Goal: Task Accomplishment & Management: Manage account settings

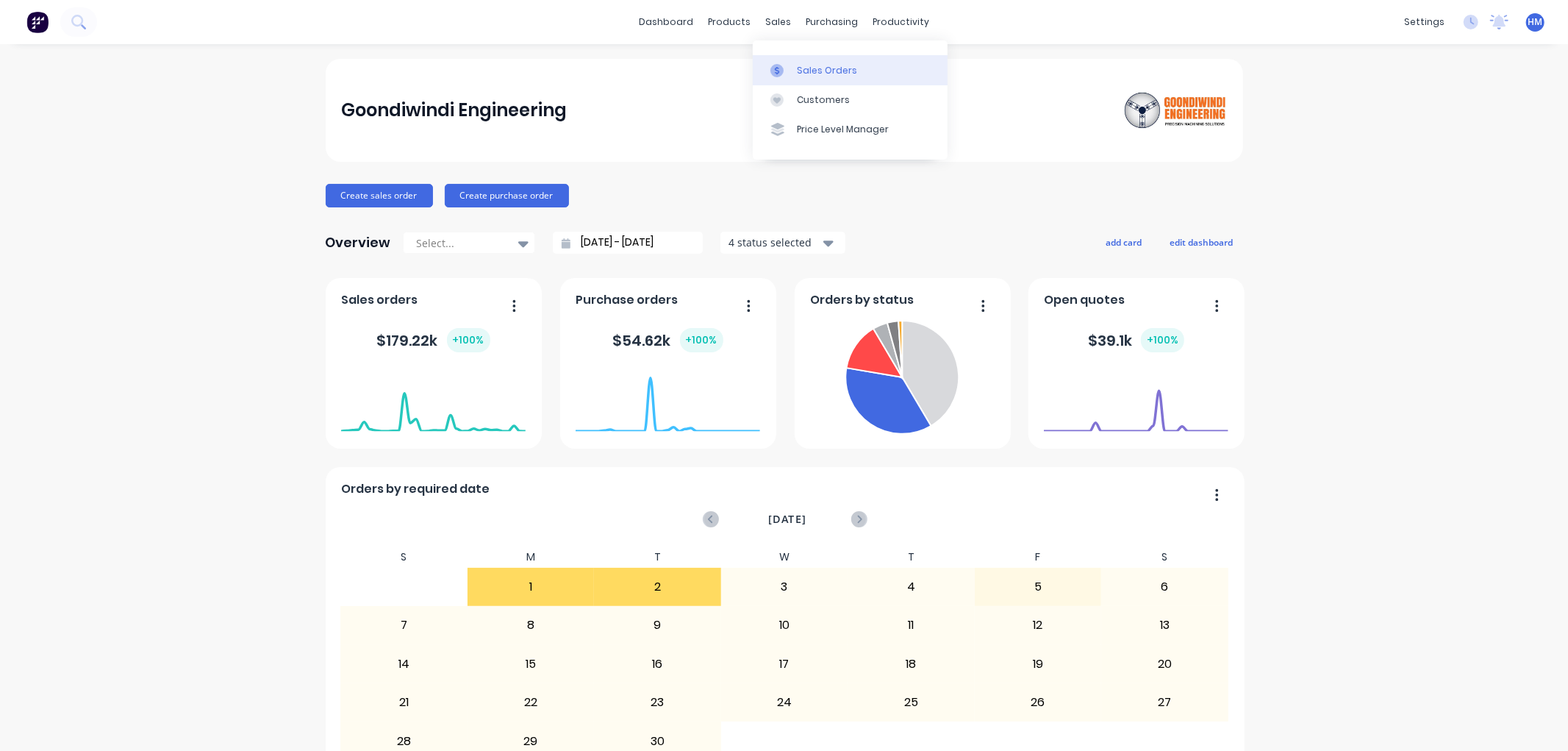
click at [801, 66] on div "Sales Orders" at bounding box center [826, 70] width 60 height 14
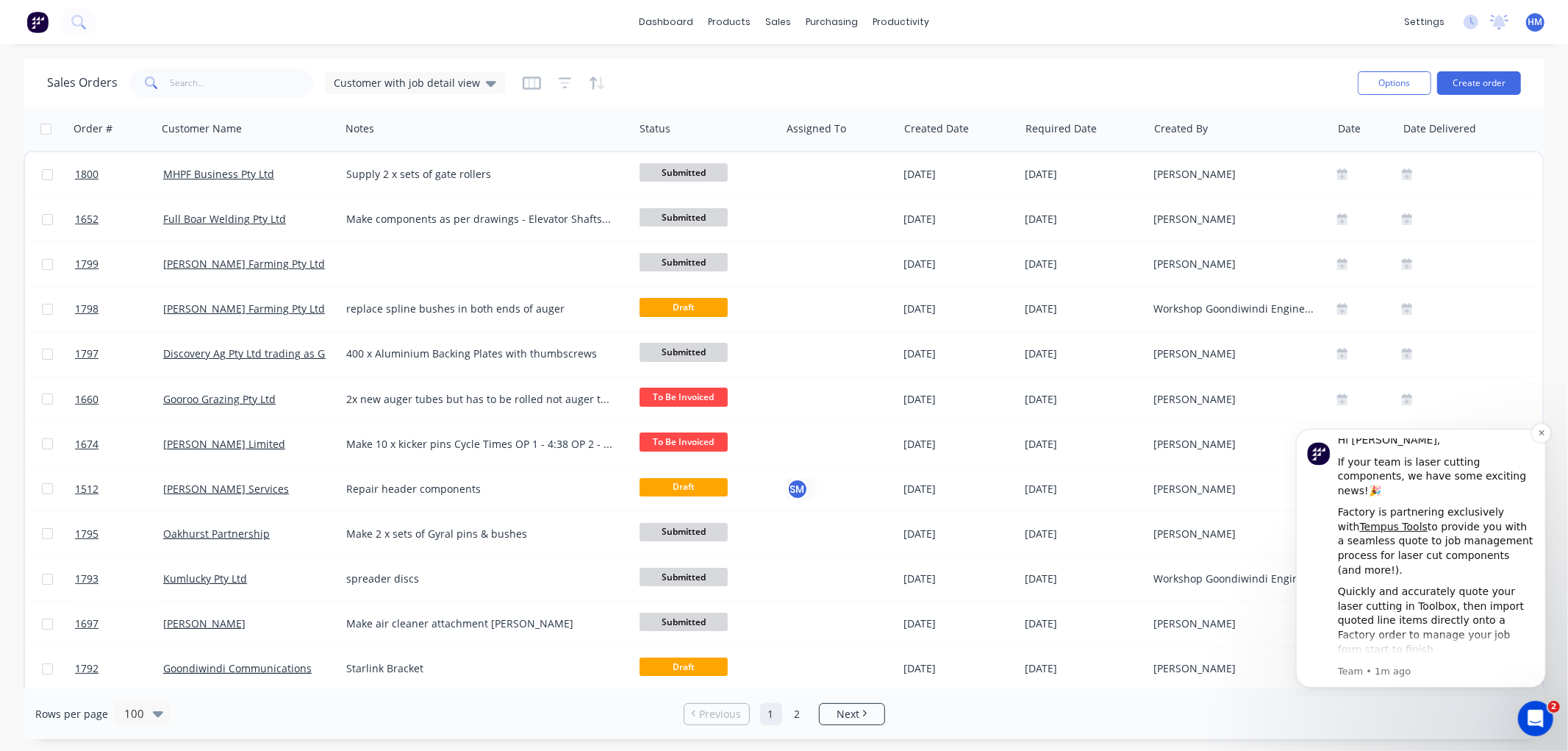
scroll to position [76, 0]
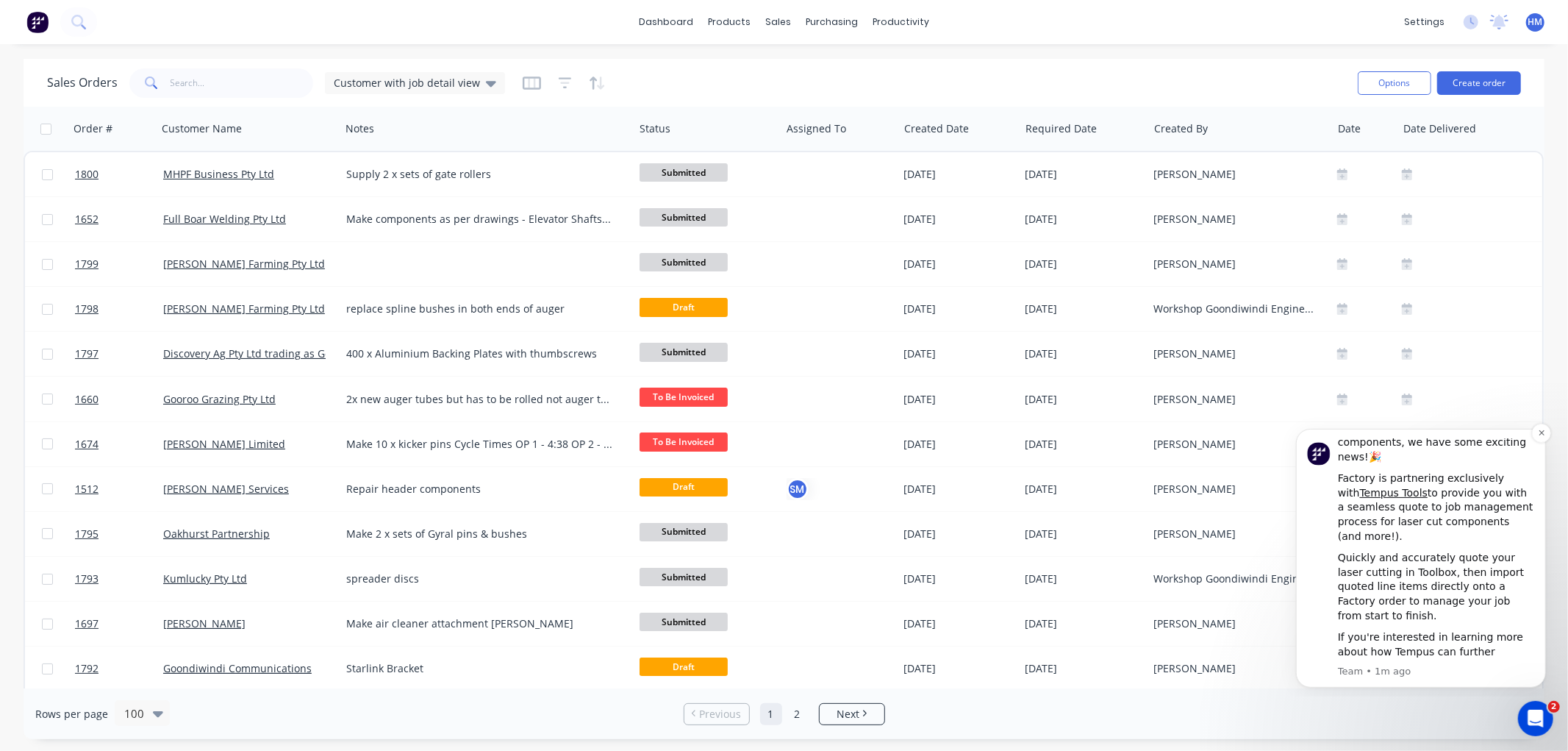
click at [1414, 630] on div "If you're interested in learning more about how Tempus can further strengthen y…" at bounding box center [1436, 673] width 197 height 87
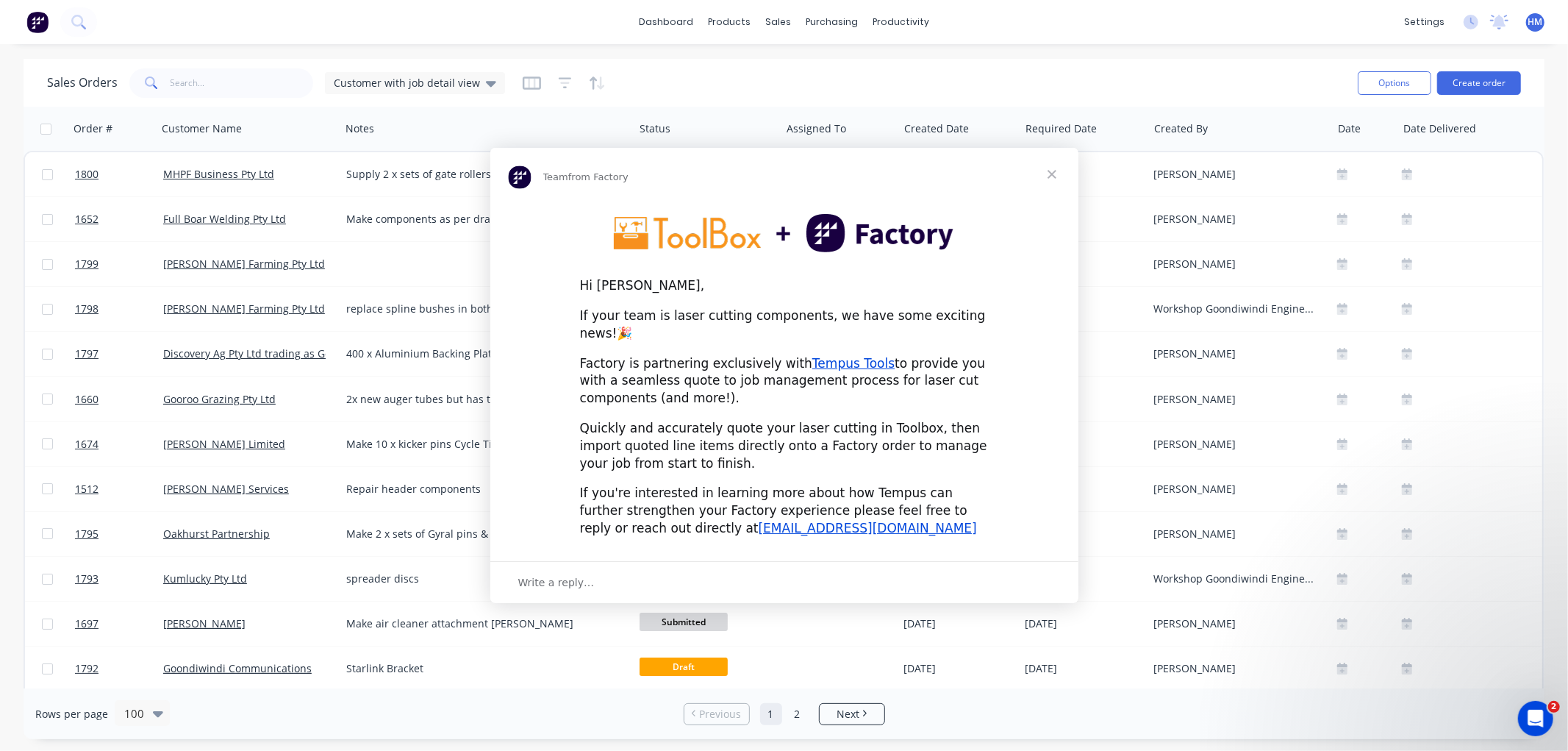
scroll to position [0, 0]
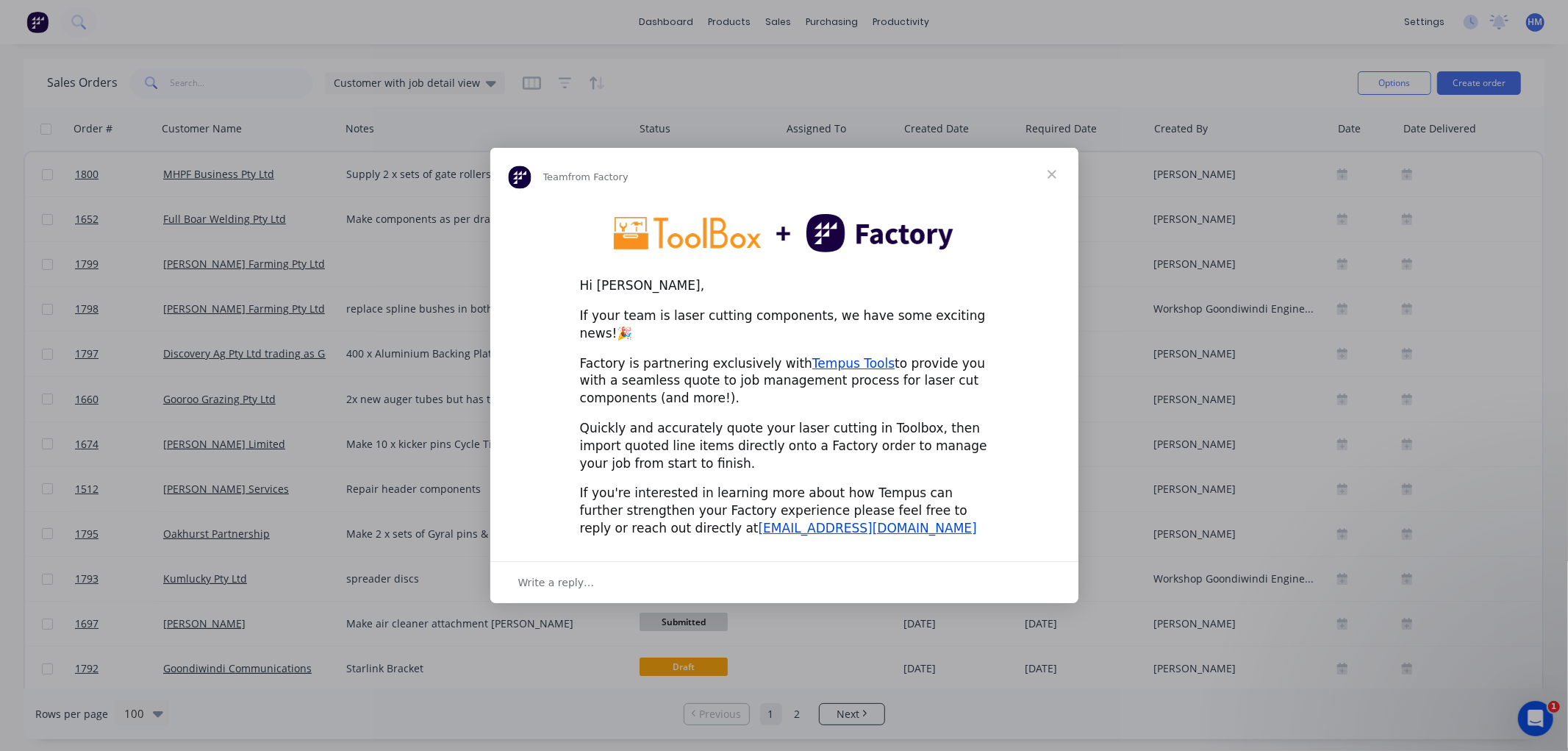
click at [589, 579] on div "Write a reply…" at bounding box center [784, 581] width 588 height 42
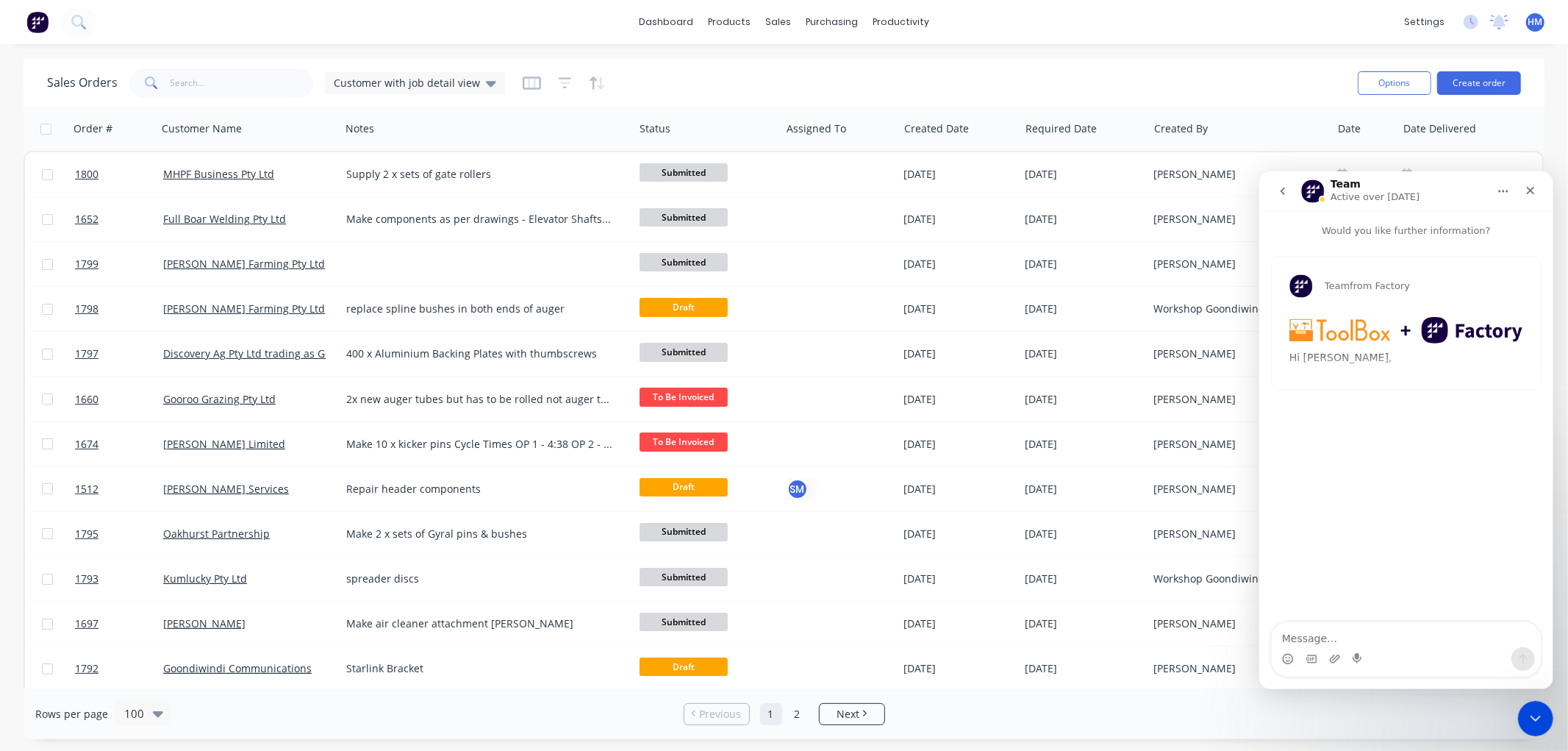
click at [1370, 646] on textarea "Message…" at bounding box center [1405, 633] width 269 height 25
type textarea "This sounds great, would love some more info!"
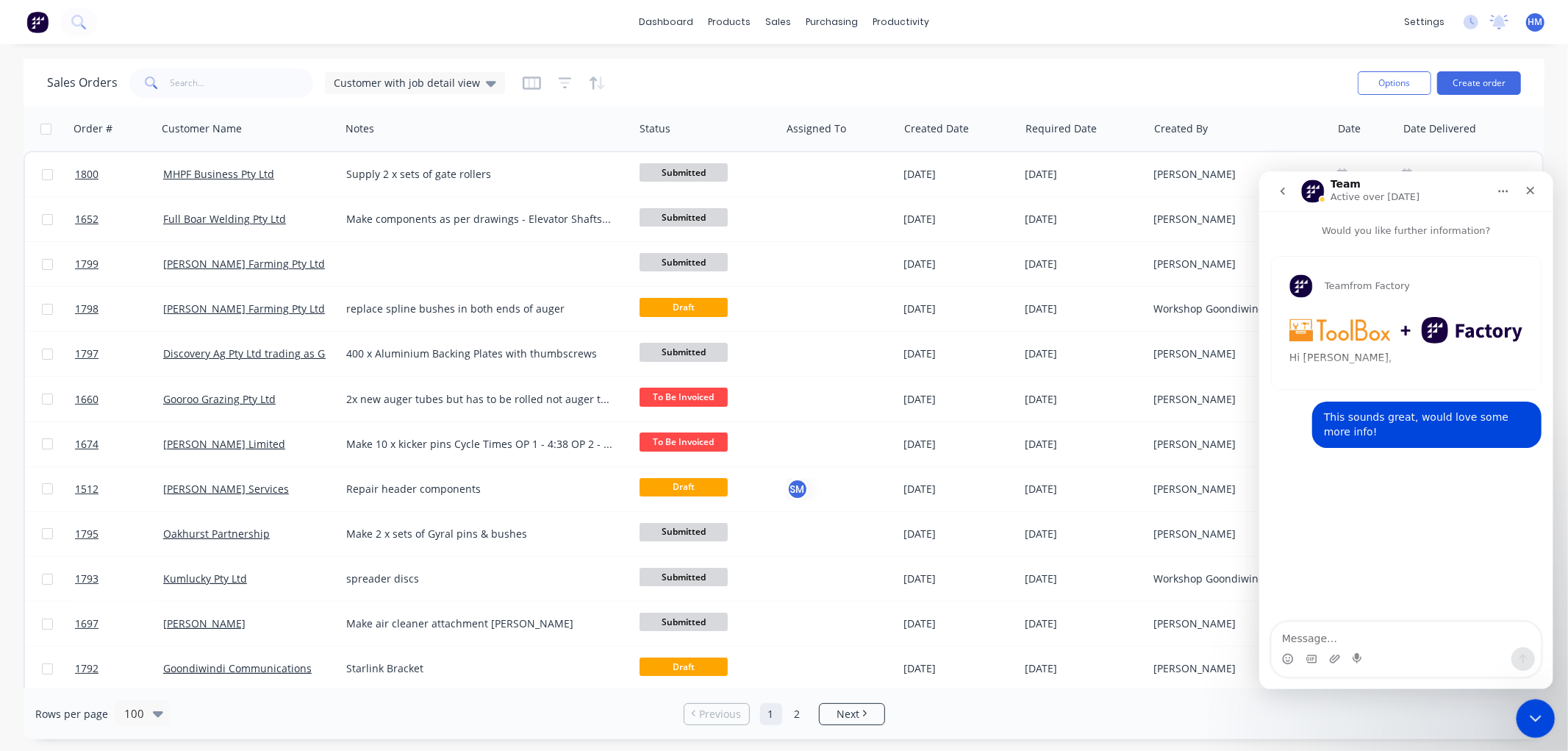
click at [1543, 713] on div "Close Intercom Messenger" at bounding box center [1534, 716] width 36 height 36
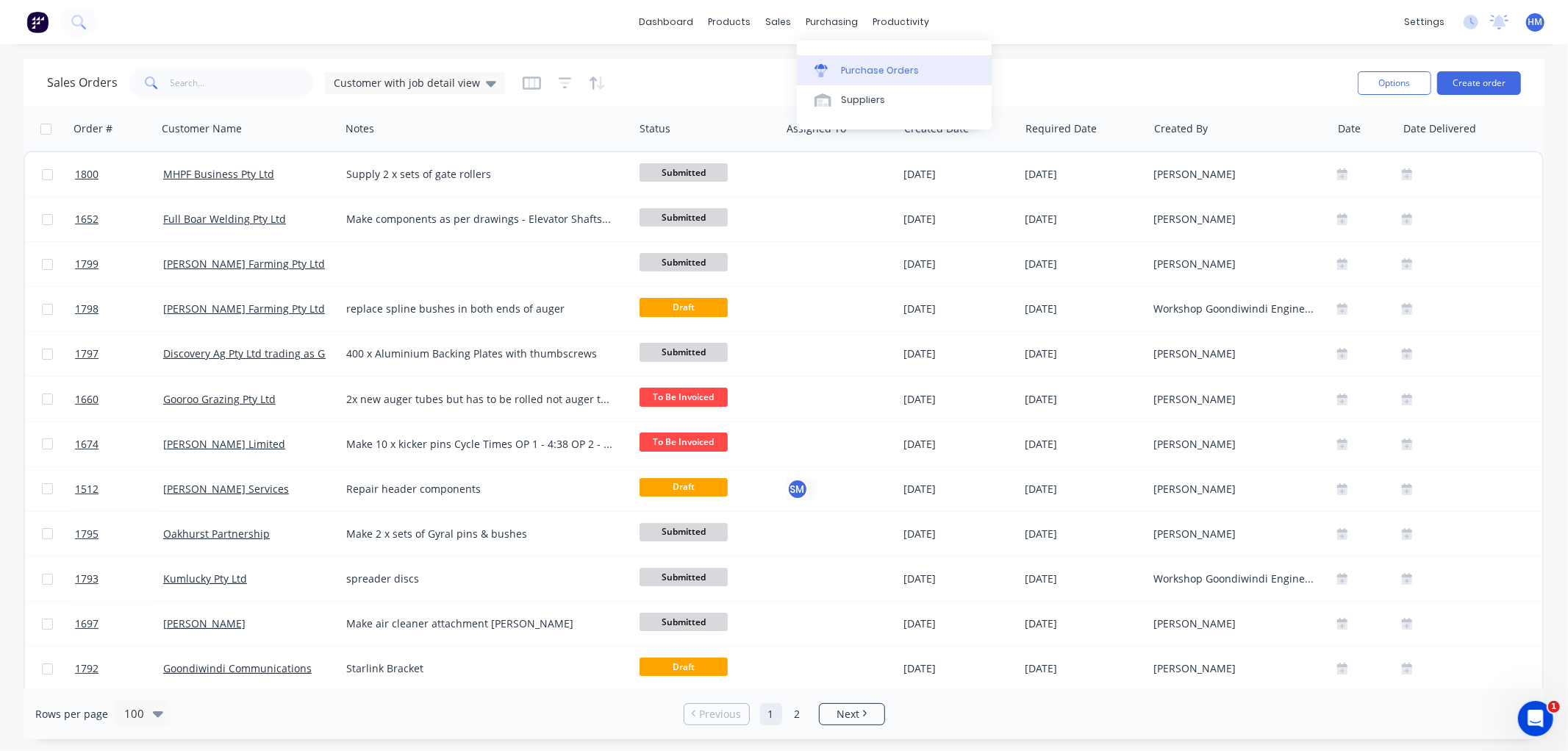
click at [875, 62] on link "Purchase Orders" at bounding box center [894, 70] width 195 height 30
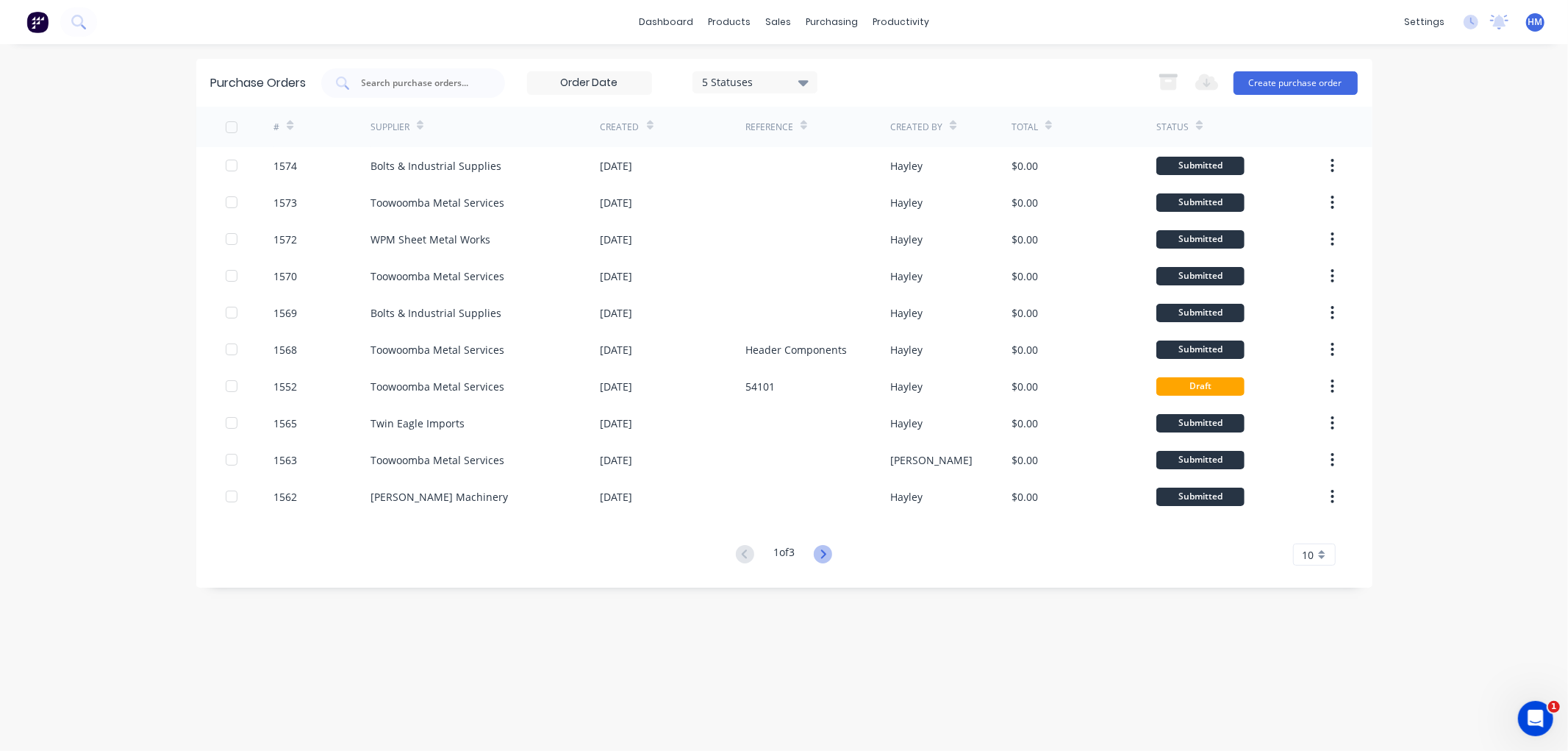
click at [822, 553] on icon at bounding box center [823, 554] width 19 height 19
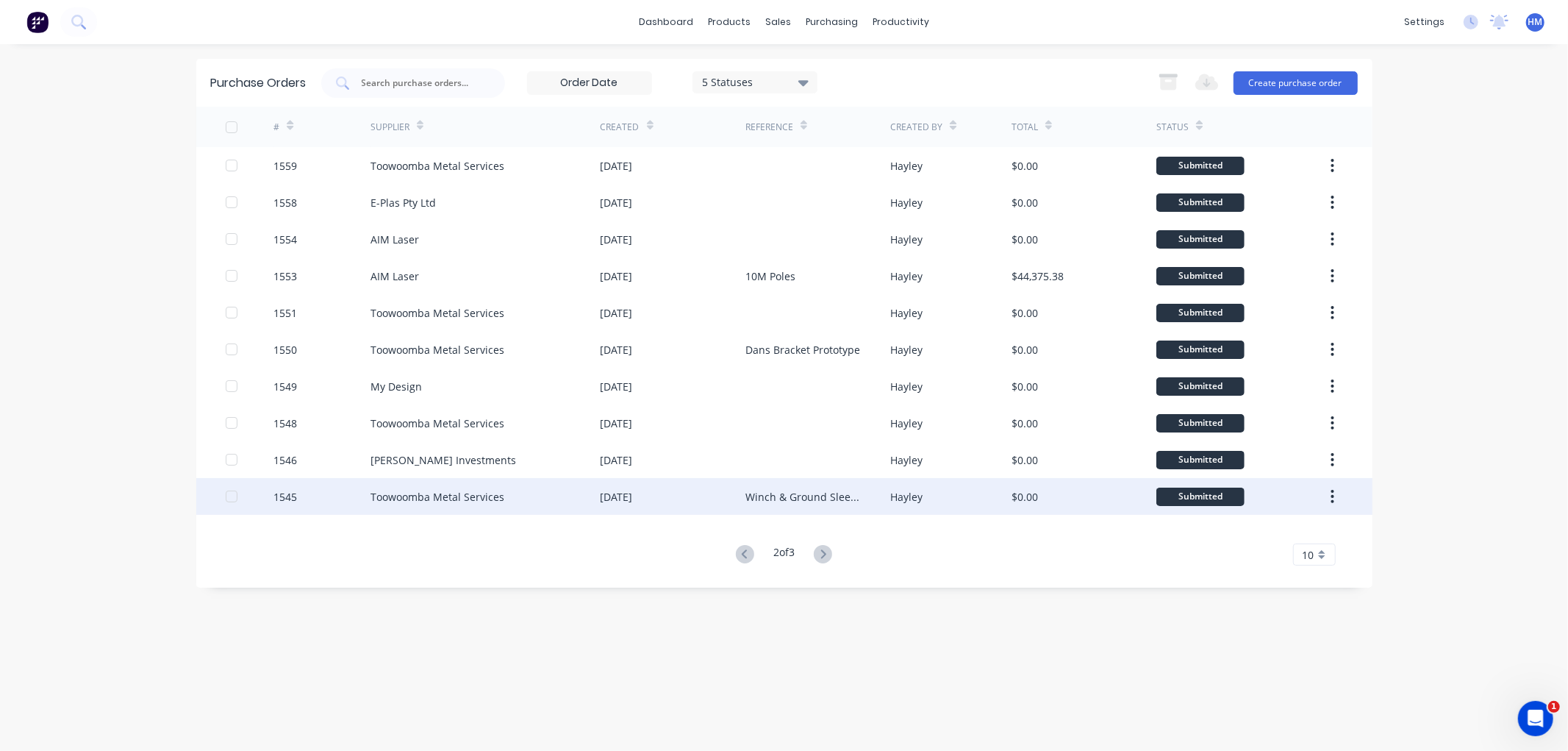
click at [324, 493] on div "1545" at bounding box center [322, 496] width 97 height 36
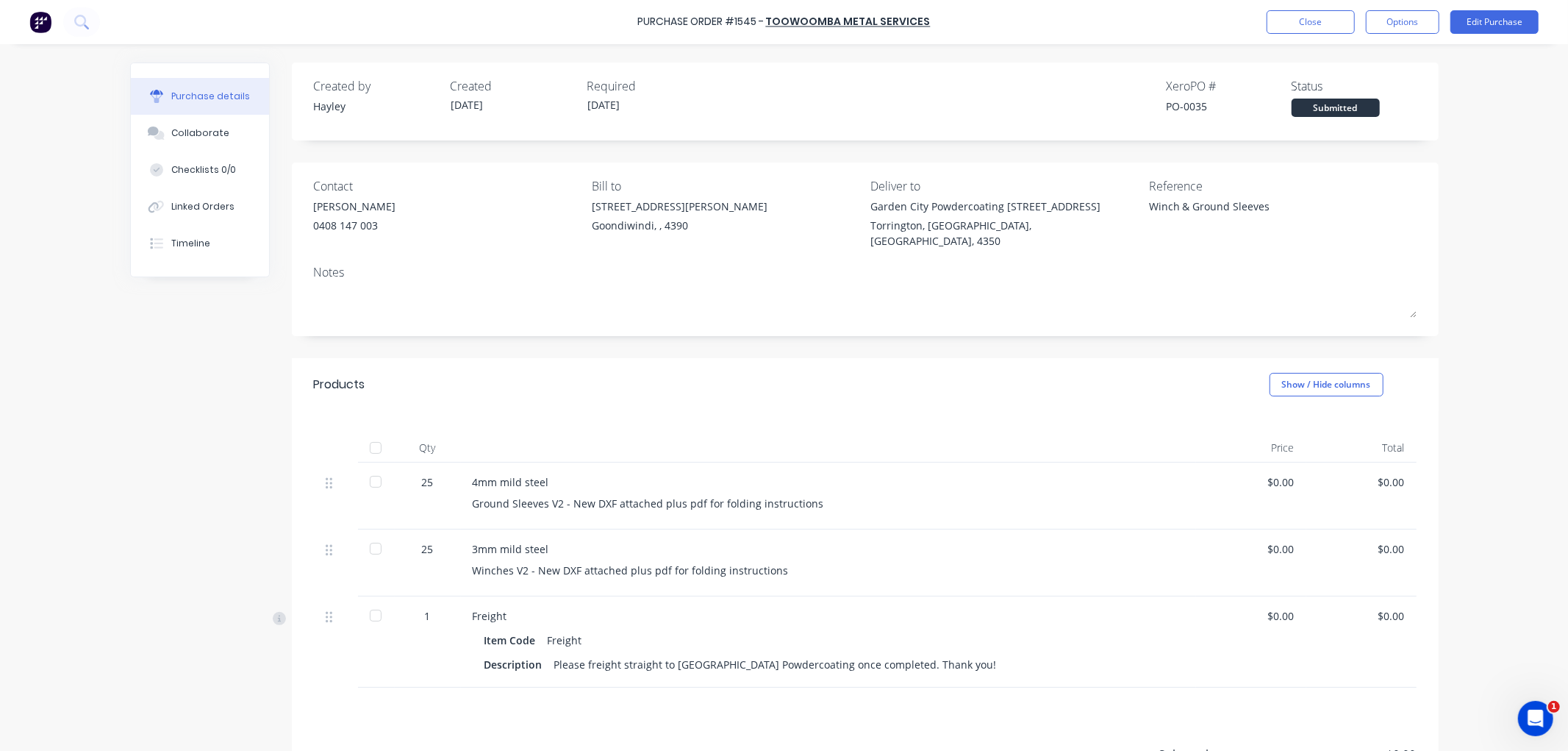
click at [369, 433] on div at bounding box center [375, 447] width 30 height 30
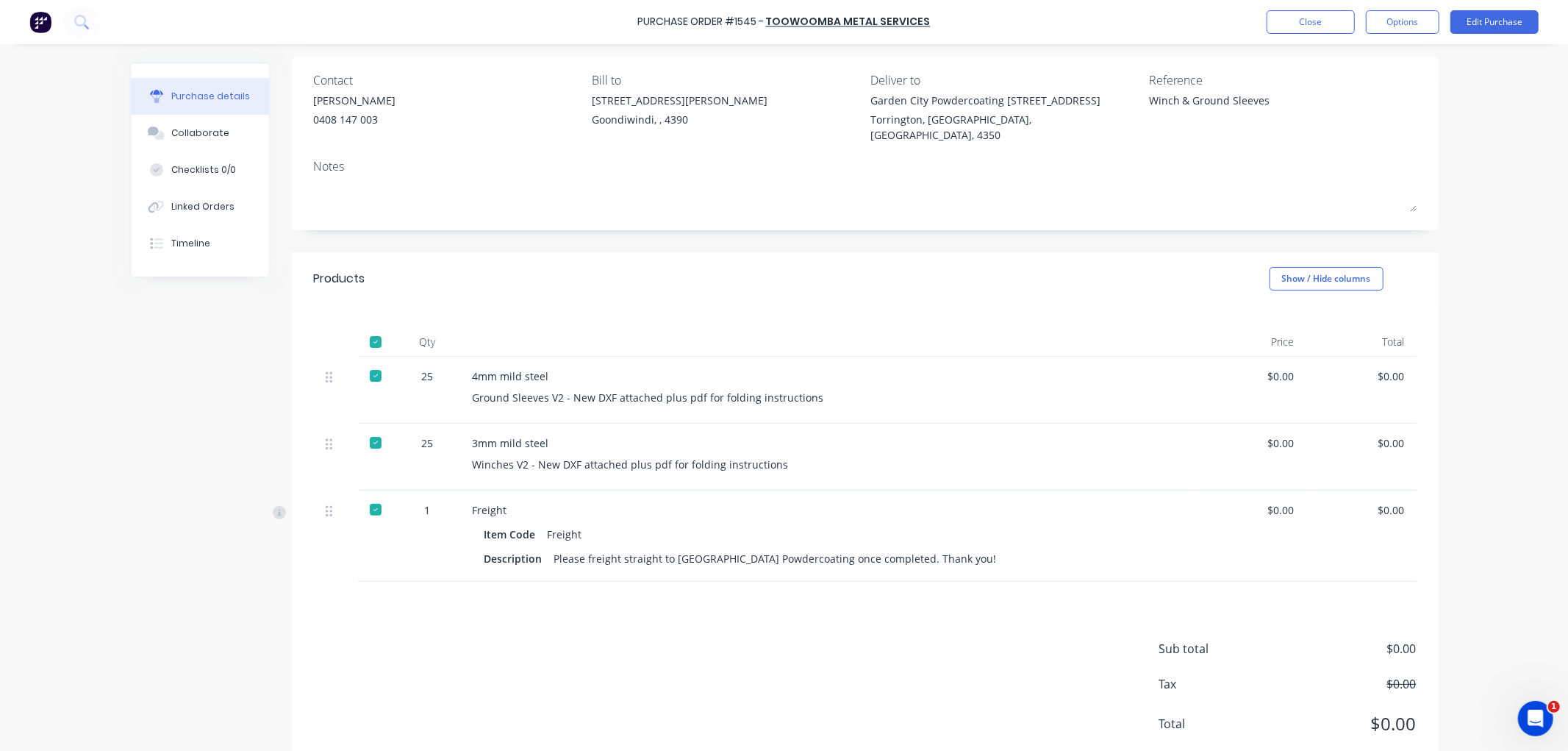
scroll to position [132, 0]
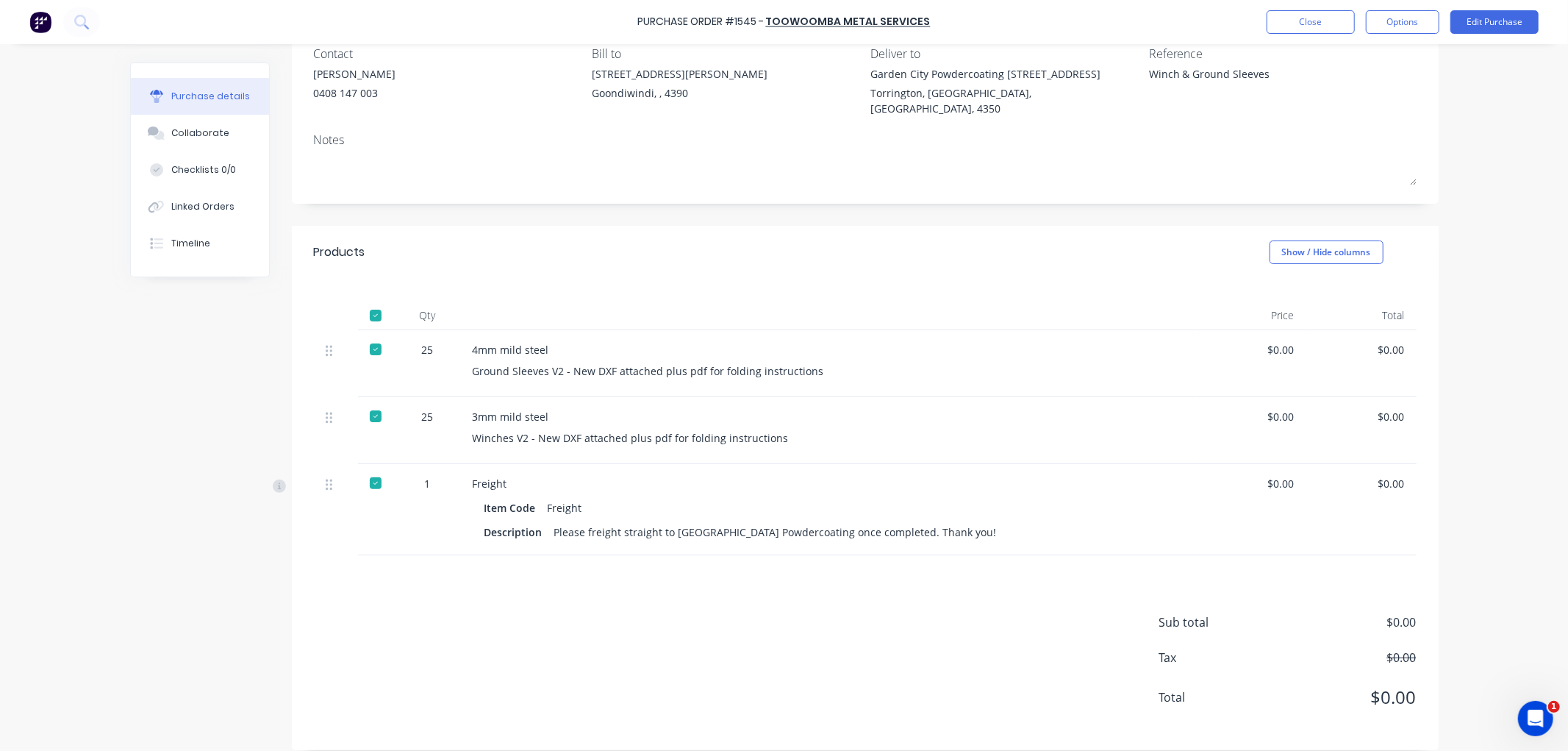
click at [372, 469] on div at bounding box center [375, 483] width 30 height 30
click at [1477, 27] on button "Edit Purchase" at bounding box center [1494, 22] width 88 height 24
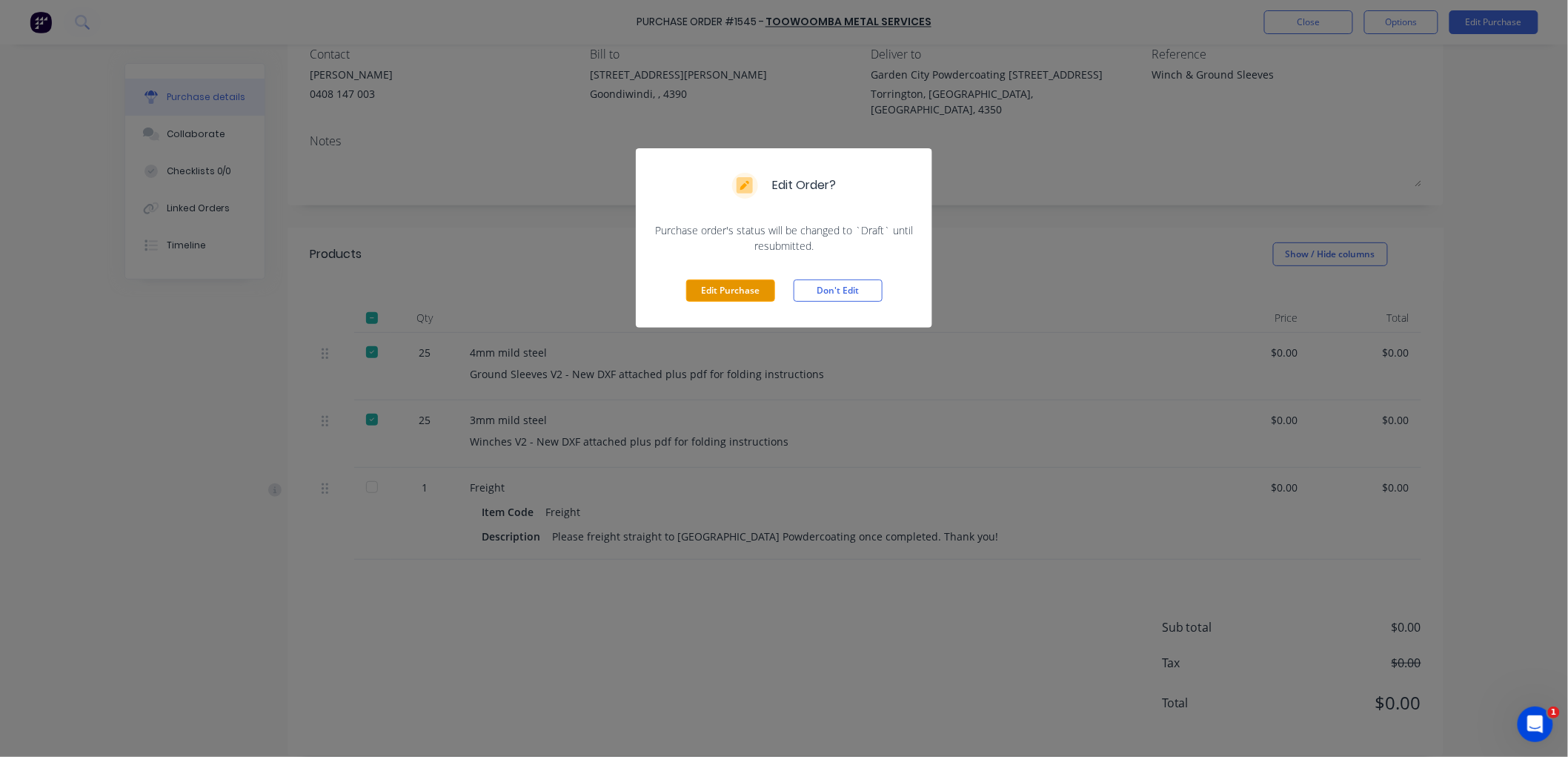
click at [734, 293] on button "Edit Purchase" at bounding box center [731, 291] width 89 height 22
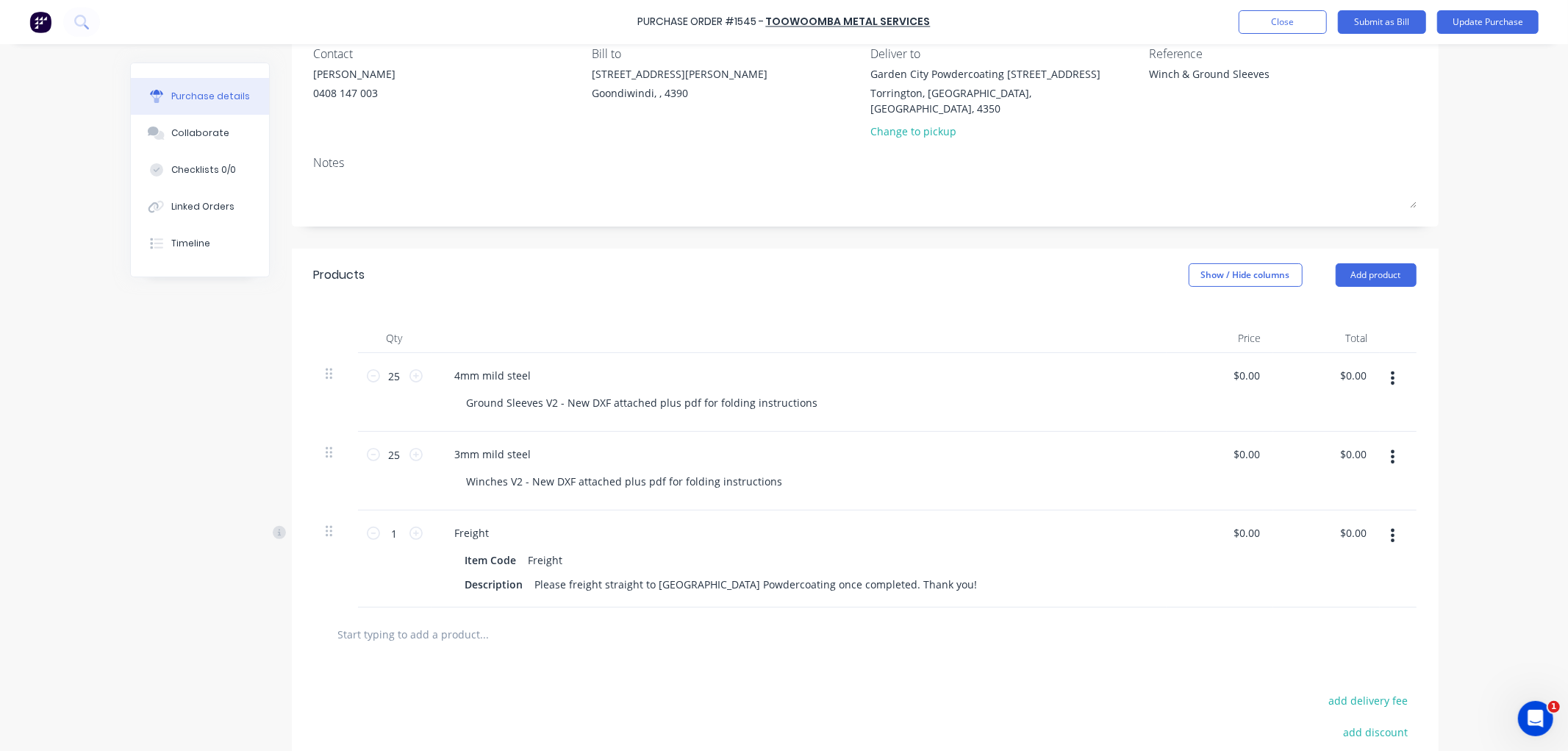
click at [1391, 527] on icon "button" at bounding box center [1392, 535] width 3 height 16
click at [1316, 649] on button "Delete" at bounding box center [1347, 662] width 125 height 30
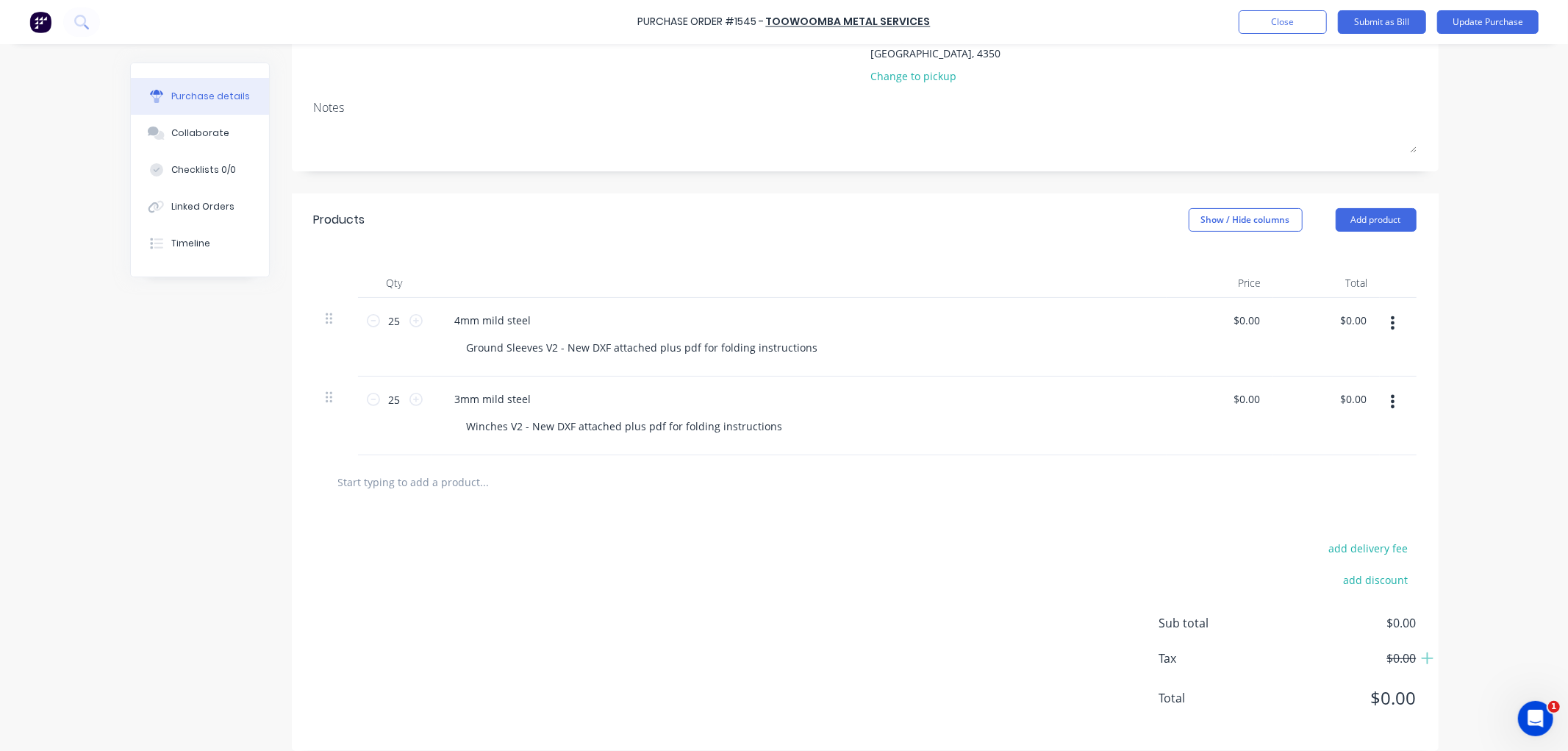
scroll to position [188, 0]
type textarea "x"
type input "0.0000"
click at [1235, 309] on input "0.0000" at bounding box center [1246, 319] width 34 height 21
type textarea "x"
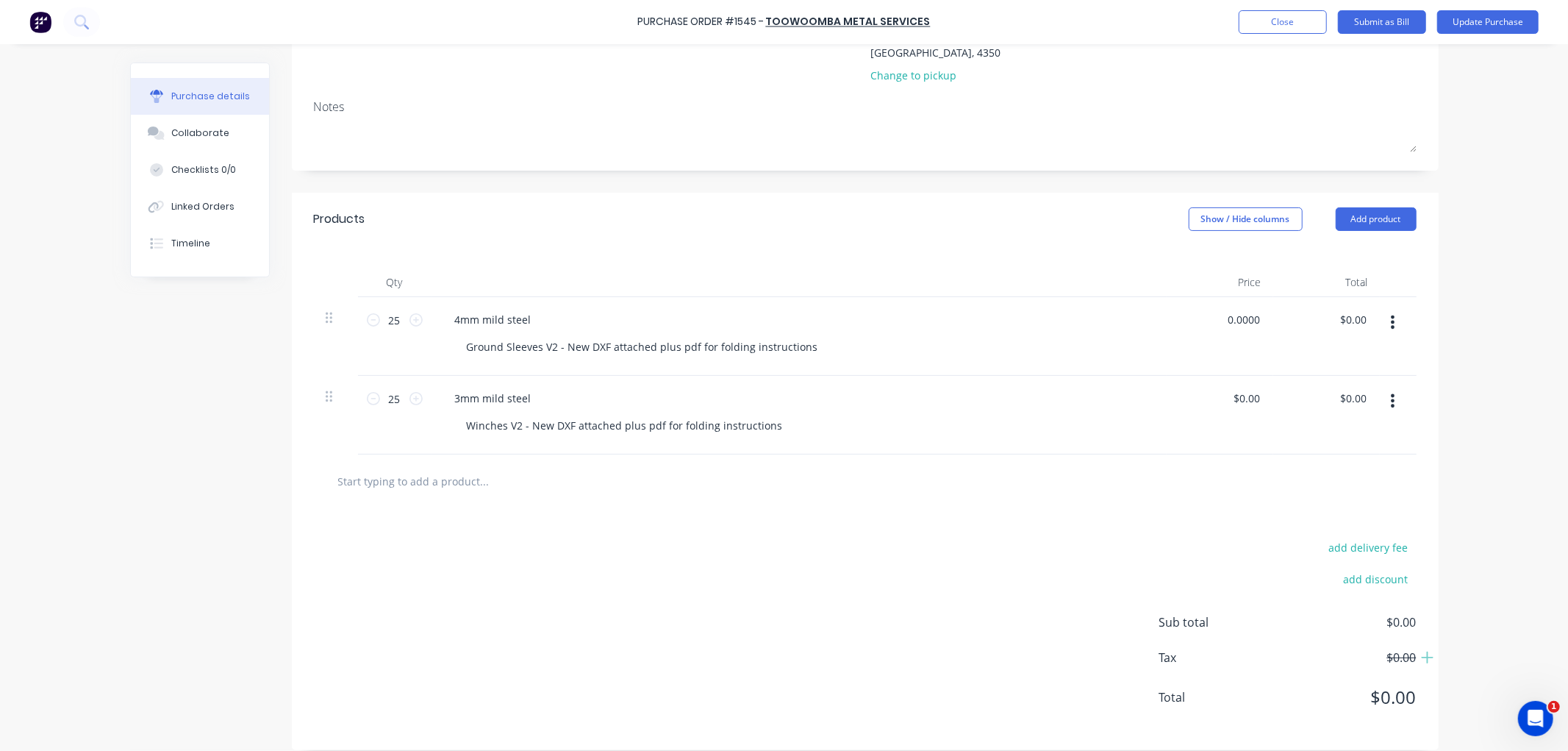
drag, startPoint x: 1254, startPoint y: 303, endPoint x: 1193, endPoint y: 302, distance: 61.0
click at [1193, 302] on div "0.0000 0.0000" at bounding box center [1220, 336] width 107 height 79
type input "23.22"
type textarea "x"
type input "$23.22"
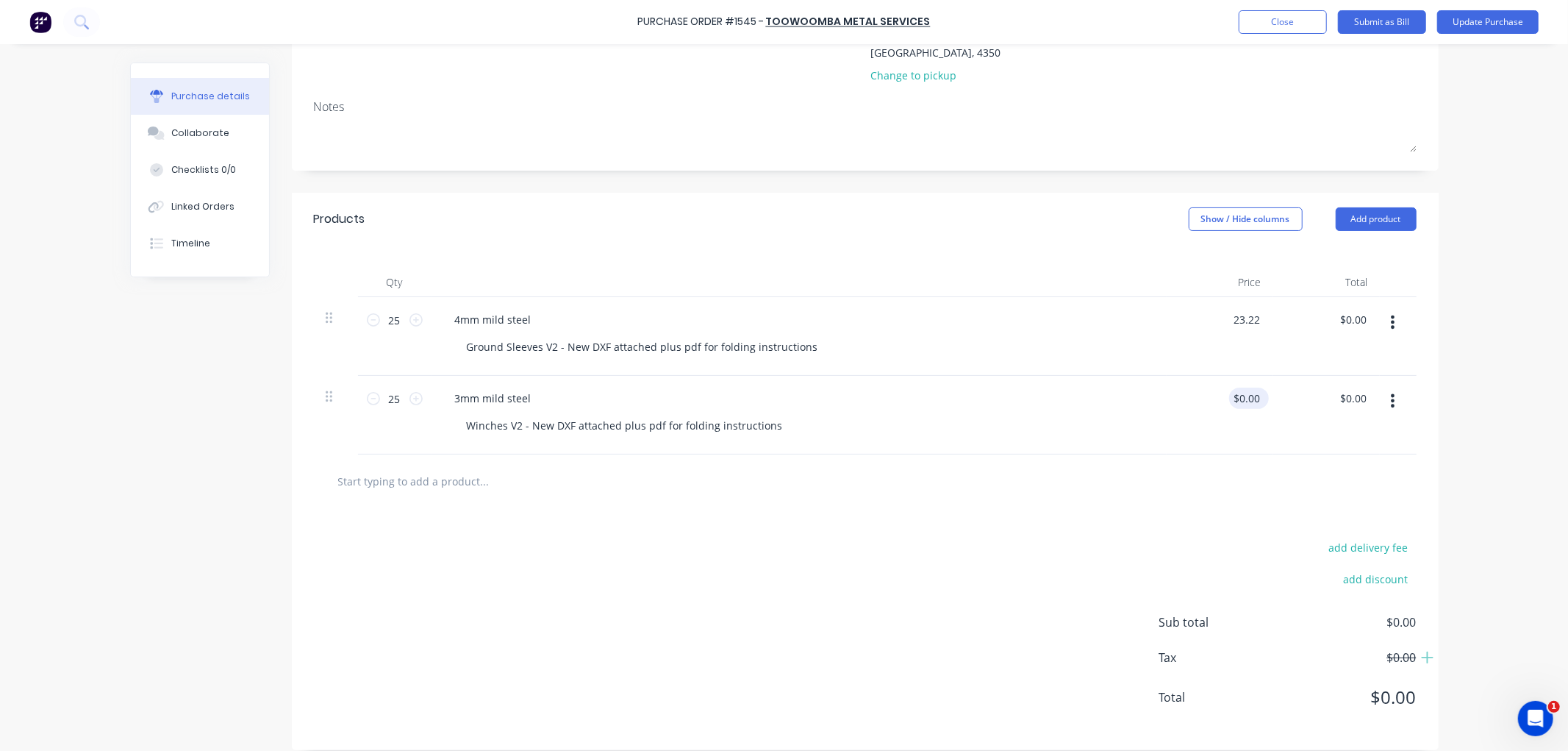
type input "$580.50"
type input "0.0000"
click at [1243, 388] on input "0.0000" at bounding box center [1246, 398] width 34 height 21
type textarea "x"
type input "$0.00"
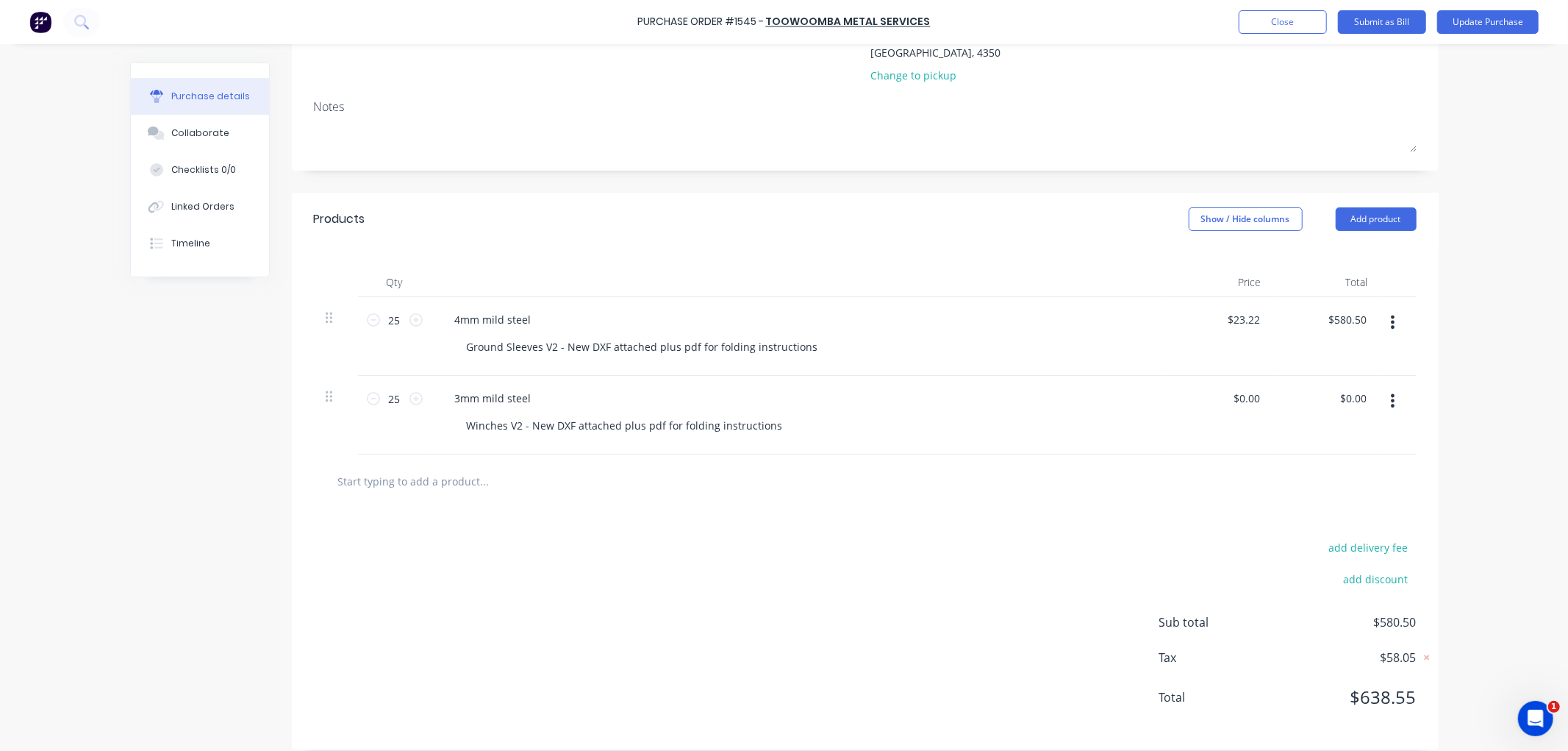
drag, startPoint x: 1260, startPoint y: 380, endPoint x: 1207, endPoint y: 379, distance: 53.0
click at [1207, 379] on div "$0.00 $0.00" at bounding box center [1220, 415] width 107 height 79
drag, startPoint x: 1235, startPoint y: 354, endPoint x: 1229, endPoint y: 392, distance: 38.5
click at [1231, 355] on div "$23.22 $23.22" at bounding box center [1220, 336] width 107 height 79
type textarea "x"
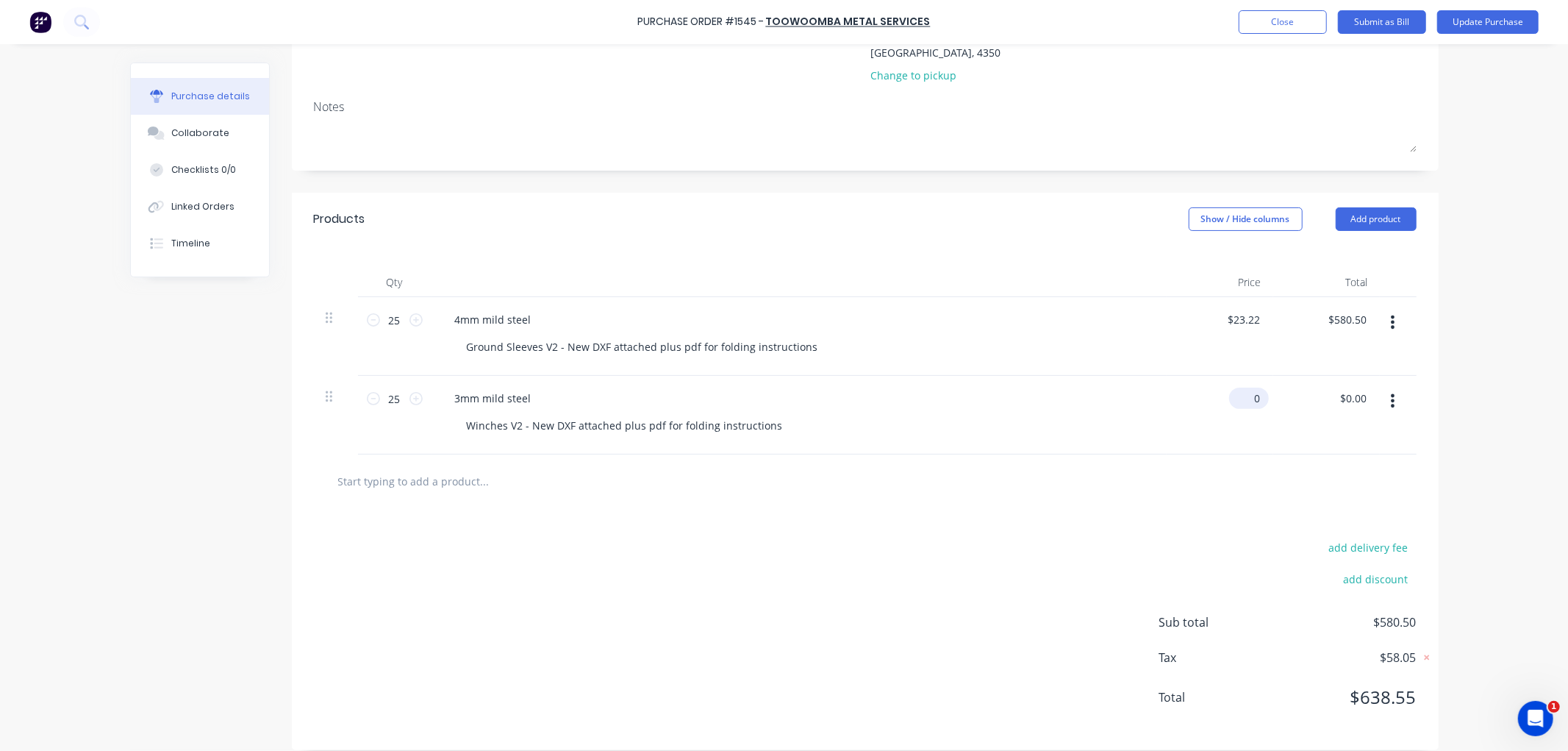
click at [1230, 386] on div "0 $0.00" at bounding box center [1220, 415] width 107 height 79
type input "117.66"
type textarea "x"
type input "$117.66"
type input "$2,941.50"
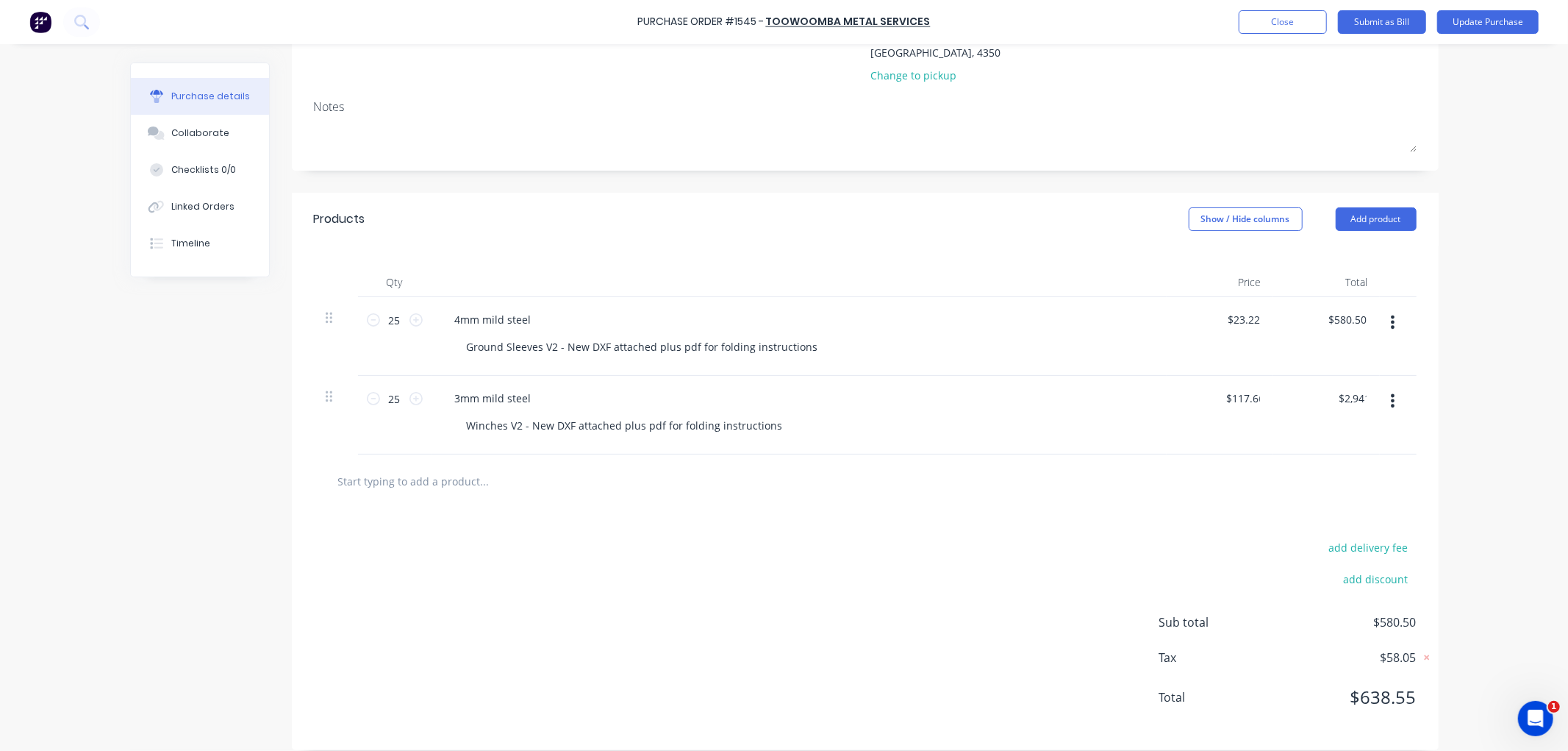
click at [1151, 468] on div at bounding box center [865, 480] width 1079 height 30
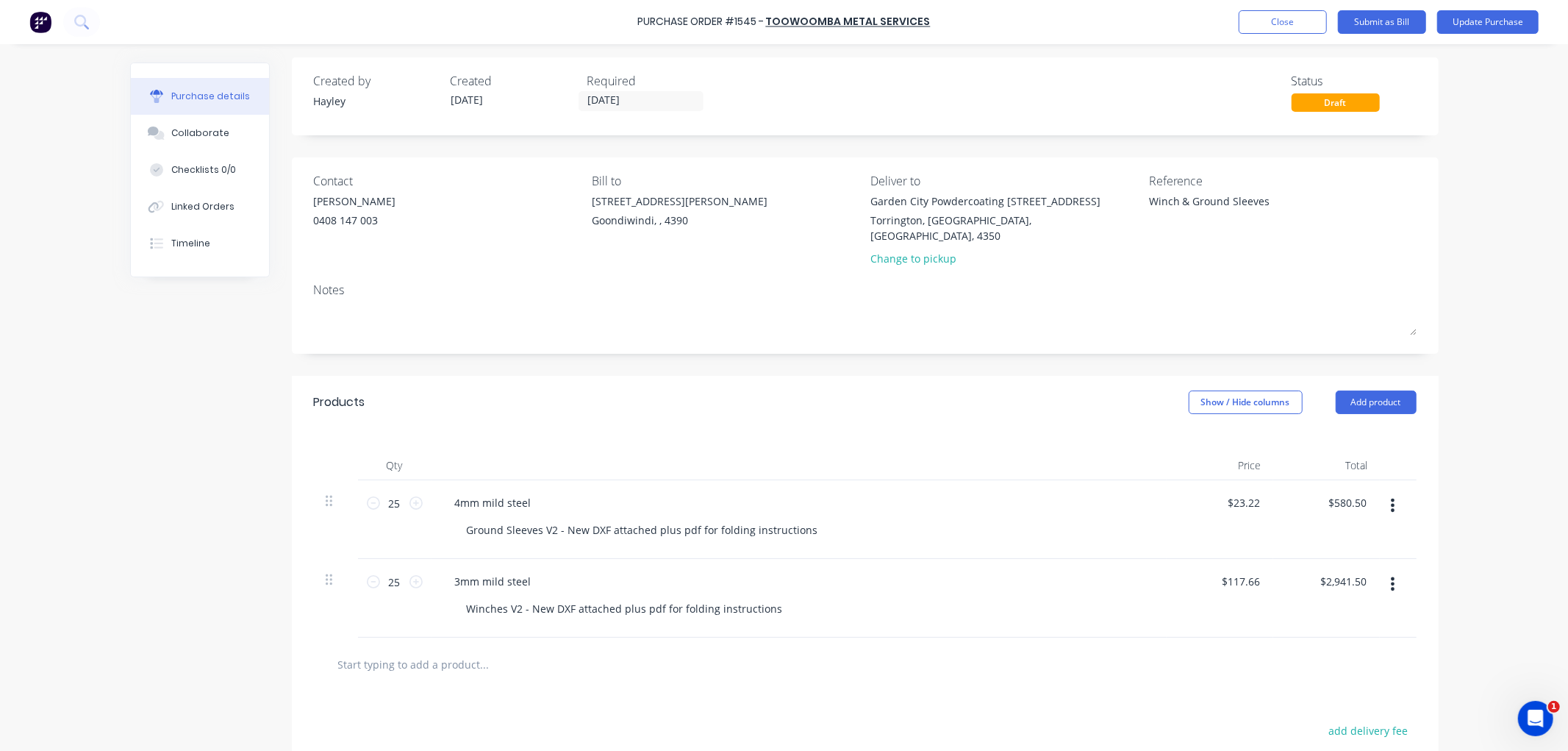
scroll to position [0, 0]
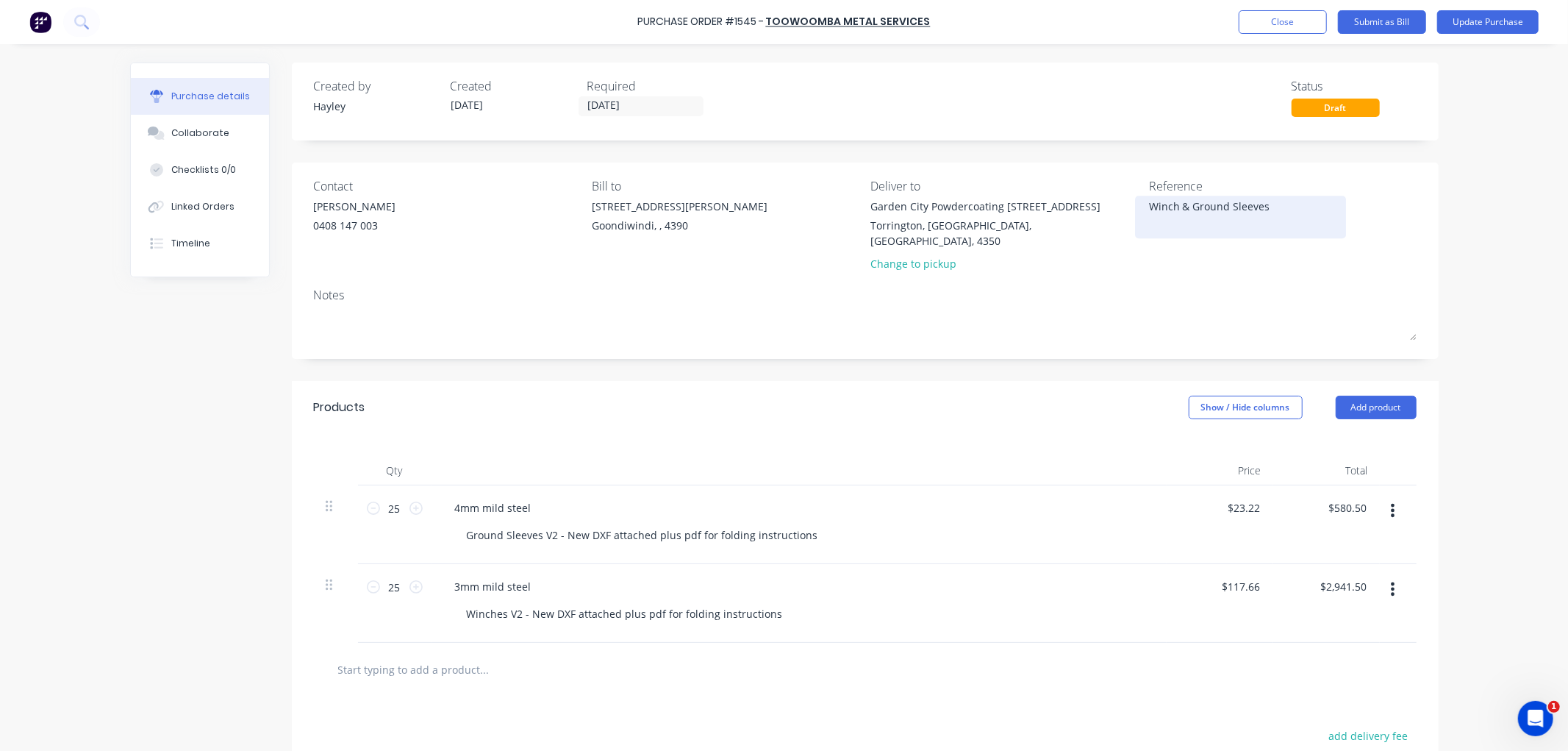
drag, startPoint x: 1179, startPoint y: 205, endPoint x: 1129, endPoint y: 203, distance: 50.0
click at [1149, 203] on div "Winch & Ground Sleeves" at bounding box center [1240, 216] width 184 height 36
click at [610, 114] on label "13/08/25" at bounding box center [641, 105] width 125 height 20
click at [610, 114] on input "13/08/25" at bounding box center [641, 106] width 124 height 19
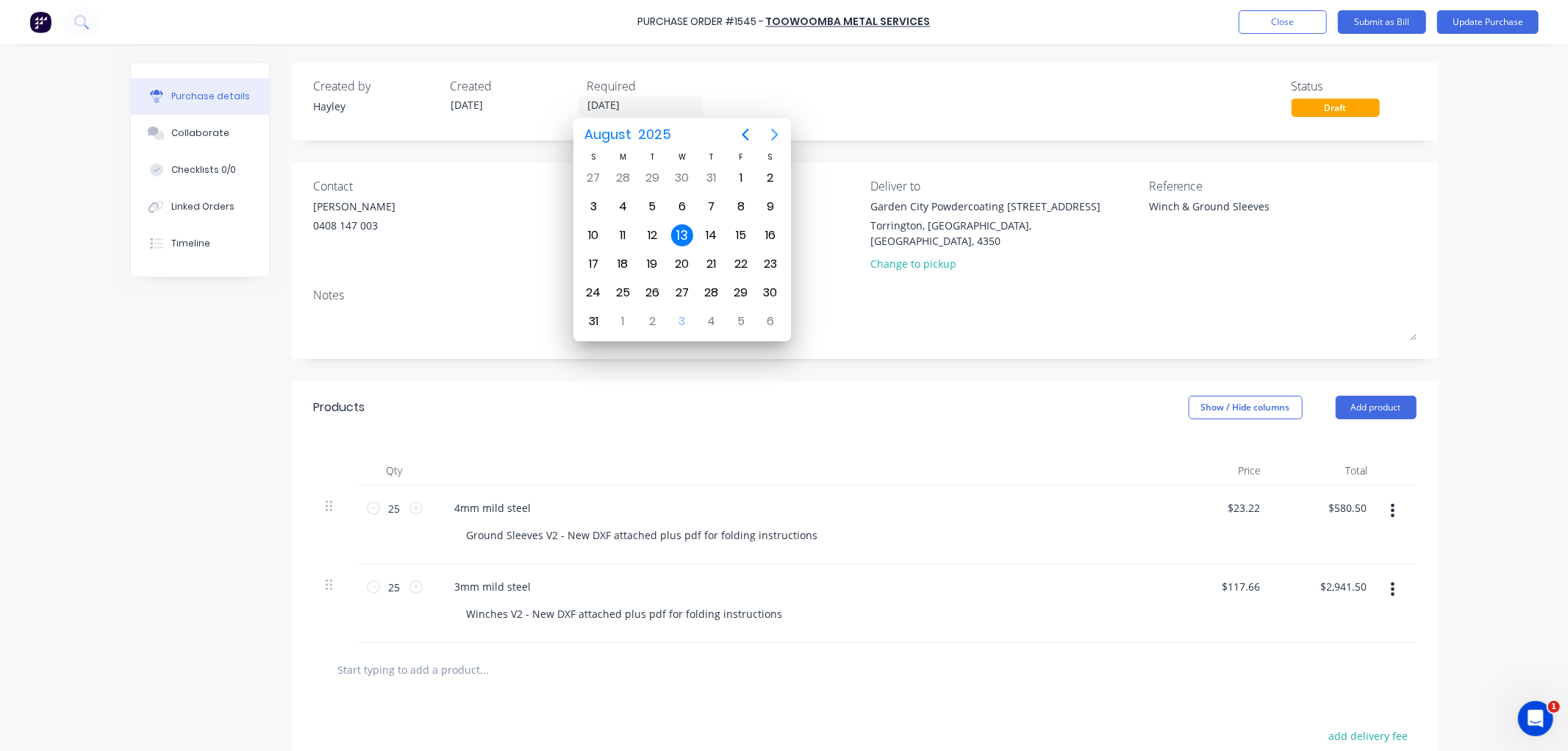
click at [774, 136] on icon "Next page" at bounding box center [775, 134] width 18 height 18
click at [774, 132] on icon "Next page" at bounding box center [776, 135] width 7 height 12
click at [732, 283] on div "31" at bounding box center [741, 293] width 22 height 22
type textarea "x"
type input "31/10/25"
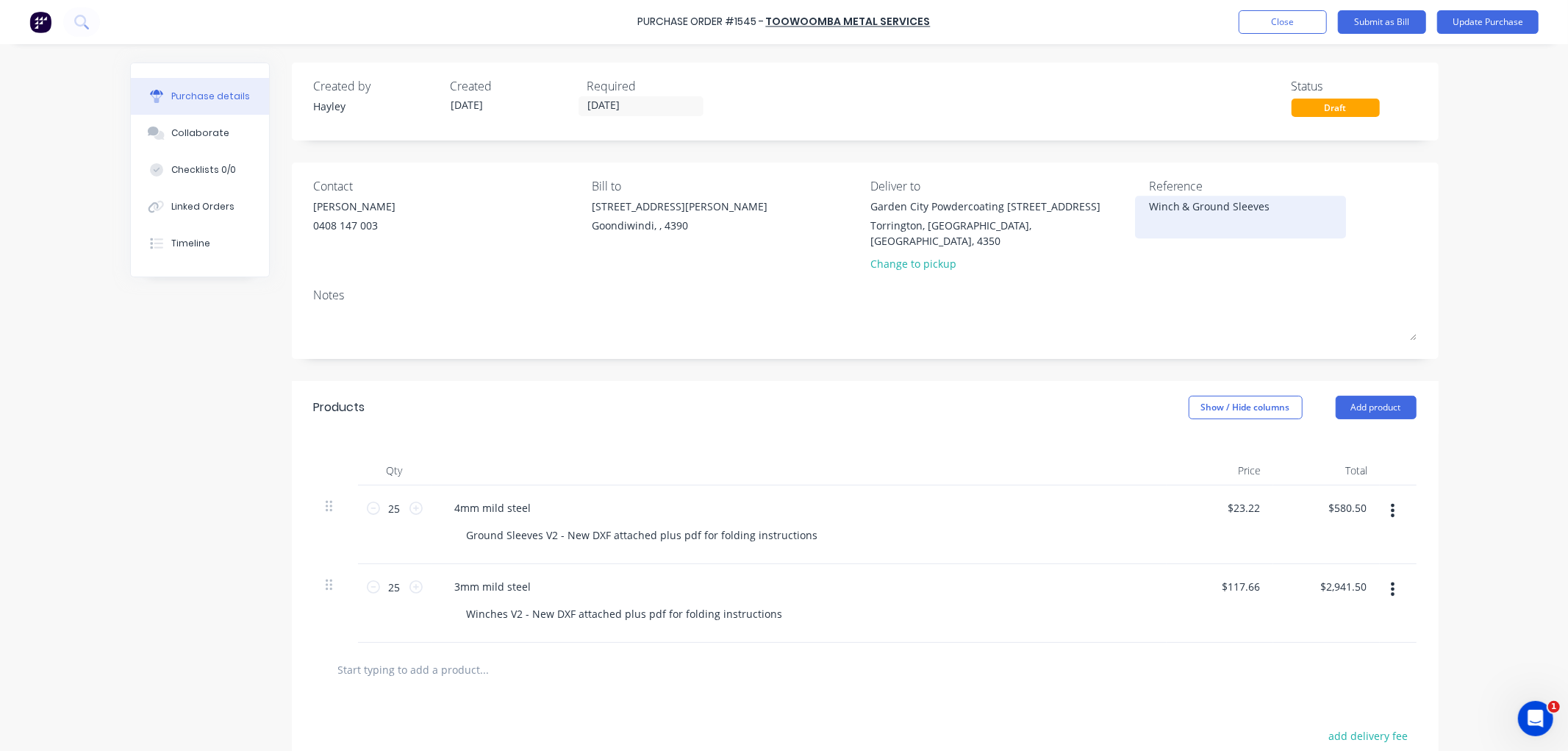
drag, startPoint x: 1268, startPoint y: 205, endPoint x: 1140, endPoint y: 205, distance: 128.0
click at [1149, 205] on div "Winch & Ground Sleeves" at bounding box center [1240, 216] width 184 height 36
click at [1297, 205] on textarea "Winch & Ground Sleeves" at bounding box center [1240, 215] width 184 height 33
drag, startPoint x: 1291, startPoint y: 208, endPoint x: 1147, endPoint y: 205, distance: 144.0
click at [1149, 205] on textarea "Winch & Ground Sleeves" at bounding box center [1240, 215] width 184 height 33
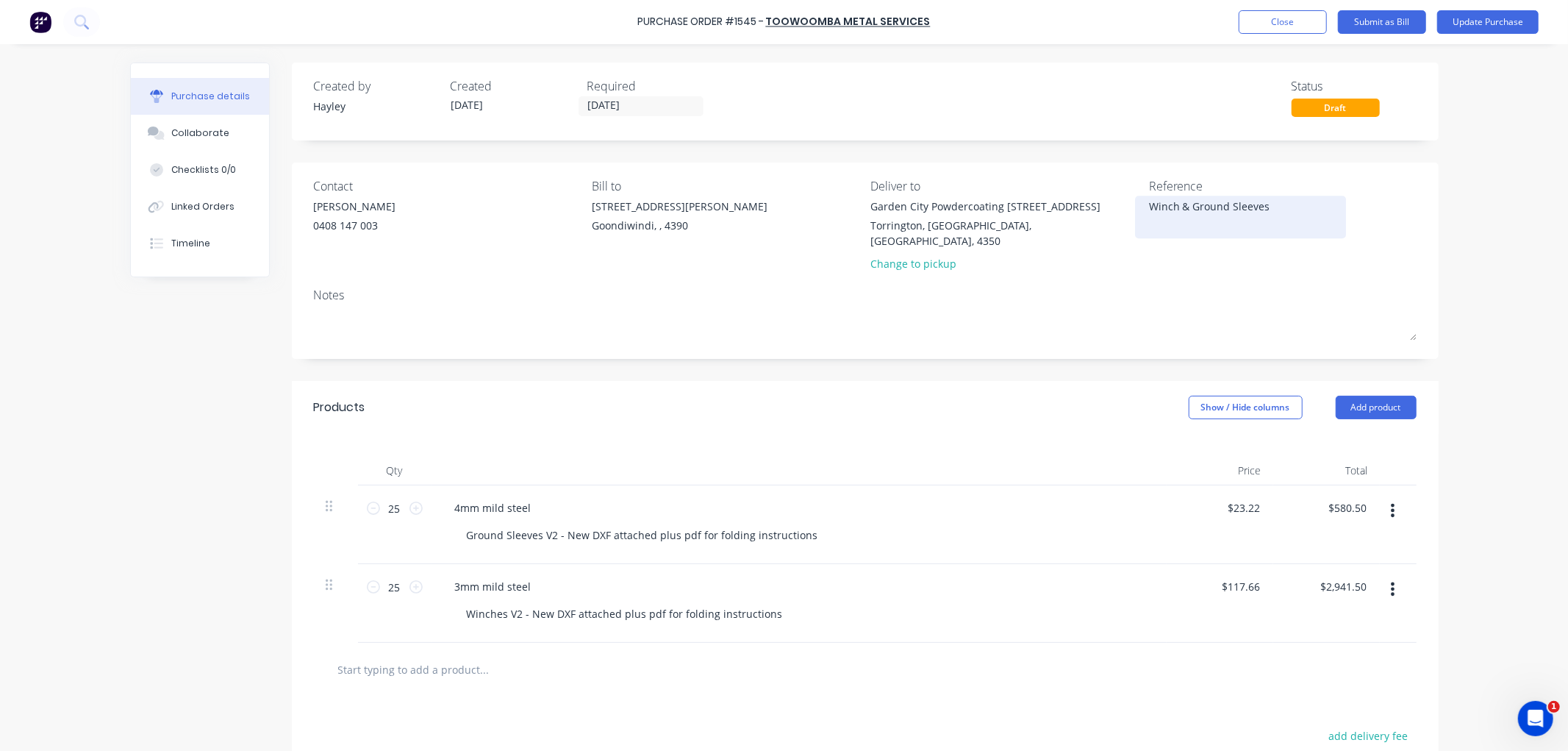
type textarea "x"
type textarea "5"
type textarea "x"
type textarea "54"
type textarea "x"
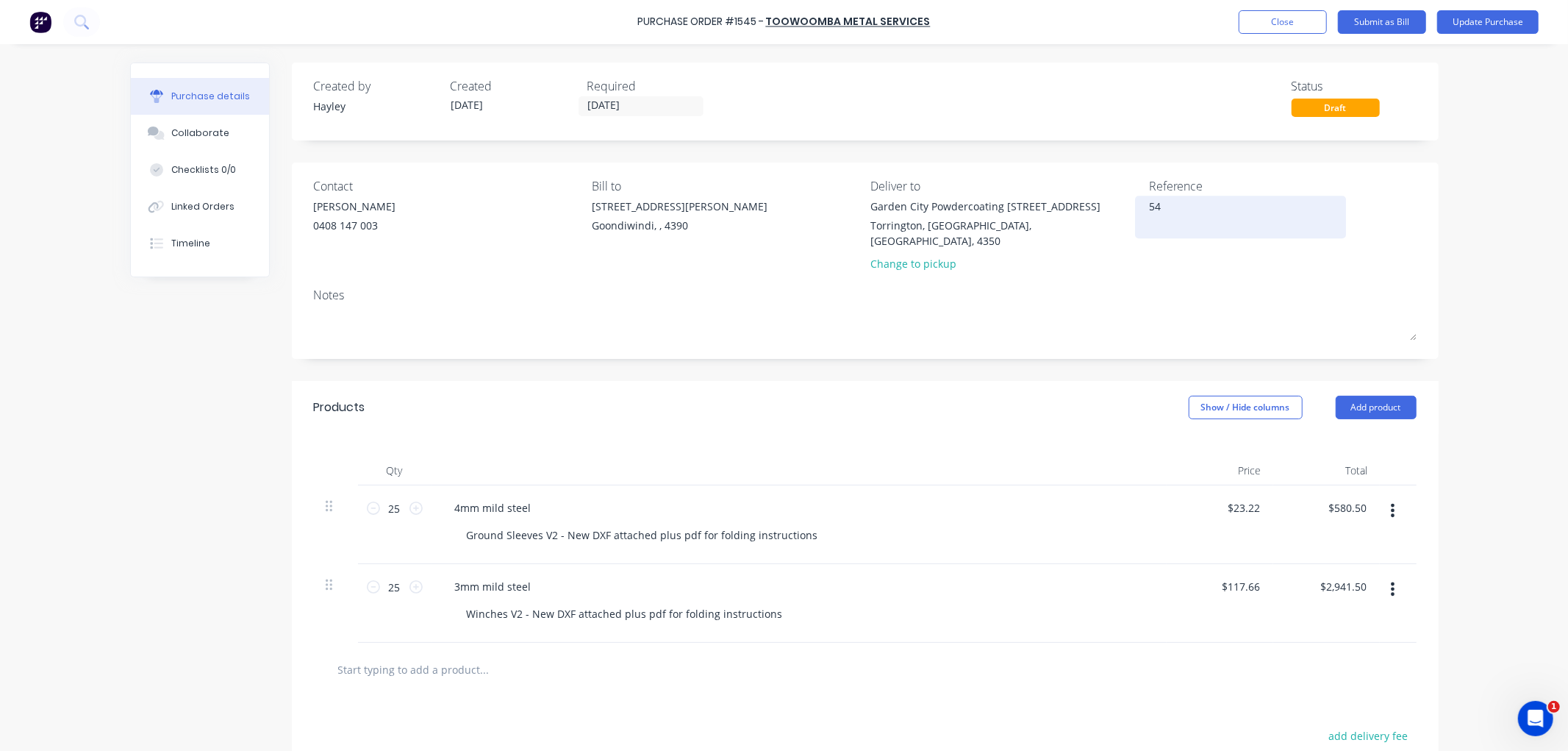
type textarea "540"
type textarea "x"
type textarea "5409"
type textarea "x"
type textarea "54097"
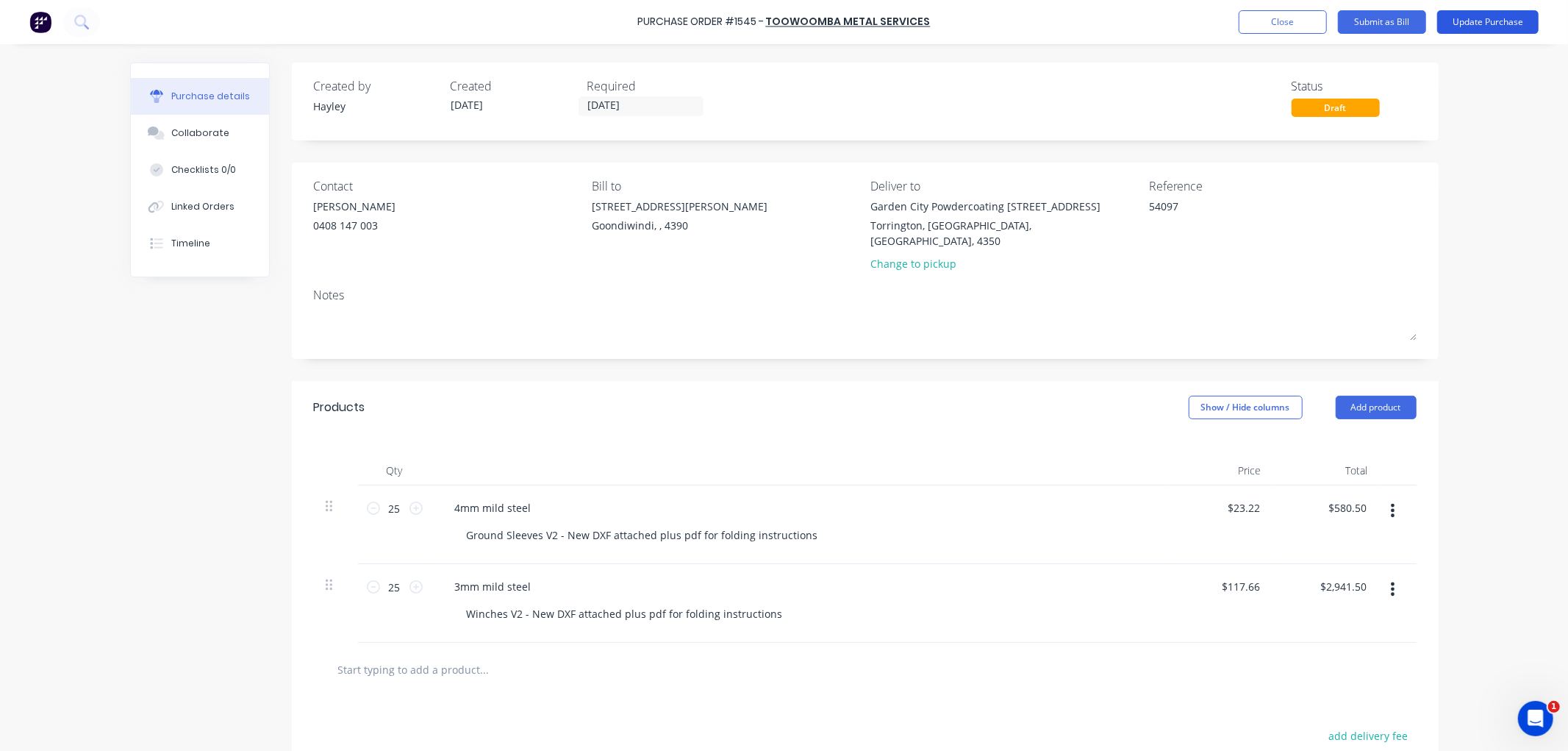
type textarea "x"
type textarea "54097"
click at [1525, 25] on button "Update Purchase" at bounding box center [1488, 22] width 102 height 24
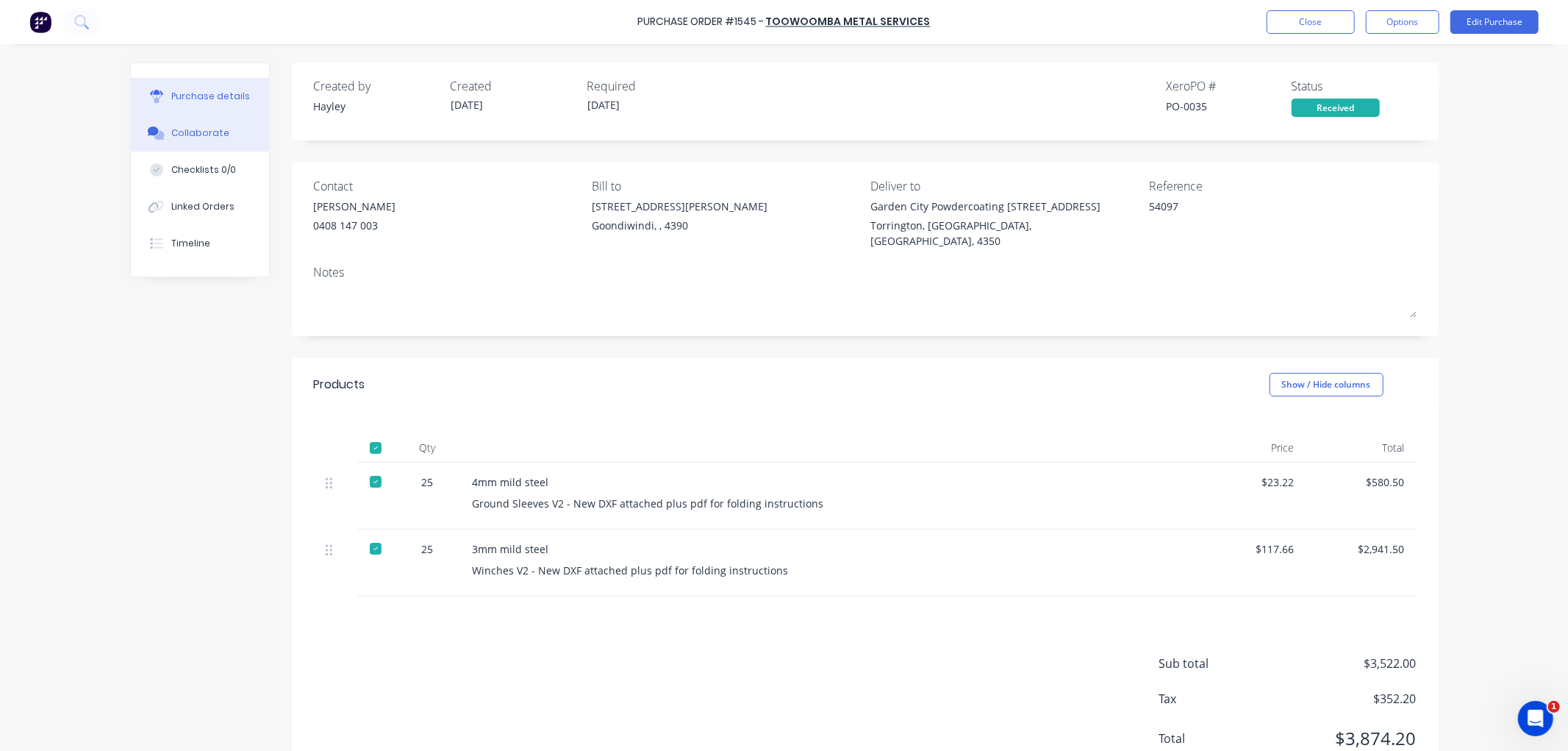
click at [214, 131] on div "Collaborate" at bounding box center [200, 133] width 58 height 14
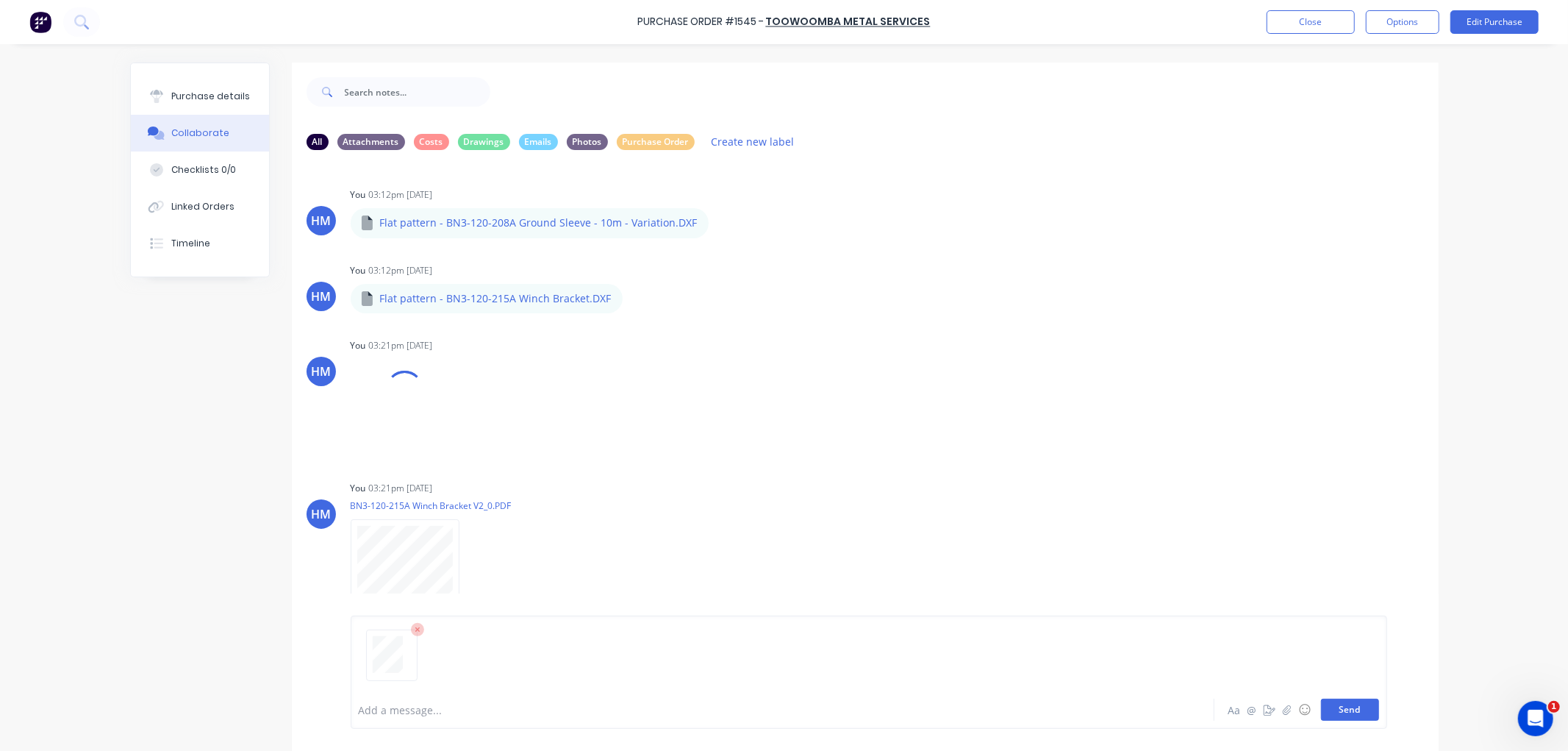
click at [1347, 709] on button "Send" at bounding box center [1350, 709] width 58 height 22
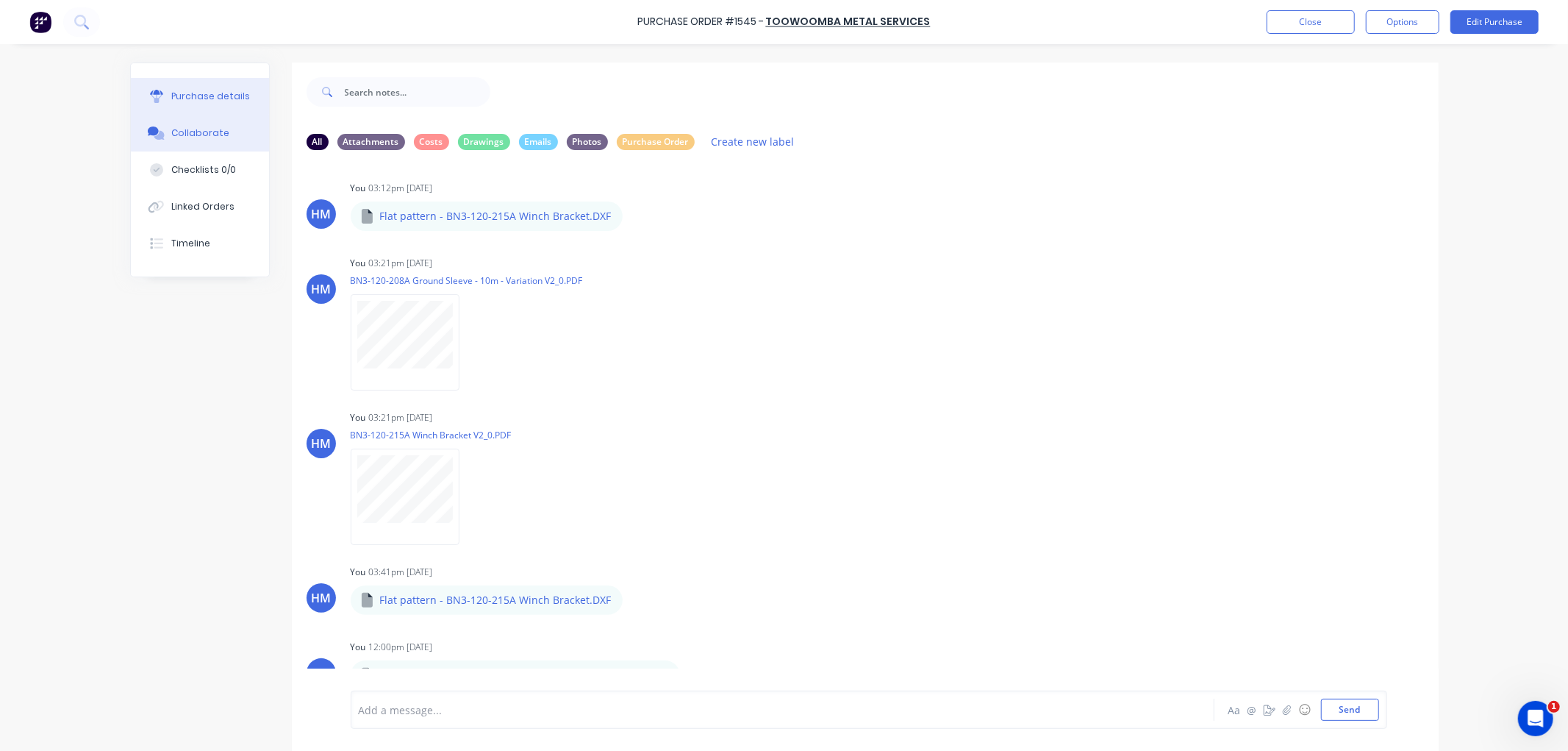
click at [218, 94] on div "Purchase details" at bounding box center [210, 97] width 79 height 14
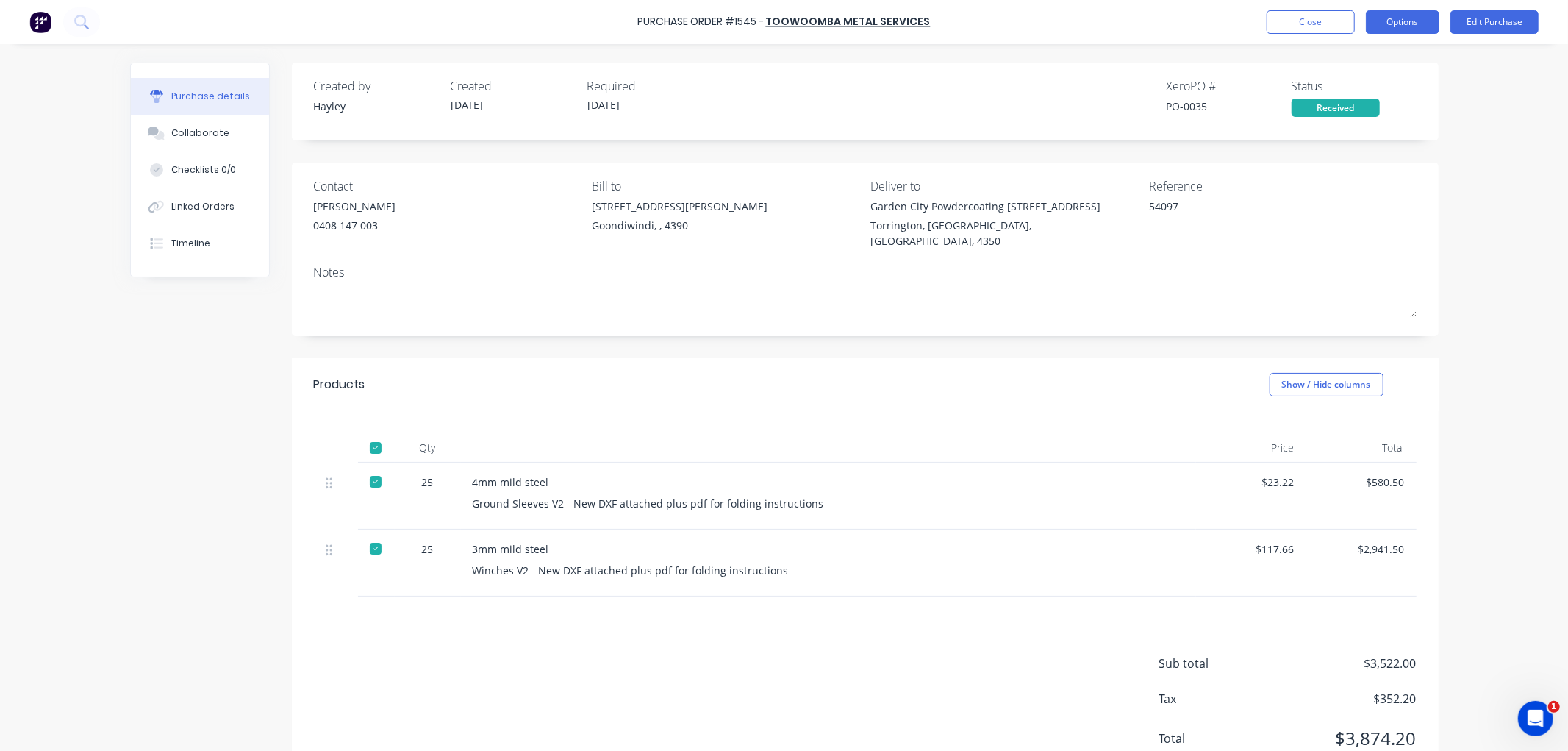
click at [1392, 25] on button "Options" at bounding box center [1403, 22] width 74 height 24
click at [1378, 84] on div "Convert to Bill" at bounding box center [1369, 89] width 113 height 21
type textarea "x"
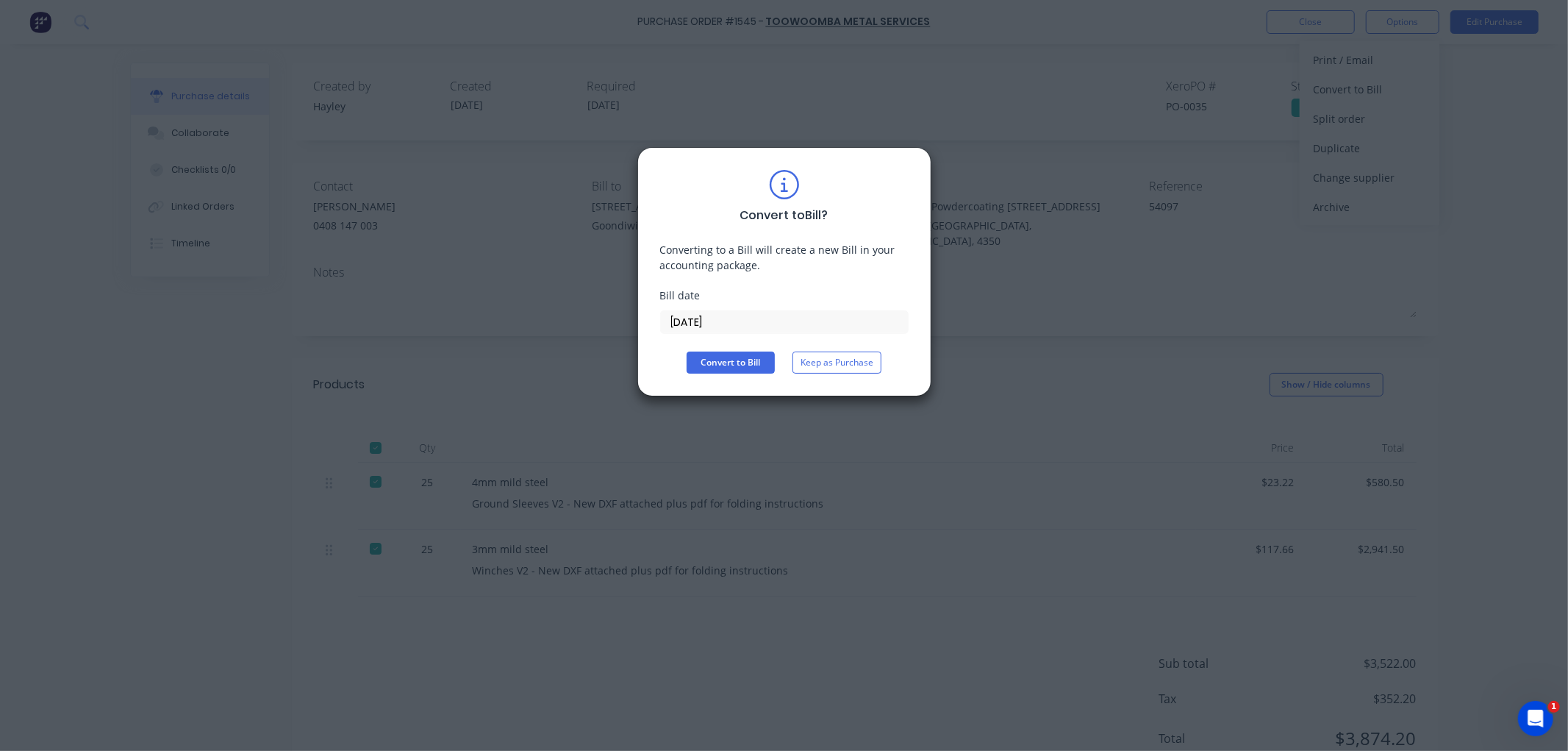
click at [741, 325] on input "03/09/25" at bounding box center [784, 322] width 247 height 22
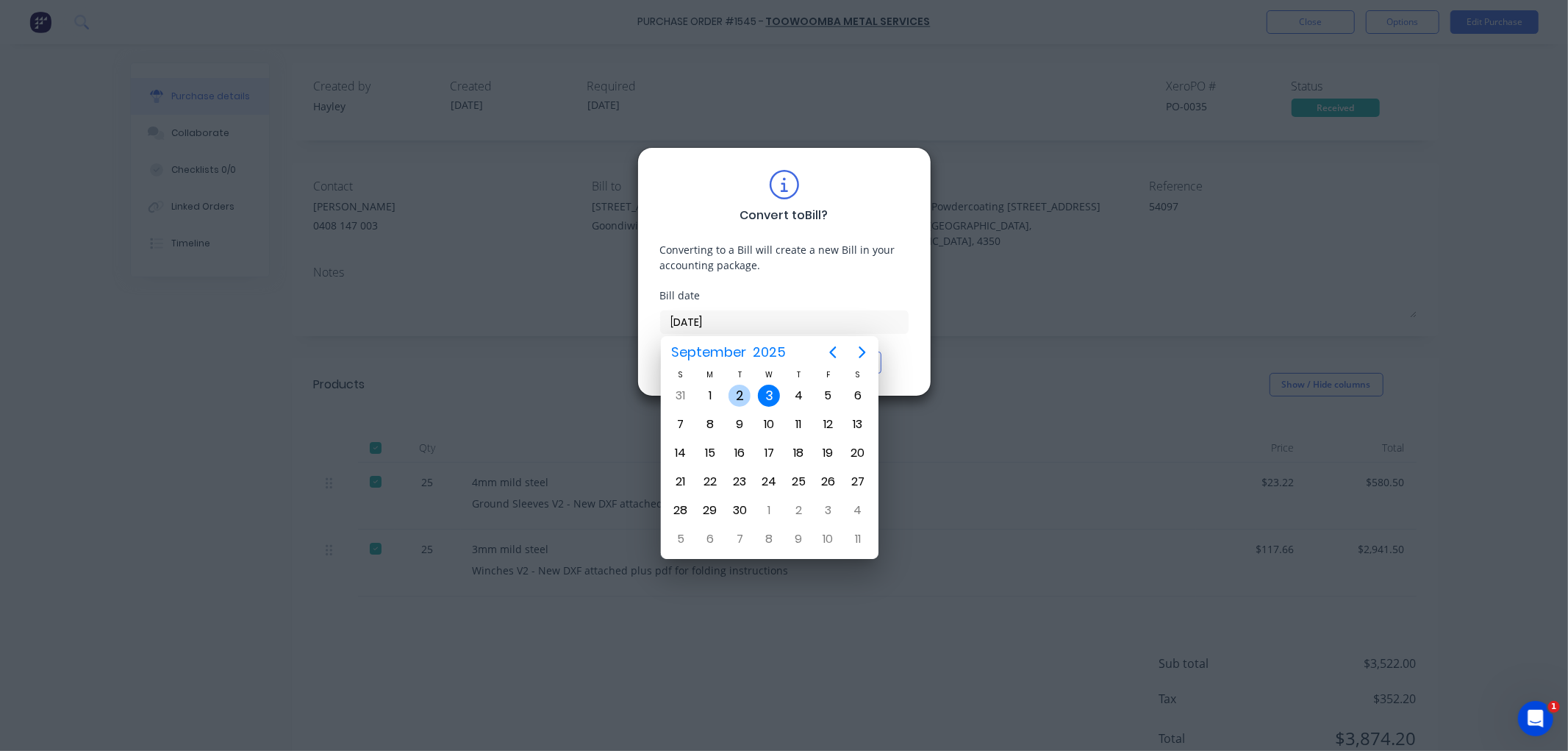
click at [734, 397] on div "2" at bounding box center [740, 395] width 22 height 22
type input "02/09/25"
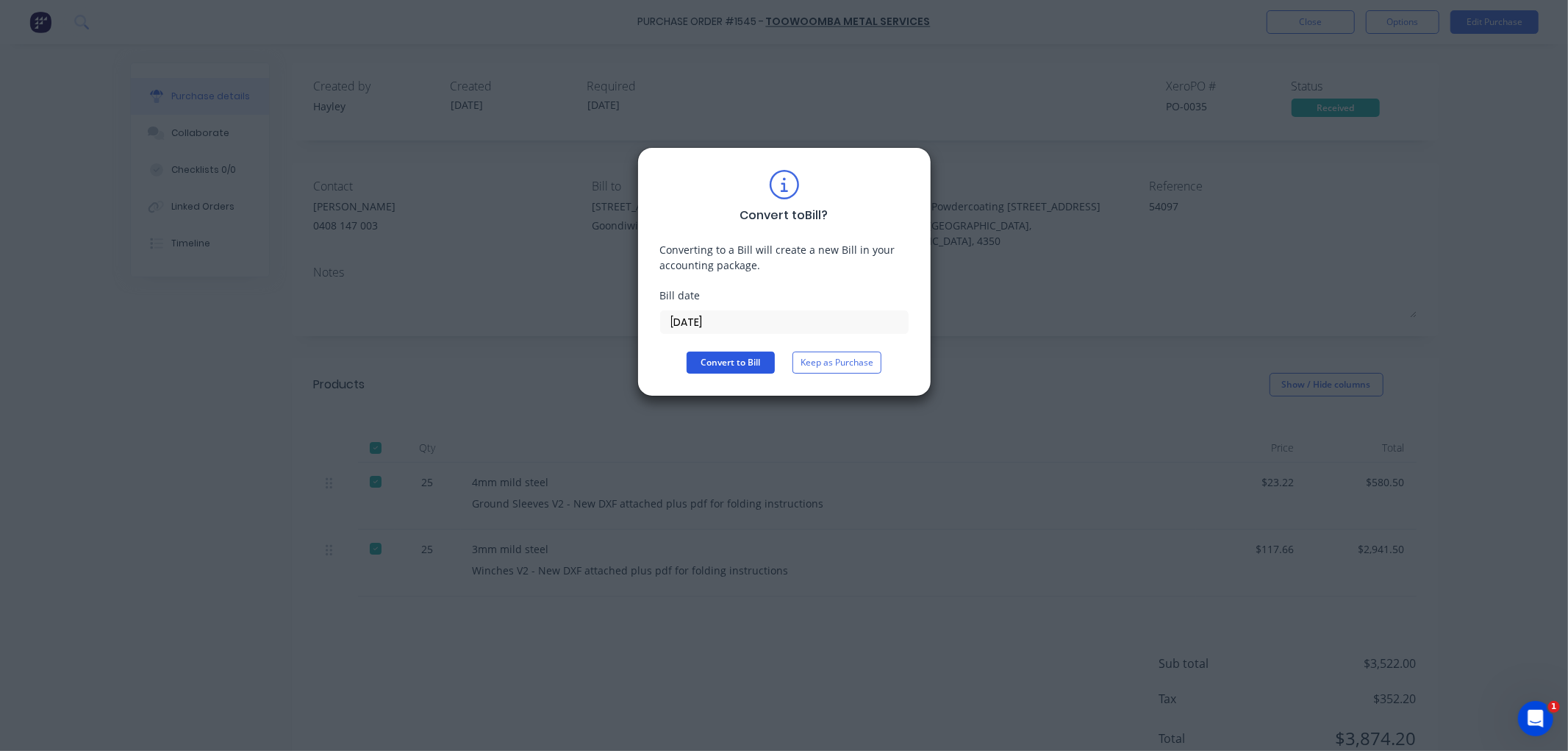
click at [731, 361] on button "Convert to Bill" at bounding box center [731, 362] width 88 height 22
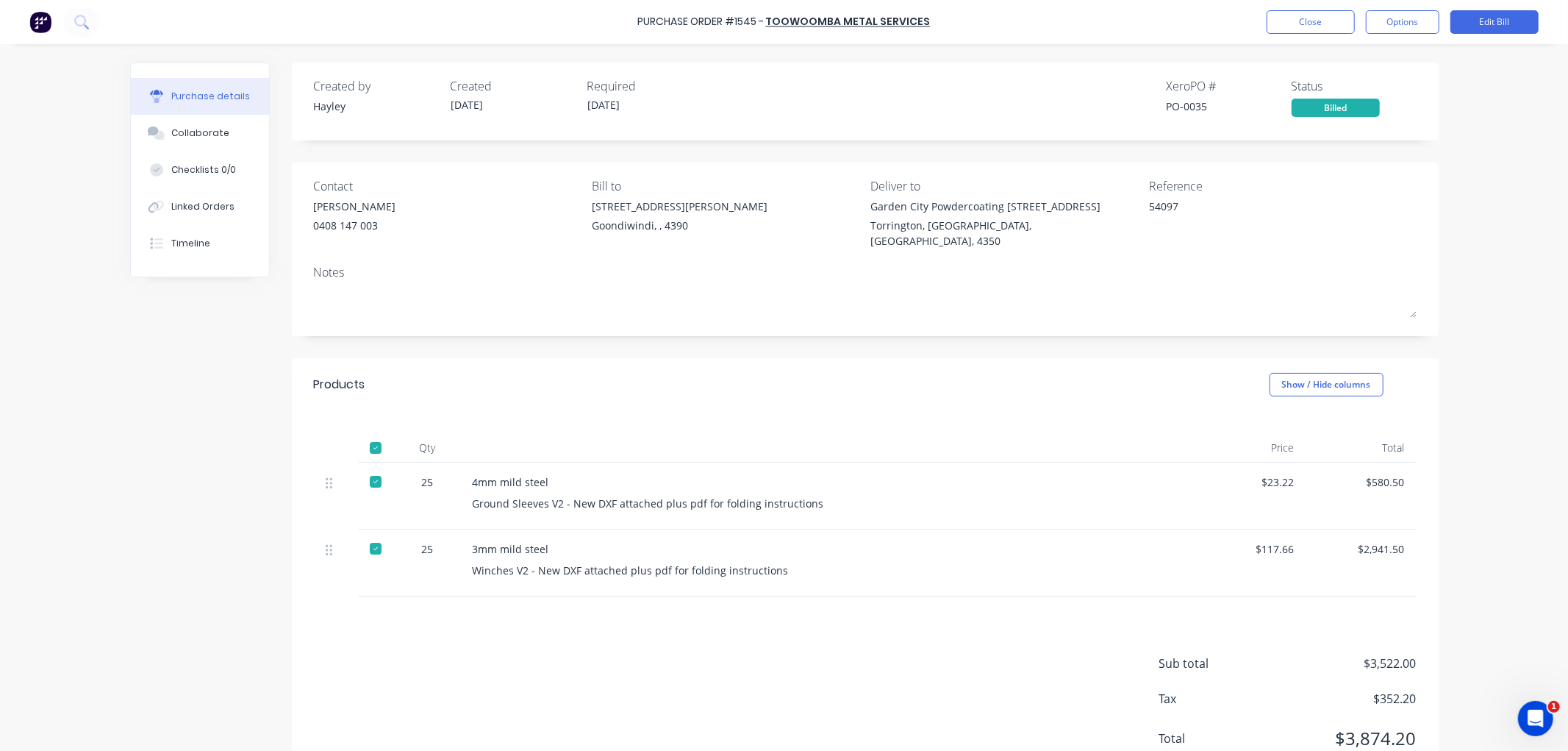
click at [1395, 8] on div "Purchase Order #1545 - Toowoomba Metal Services Close Options Edit Bill" at bounding box center [784, 22] width 1568 height 44
click at [1397, 22] on button "Options" at bounding box center [1403, 22] width 74 height 24
click at [1356, 211] on div "Archive" at bounding box center [1369, 214] width 113 height 21
type textarea "x"
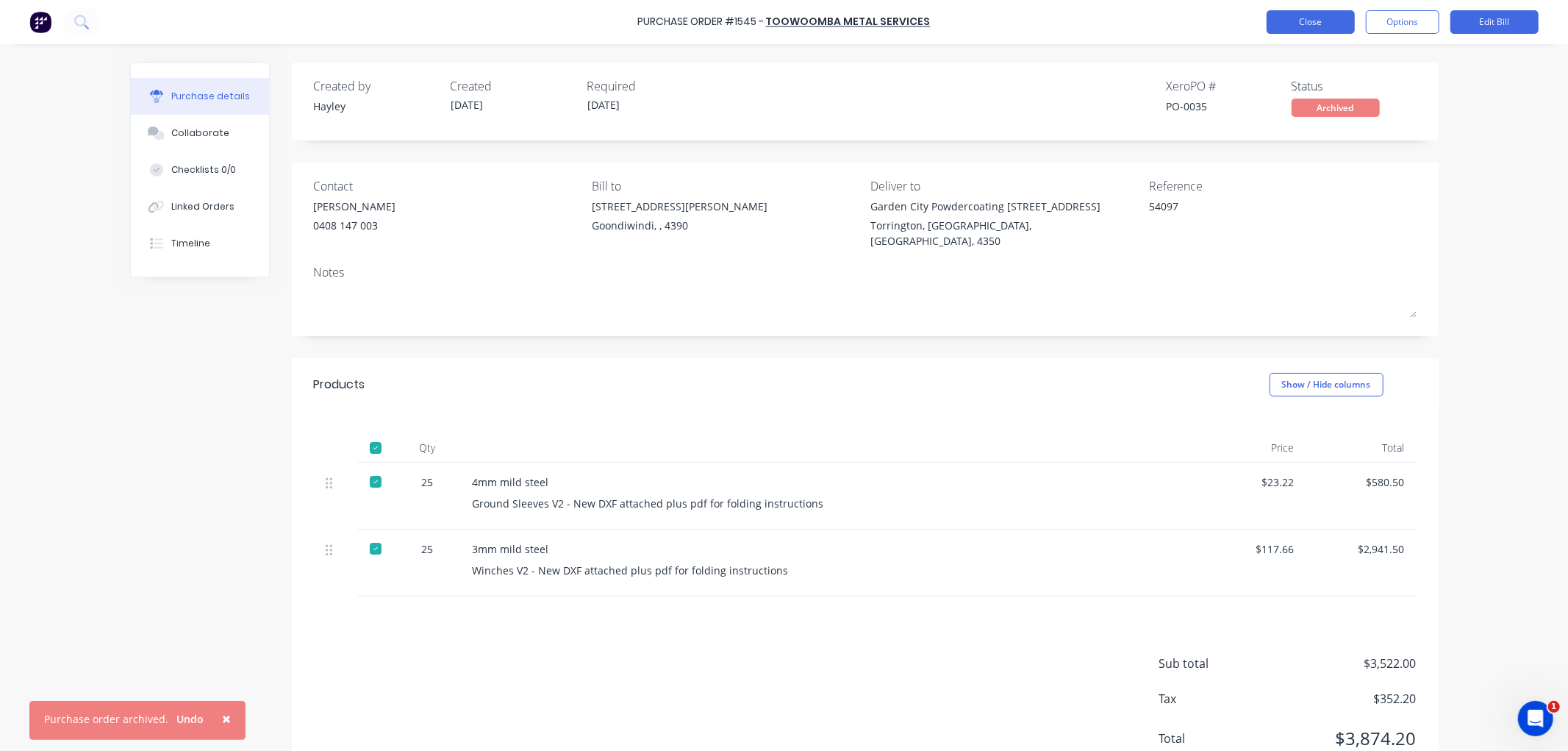
click at [1297, 17] on button "Close" at bounding box center [1311, 22] width 88 height 24
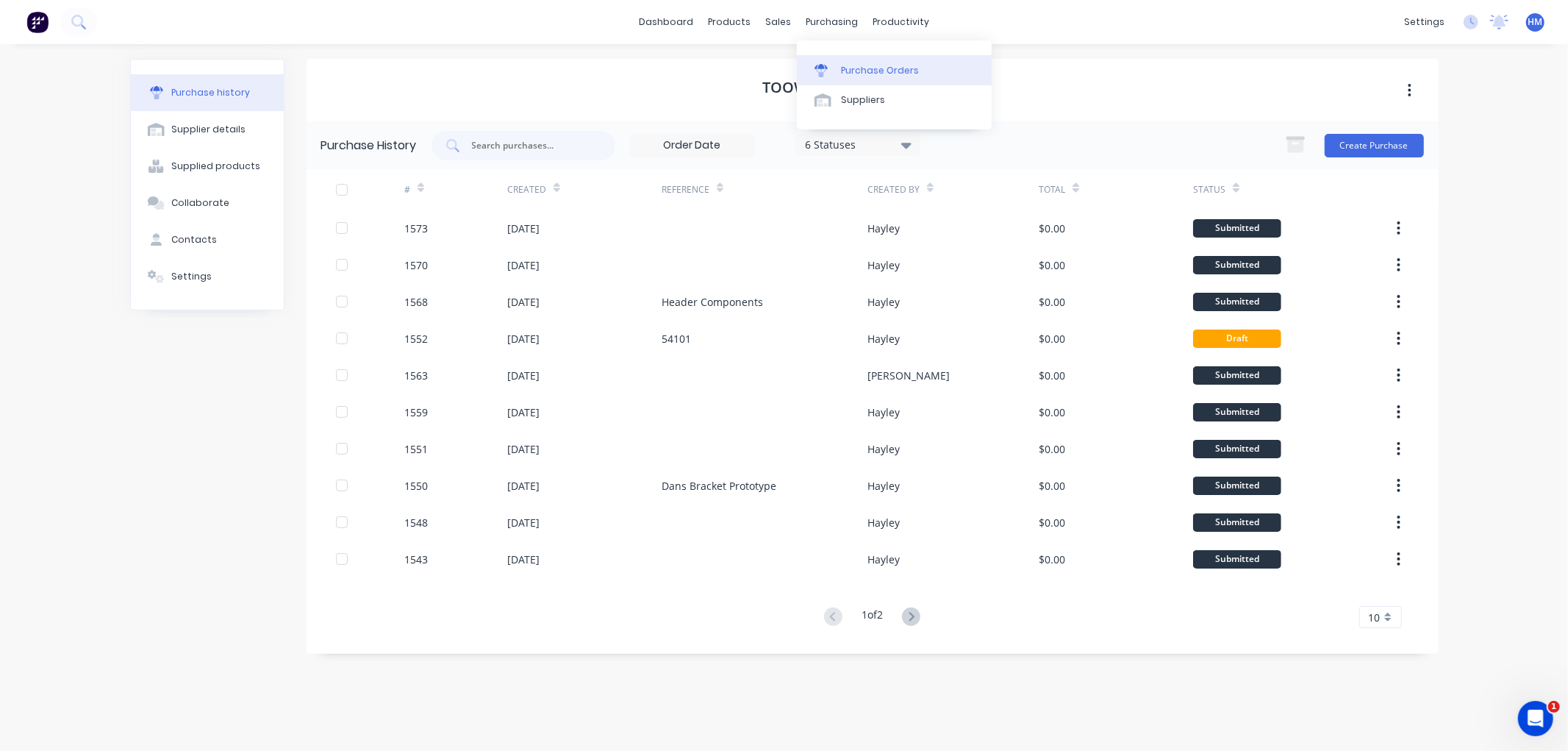
click at [868, 68] on div "Purchase Orders" at bounding box center [880, 70] width 78 height 14
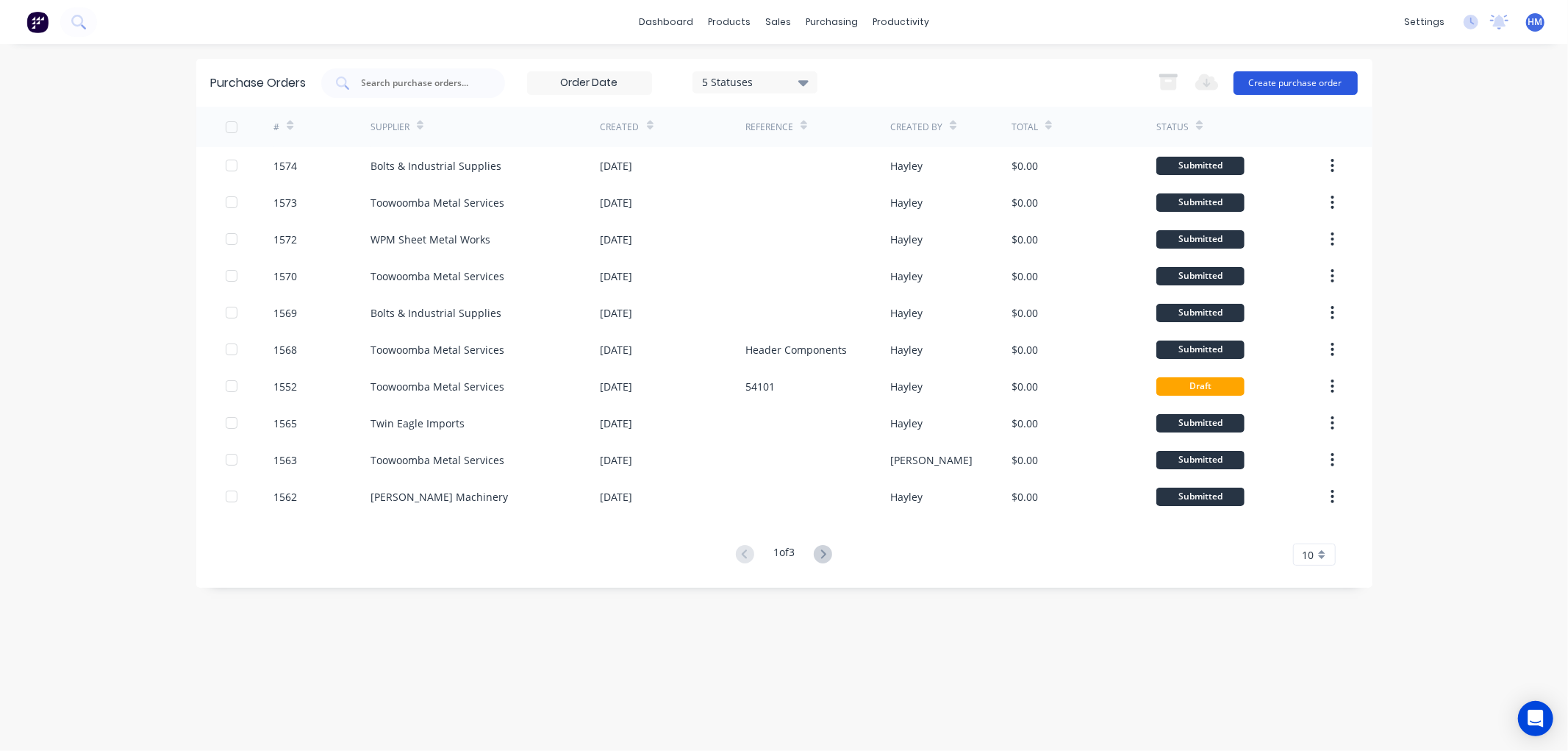
click at [1290, 81] on button "Create purchase order" at bounding box center [1296, 83] width 124 height 24
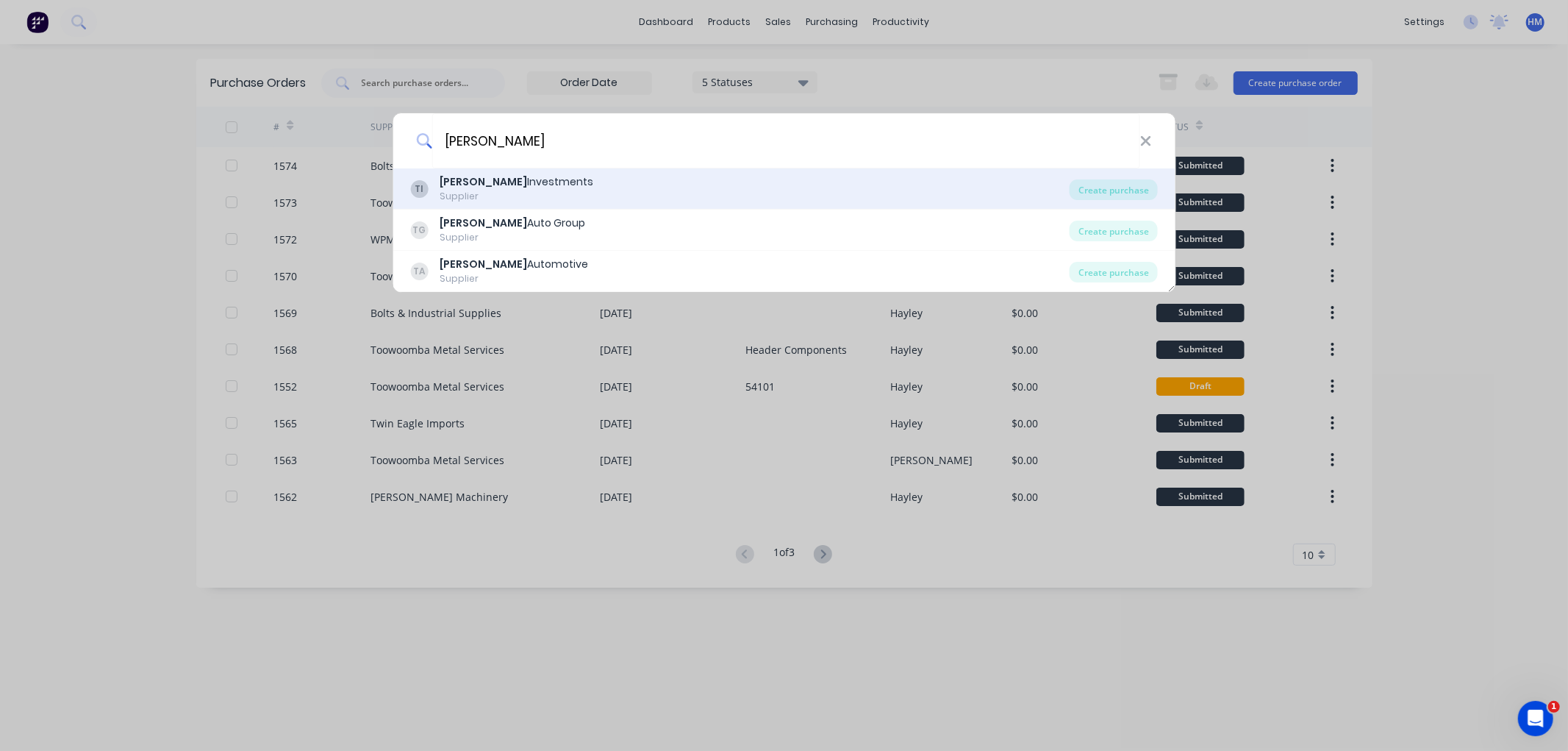
type input "tait"
click at [579, 185] on div "TI Tait Investments Supplier" at bounding box center [739, 188] width 659 height 29
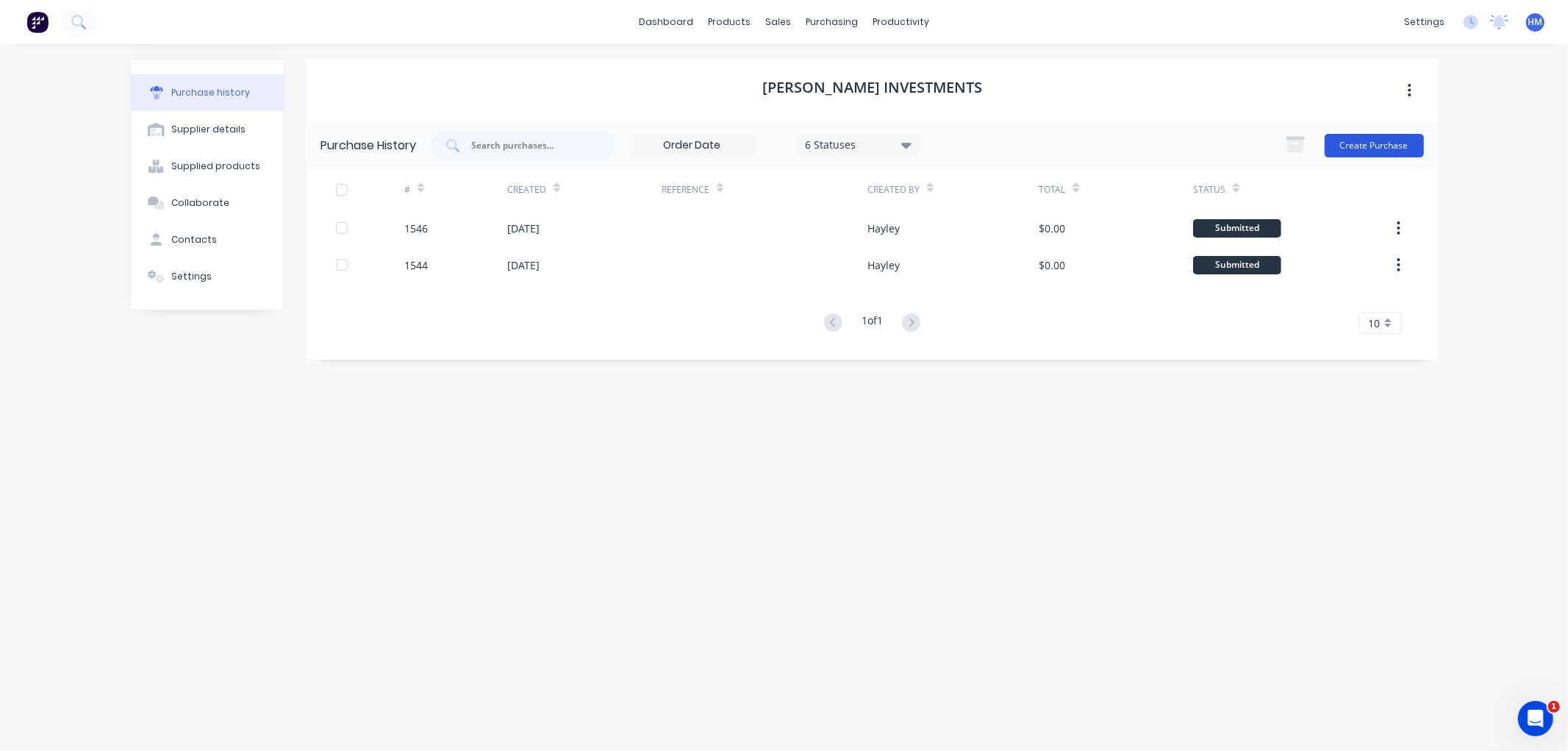
click at [1344, 144] on button "Create Purchase" at bounding box center [1374, 146] width 99 height 24
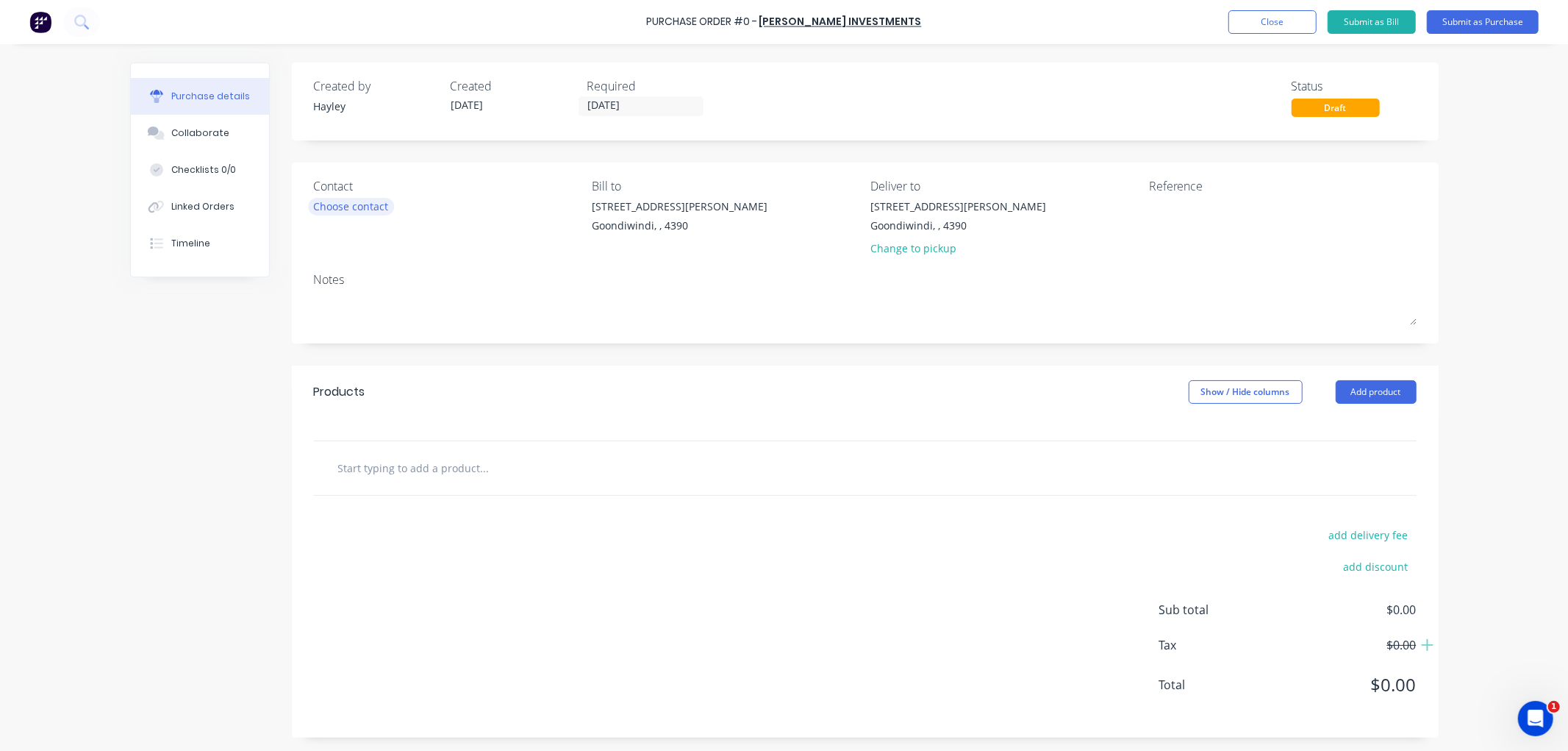
click at [350, 207] on div "Choose contact" at bounding box center [351, 206] width 75 height 15
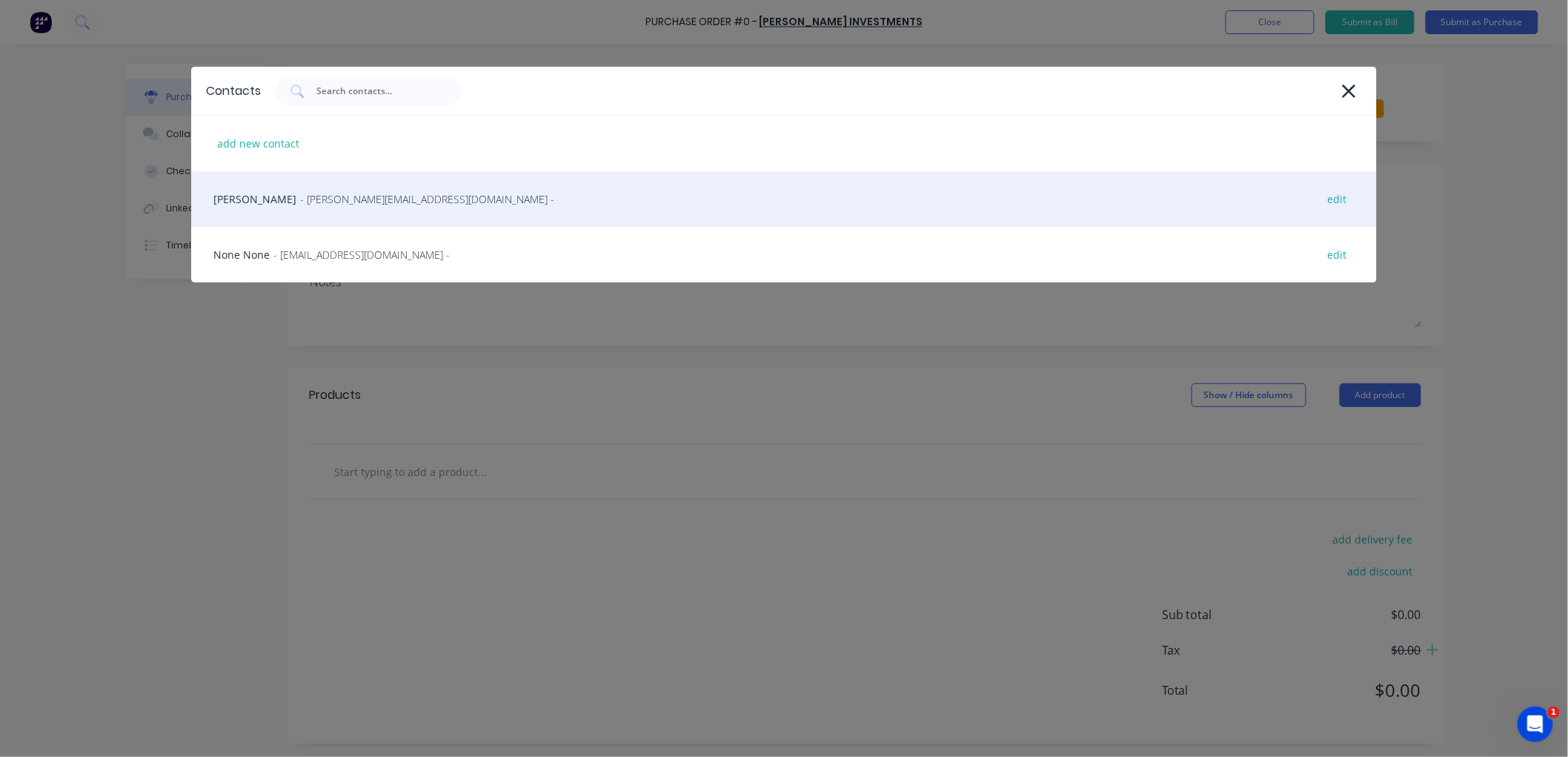
click at [336, 205] on span "- steve@taitmotors.com.au -" at bounding box center [427, 199] width 254 height 15
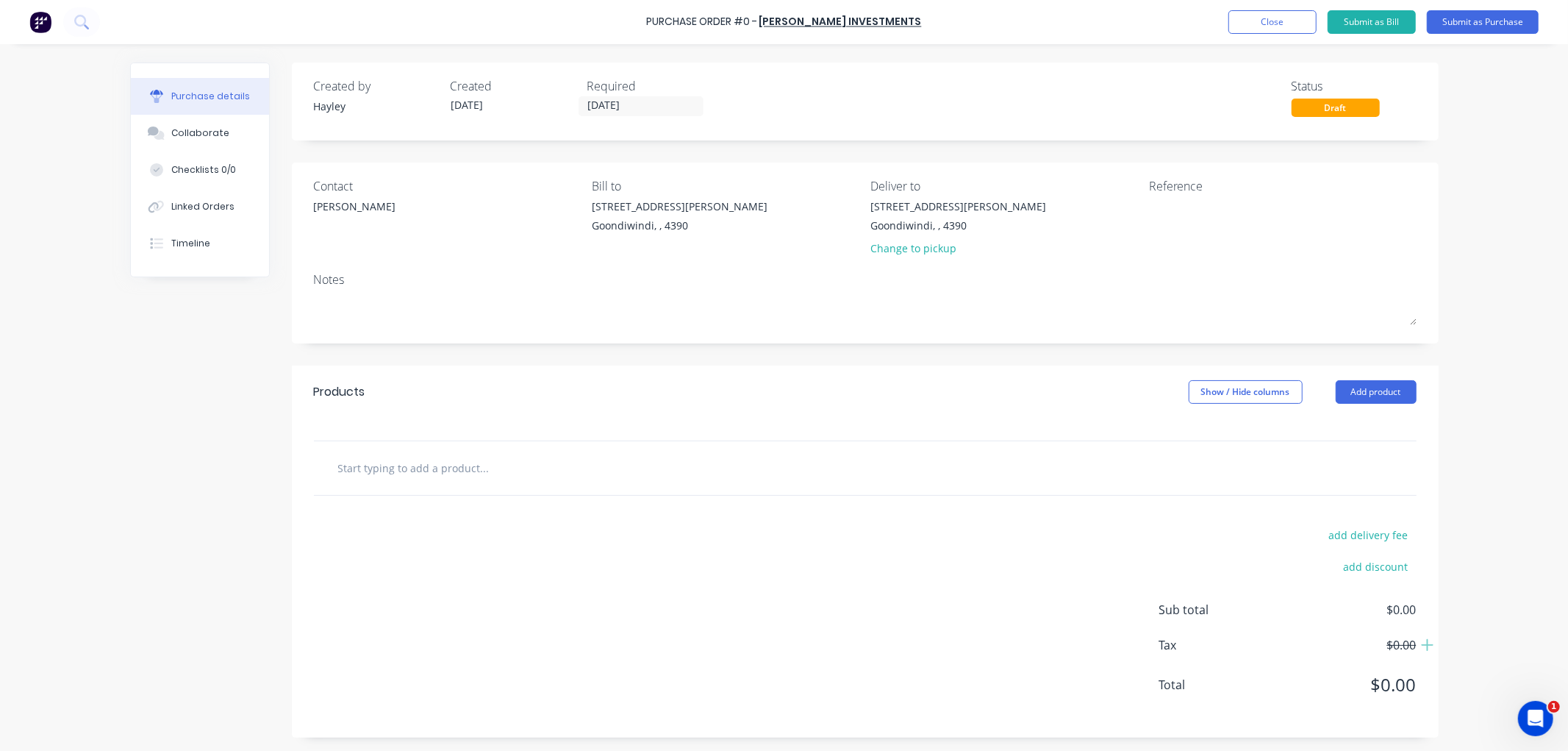
click at [443, 481] on input "text" at bounding box center [484, 468] width 294 height 30
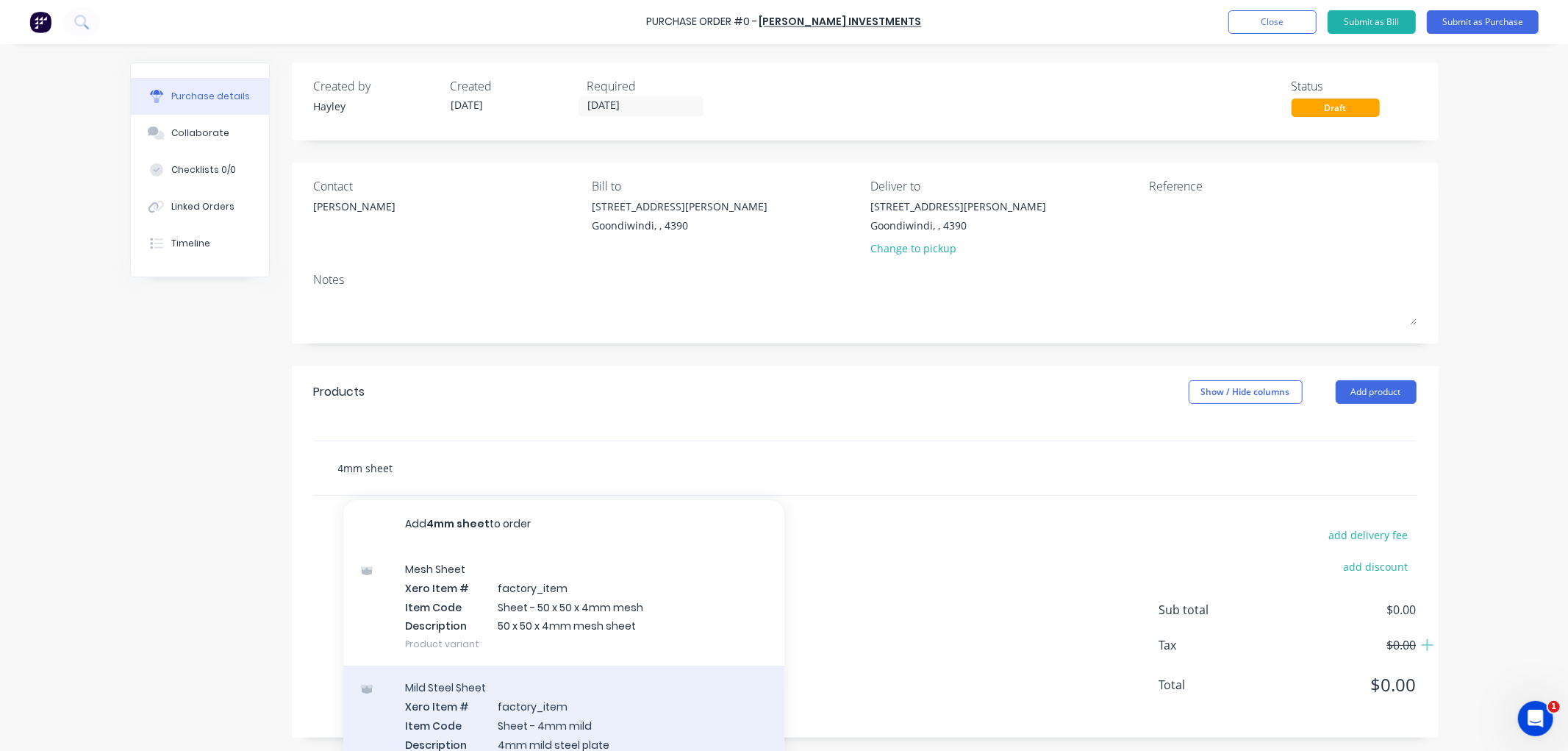
type input "4mm sheet"
click at [600, 703] on div "Mild Steel Sheet Xero Item # factory_item Item Code Sheet - 4mm mild Descriptio…" at bounding box center [564, 724] width 441 height 118
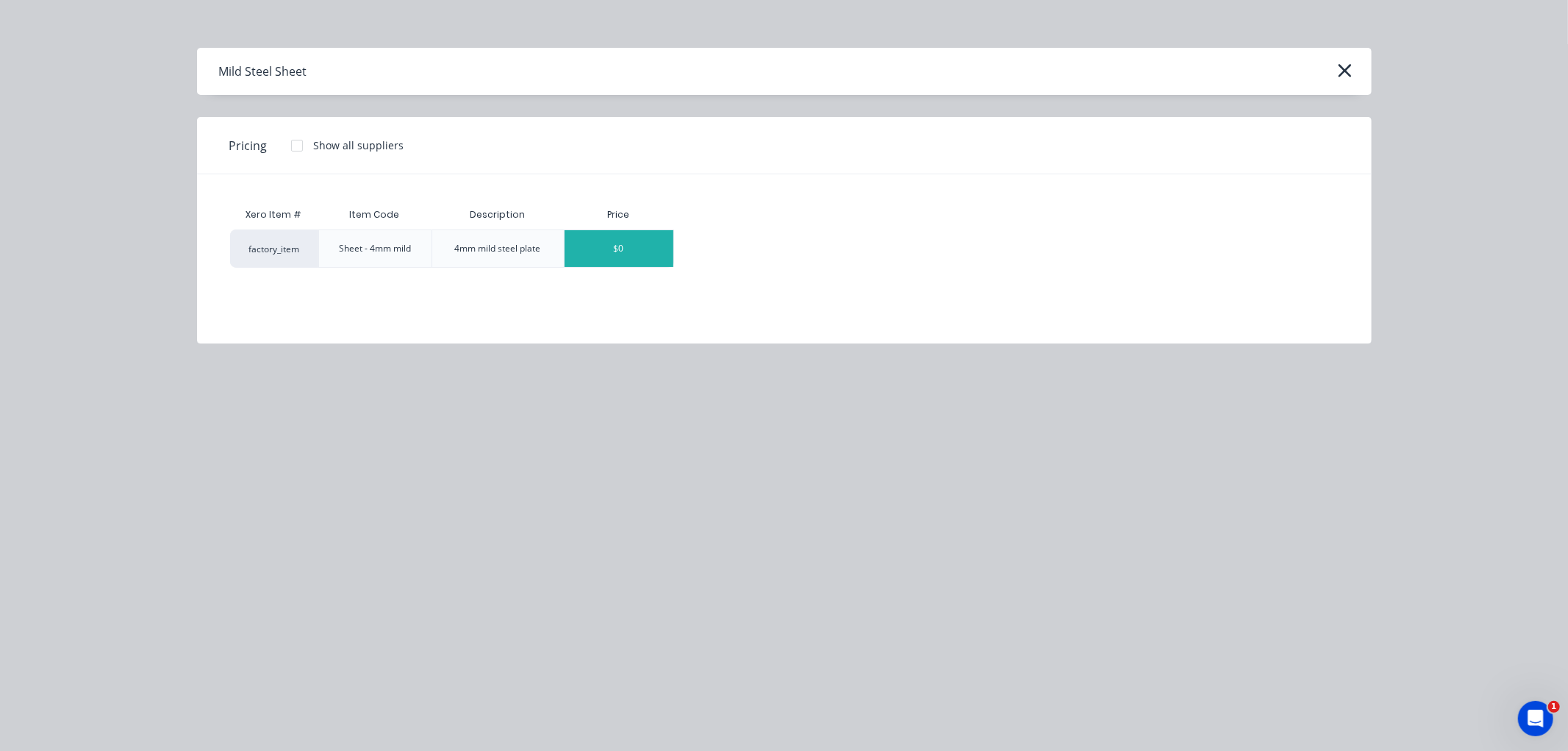
click at [571, 244] on div "$0" at bounding box center [619, 248] width 109 height 36
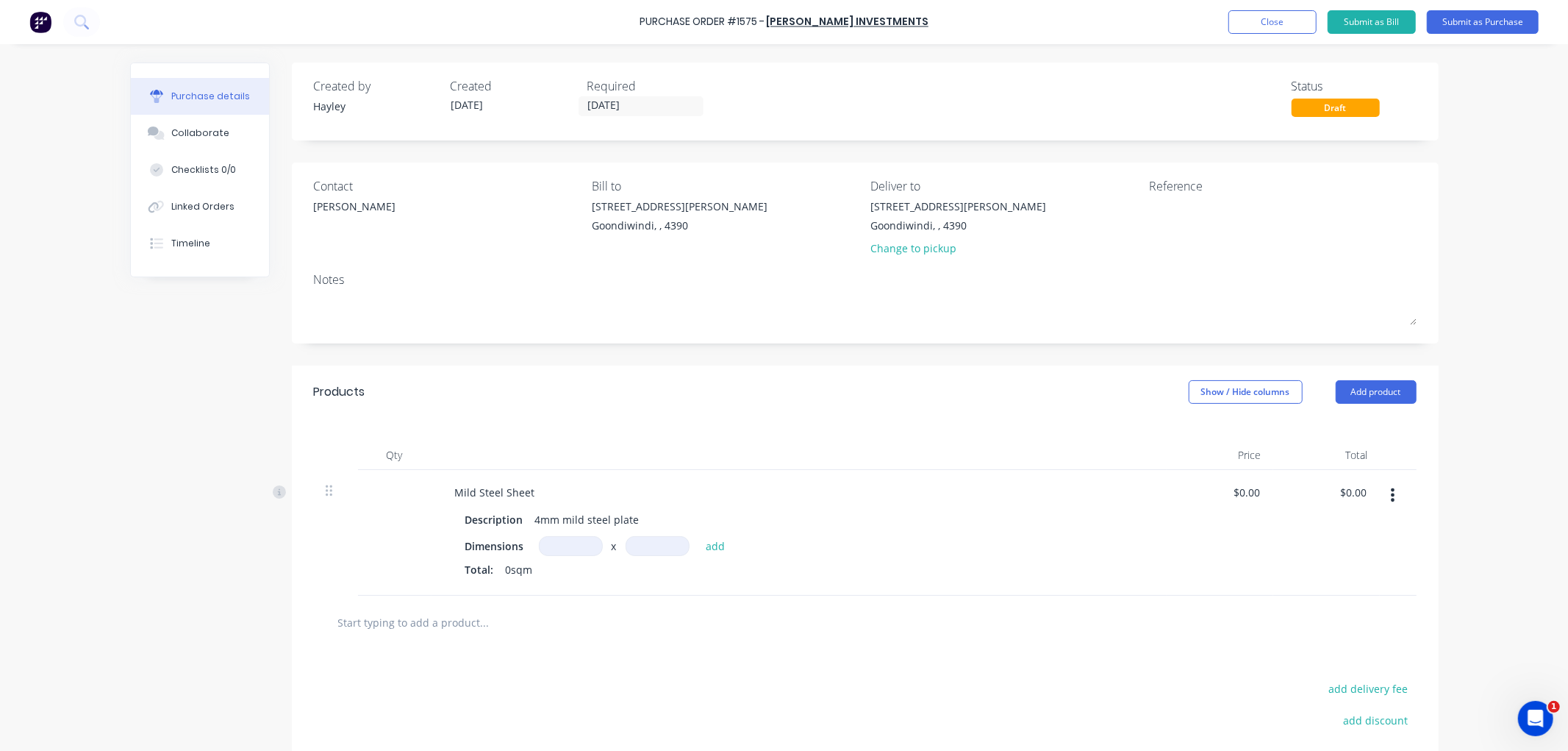
click at [572, 547] on input at bounding box center [570, 546] width 64 height 20
type input "1500m"
type input "3m"
click at [557, 549] on input "1500m" at bounding box center [570, 546] width 64 height 20
type input "1.5"
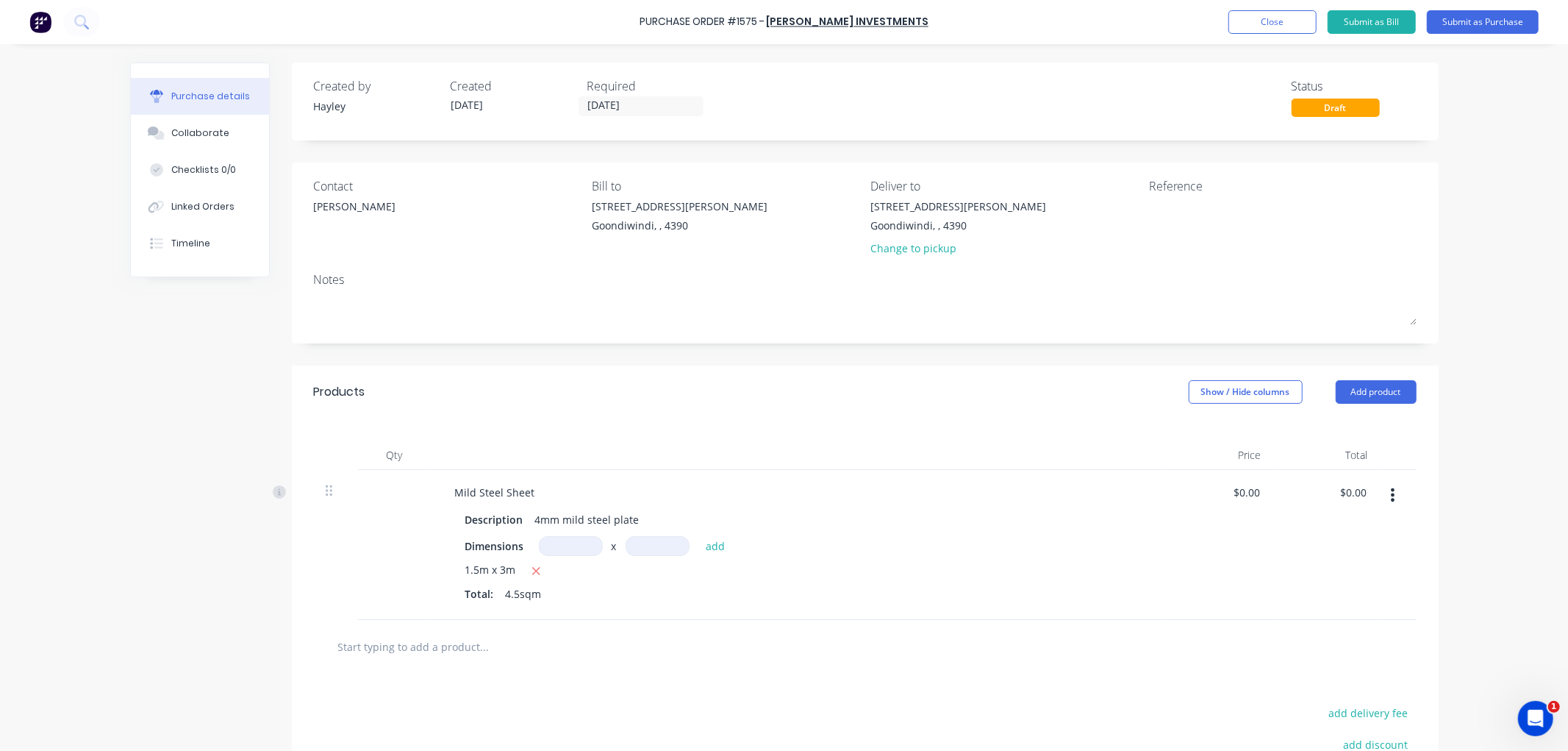
click at [394, 491] on div at bounding box center [395, 545] width 74 height 150
click at [407, 481] on div at bounding box center [395, 545] width 74 height 150
click at [570, 545] on input at bounding box center [570, 546] width 64 height 20
type input "1"
type input "1.5m"
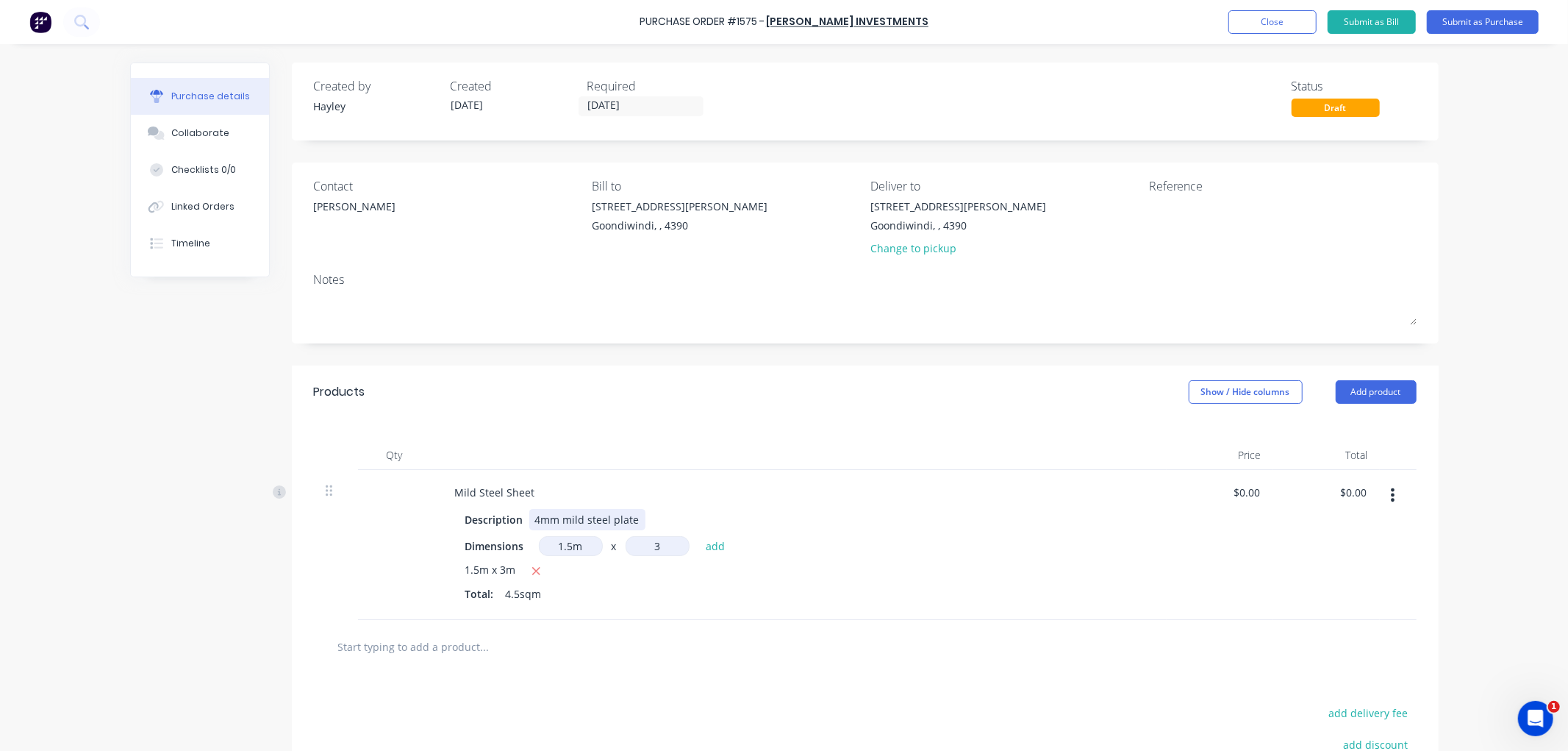
type input "3"
click at [567, 549] on input at bounding box center [570, 546] width 64 height 20
type input "1.5m"
type input "3"
click at [629, 517] on div "4mm mild steel plate" at bounding box center [587, 519] width 116 height 21
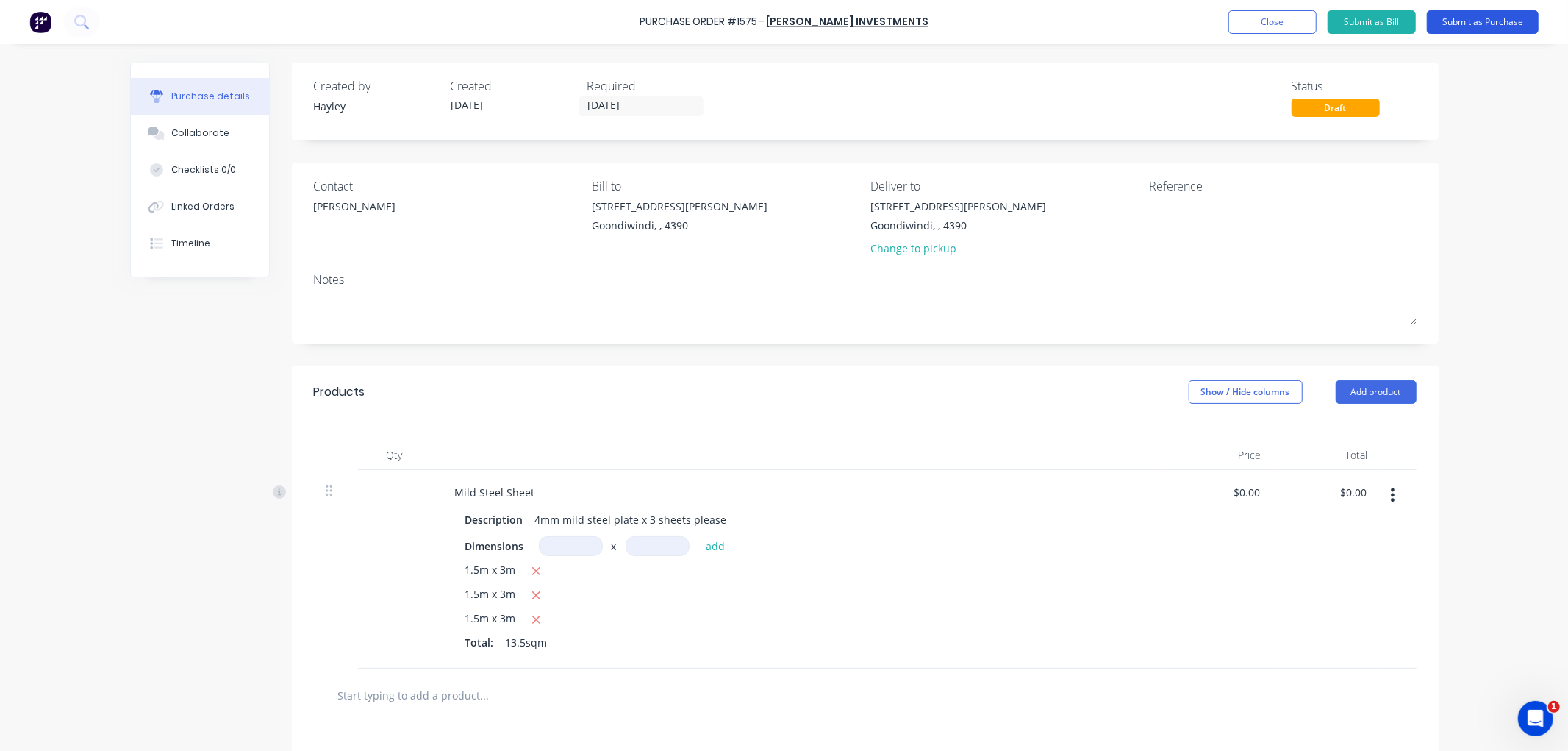
click at [1481, 25] on button "Submit as Purchase" at bounding box center [1483, 22] width 112 height 24
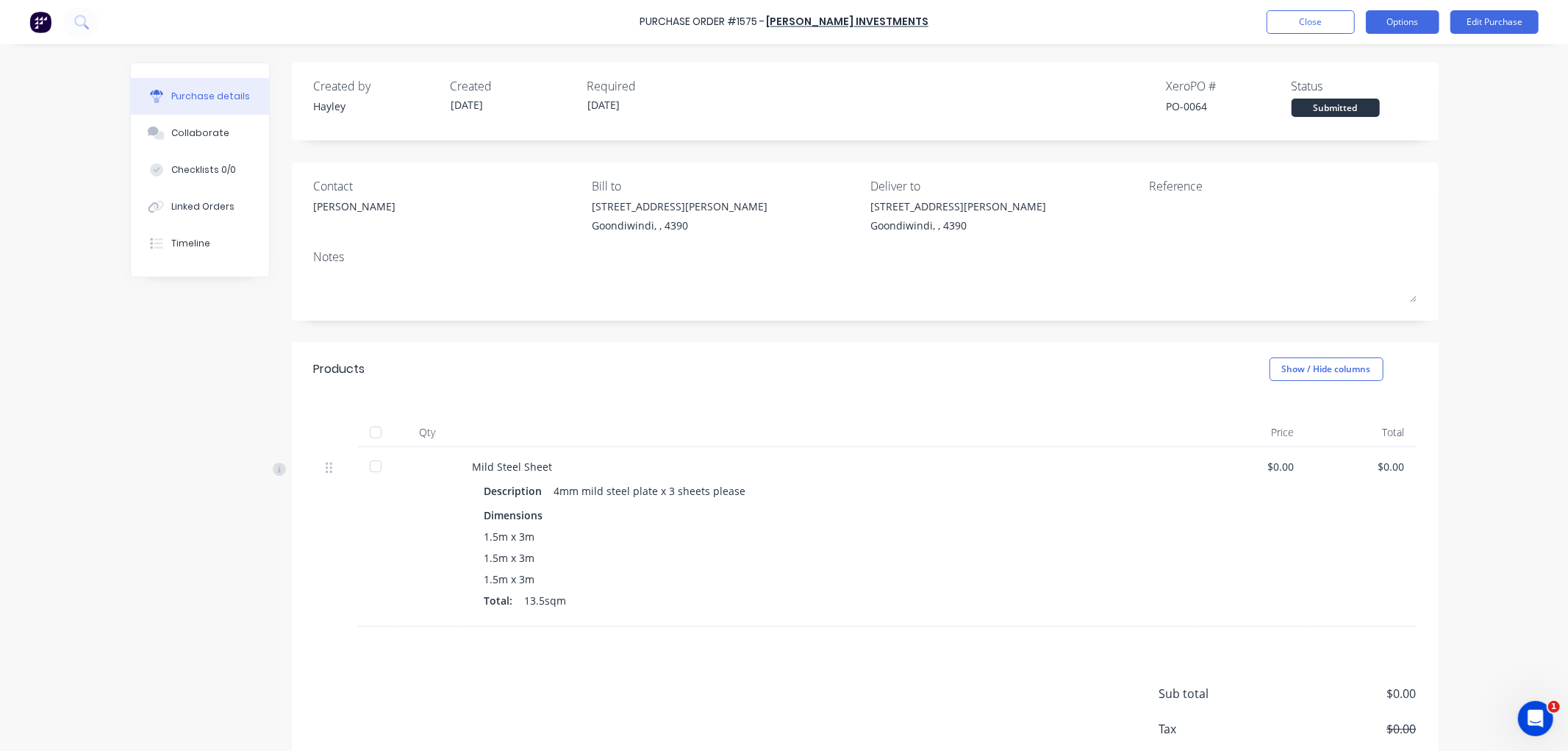
click at [1417, 19] on button "Options" at bounding box center [1403, 22] width 74 height 24
click at [1378, 60] on div "Print / Email" at bounding box center [1369, 59] width 113 height 21
click at [1380, 112] on div "Without pricing" at bounding box center [1369, 118] width 113 height 21
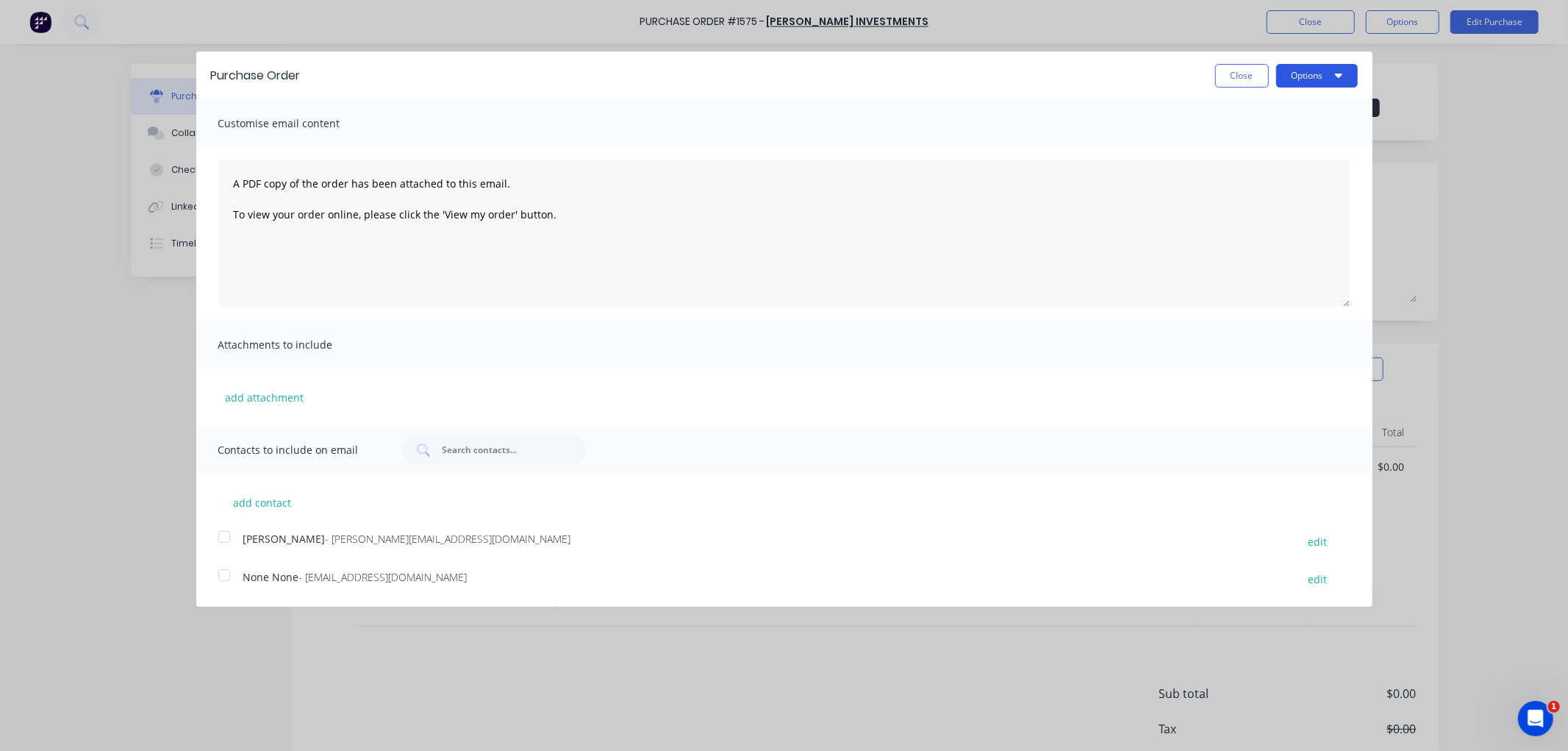
click at [1335, 80] on icon "button" at bounding box center [1338, 75] width 8 height 12
click at [226, 533] on div at bounding box center [224, 536] width 30 height 30
click at [1340, 74] on icon "button" at bounding box center [1338, 76] width 8 height 4
click at [1291, 133] on div "Email" at bounding box center [1287, 142] width 113 height 21
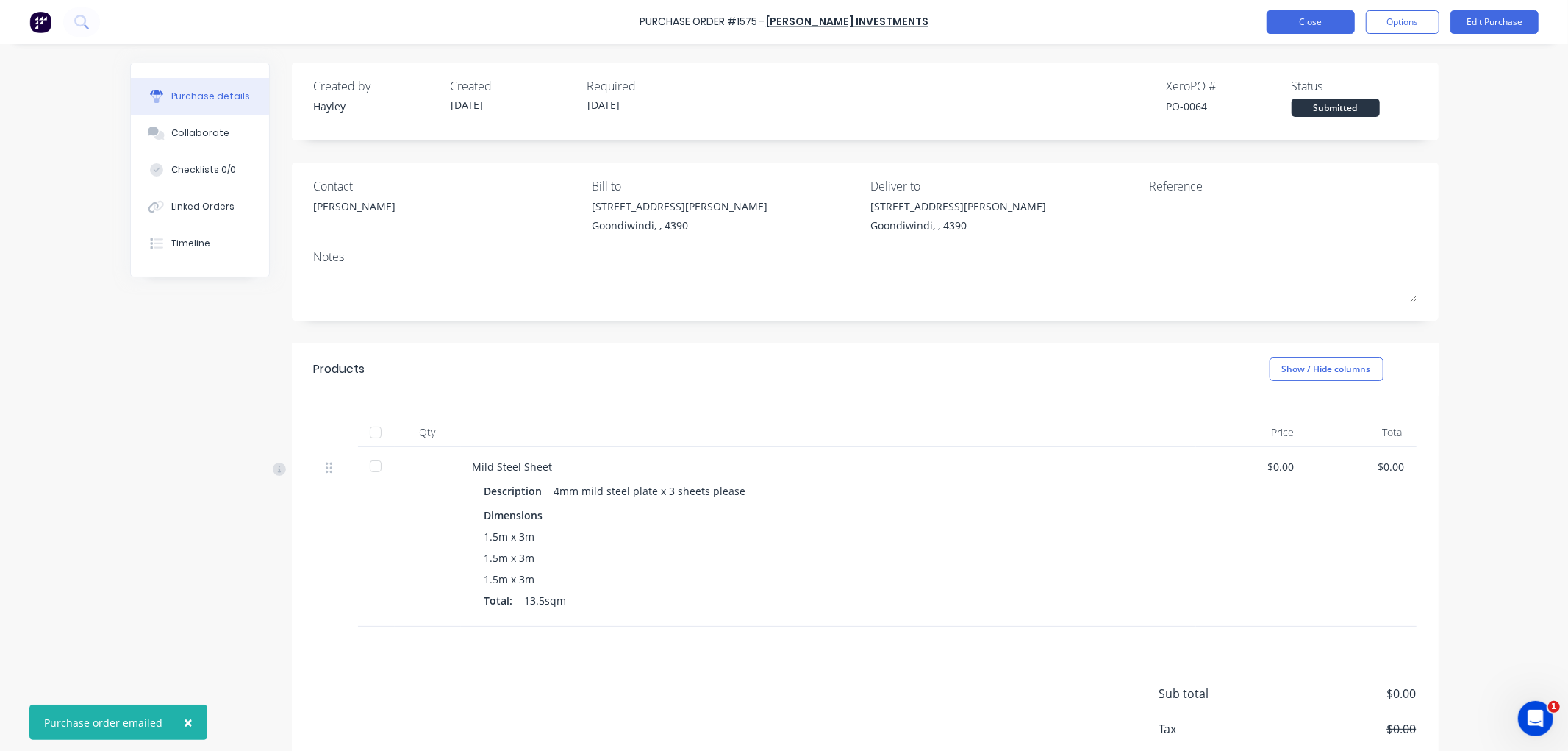
click at [1314, 26] on button "Close" at bounding box center [1311, 22] width 88 height 24
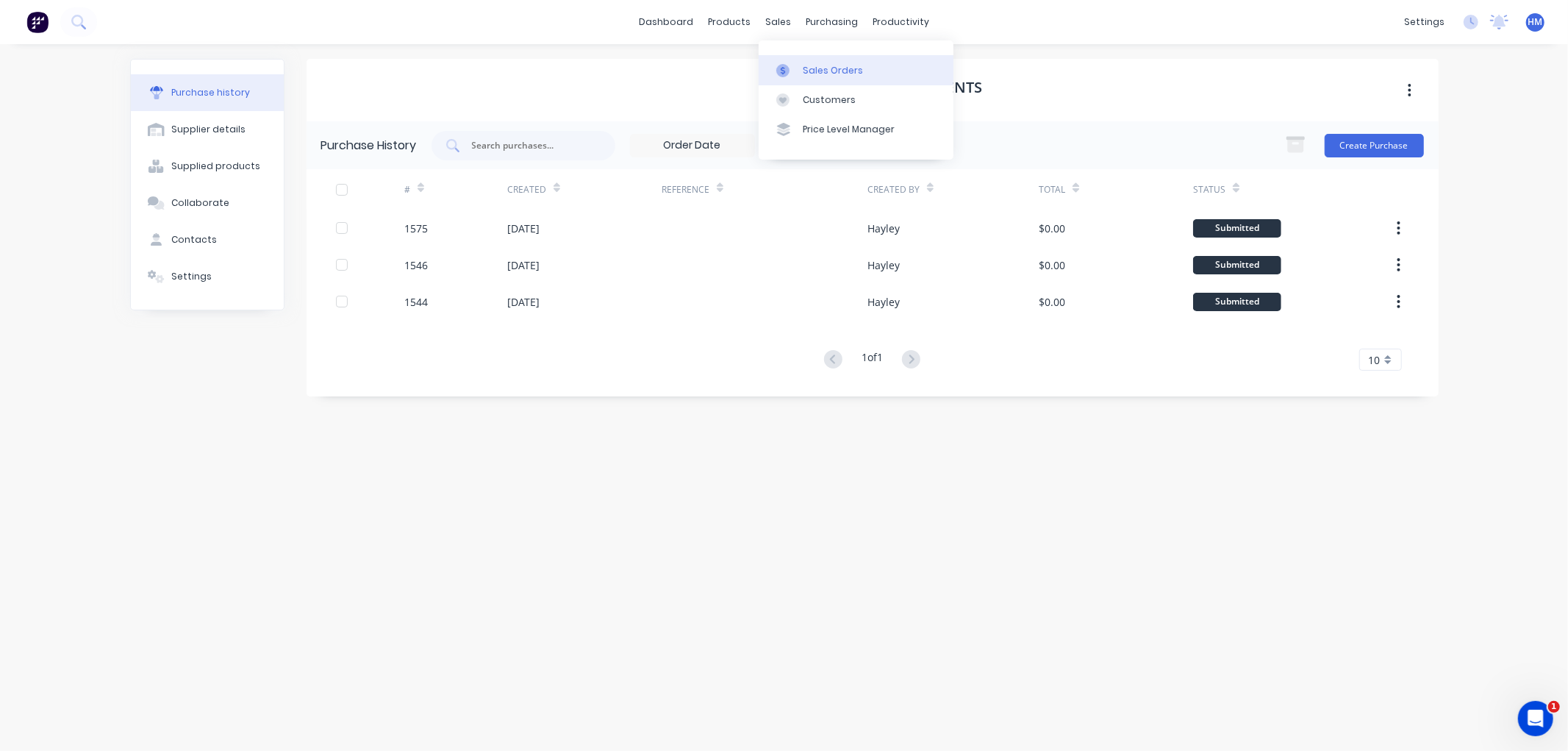
click at [819, 67] on div "Sales Orders" at bounding box center [832, 70] width 60 height 14
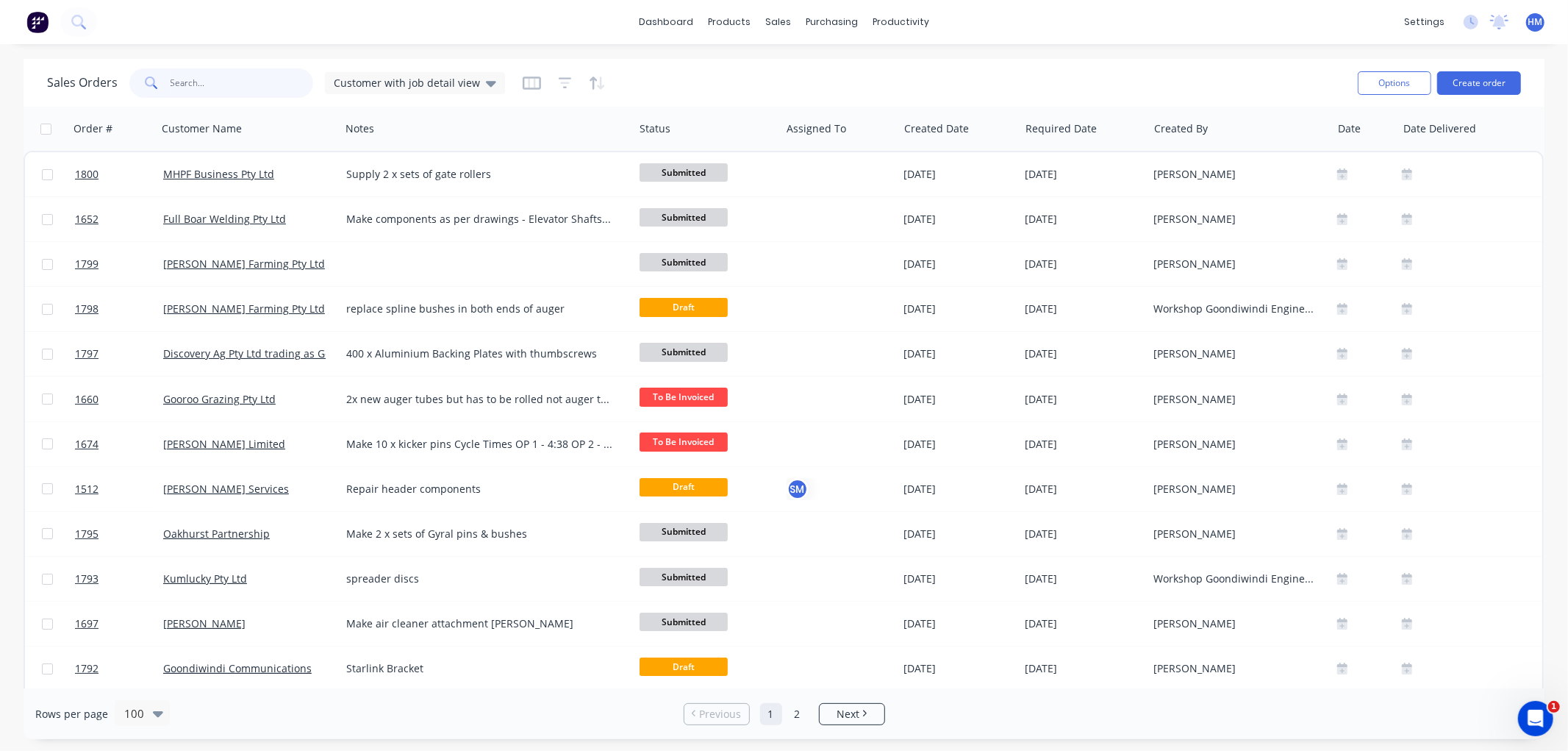
click at [207, 91] on input "text" at bounding box center [242, 83] width 143 height 30
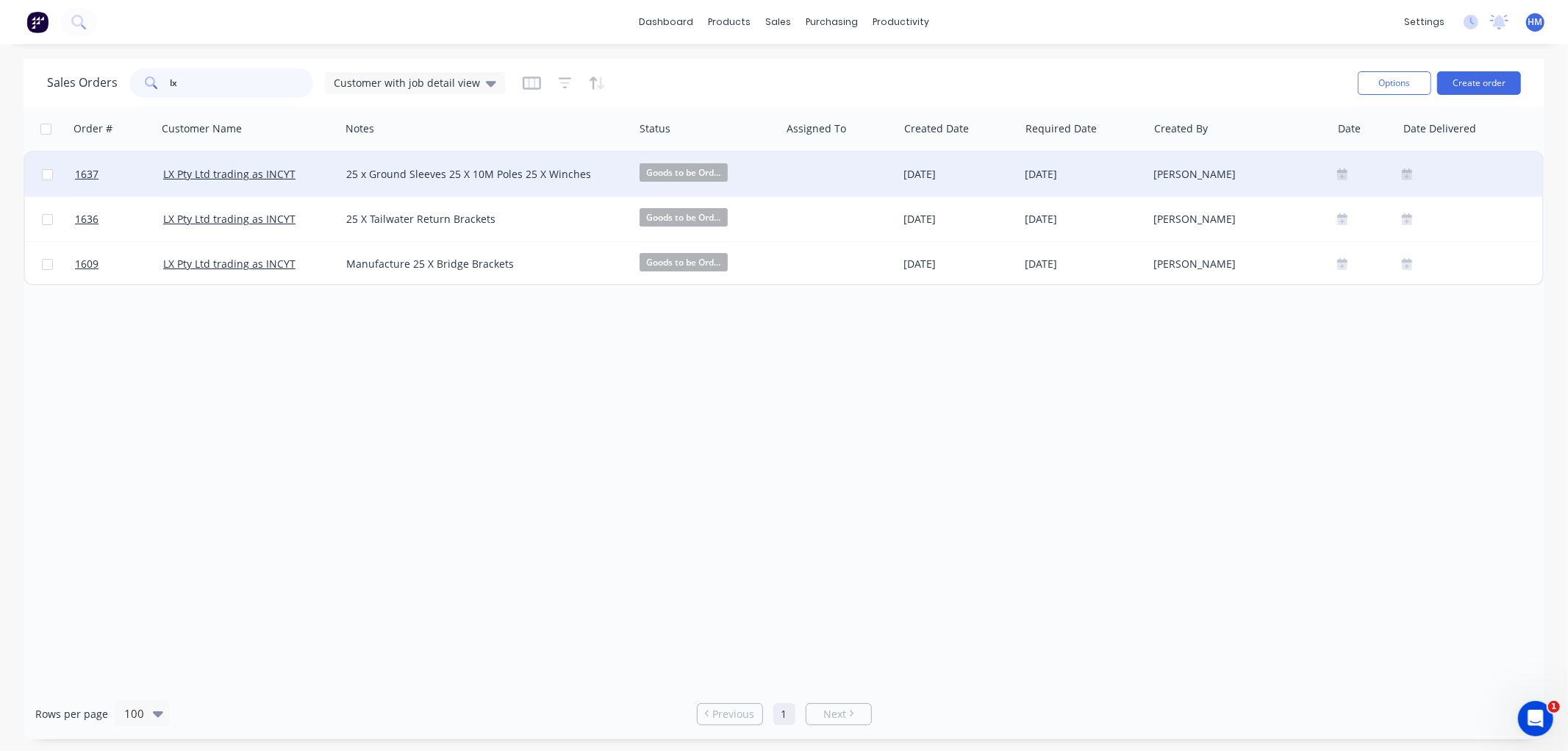
type input "lx"
click at [306, 174] on div "LX Pty Ltd trading as INCYT" at bounding box center [244, 174] width 163 height 14
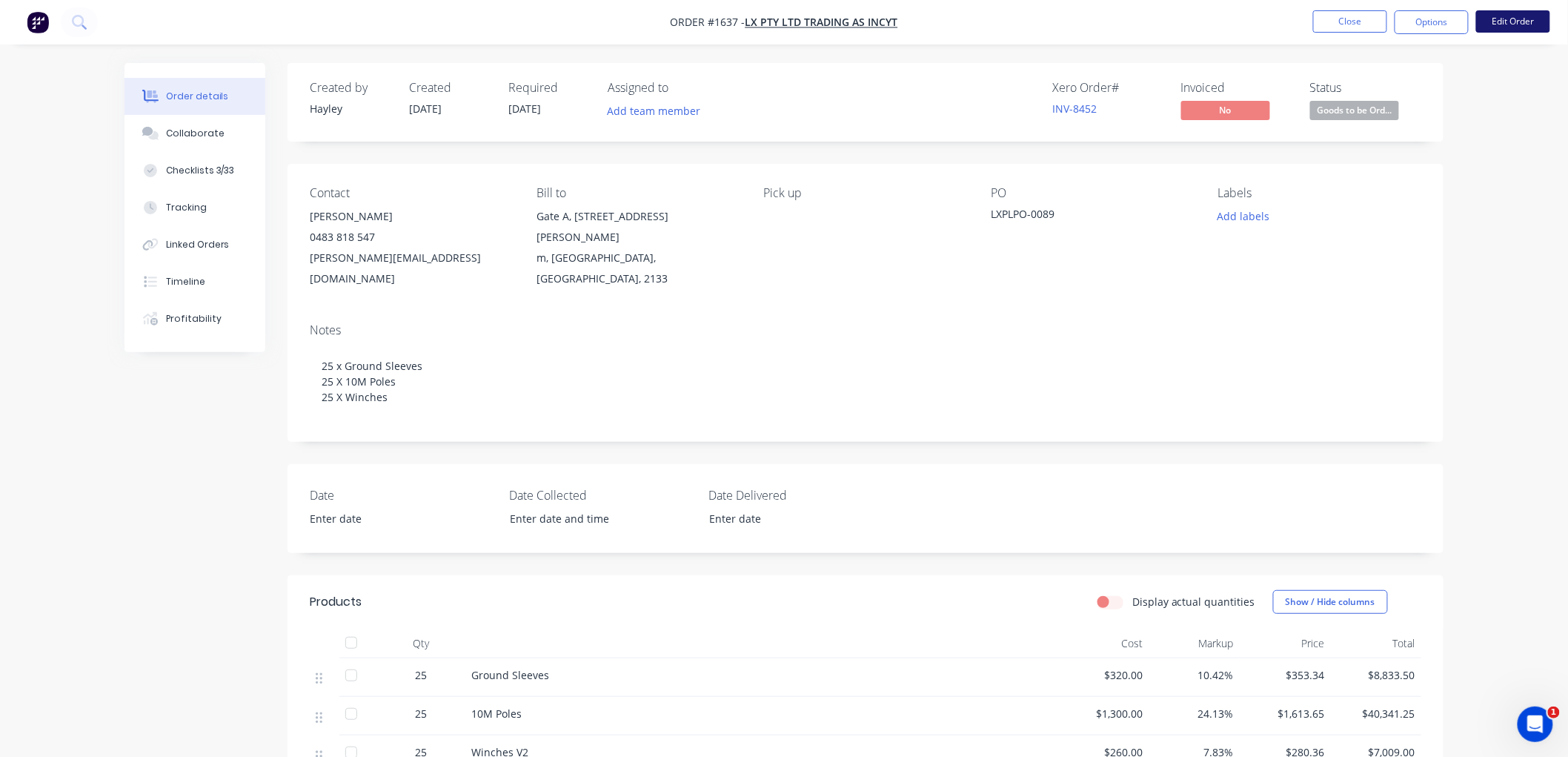
click at [1512, 17] on button "Edit Order" at bounding box center [1513, 21] width 74 height 22
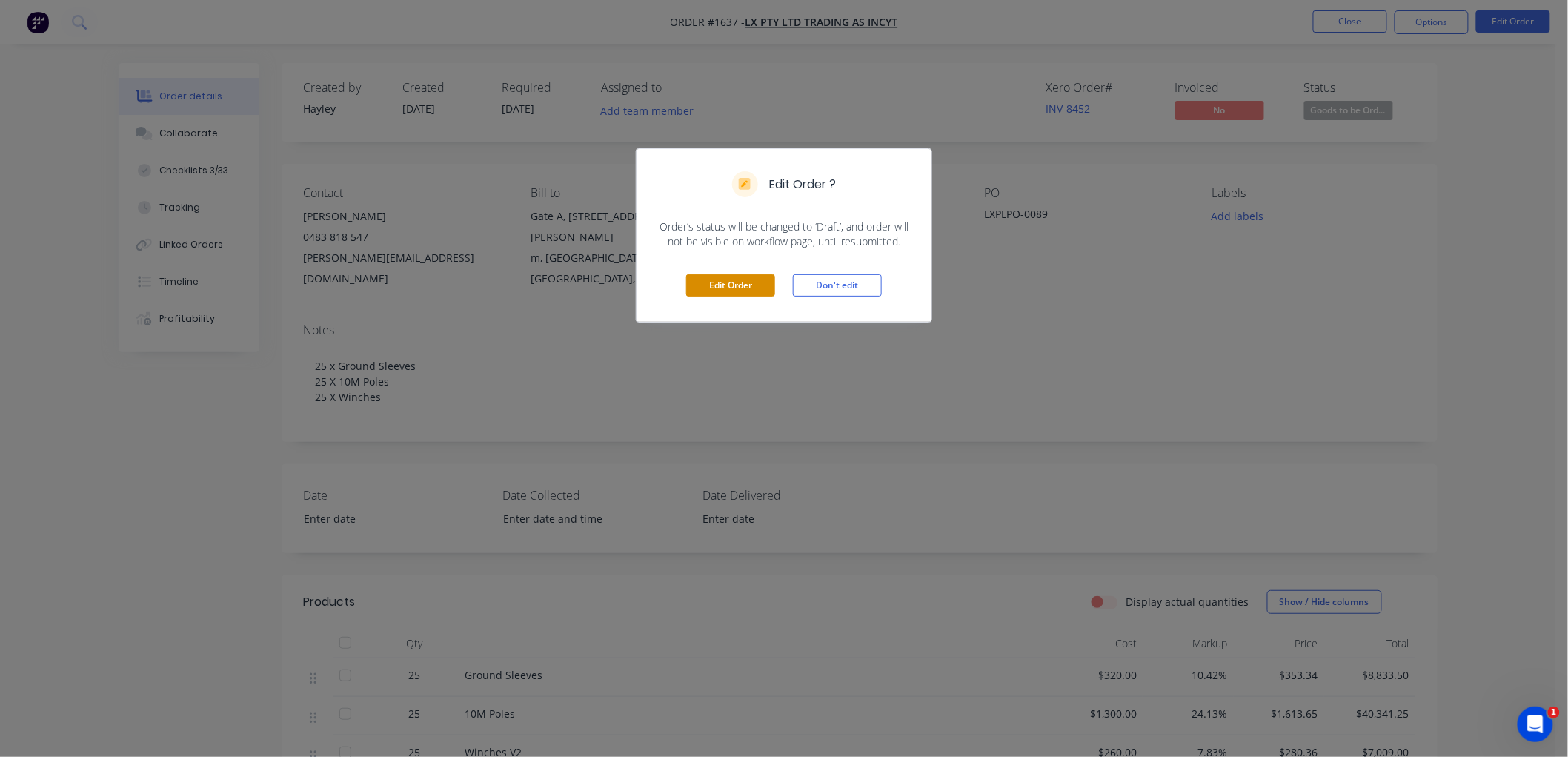
click at [713, 281] on button "Edit Order" at bounding box center [731, 286] width 89 height 22
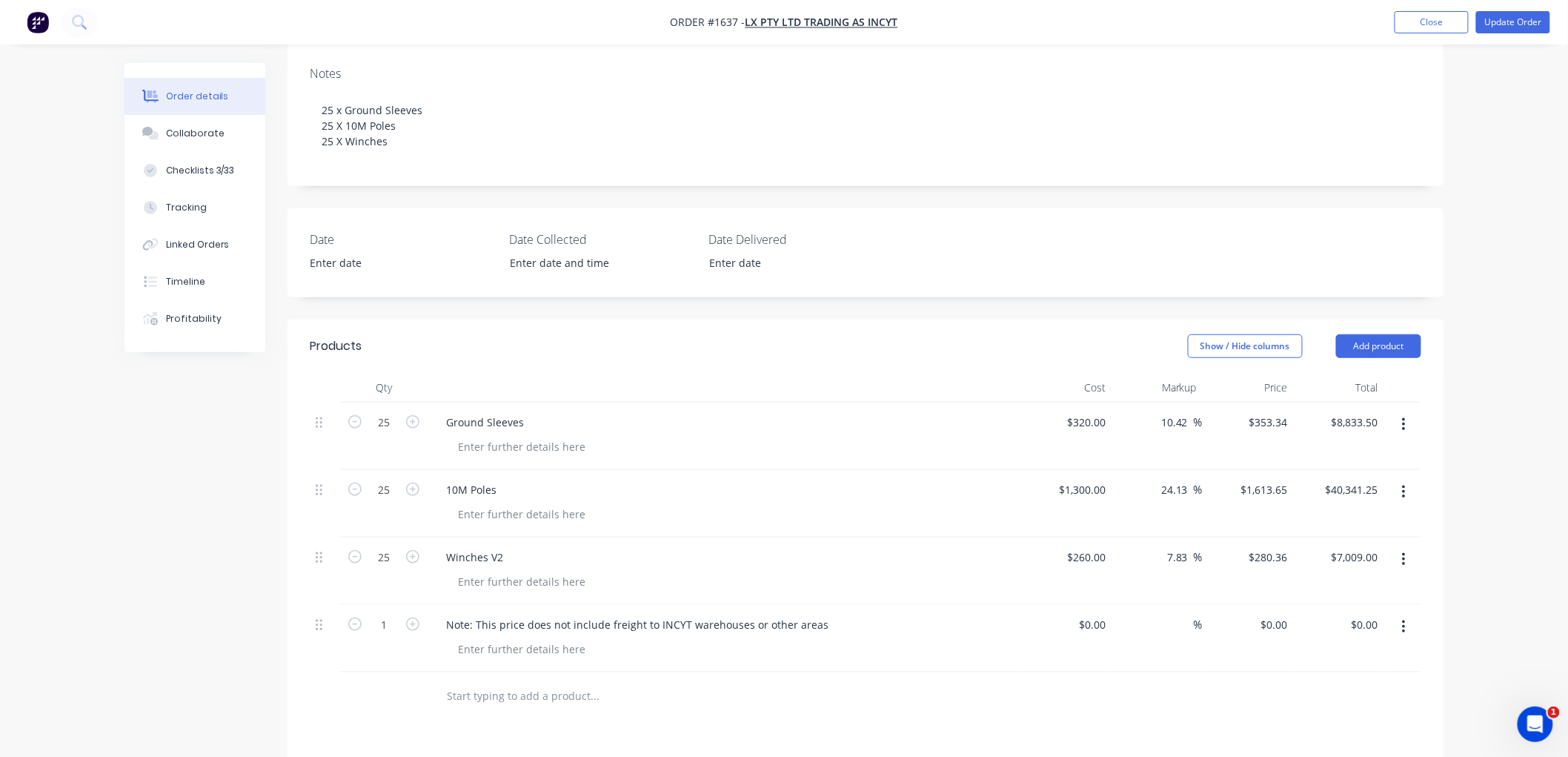
scroll to position [329, 0]
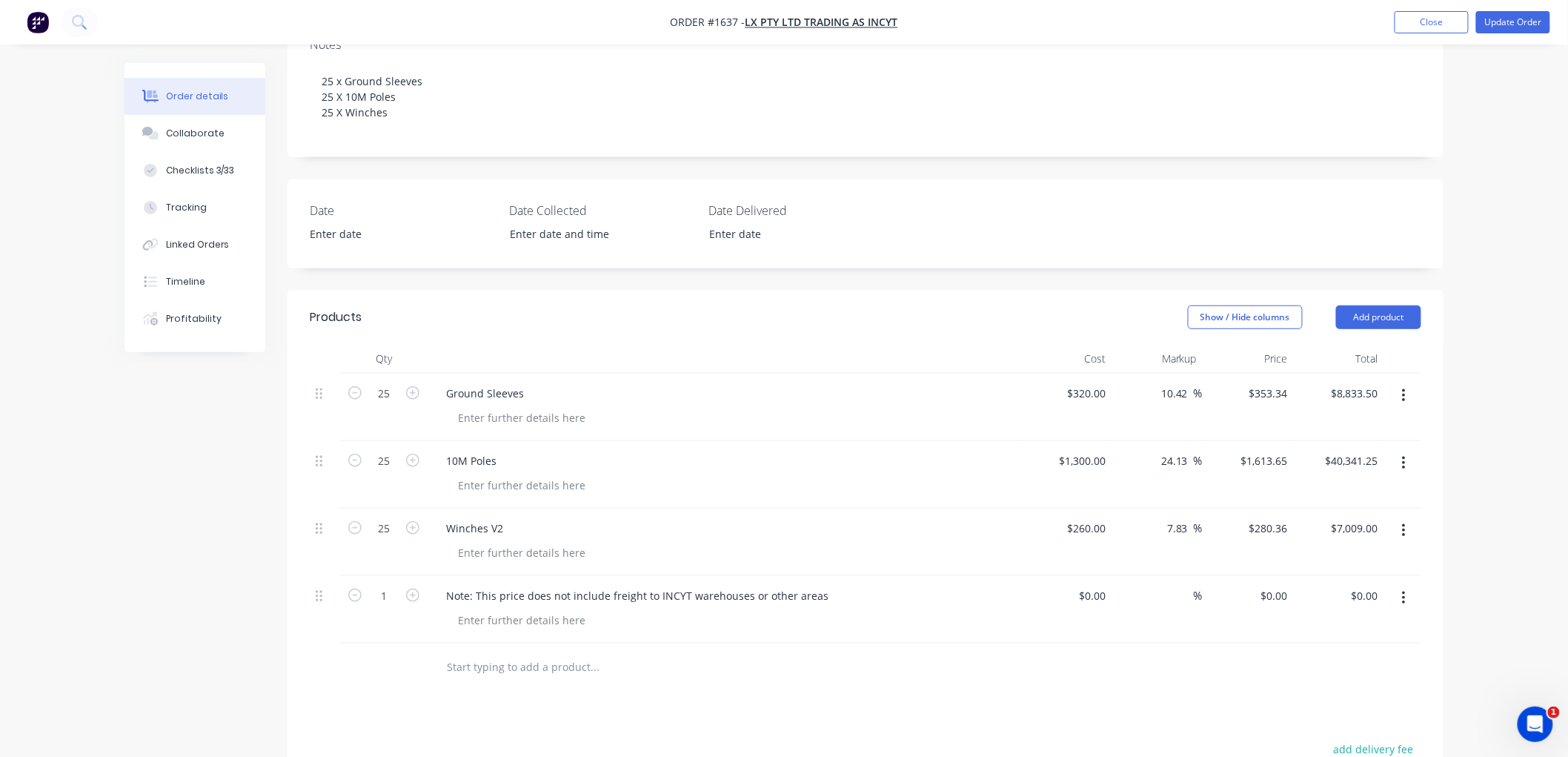
click at [565, 652] on input "text" at bounding box center [595, 666] width 297 height 30
click at [516, 652] on input "text" at bounding box center [595, 666] width 297 height 30
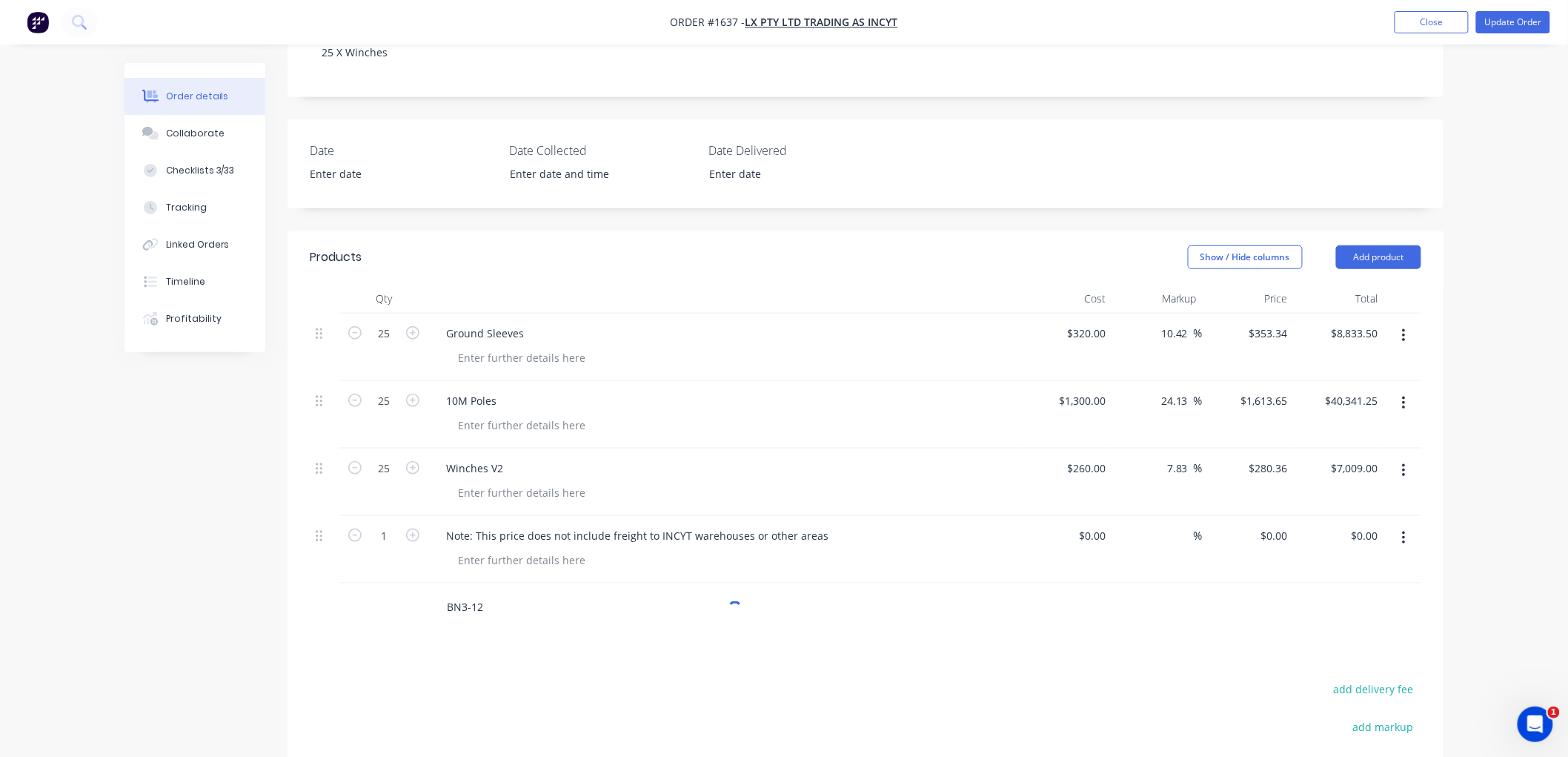
scroll to position [576, 0]
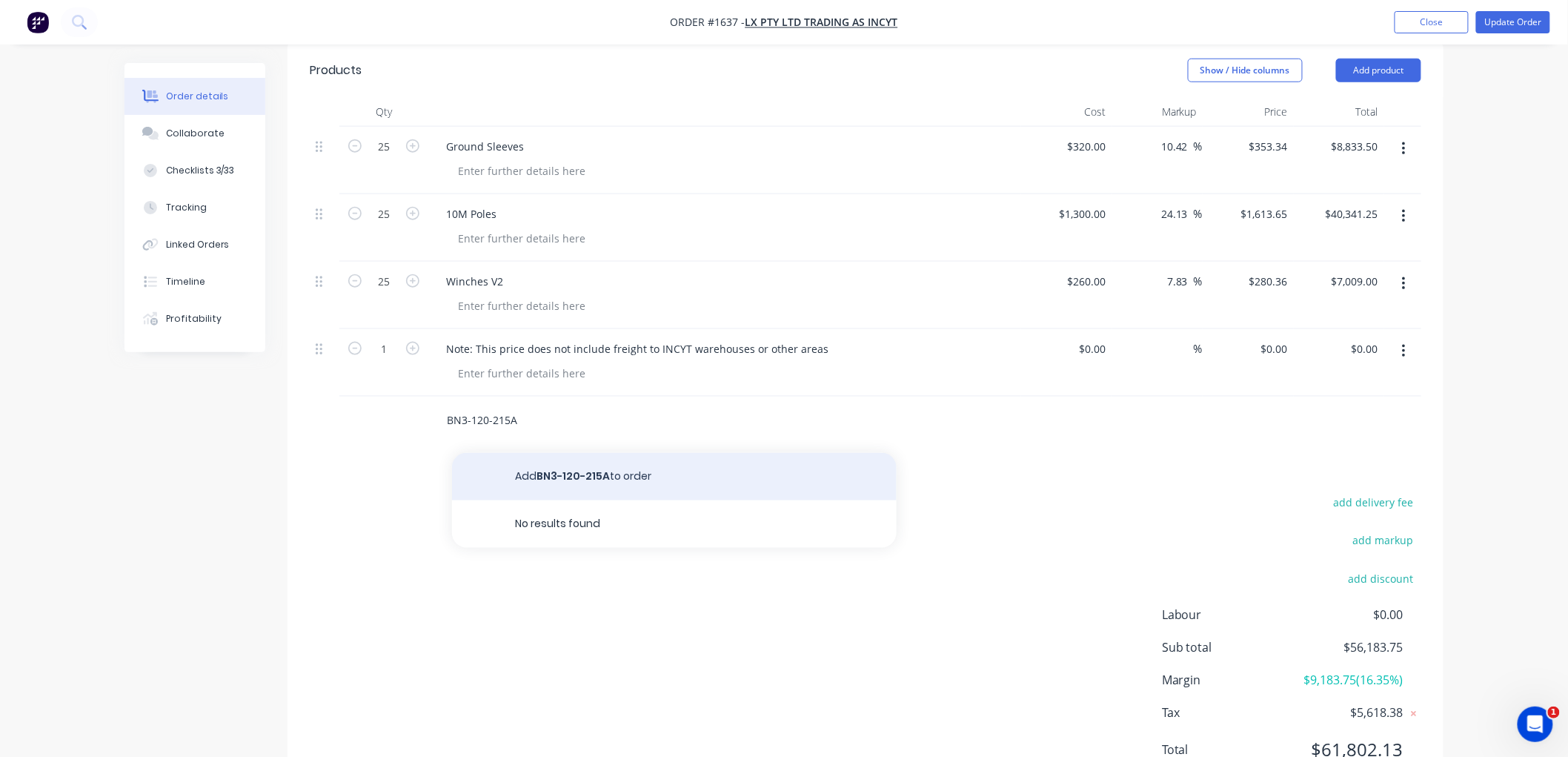
type input "BN3-120-215A"
click at [580, 452] on button "Add BN3-120-215A to order" at bounding box center [674, 476] width 445 height 47
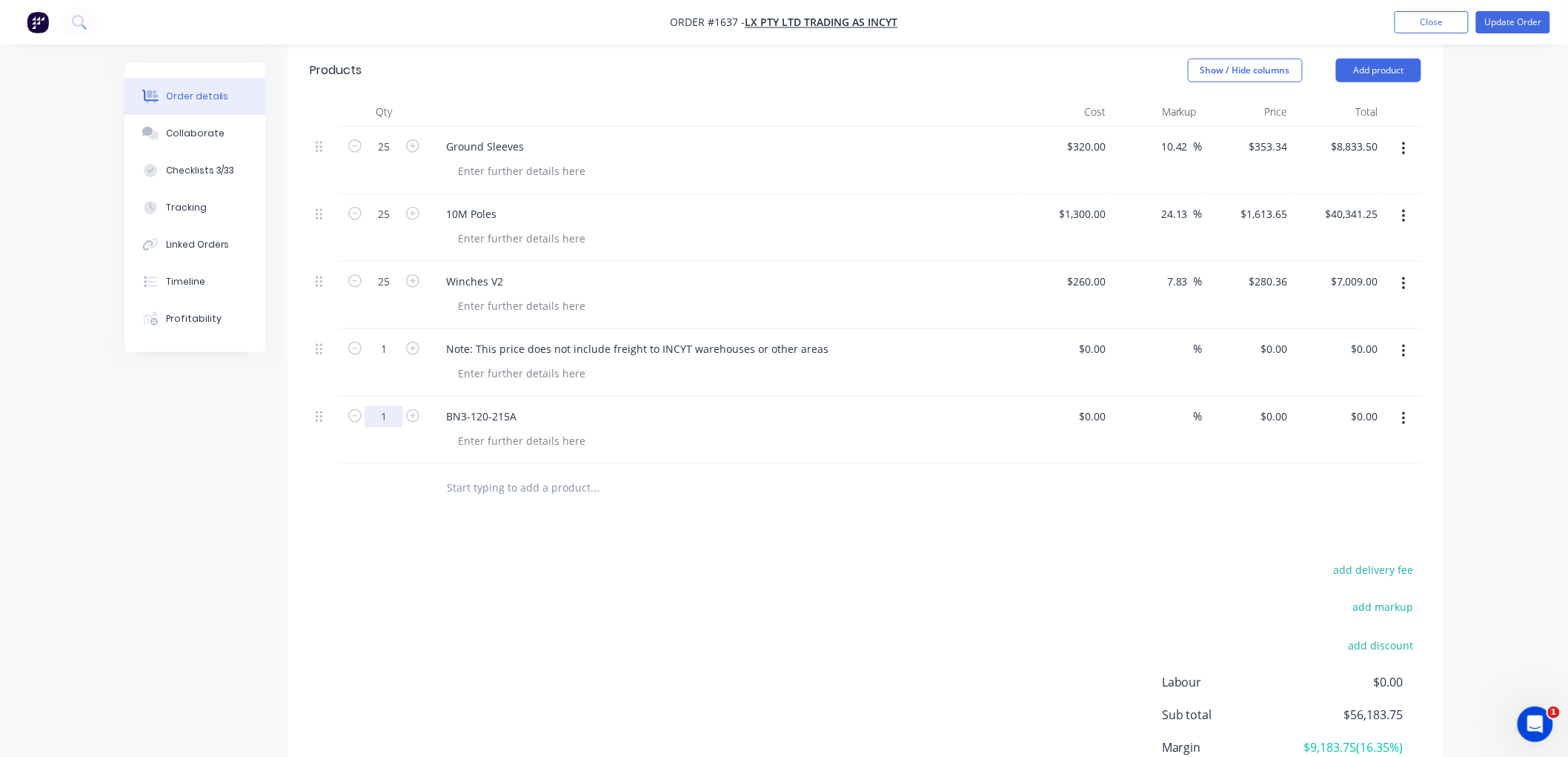
click at [391, 158] on input "1" at bounding box center [383, 147] width 38 height 22
type input "25"
click at [1099, 405] on input at bounding box center [1096, 416] width 34 height 21
type input "$23.20"
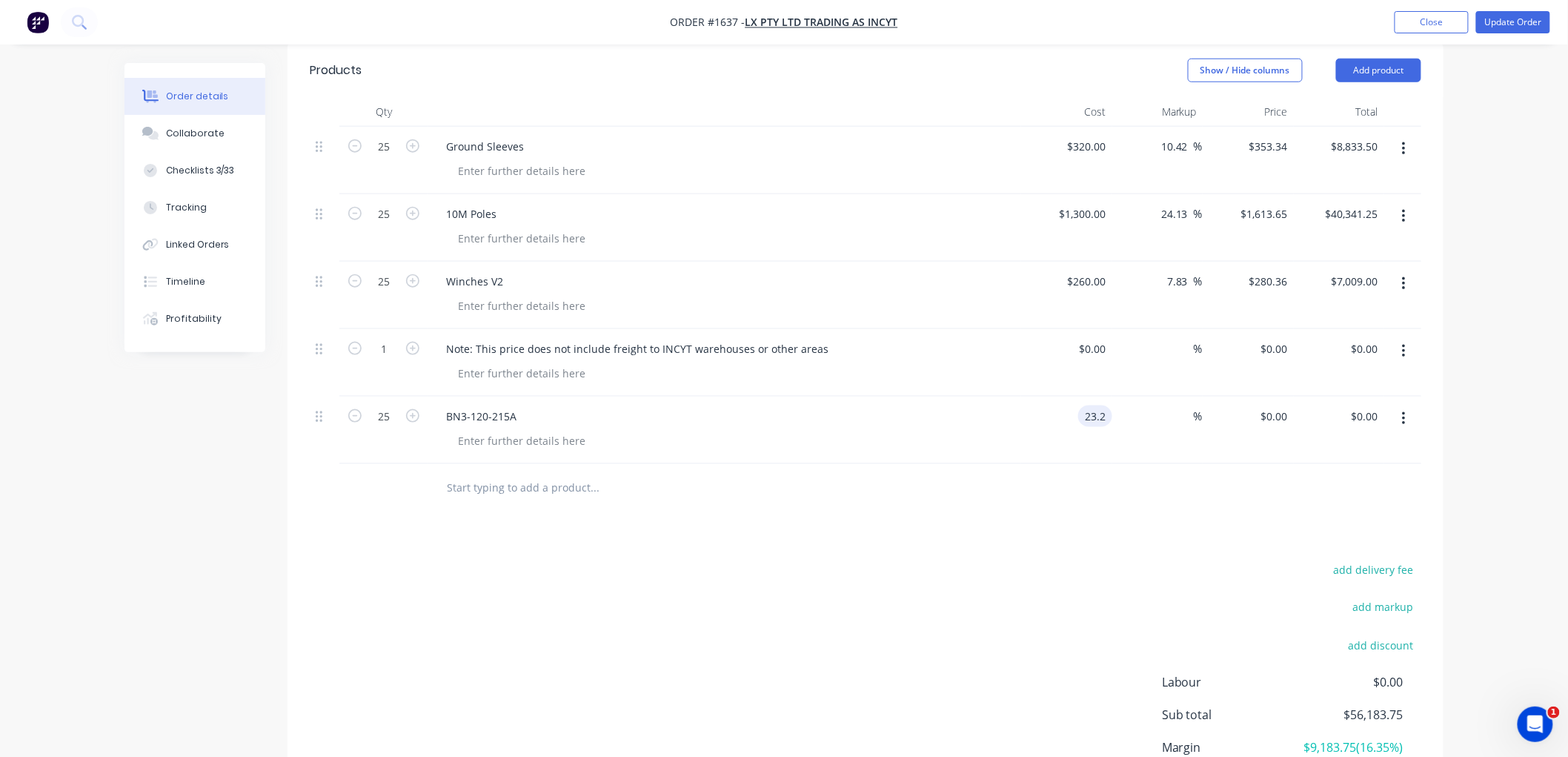
type input "$580.00"
type input "45"
type input "$33.64"
type input "$841.00"
click at [505, 473] on input "text" at bounding box center [595, 488] width 297 height 30
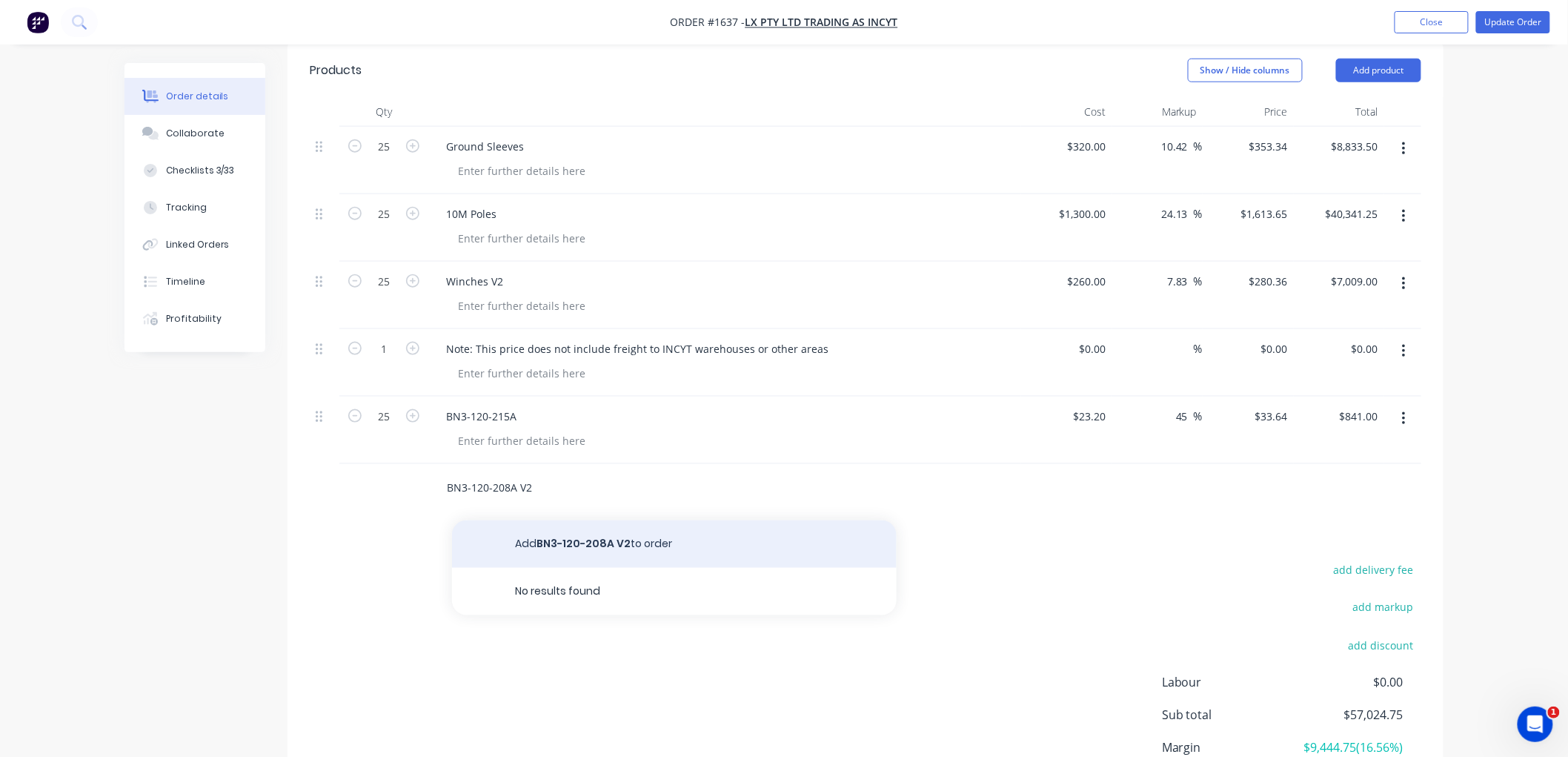
type input "BN3-120-208A V2"
click at [589, 520] on button "Add BN3-120-208A V2 to order" at bounding box center [674, 543] width 445 height 47
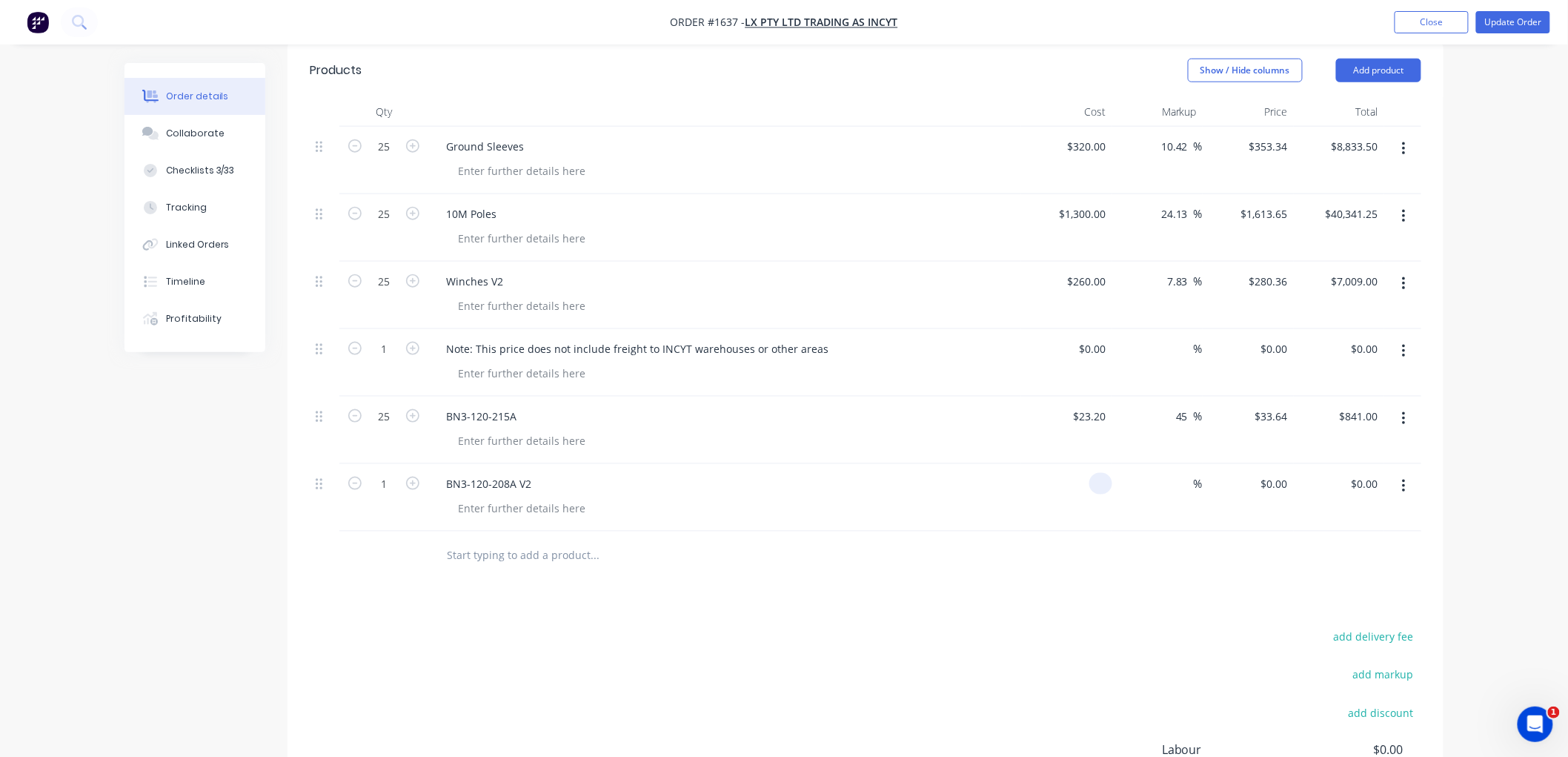
click at [1092, 473] on div at bounding box center [1101, 483] width 23 height 21
type input "$117.66"
click at [386, 158] on input "1" at bounding box center [383, 147] width 38 height 22
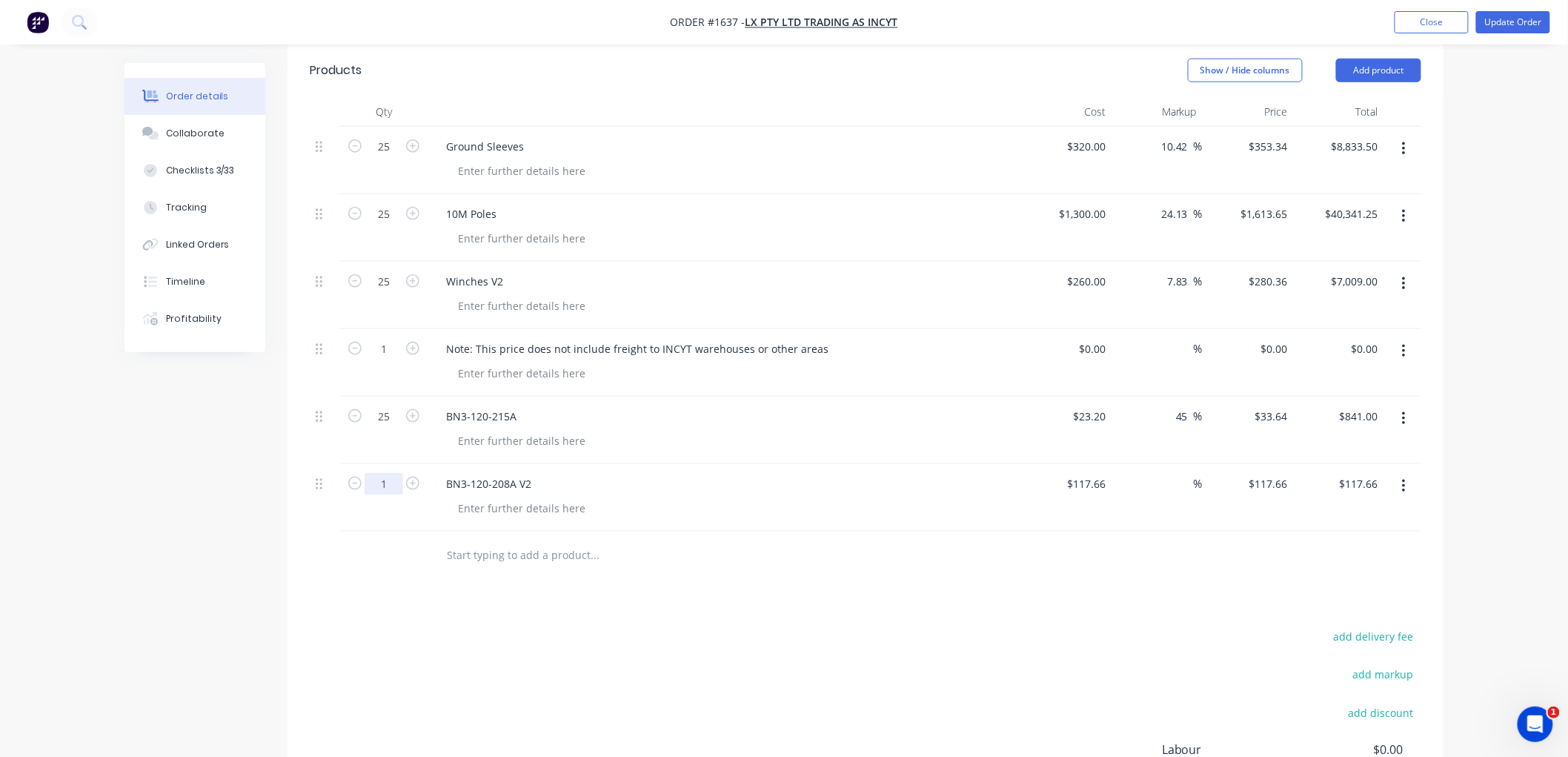
type input "5"
type input "25"
type input "$2,941.50"
click at [595, 531] on div at bounding box center [695, 555] width 534 height 48
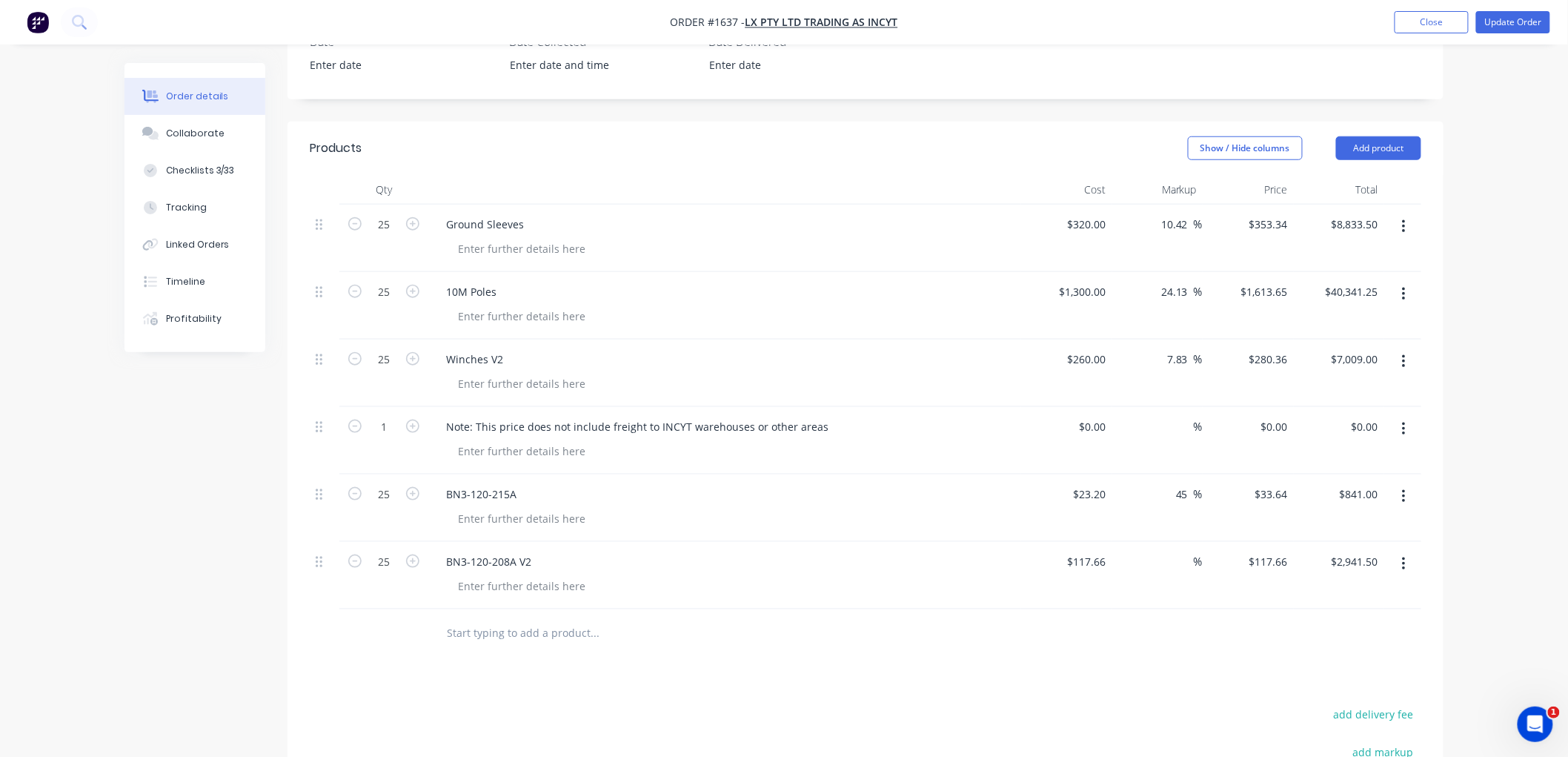
scroll to position [494, 0]
click at [1505, 15] on button "Update Order" at bounding box center [1513, 22] width 74 height 22
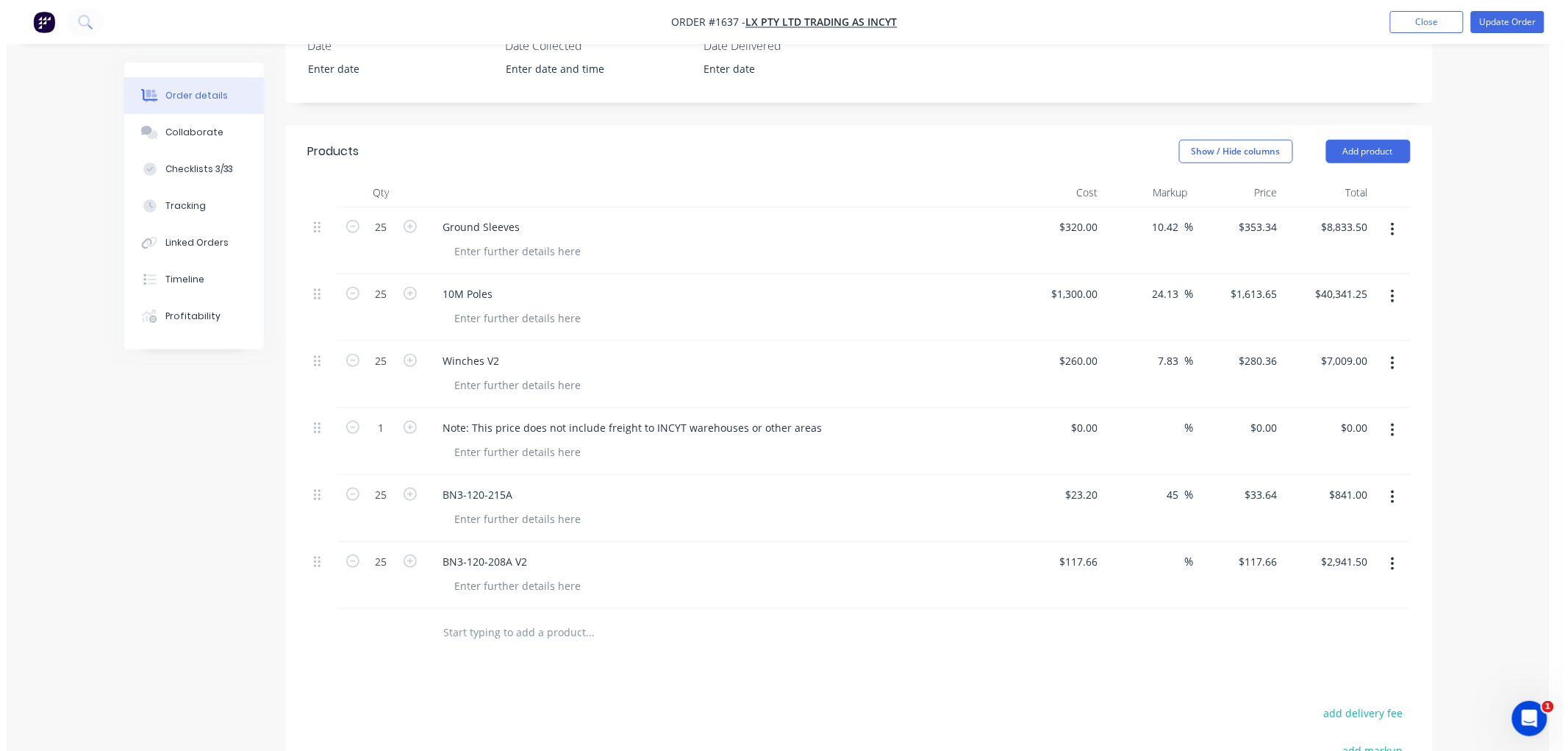
scroll to position [0, 0]
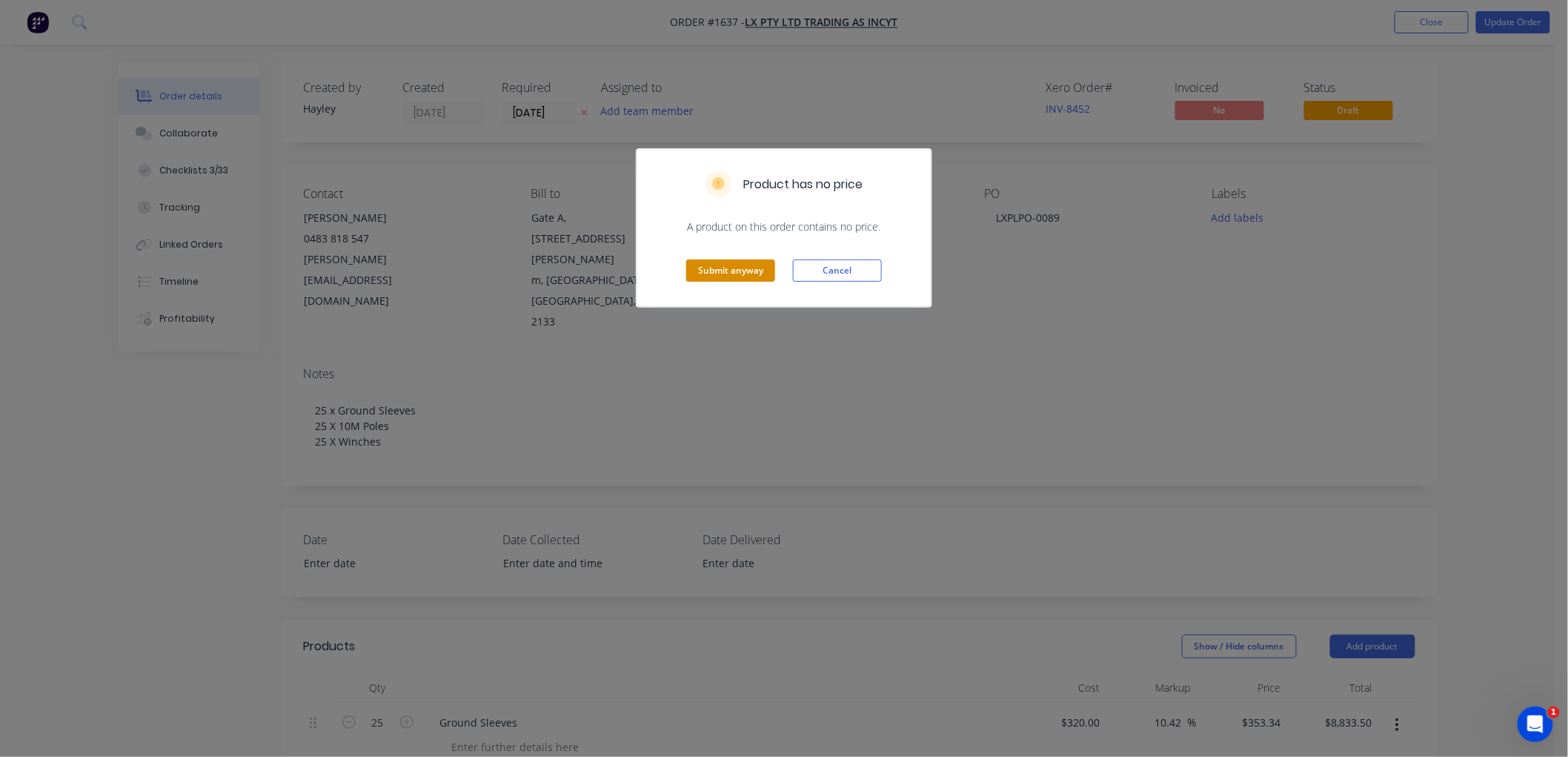
click at [747, 269] on button "Submit anyway" at bounding box center [731, 270] width 89 height 22
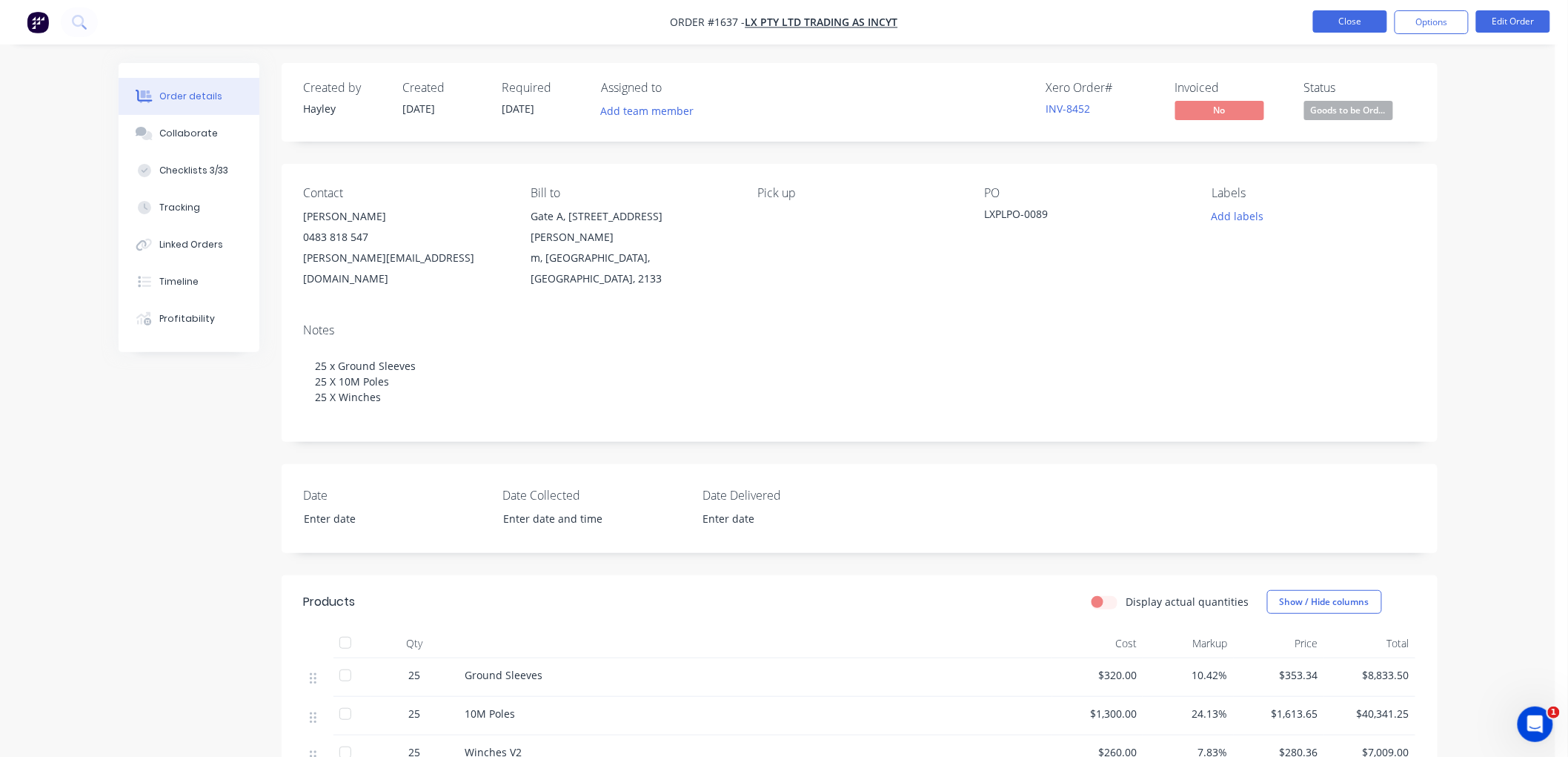
click at [1336, 21] on button "Close" at bounding box center [1350, 21] width 74 height 22
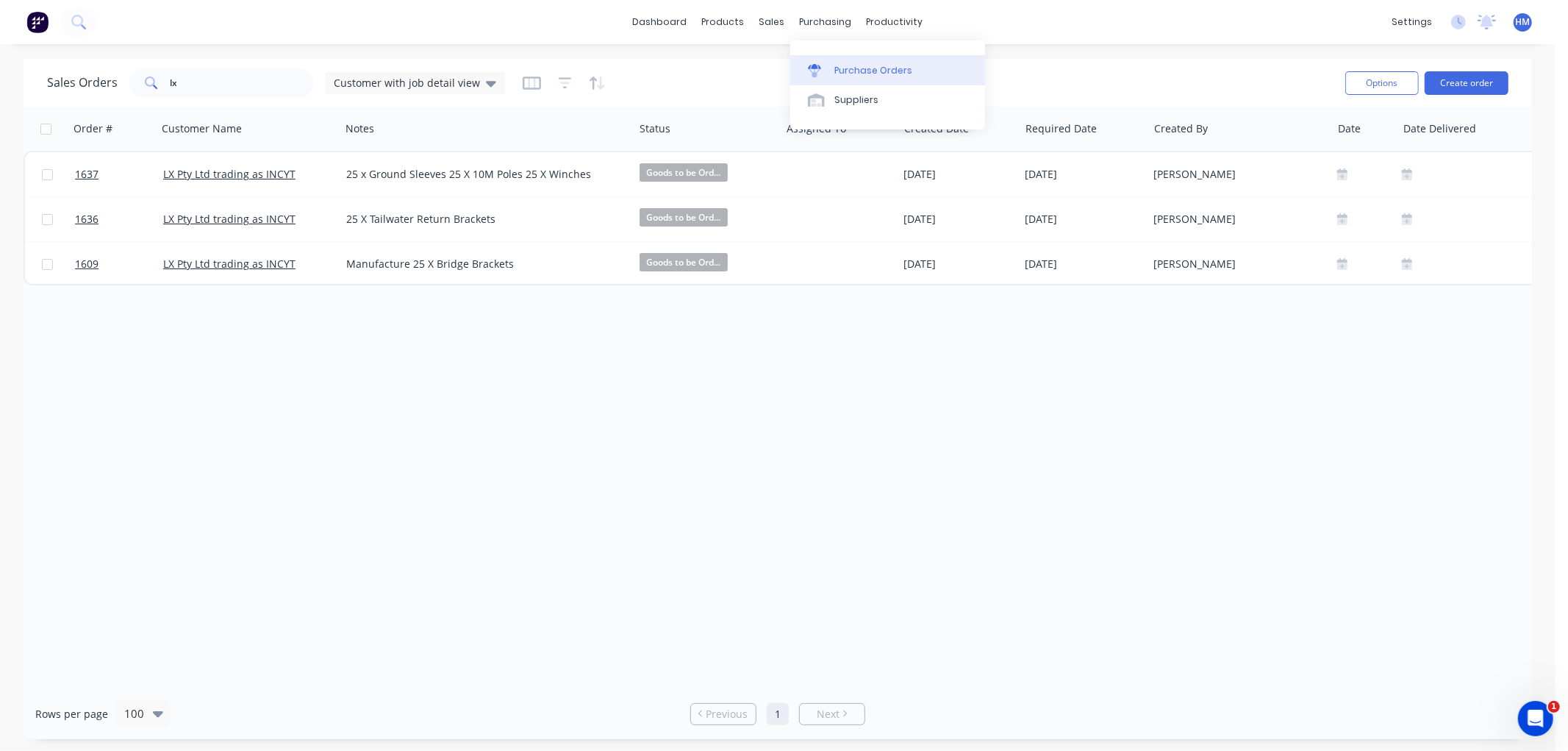
click at [855, 74] on div "Purchase Orders" at bounding box center [873, 70] width 78 height 14
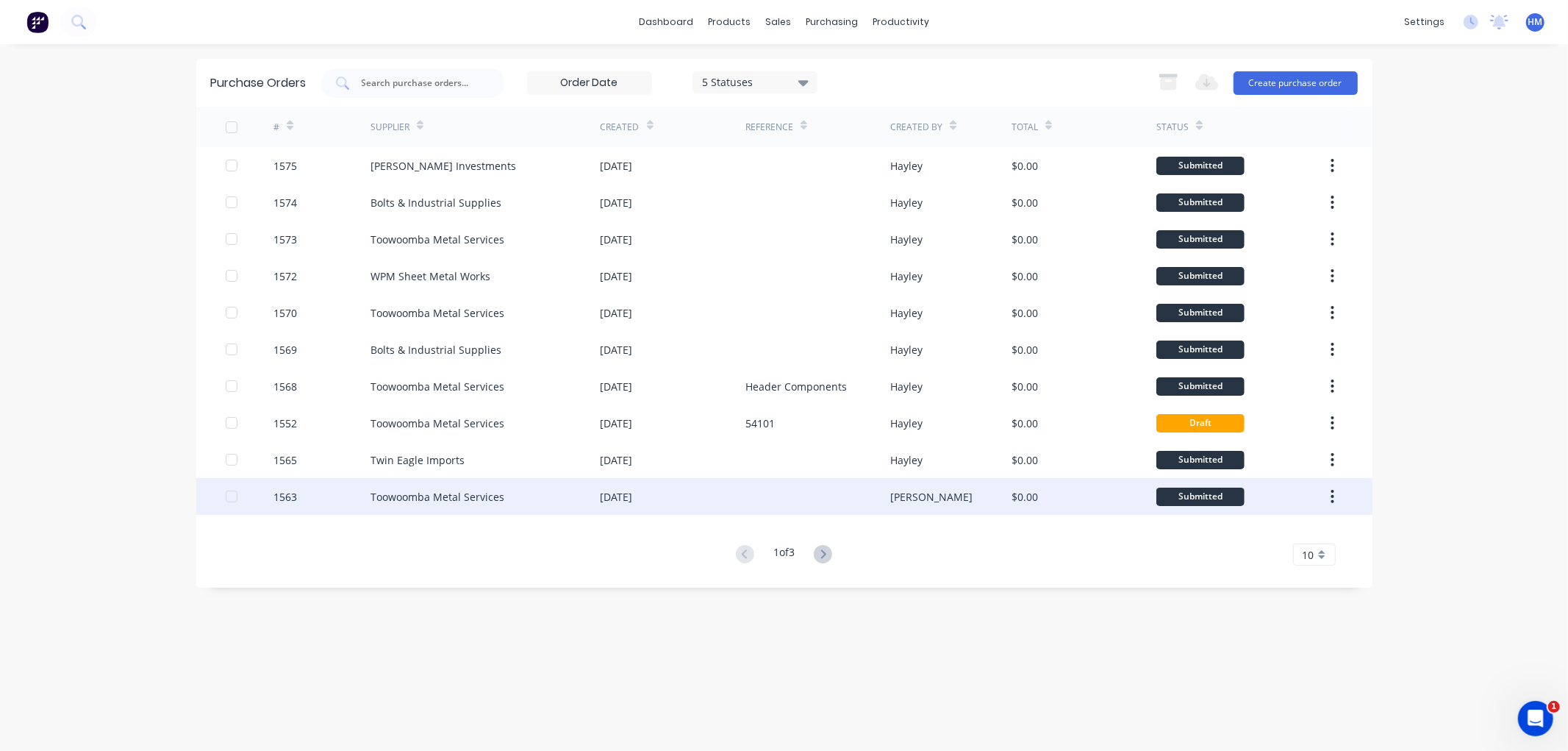
click at [333, 495] on div "1563" at bounding box center [322, 496] width 97 height 36
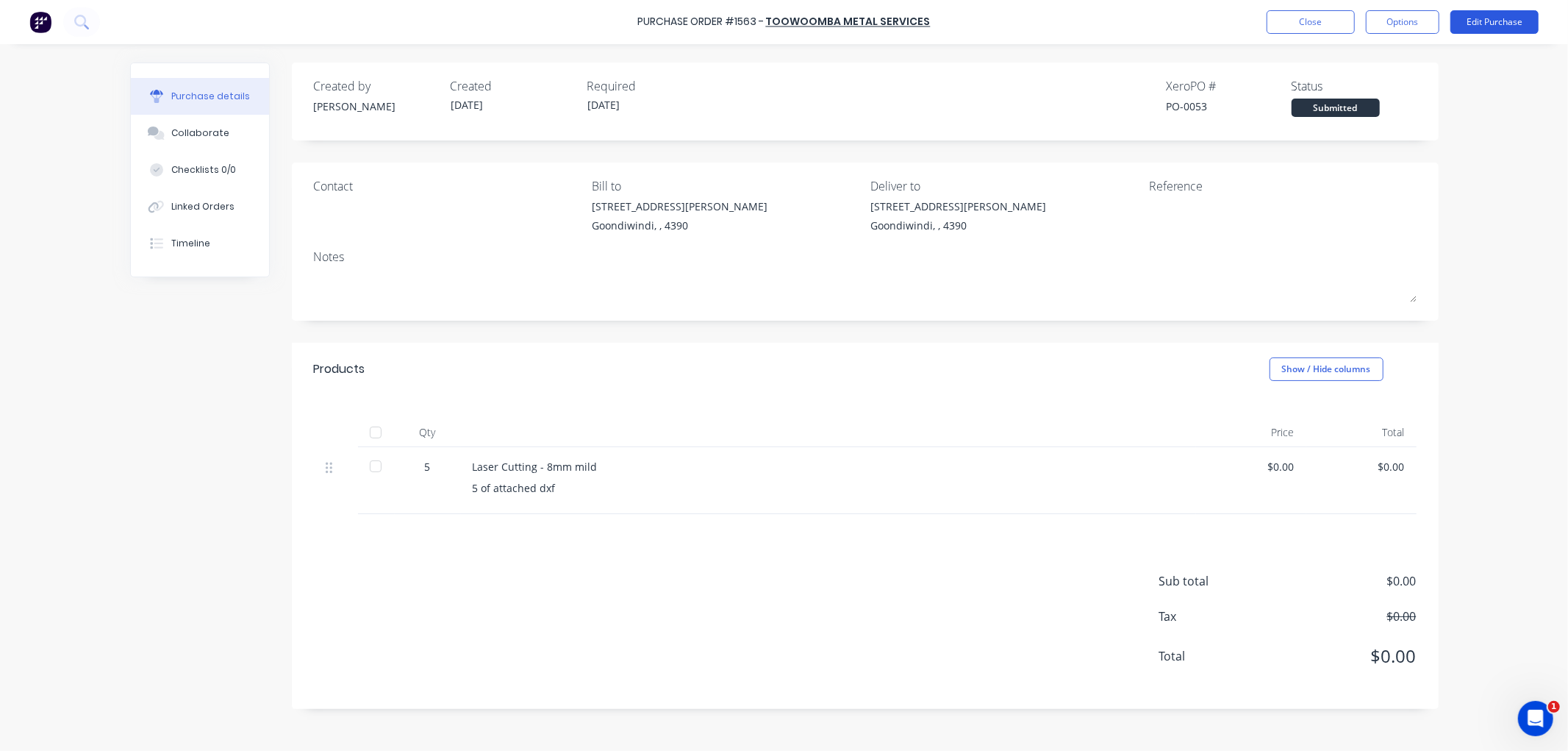
click at [1510, 20] on button "Edit Purchase" at bounding box center [1494, 22] width 88 height 24
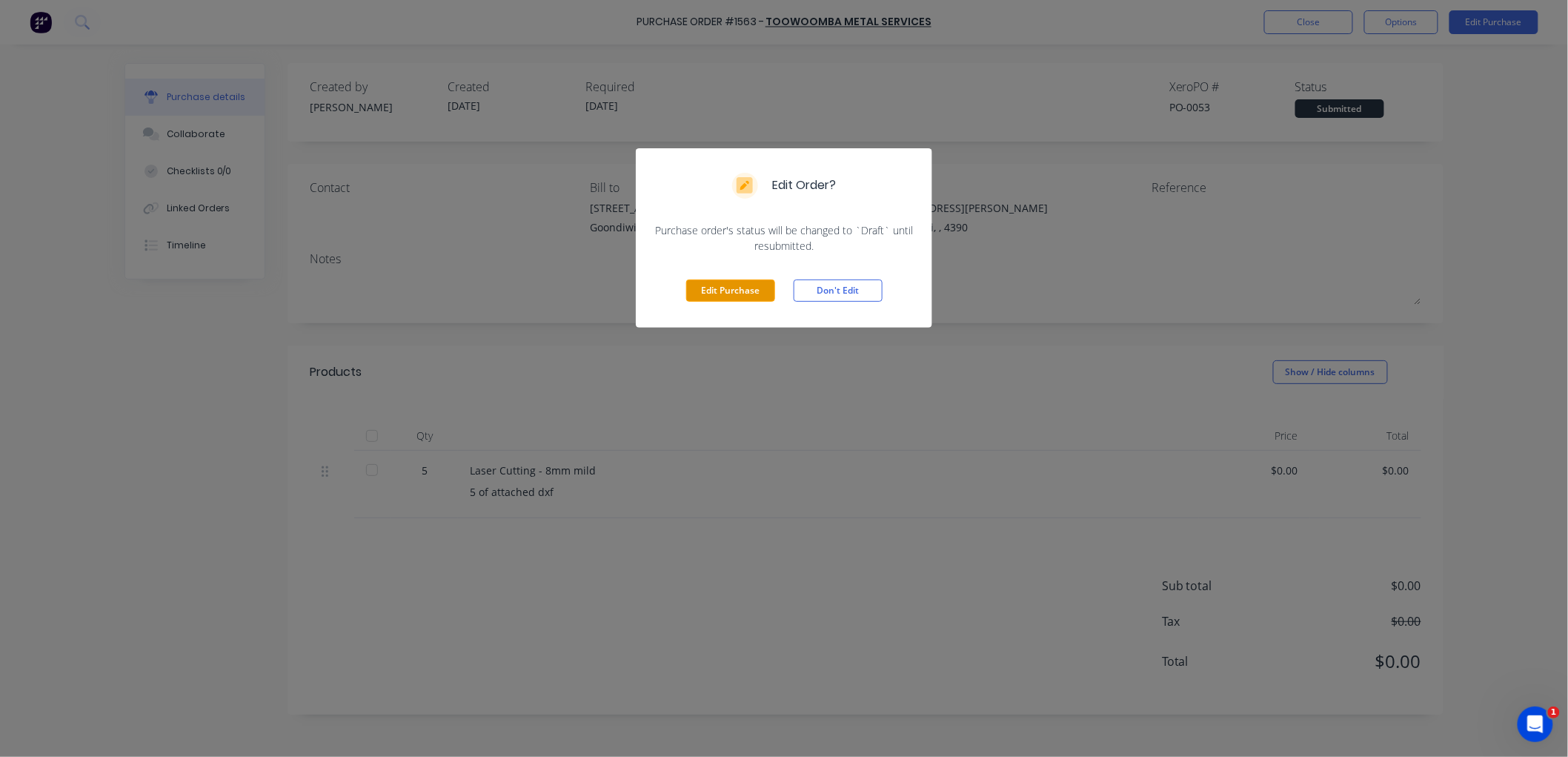
click at [726, 281] on button "Edit Purchase" at bounding box center [731, 291] width 89 height 22
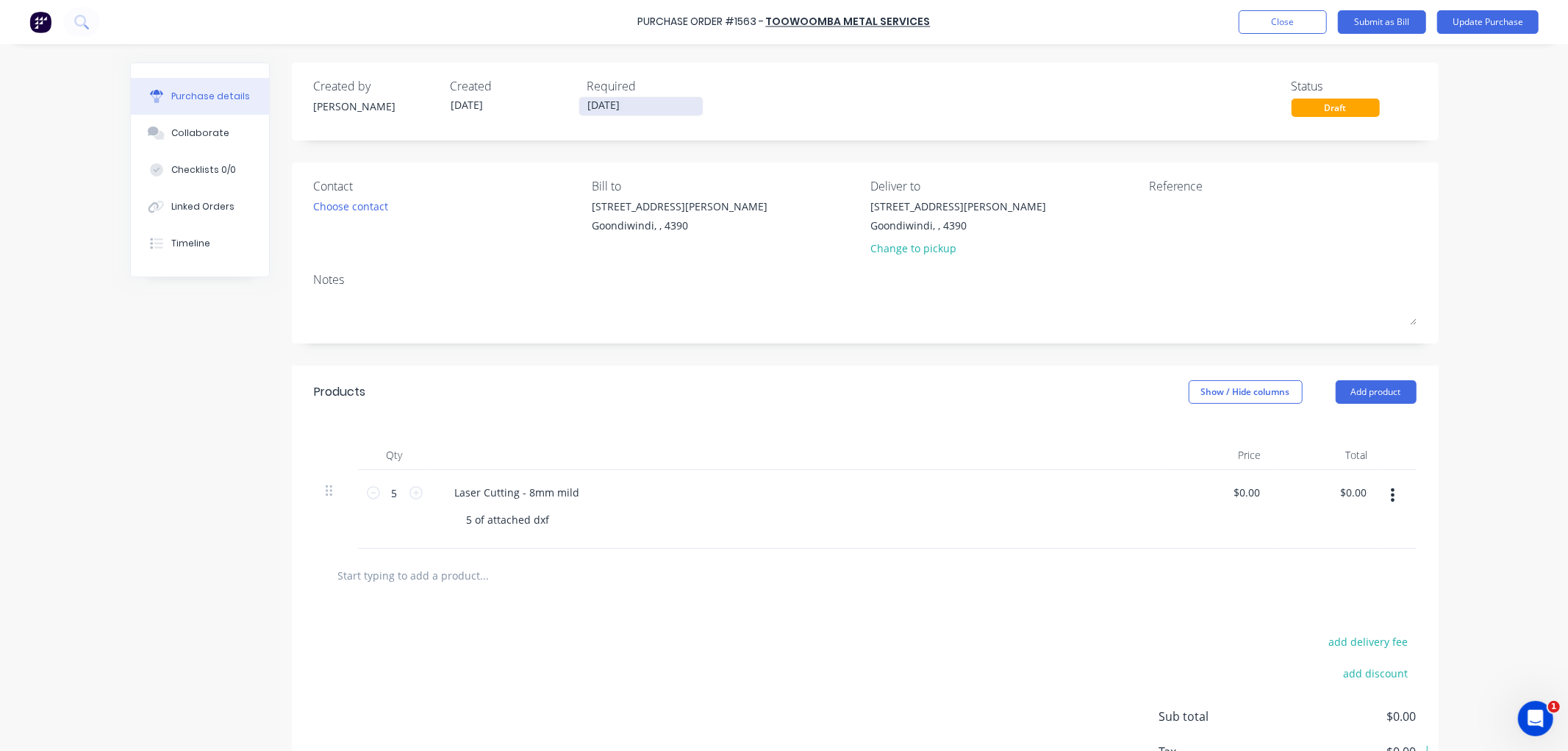
click at [632, 108] on input "[DATE]" at bounding box center [641, 106] width 124 height 19
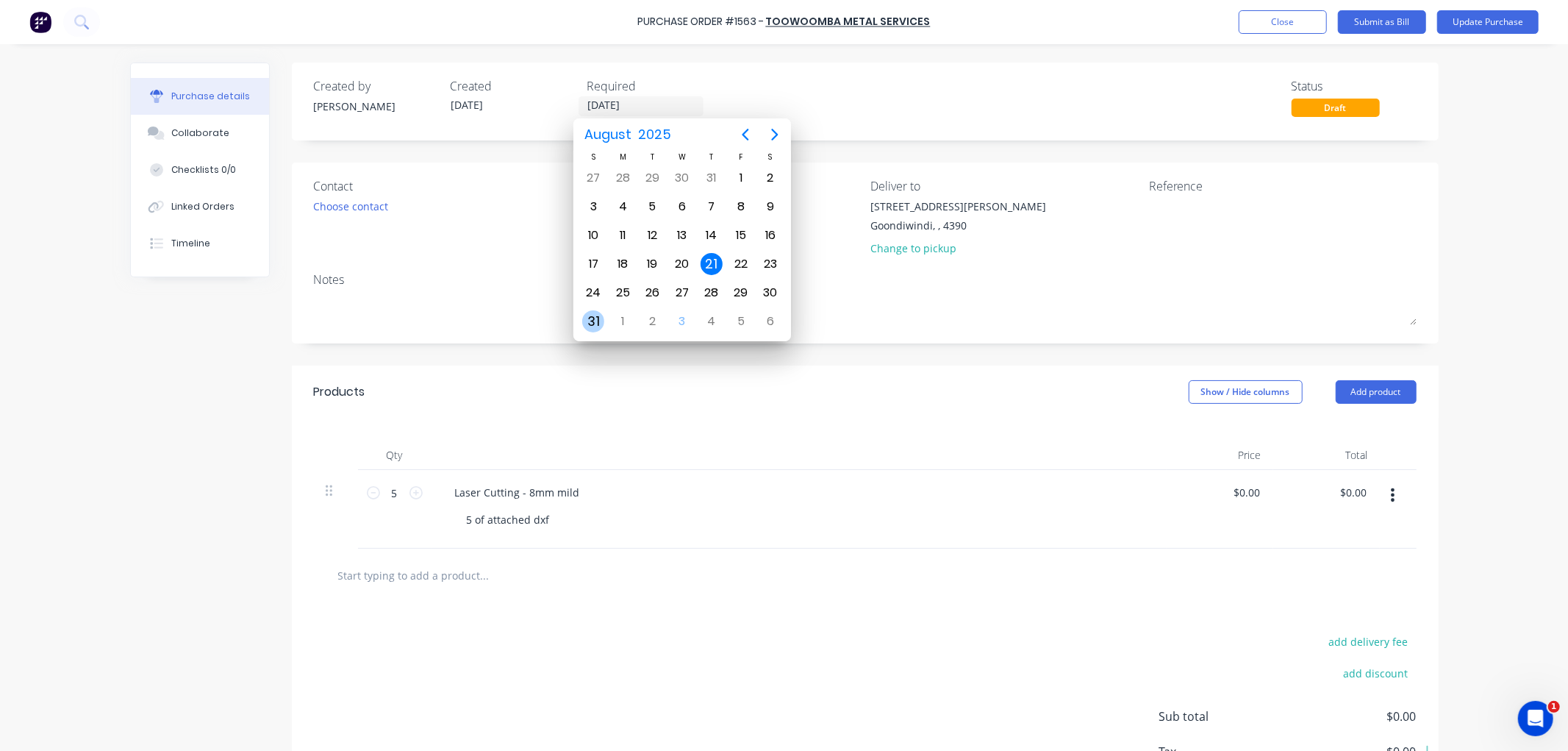
click at [601, 307] on div "31" at bounding box center [593, 321] width 30 height 28
type input "[DATE]"
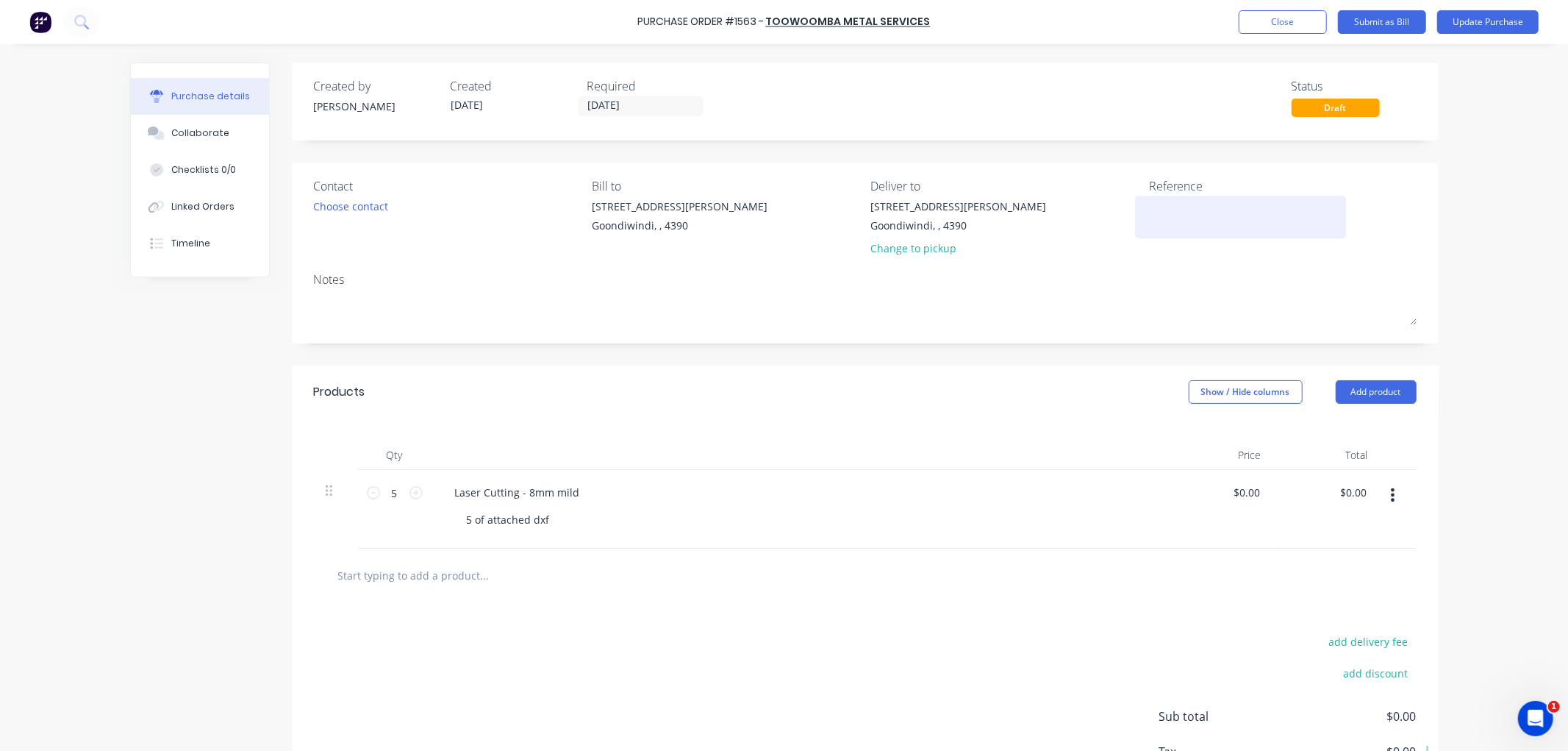
click at [1163, 216] on textarea at bounding box center [1240, 215] width 184 height 33
type textarea "54136"
type textarea "x"
type textarea "54136"
drag, startPoint x: 191, startPoint y: 134, endPoint x: 81, endPoint y: 143, distance: 110.4
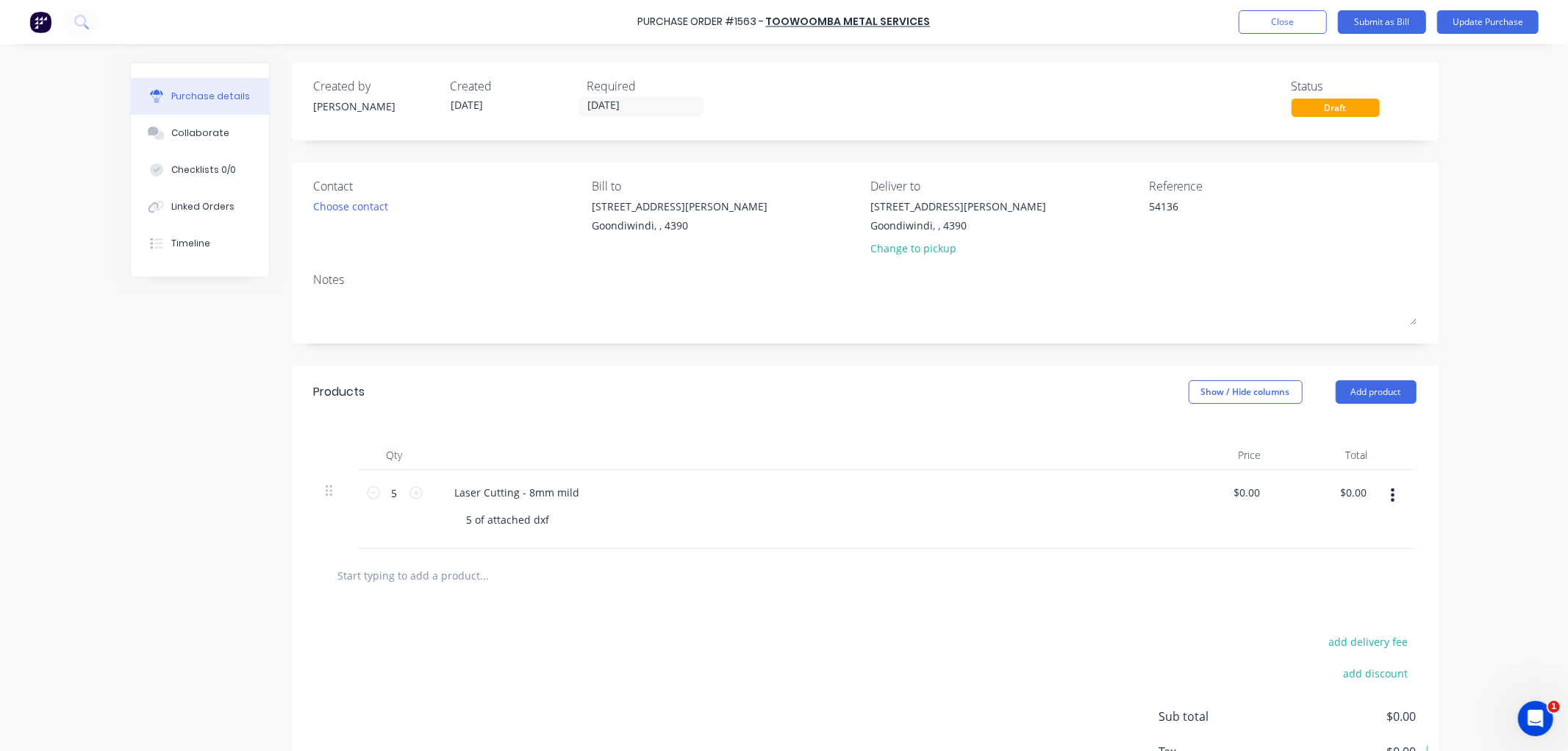
click at [179, 137] on div "Collaborate" at bounding box center [200, 133] width 58 height 14
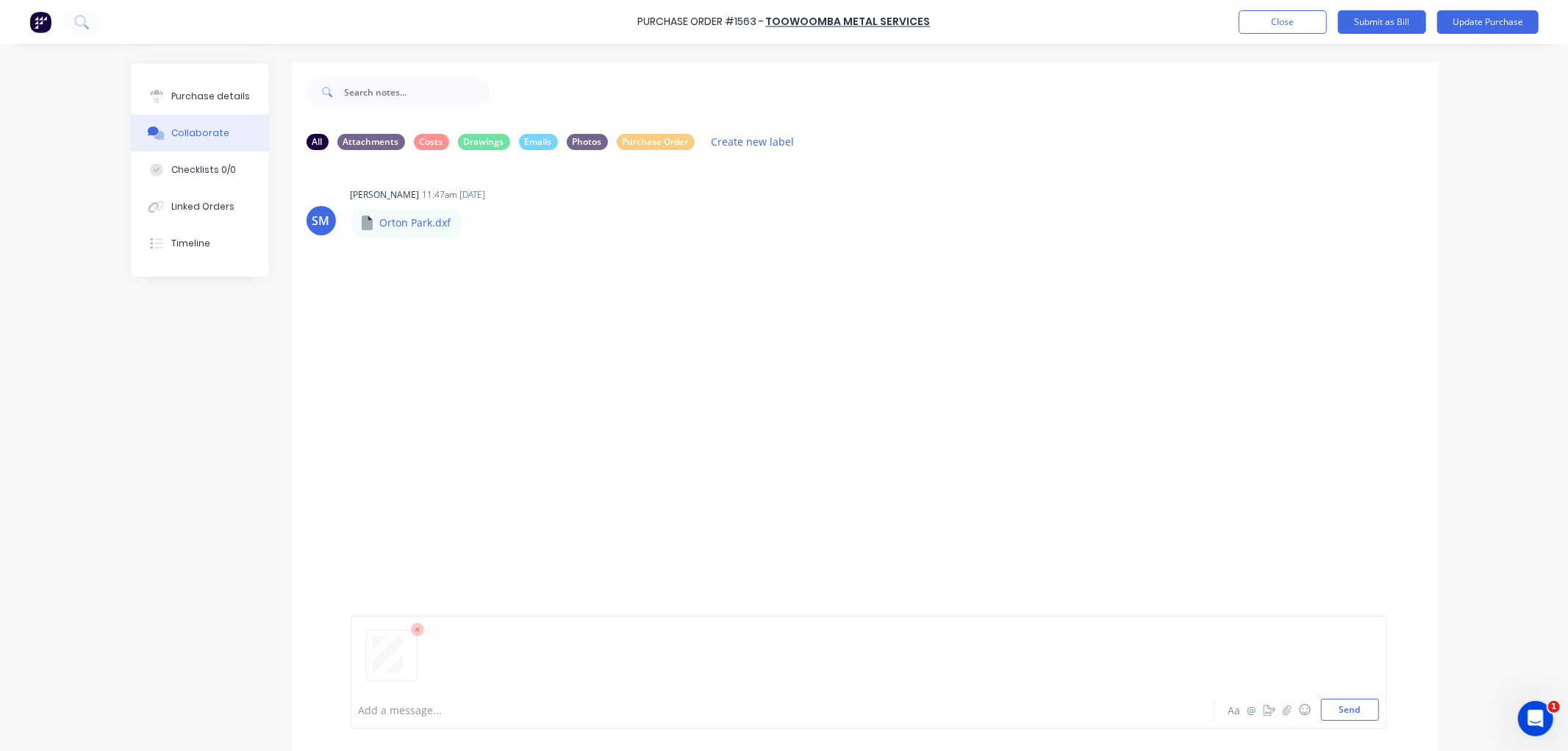
drag, startPoint x: 1334, startPoint y: 713, endPoint x: 806, endPoint y: 416, distance: 605.8
click at [1322, 707] on button "Send" at bounding box center [1350, 709] width 58 height 22
click at [184, 96] on div "Purchase details" at bounding box center [210, 97] width 79 height 14
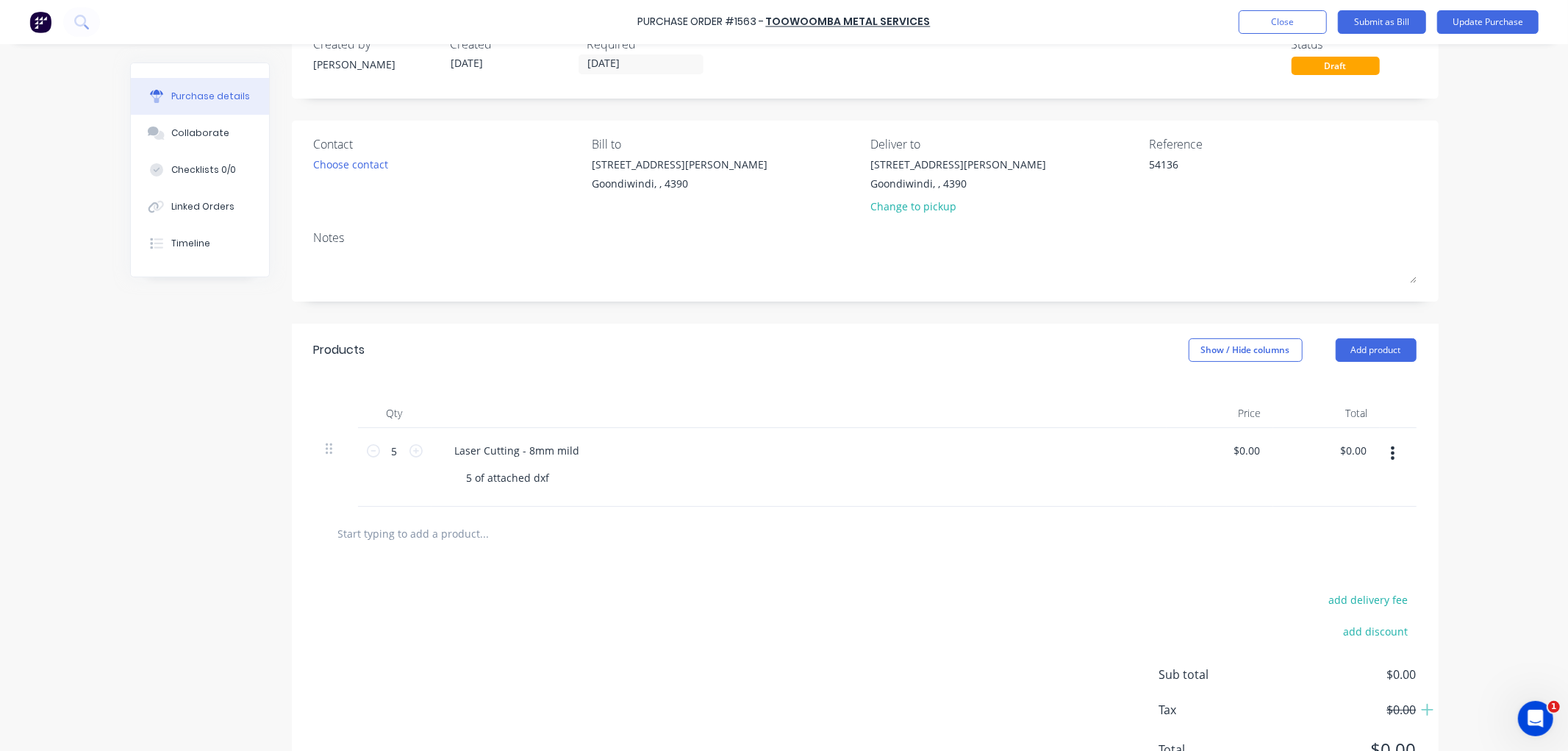
scroll to position [81, 0]
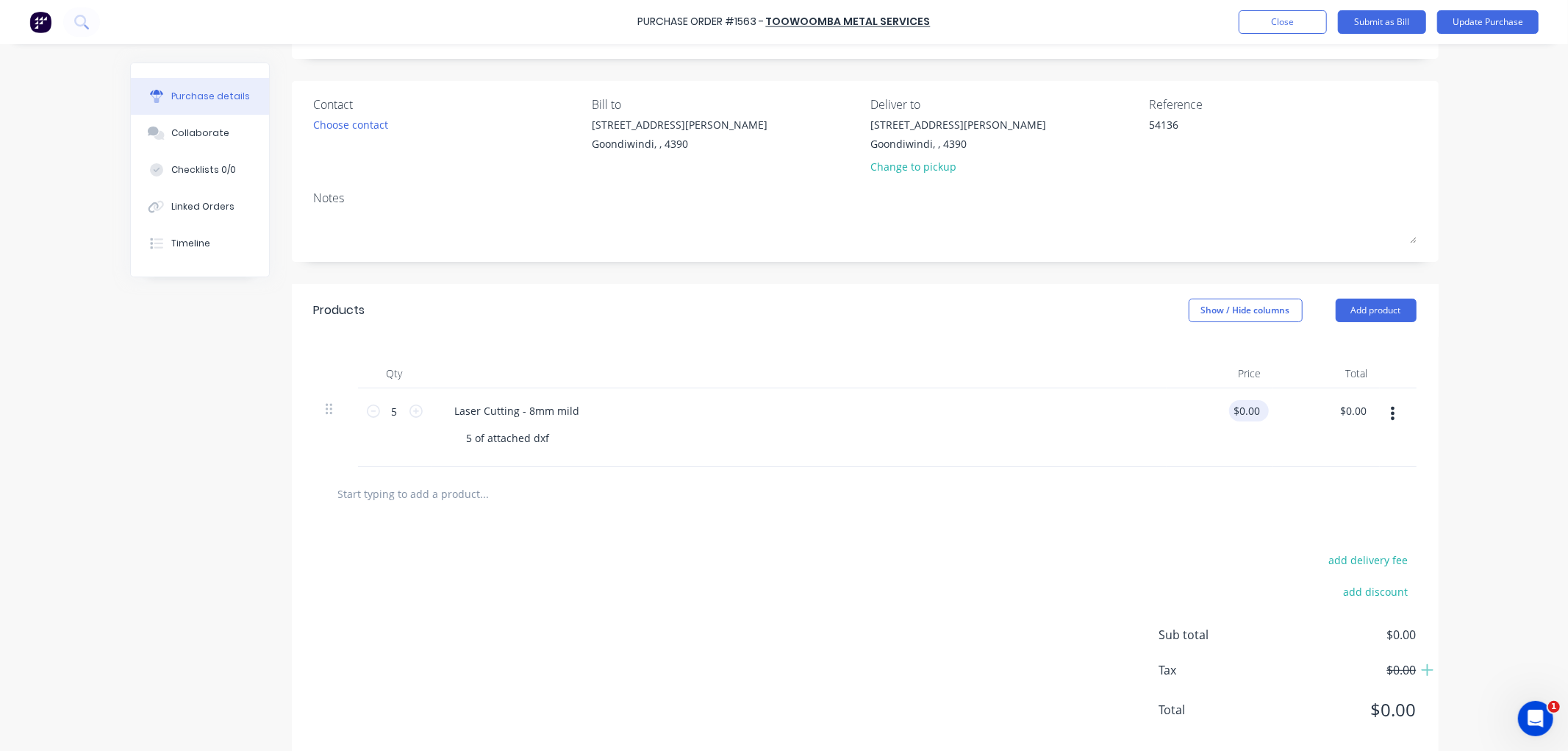
type textarea "x"
type input "0.0000"
click at [1242, 418] on input "0.0000" at bounding box center [1246, 410] width 34 height 21
type textarea "x"
drag, startPoint x: 1246, startPoint y: 413, endPoint x: 1140, endPoint y: 412, distance: 106.0
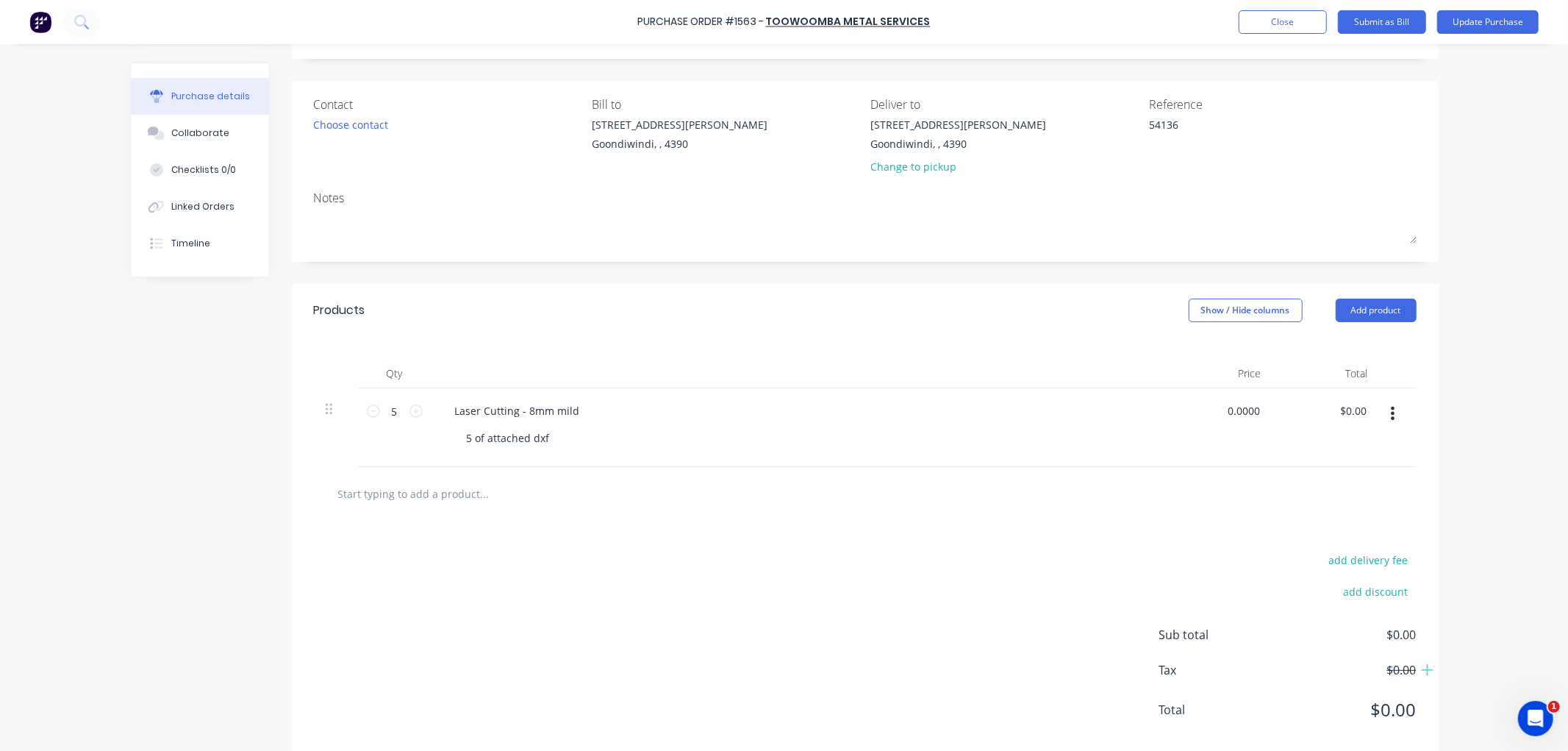
click at [1140, 412] on div "5 5 Laser Cutting - 8mm mild 5 of attached dxf 0.0000 0.0000 $0.00 $0.00" at bounding box center [865, 427] width 1103 height 79
type input "17.50"
type textarea "x"
type input "$17.50"
type input "$87.50"
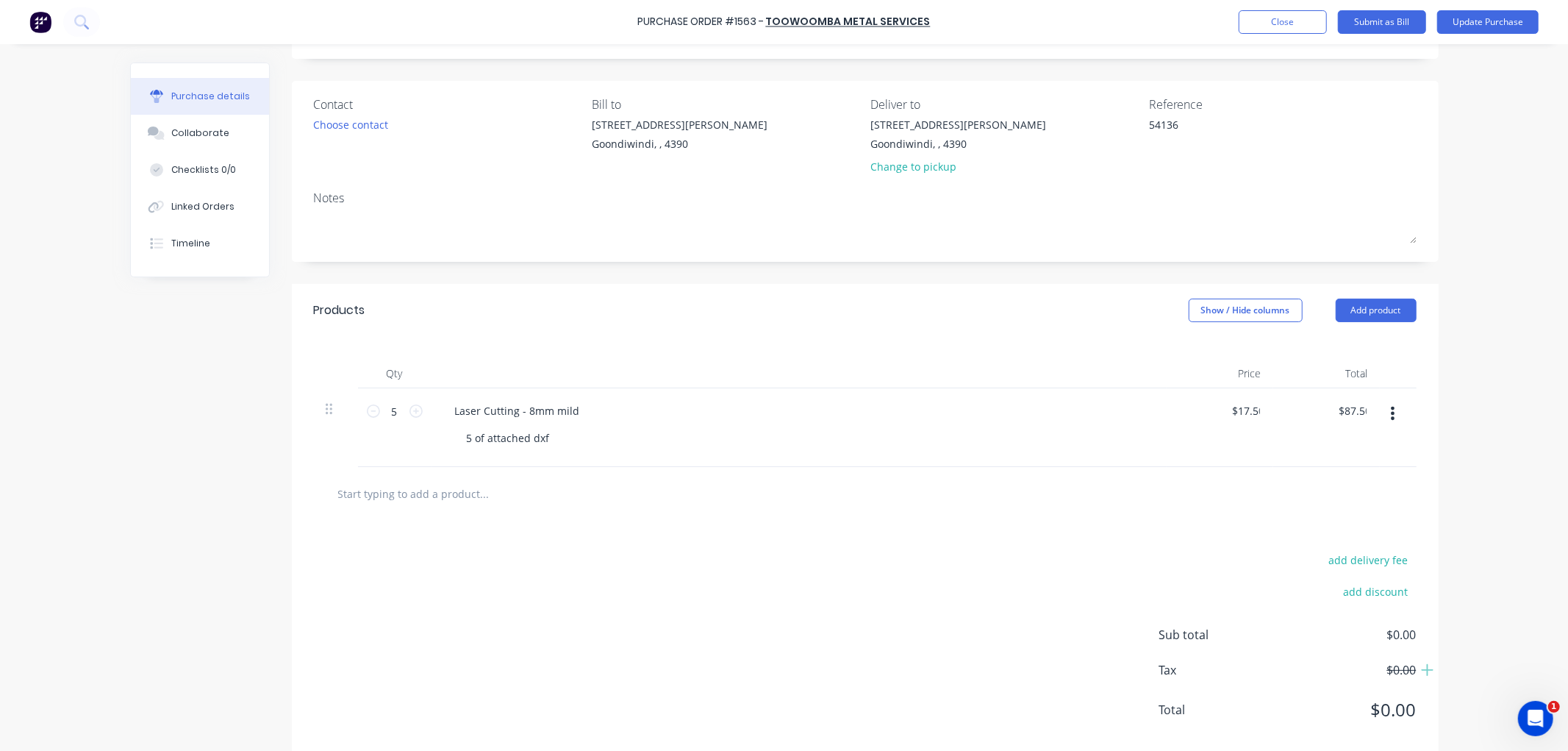
click at [930, 532] on div "add delivery fee add discount Sub total $0.00 Tax $0.00 Total $0.00" at bounding box center [865, 641] width 1147 height 242
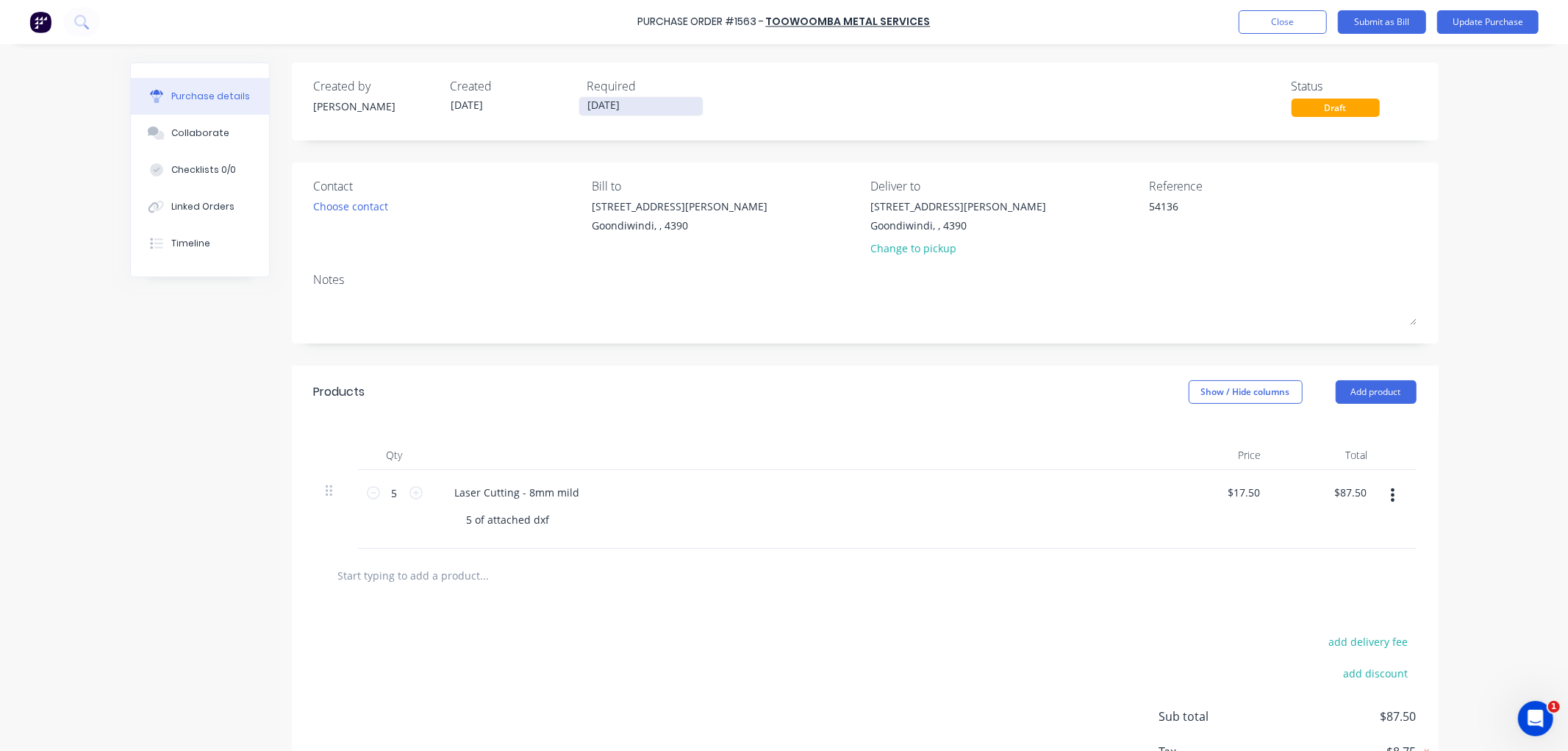
click at [645, 105] on input "31/08/25" at bounding box center [641, 106] width 124 height 19
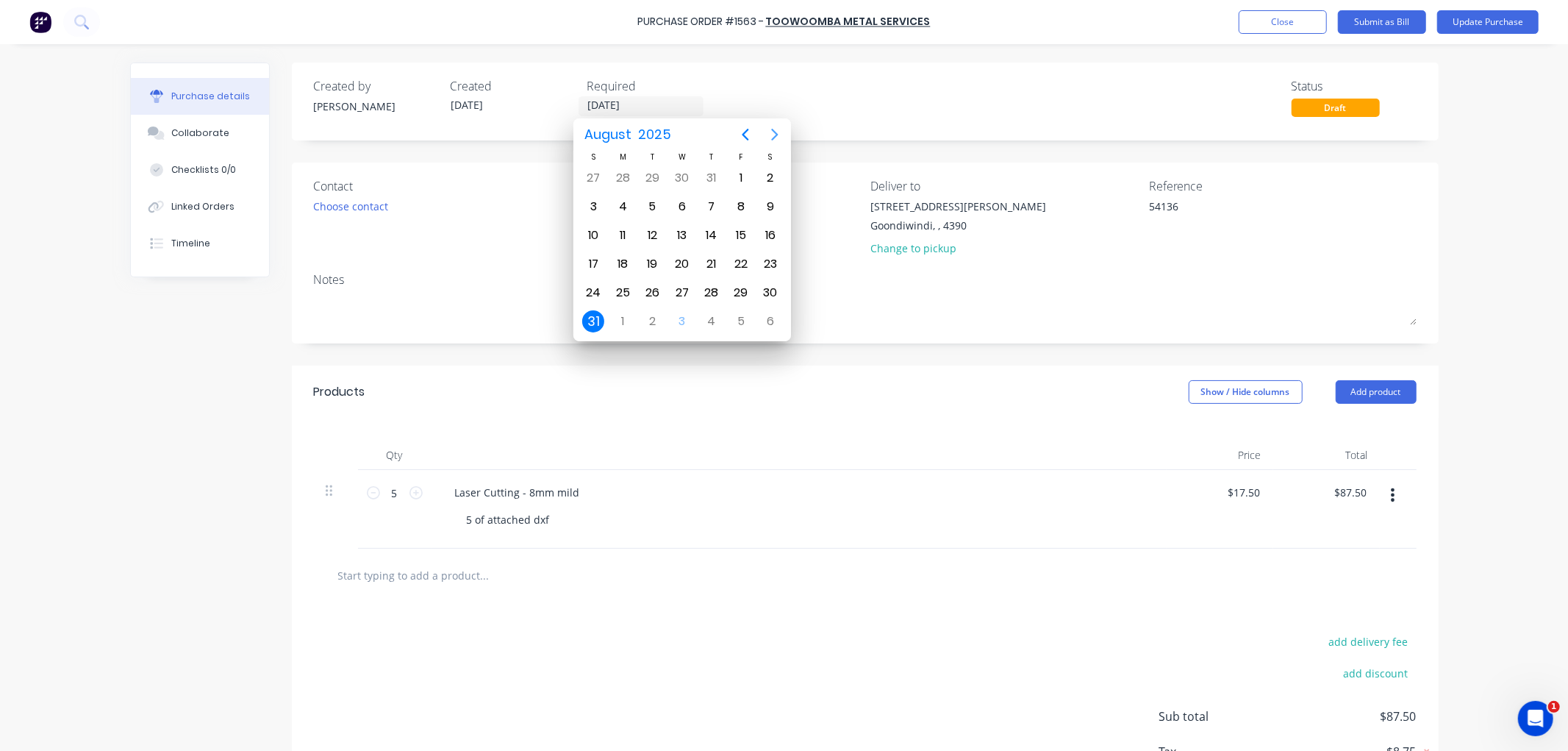
click at [770, 122] on button "Next page" at bounding box center [775, 134] width 30 height 30
click at [646, 283] on div "30" at bounding box center [652, 293] width 22 height 22
type textarea "x"
type input "30/09/25"
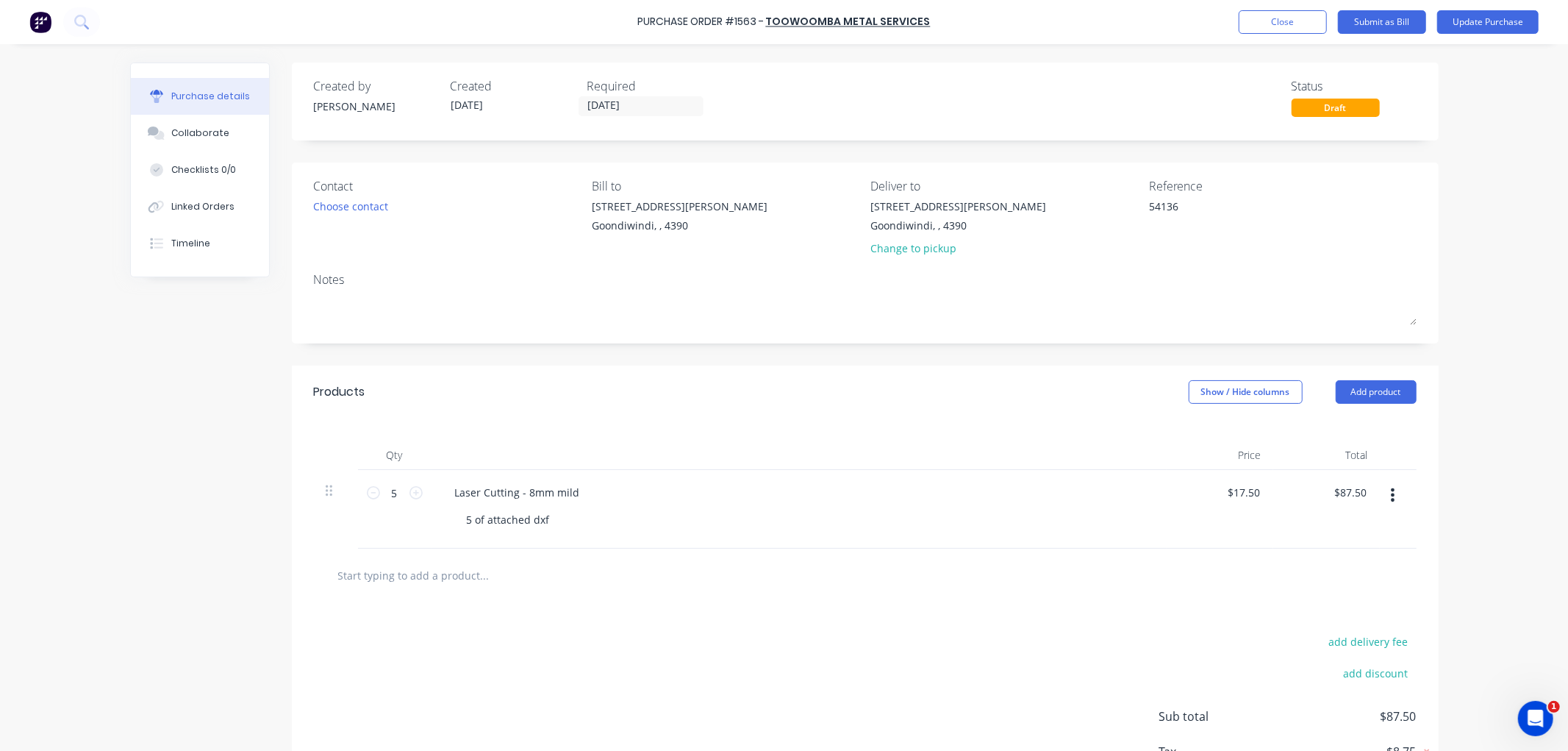
click at [798, 436] on div "Qty Price Total 5 5 Laser Cutting - 8mm mild 5 of attached dxf $17.50 $17.50 $8…" at bounding box center [865, 483] width 1147 height 130
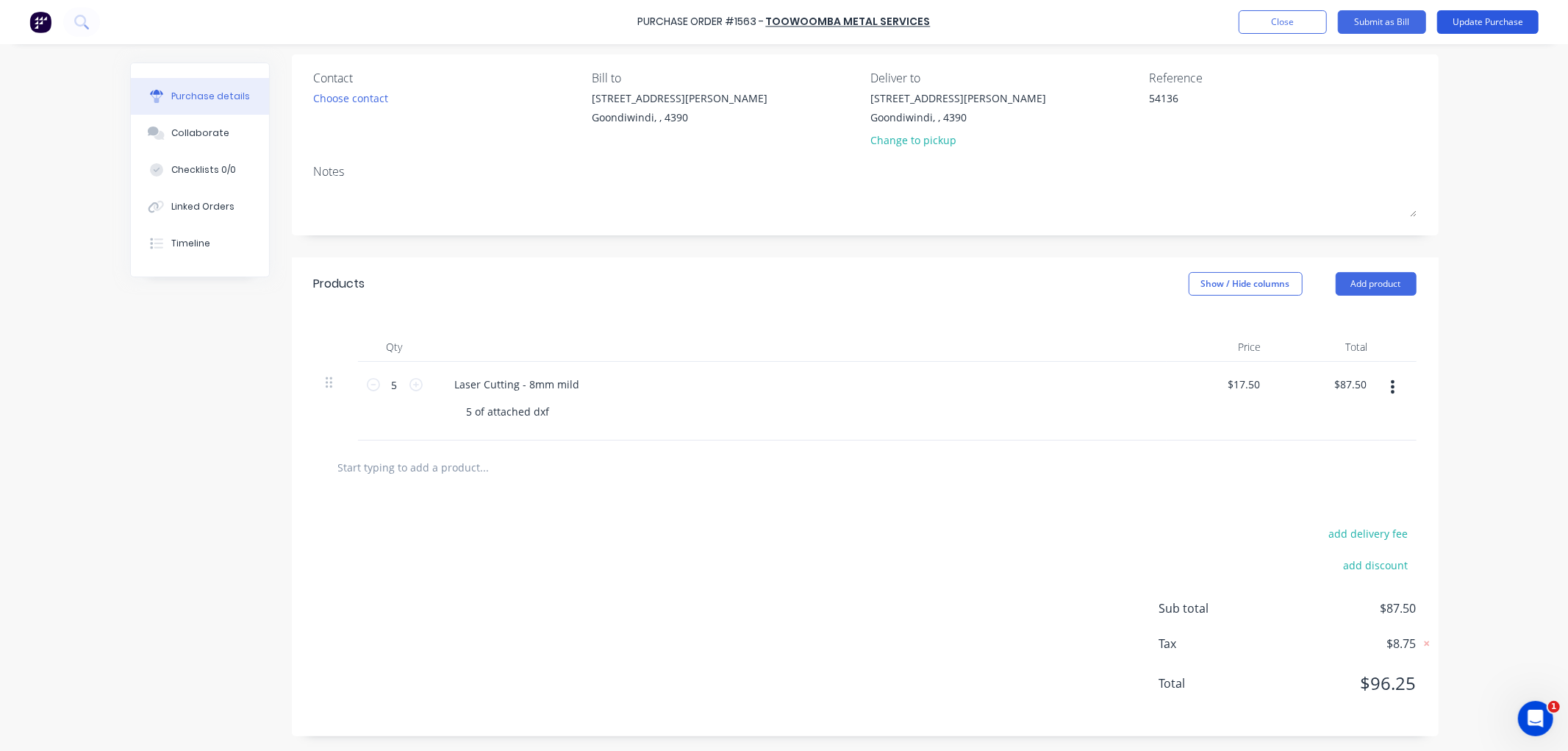
click at [1478, 22] on button "Update Purchase" at bounding box center [1488, 22] width 102 height 24
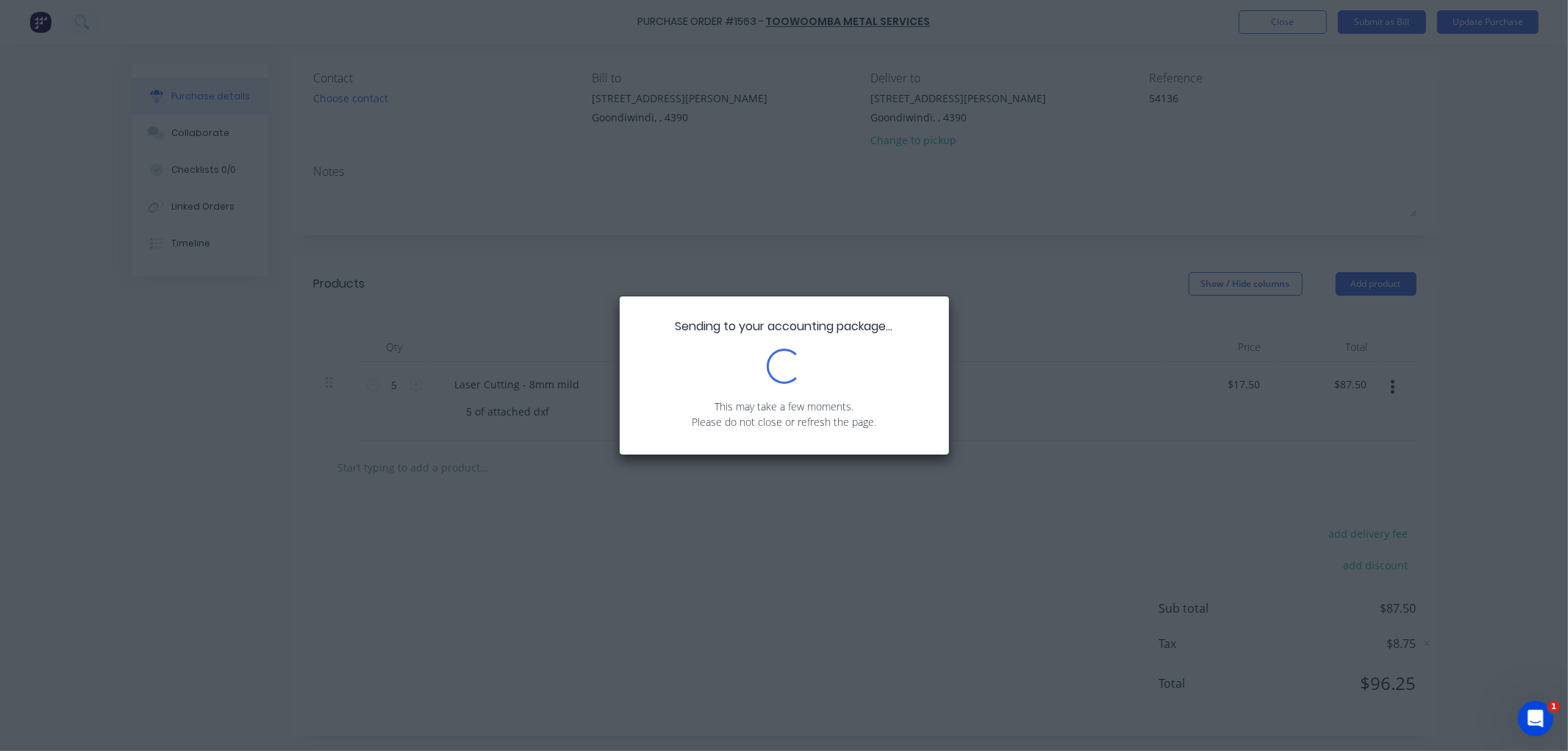
scroll to position [0, 0]
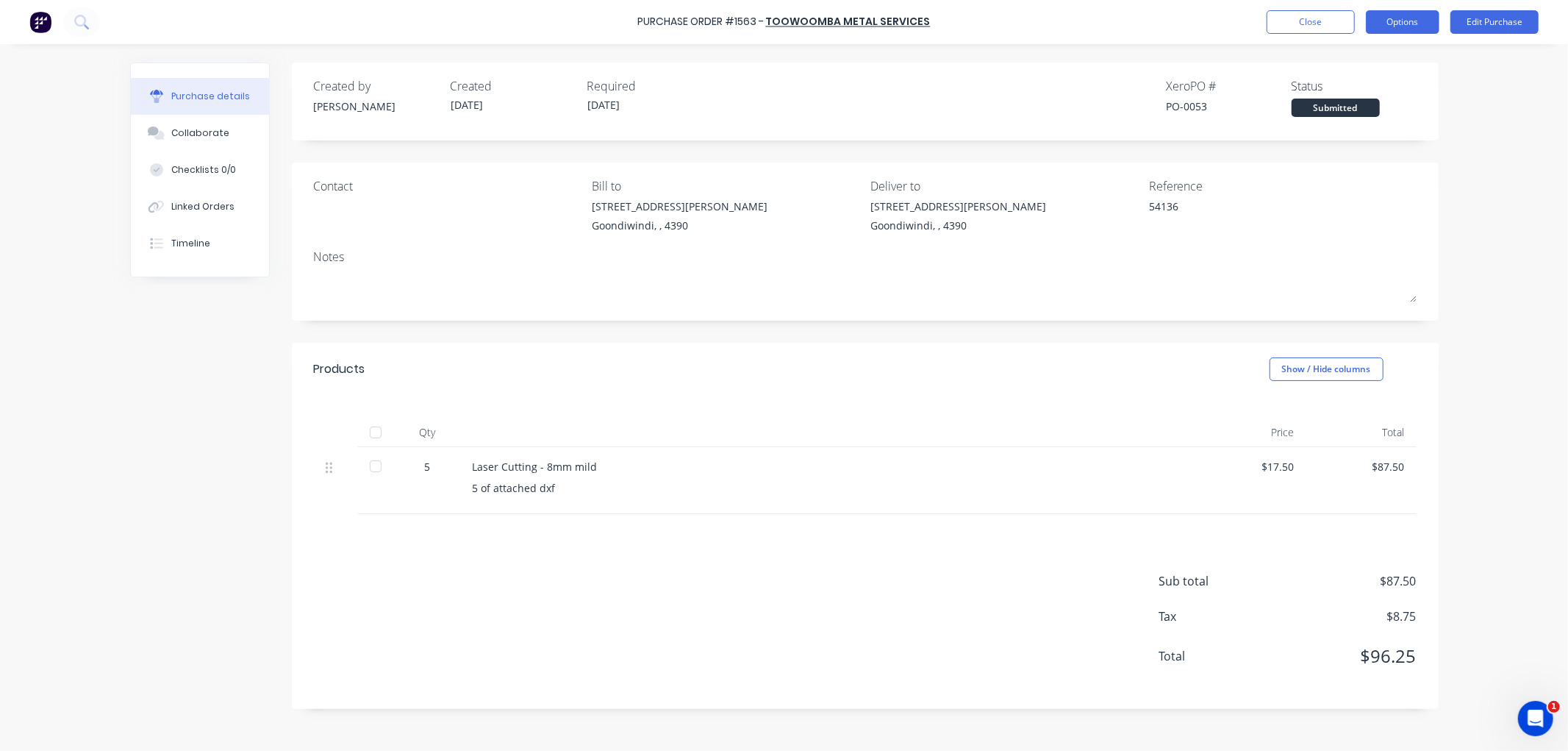
click at [1393, 14] on button "Options" at bounding box center [1403, 22] width 74 height 24
click at [1380, 91] on div "Convert to Bill" at bounding box center [1369, 89] width 113 height 21
type textarea "x"
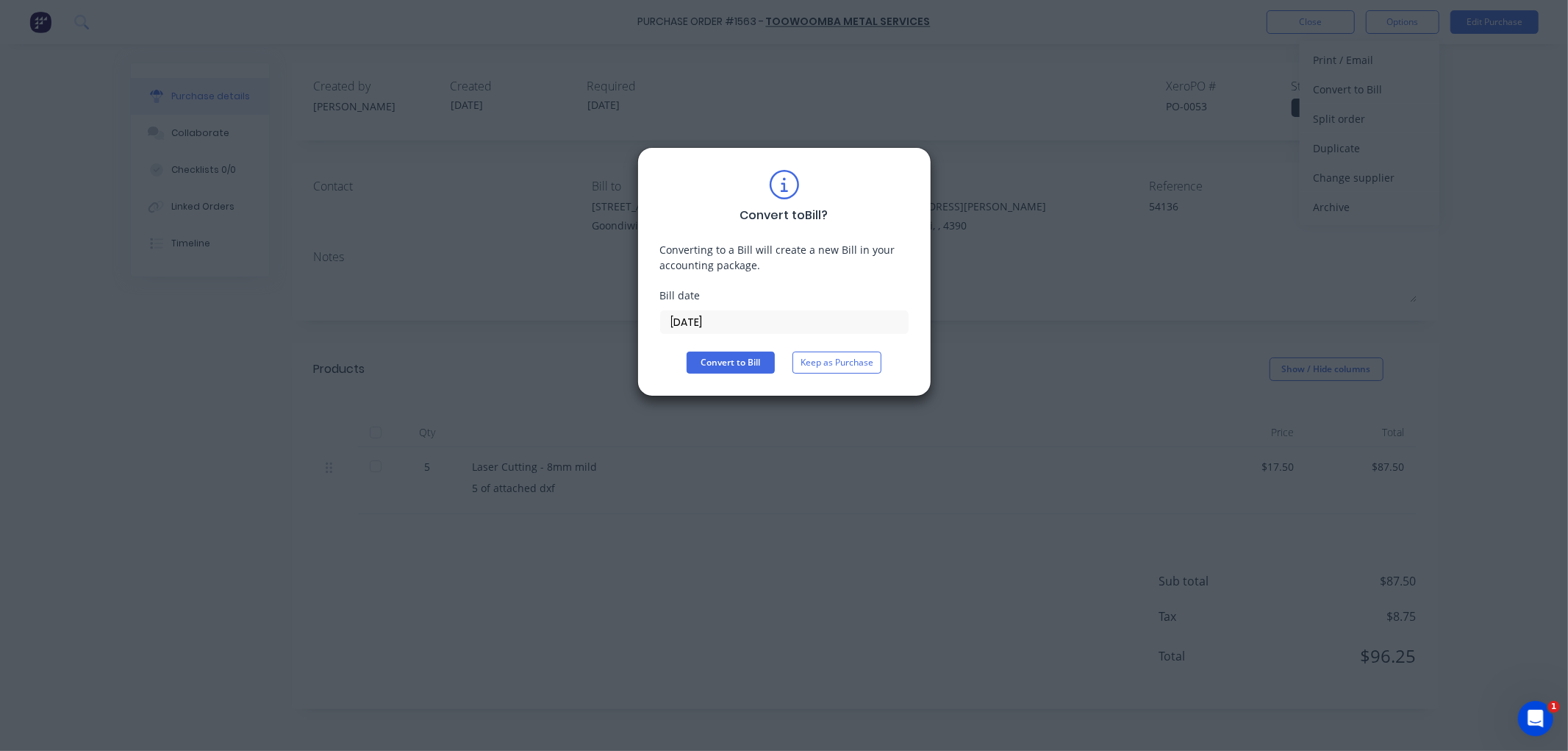
click at [762, 322] on input "03/09/25" at bounding box center [784, 322] width 247 height 22
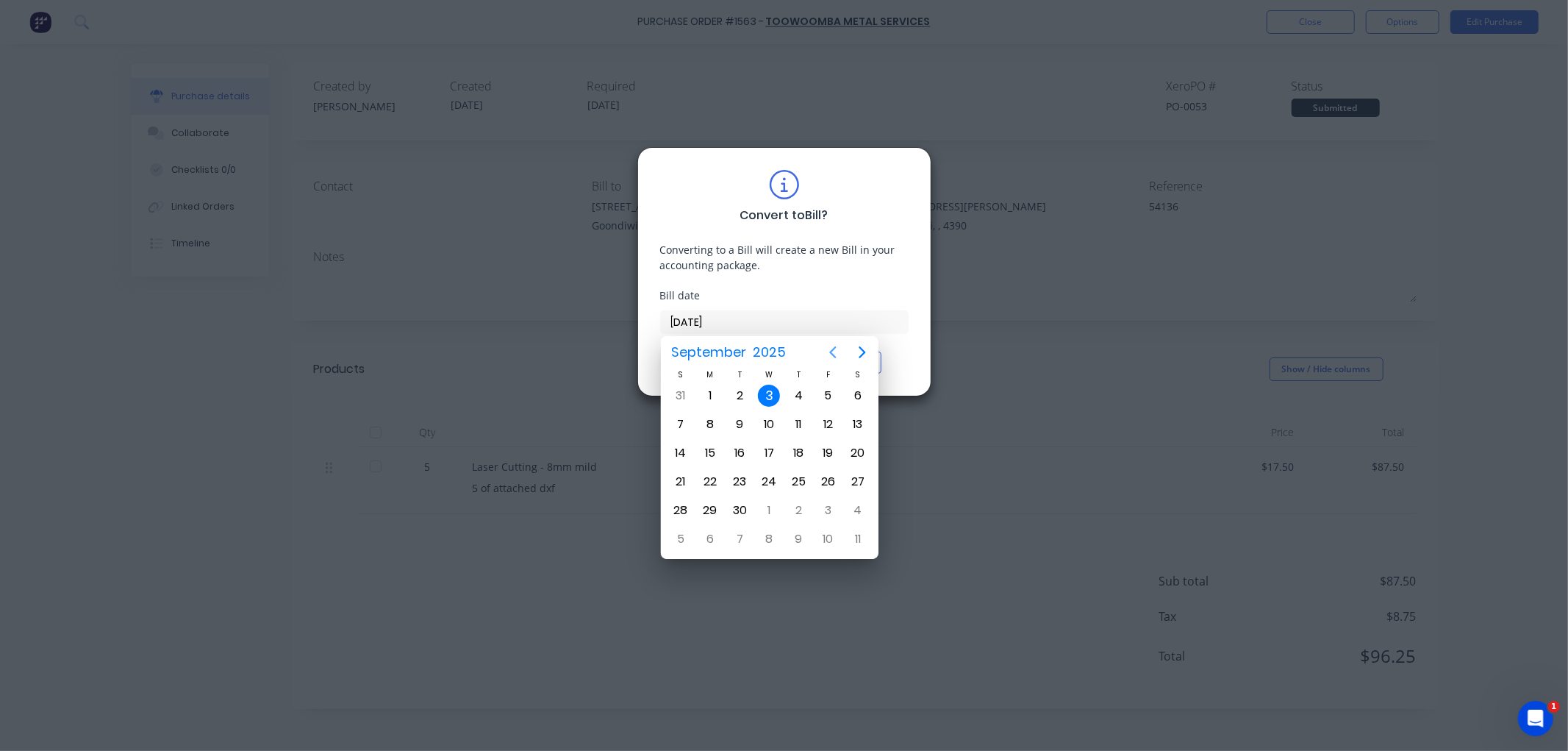
click at [831, 350] on icon "Previous page" at bounding box center [832, 352] width 18 height 18
click at [740, 390] on div "29" at bounding box center [740, 395] width 22 height 22
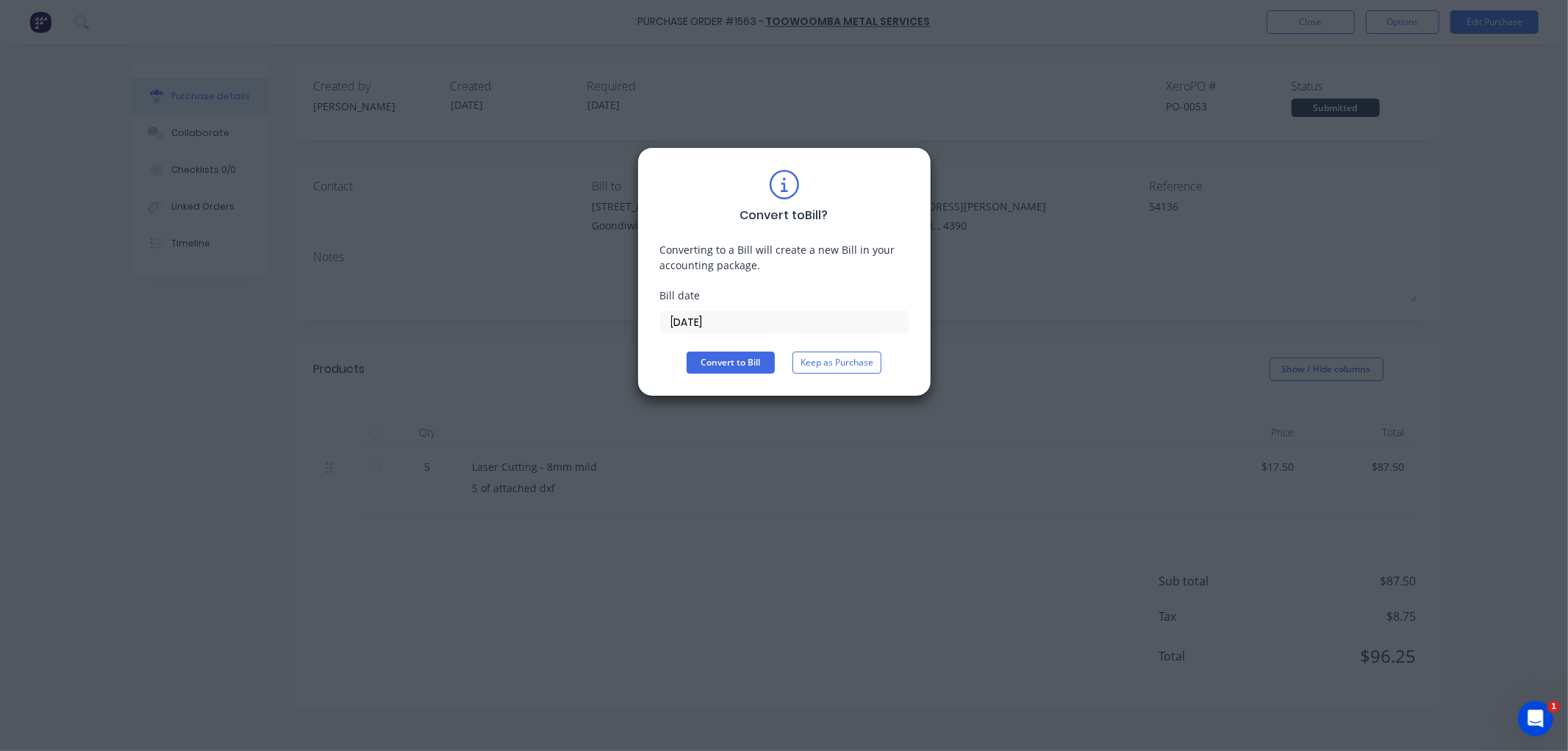
click at [775, 322] on input "29/07/25" at bounding box center [784, 322] width 247 height 22
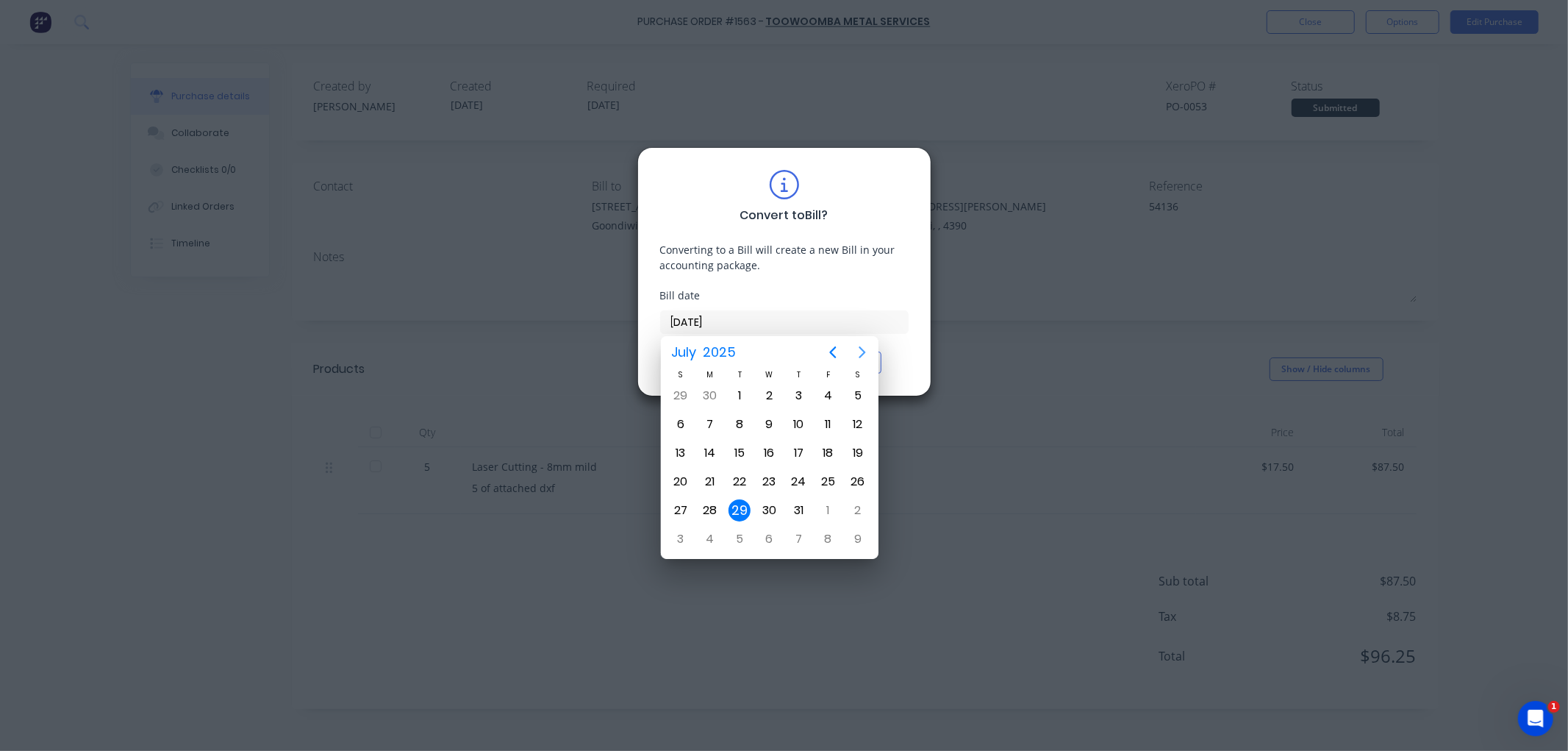
click at [861, 347] on icon "Next page" at bounding box center [862, 352] width 18 height 18
click at [826, 502] on div "29" at bounding box center [828, 510] width 22 height 22
type input "29/08/25"
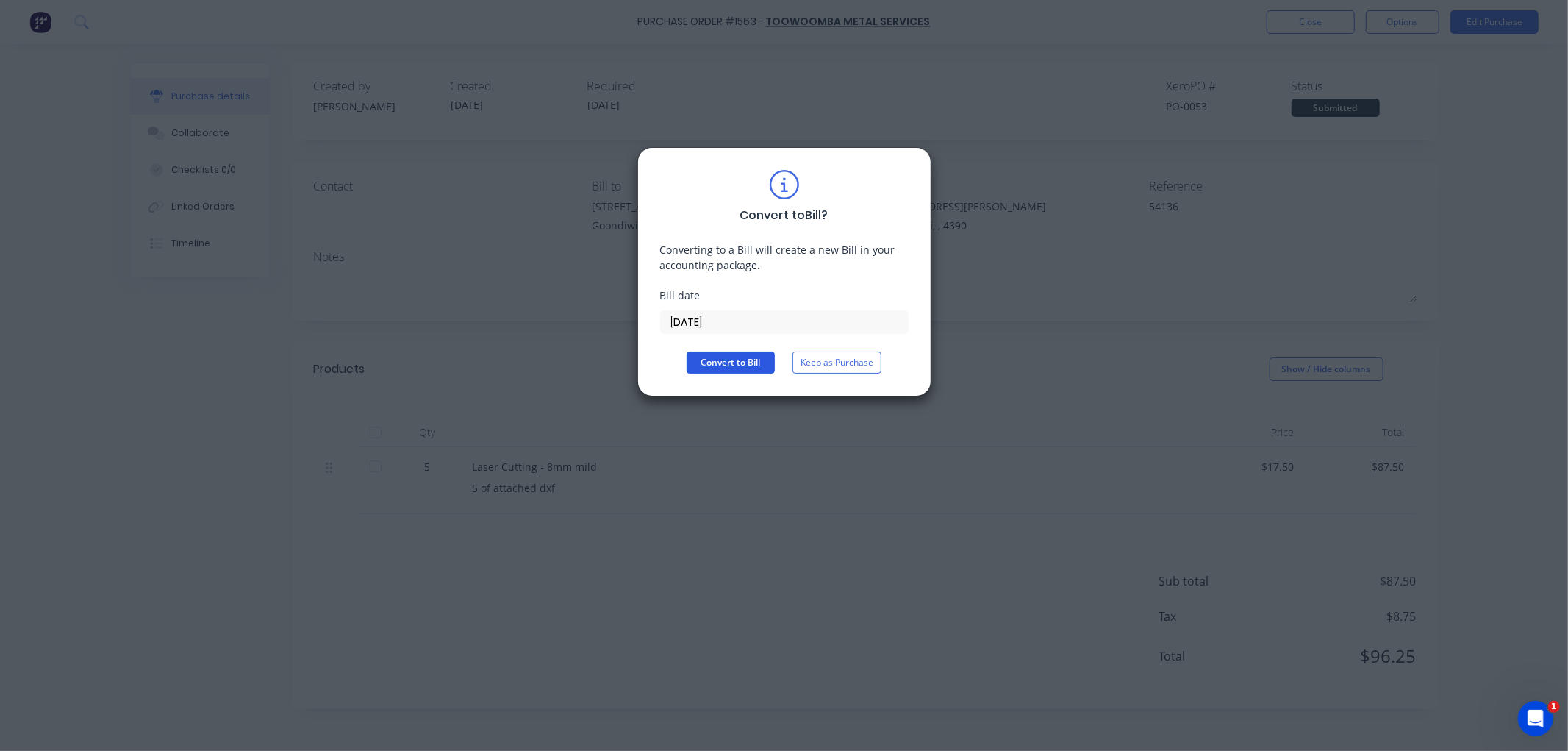
click at [741, 363] on button "Convert to Bill" at bounding box center [731, 362] width 88 height 22
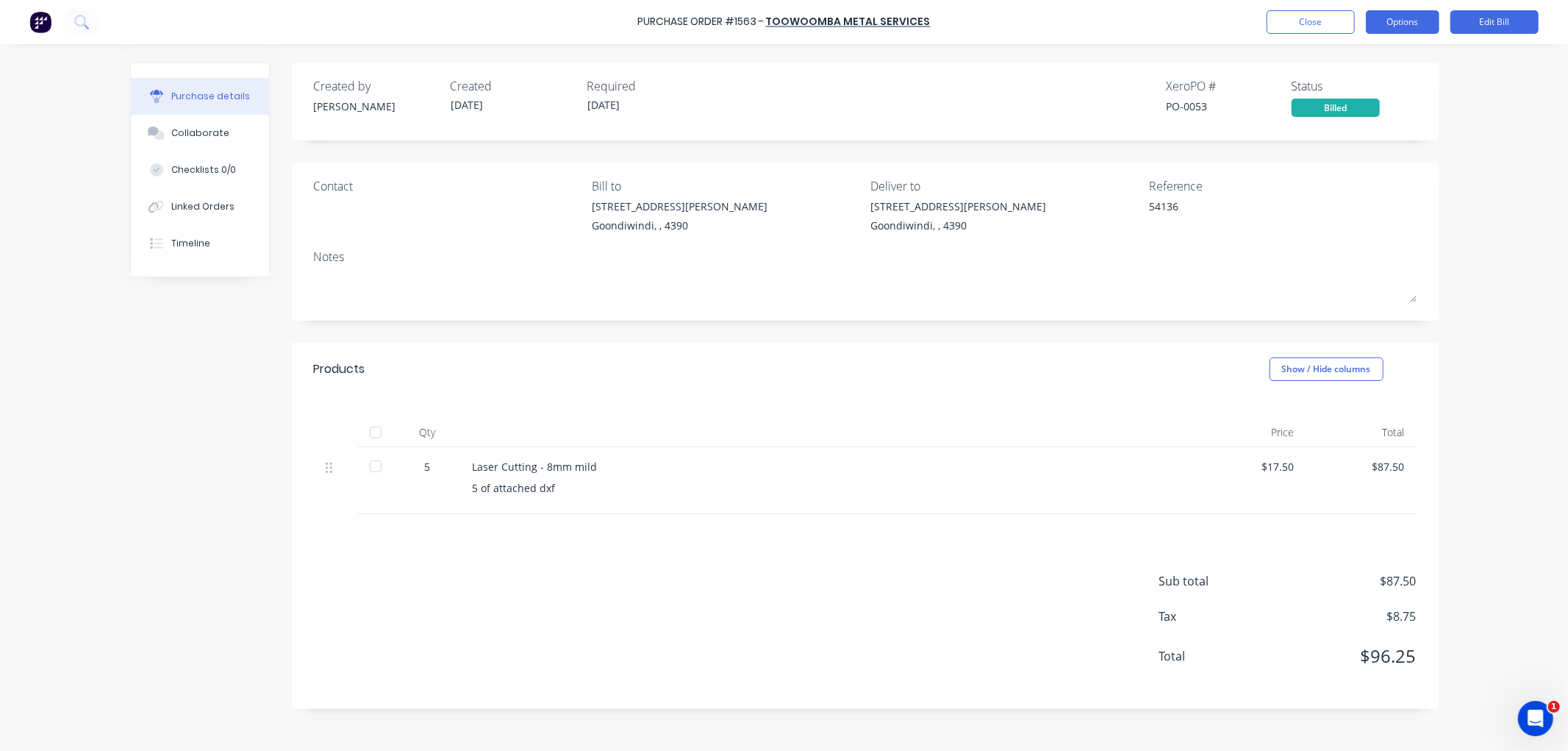
click at [1398, 19] on button "Options" at bounding box center [1403, 22] width 74 height 24
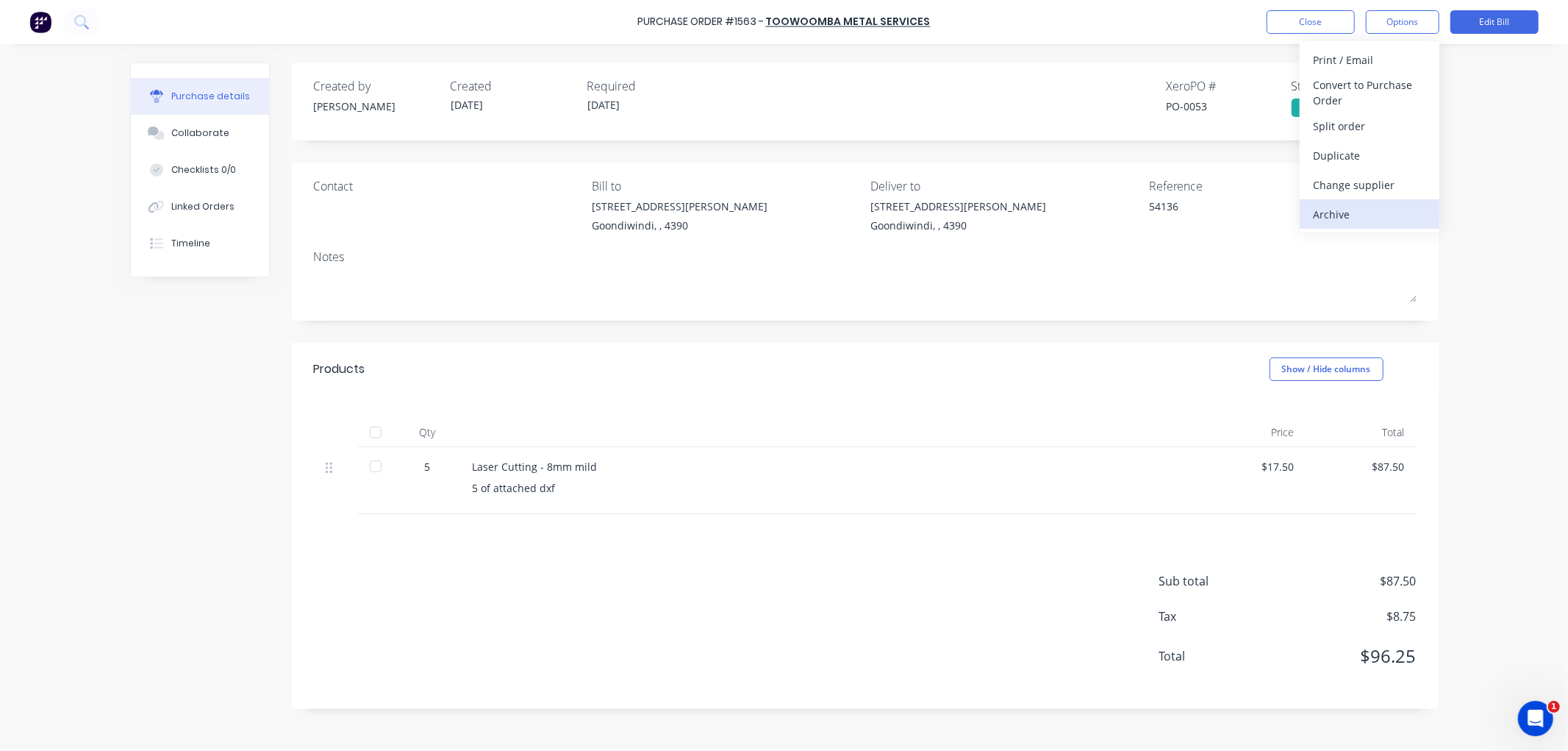
click at [1339, 211] on div "Archive" at bounding box center [1369, 214] width 113 height 21
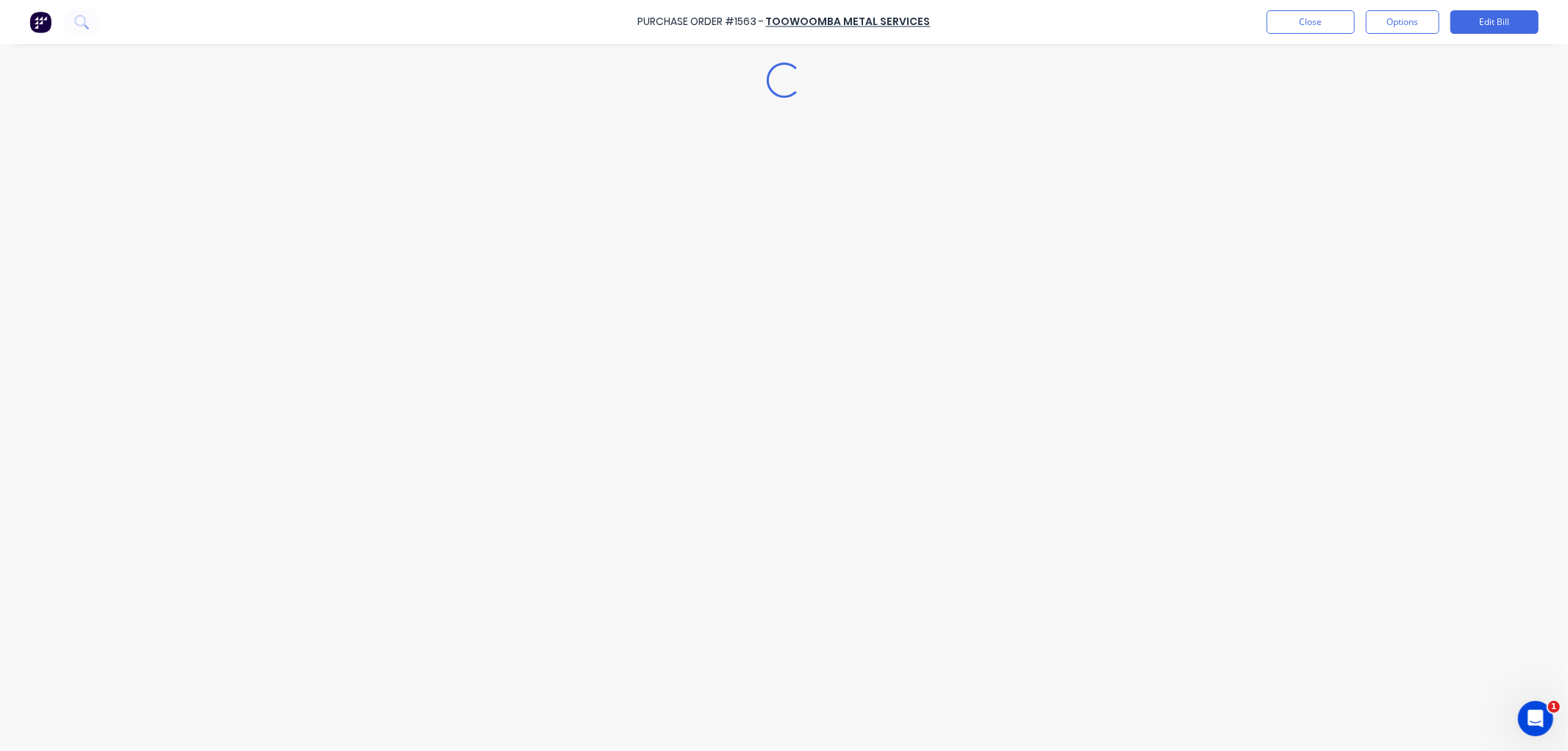
type textarea "x"
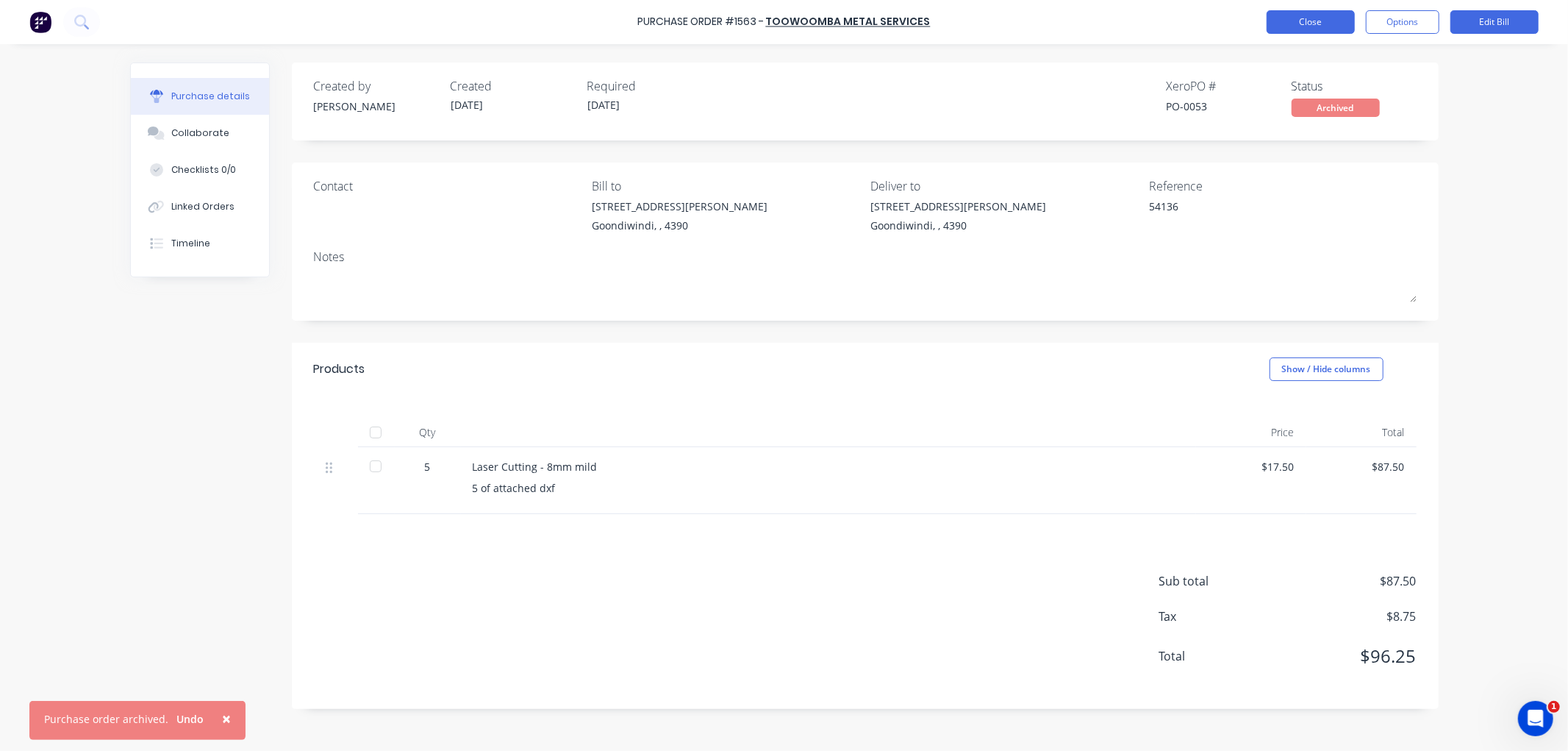
click at [1308, 17] on button "Close" at bounding box center [1311, 22] width 88 height 24
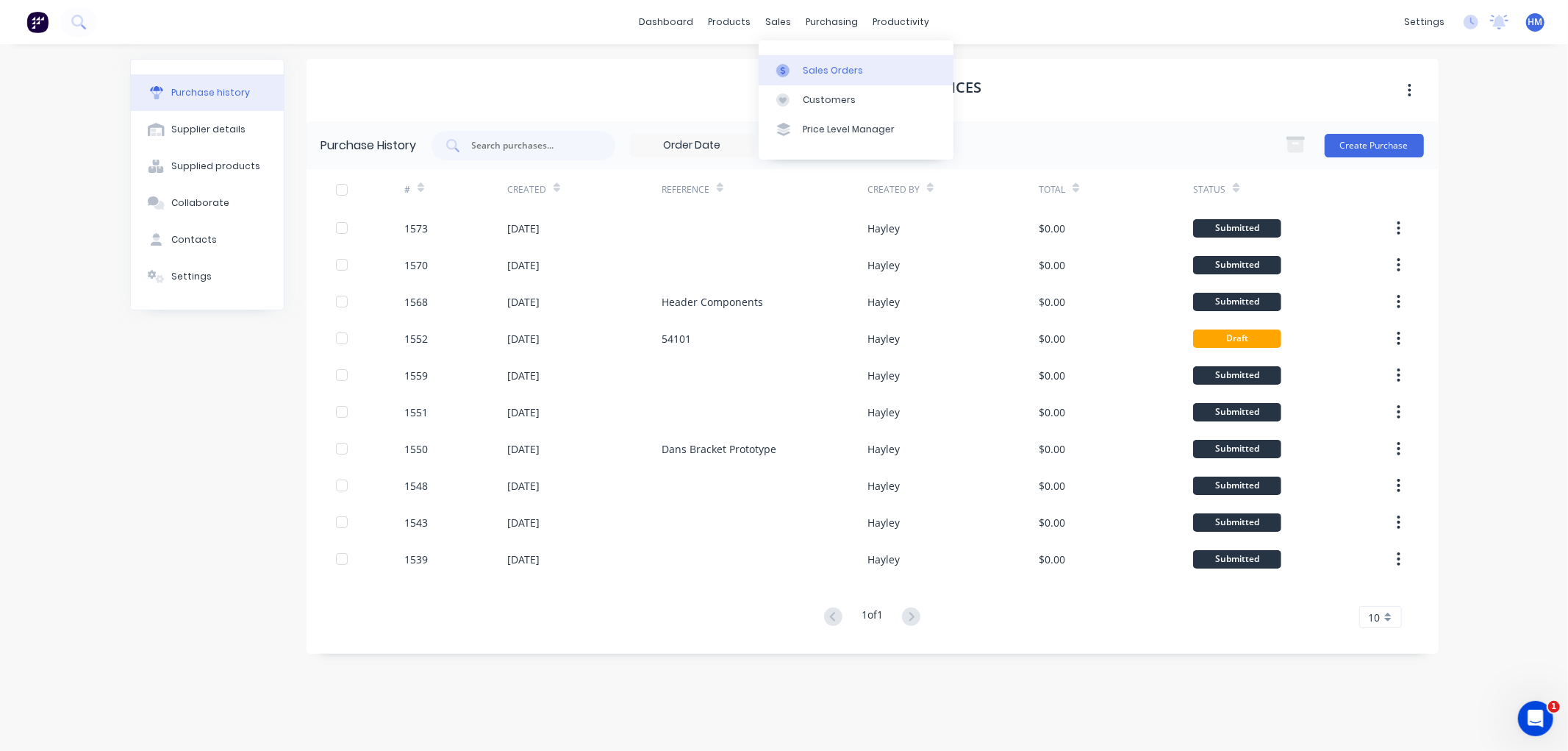
click at [833, 64] on div "Sales Orders" at bounding box center [832, 70] width 60 height 14
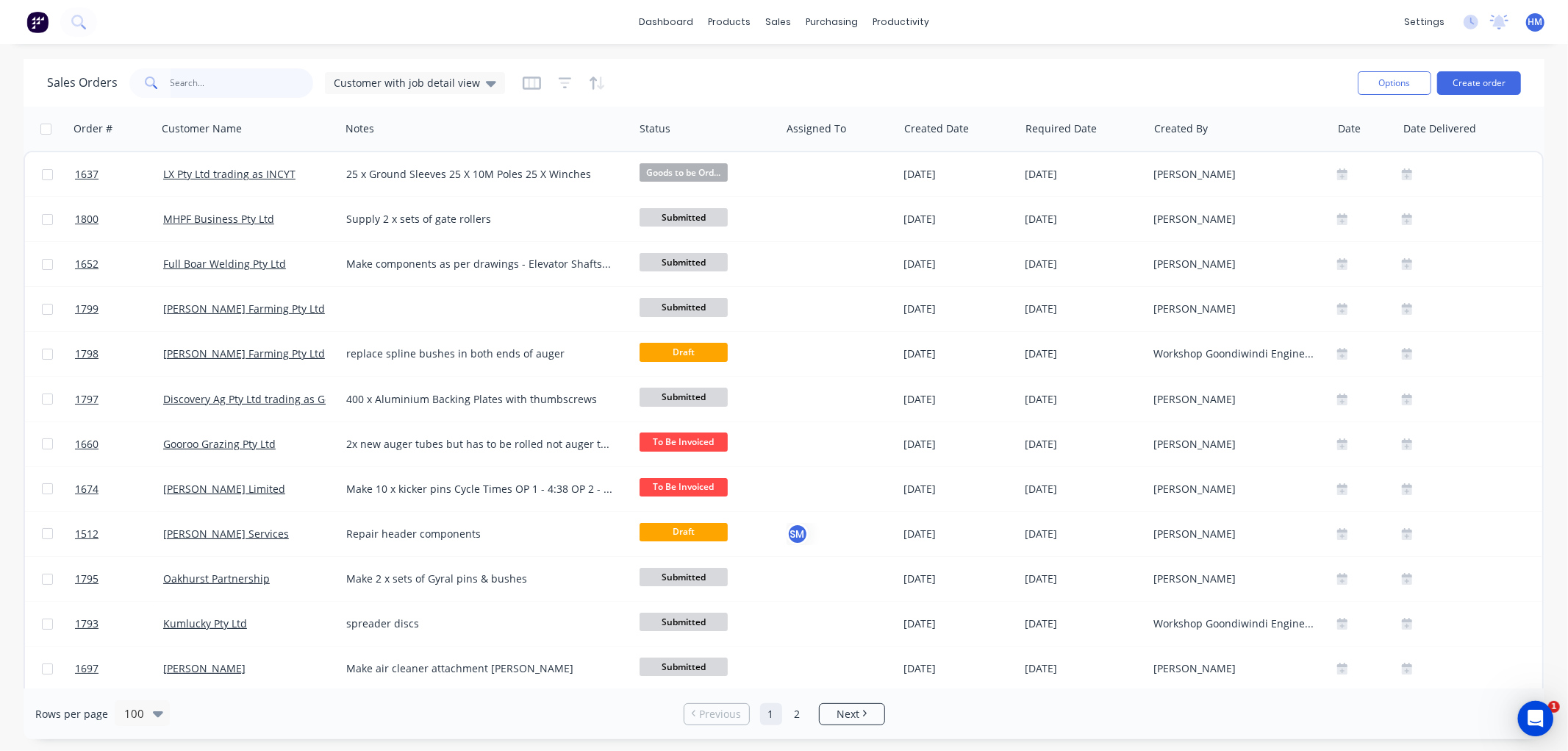
click at [204, 90] on input "text" at bounding box center [242, 83] width 143 height 30
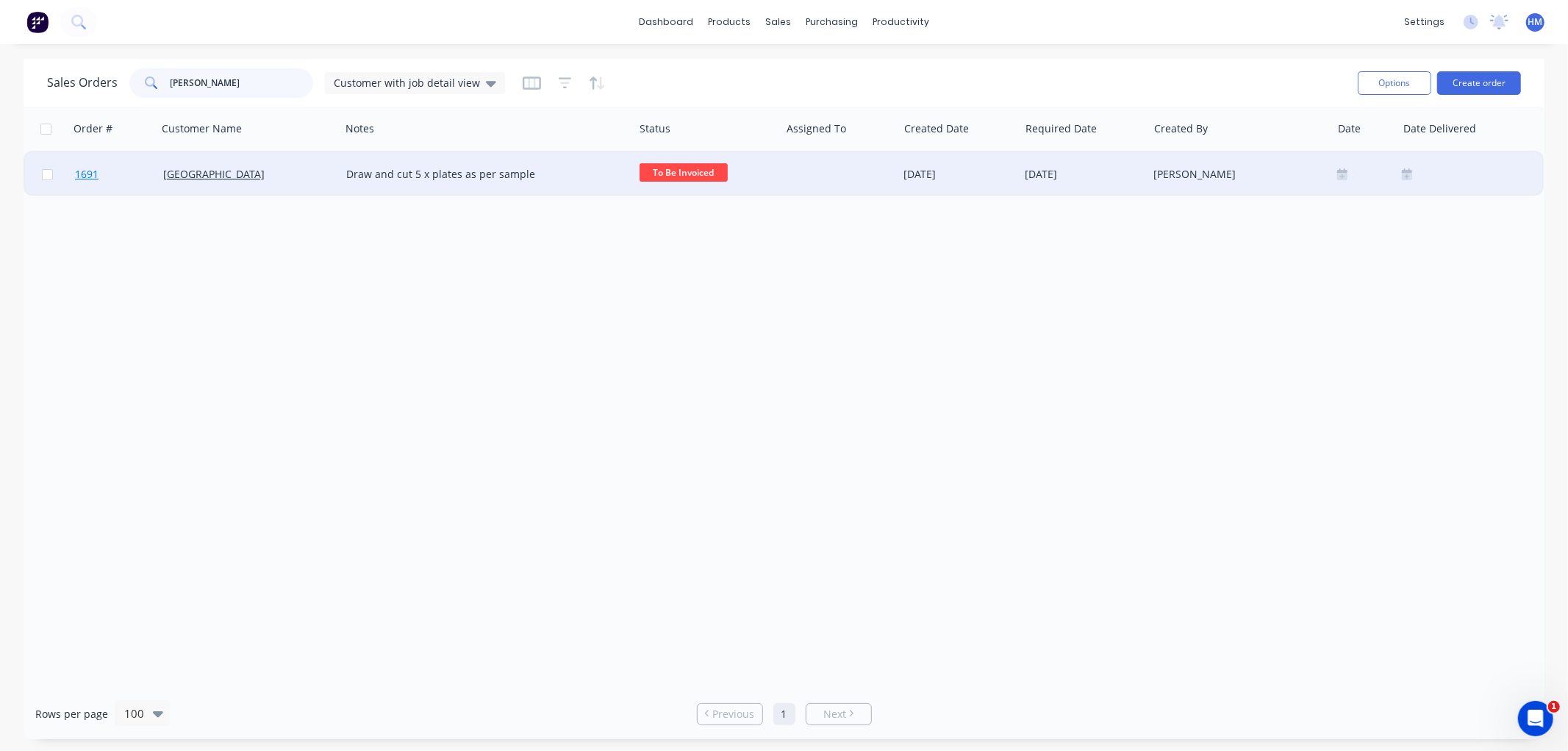
type input "[PERSON_NAME]"
click at [121, 171] on link "1691" at bounding box center [119, 174] width 88 height 44
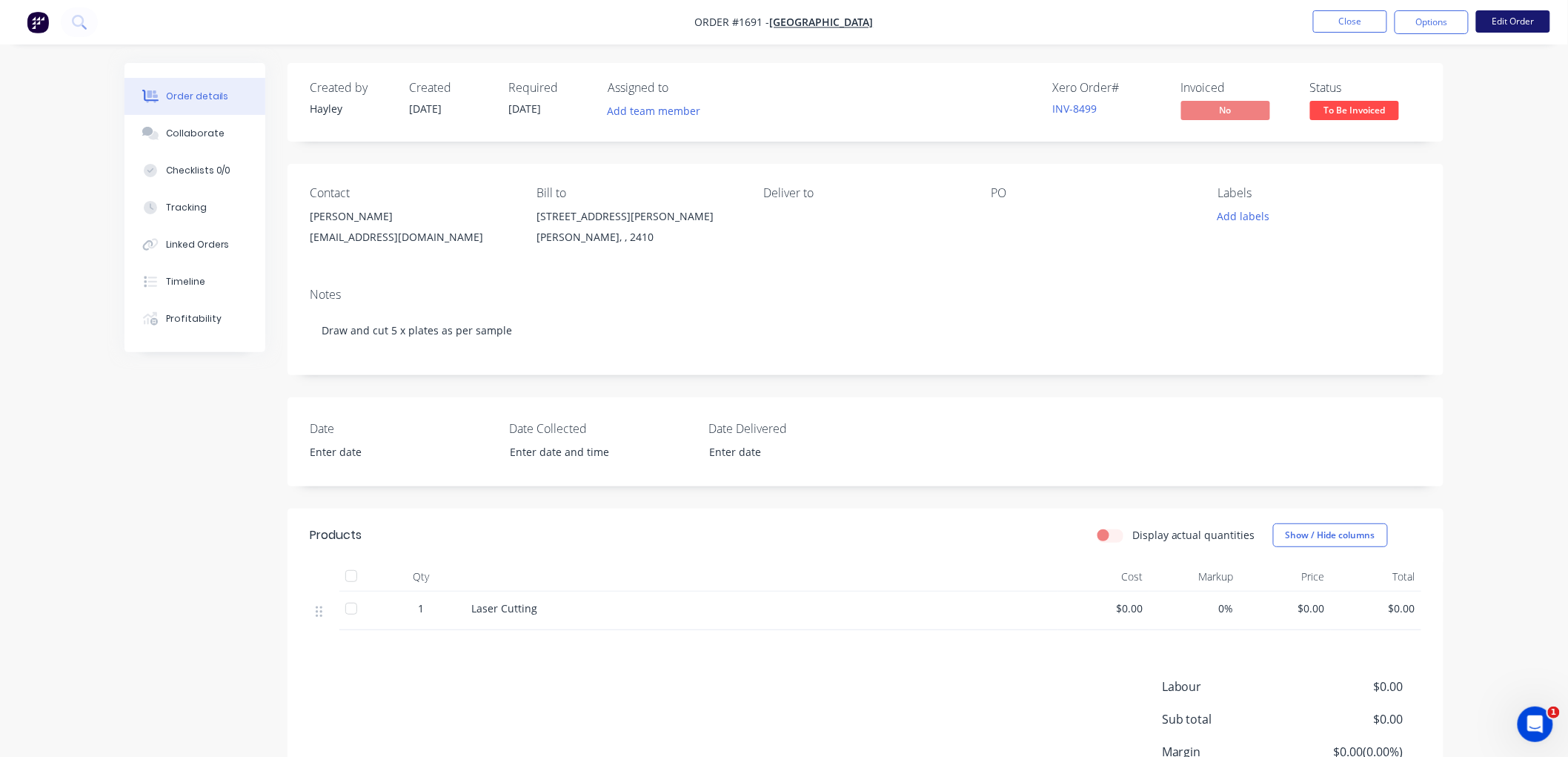
click at [1522, 31] on button "Edit Order" at bounding box center [1513, 21] width 74 height 22
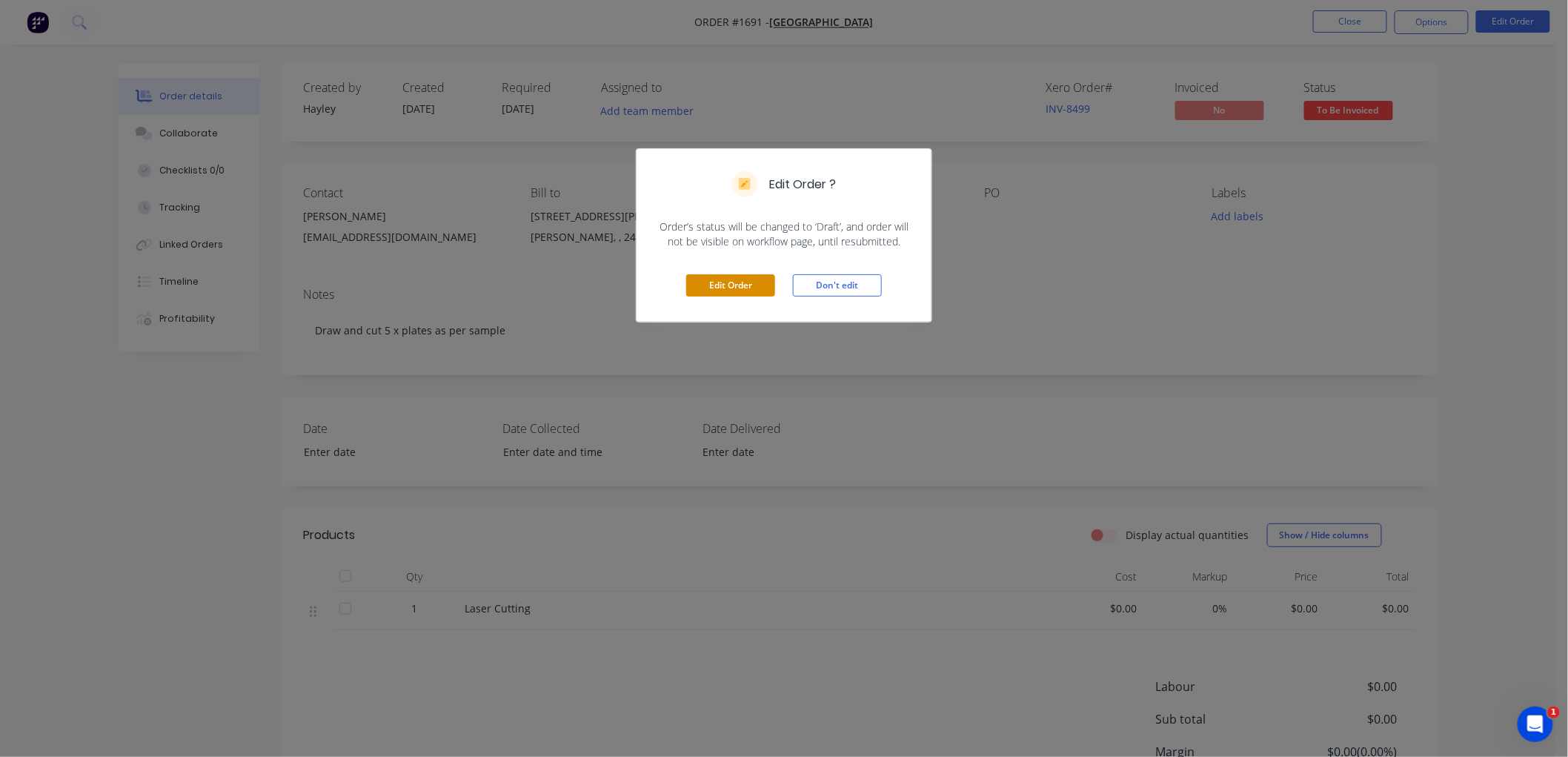
click at [734, 289] on button "Edit Order" at bounding box center [731, 286] width 89 height 22
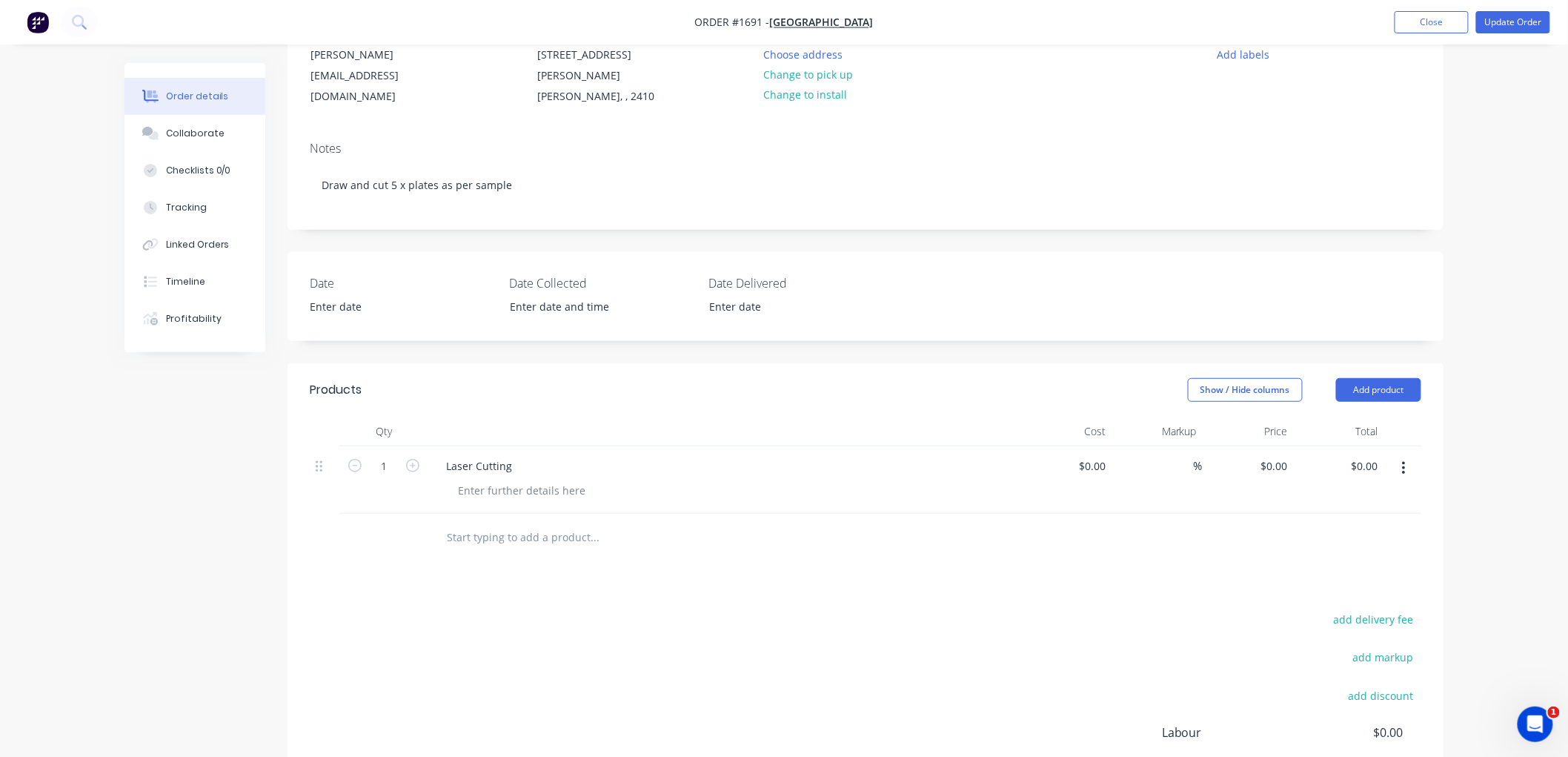
scroll to position [164, 0]
drag, startPoint x: 514, startPoint y: 447, endPoint x: 399, endPoint y: 447, distance: 115.0
click at [399, 447] on div "1 Laser Cutting $0.00 $0.00 % $0.00 $0.00 $0.00 $0.00" at bounding box center [866, 478] width 1112 height 68
type input "5"
click at [1100, 453] on input "0" at bounding box center [1104, 464] width 17 height 21
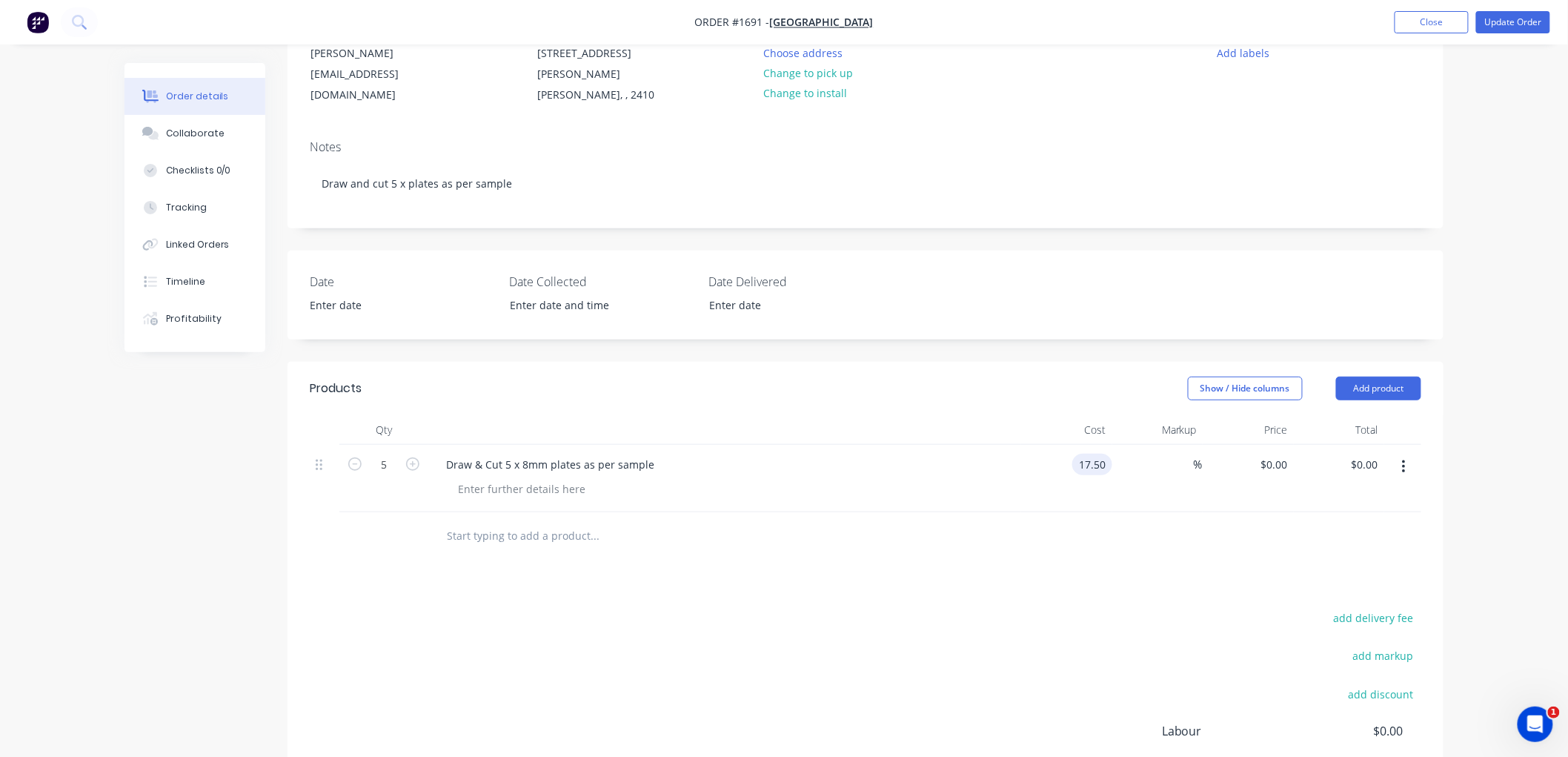
type input "$17.50"
type input "$87.50"
type input "50"
type input "$26.25"
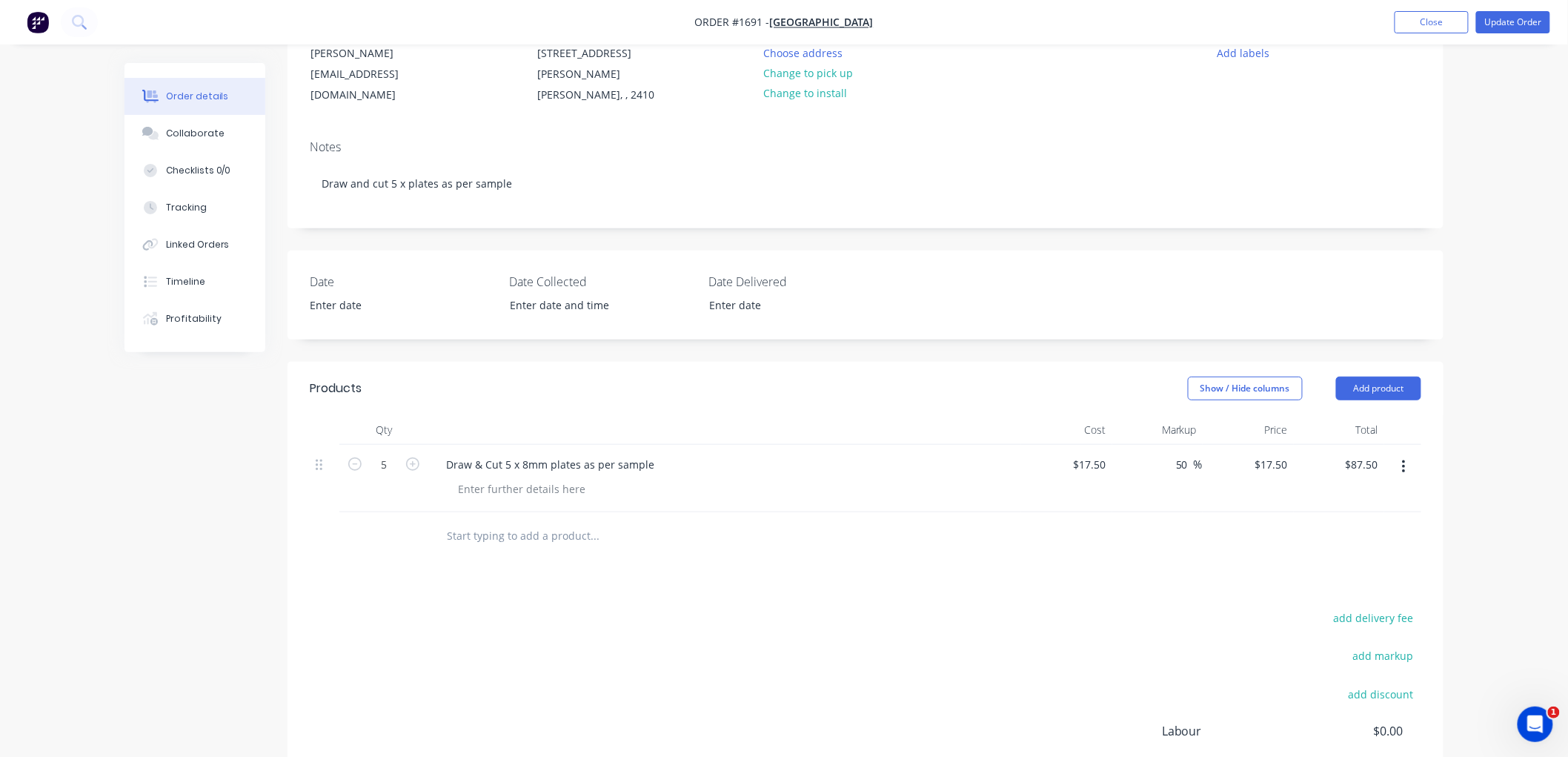
type input "$131.25"
click at [1057, 551] on div "Products Show / Hide columns Add product Qty Cost Markup Price Total 5 Draw & C…" at bounding box center [866, 639] width 1157 height 554
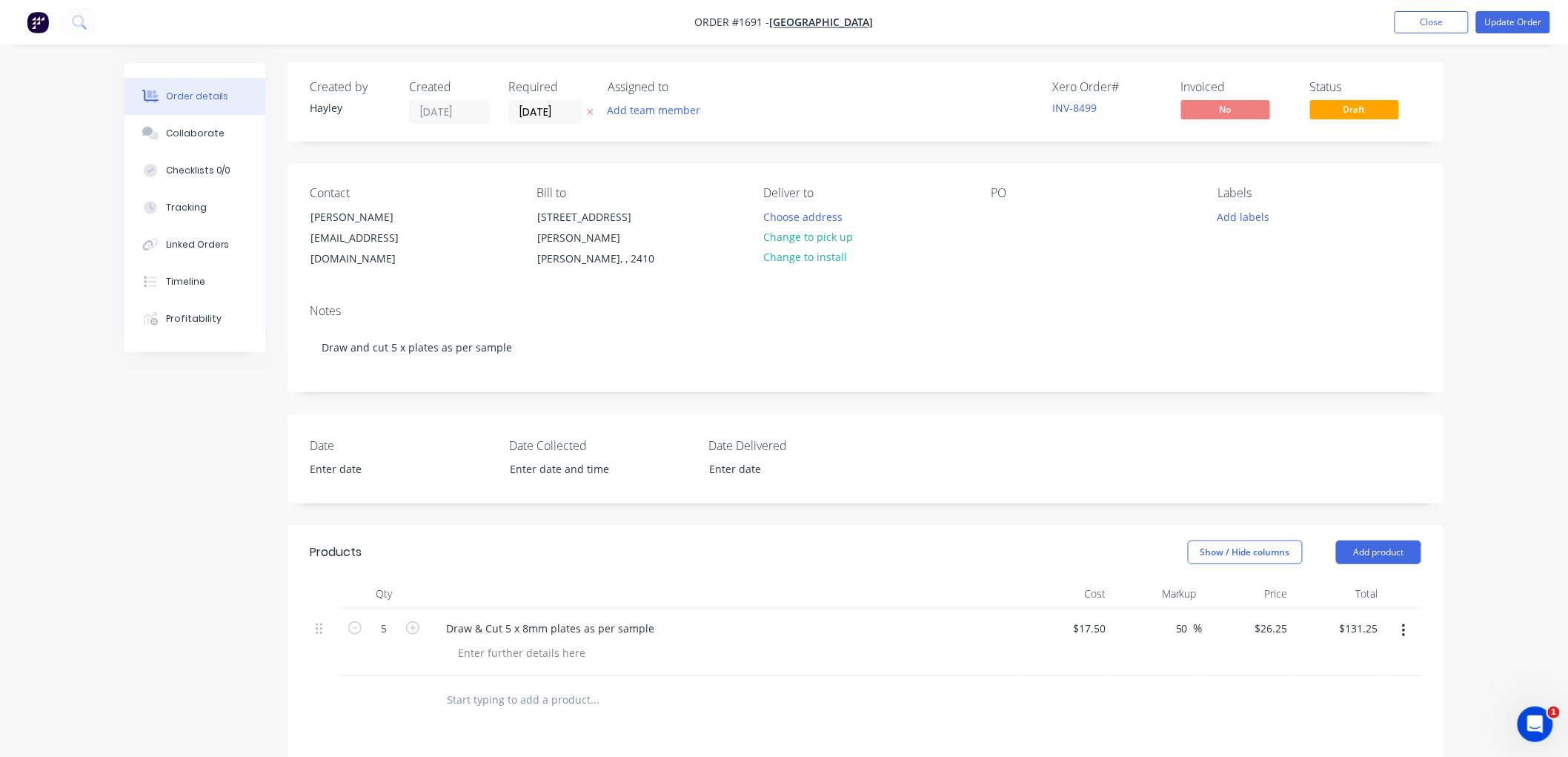
scroll to position [0, 0]
click at [1495, 20] on button "Update Order" at bounding box center [1513, 22] width 74 height 22
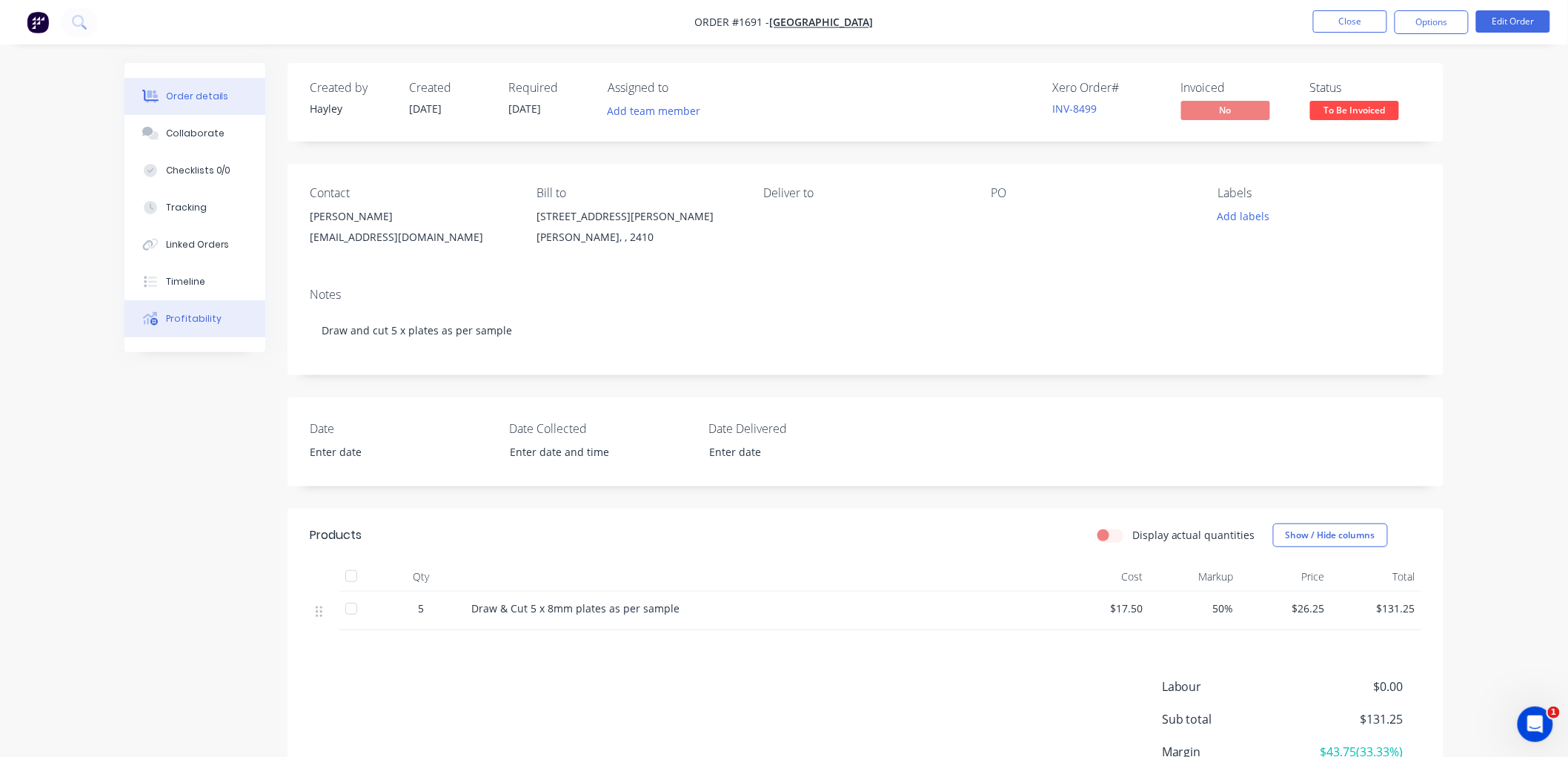
click at [160, 320] on div at bounding box center [151, 319] width 22 height 14
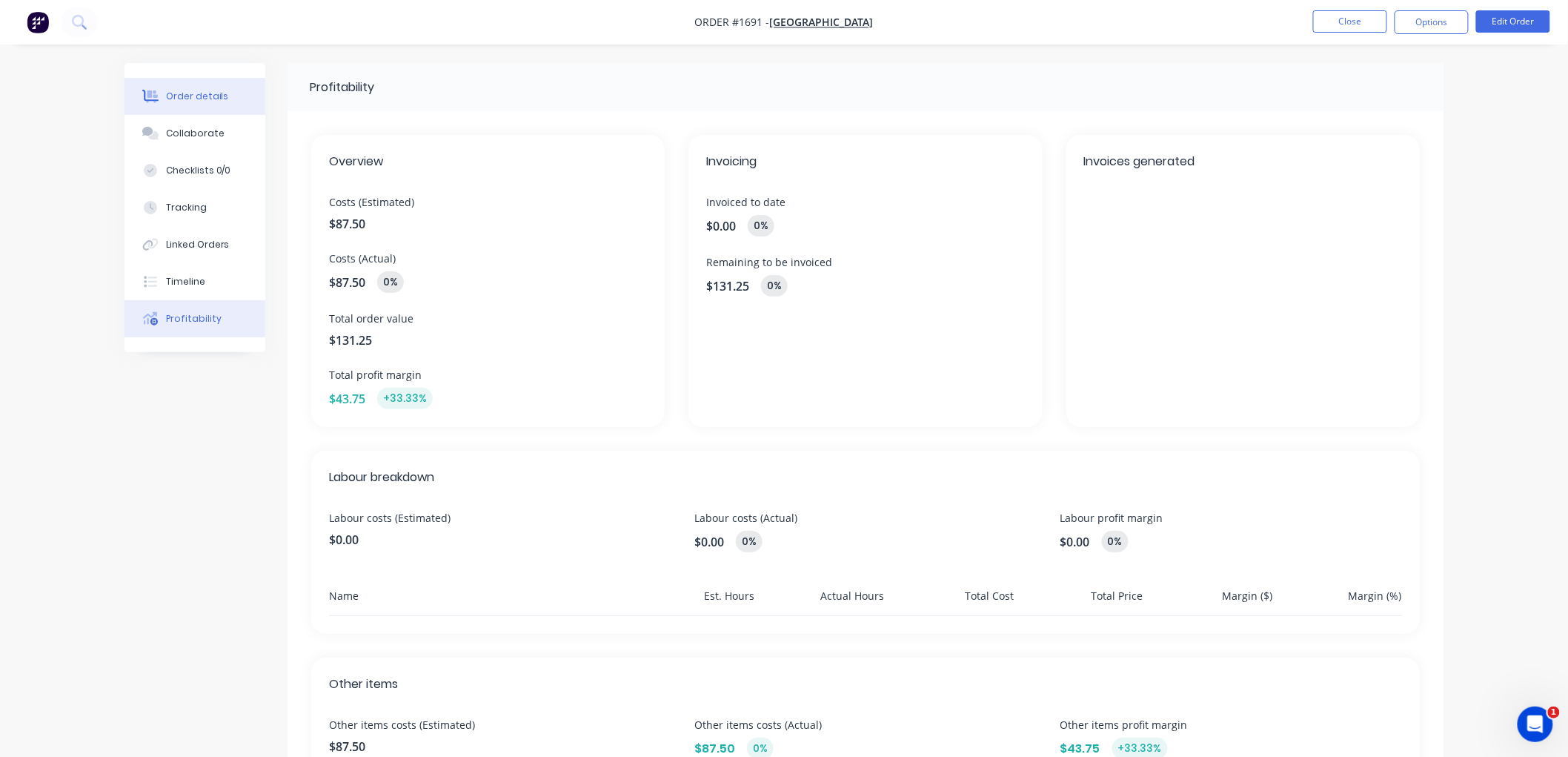
click at [206, 98] on div "Order details" at bounding box center [198, 97] width 63 height 14
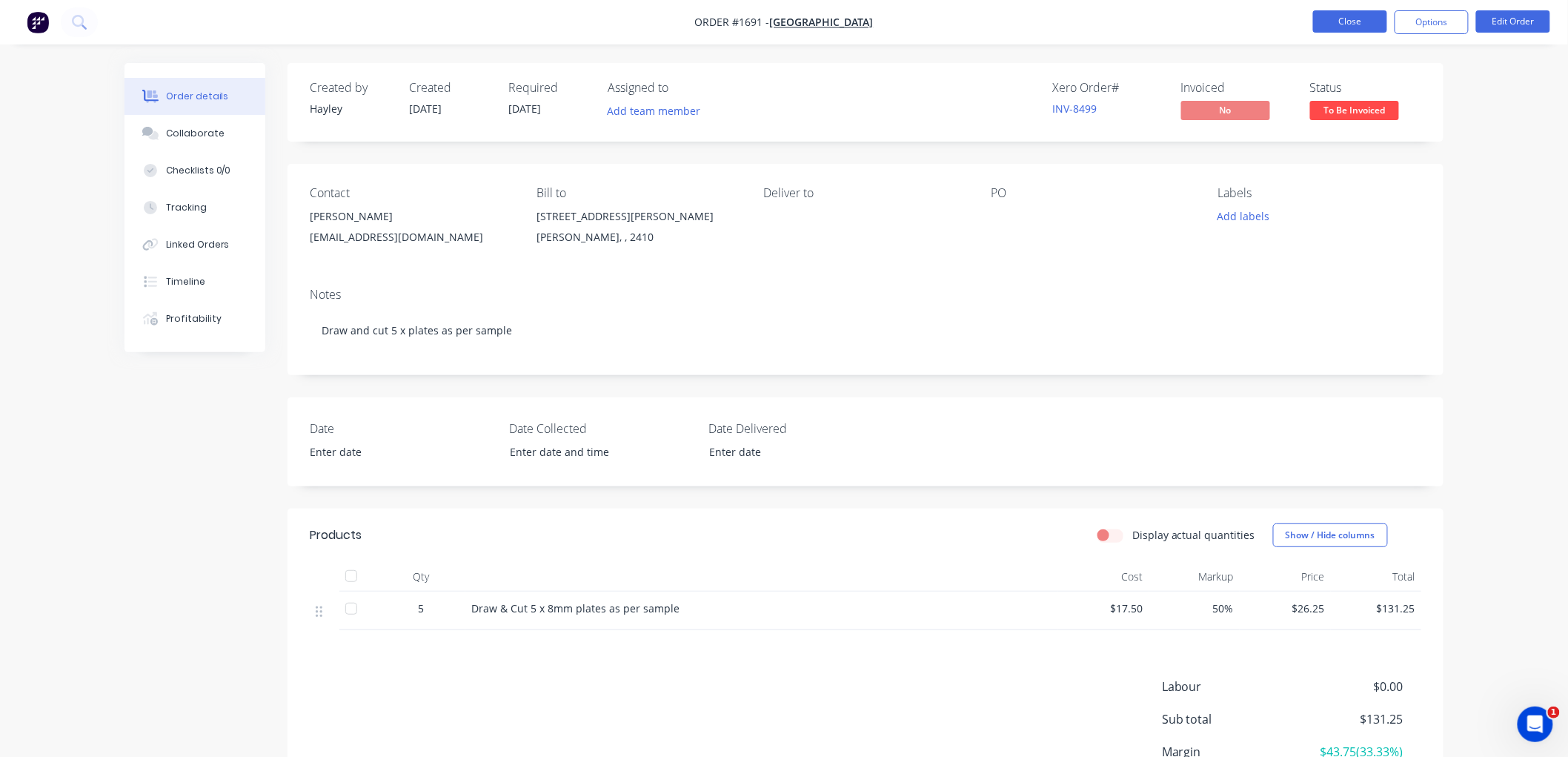
click at [1342, 13] on button "Close" at bounding box center [1350, 21] width 74 height 22
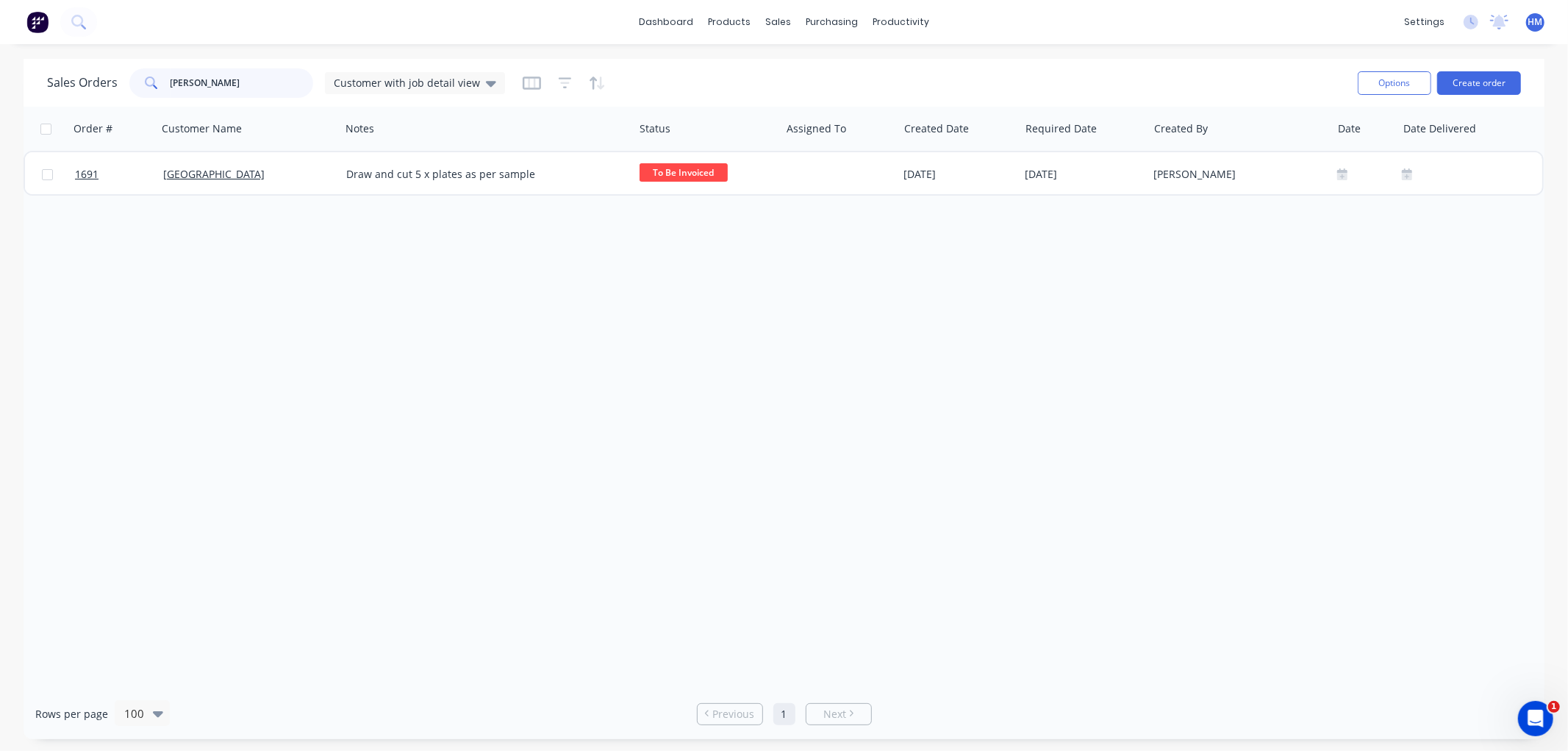
drag, startPoint x: 223, startPoint y: 91, endPoint x: 128, endPoint y: 82, distance: 95.4
click at [129, 82] on div "orton" at bounding box center [221, 83] width 184 height 30
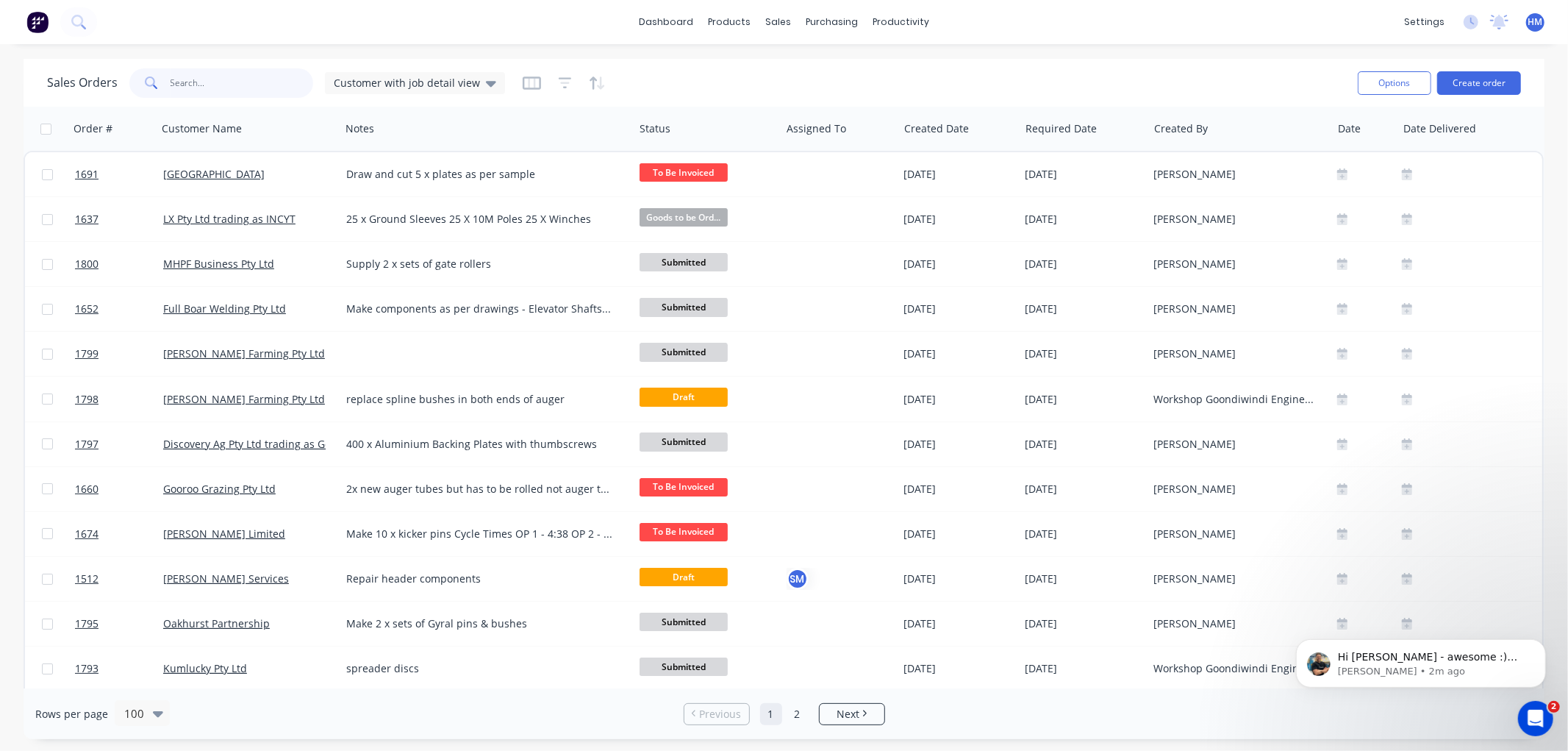
click at [225, 78] on input "text" at bounding box center [242, 83] width 143 height 30
type input "1574"
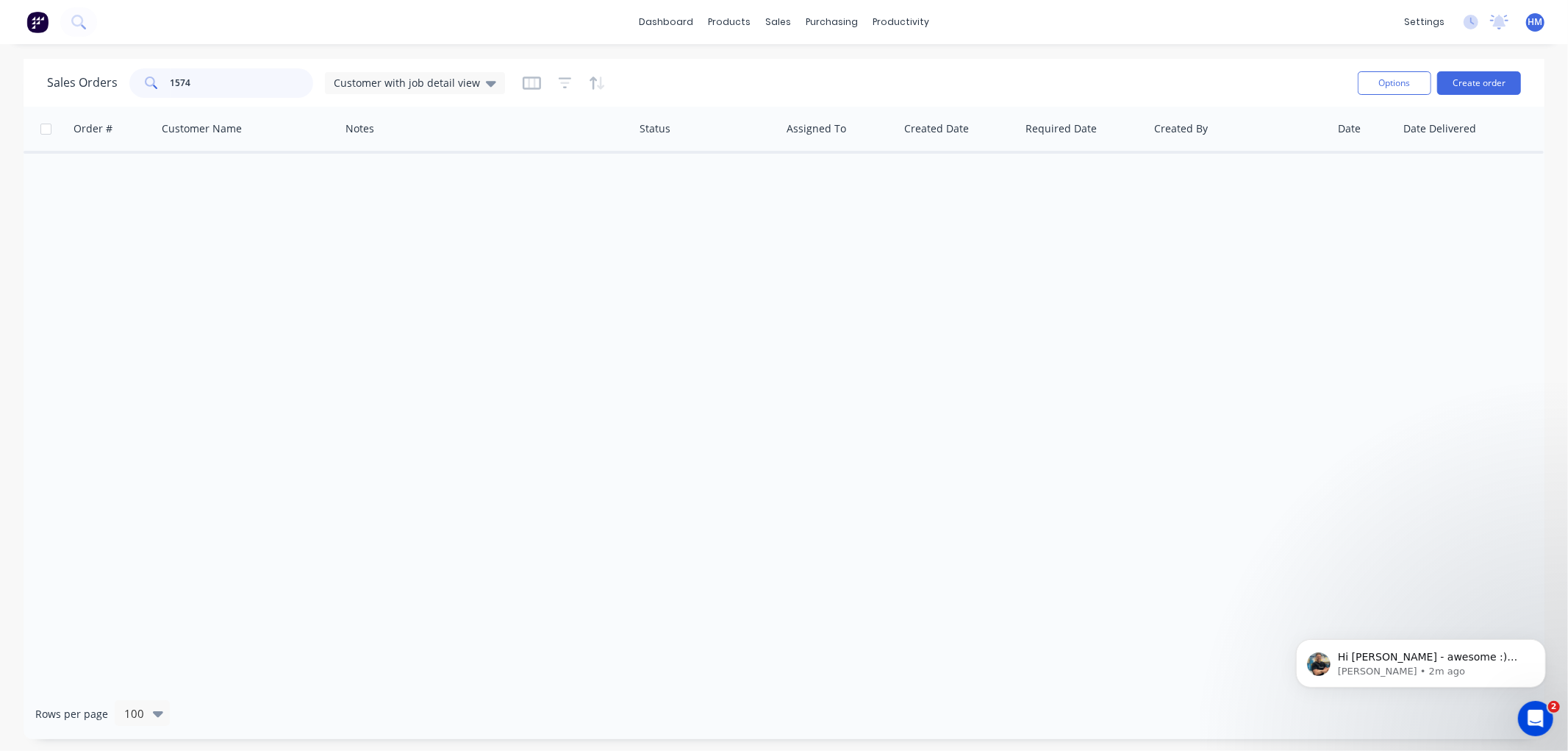
drag, startPoint x: 214, startPoint y: 83, endPoint x: 105, endPoint y: 84, distance: 109.0
click at [105, 84] on div "Sales Orders 1574 Customer with job detail view" at bounding box center [276, 83] width 458 height 30
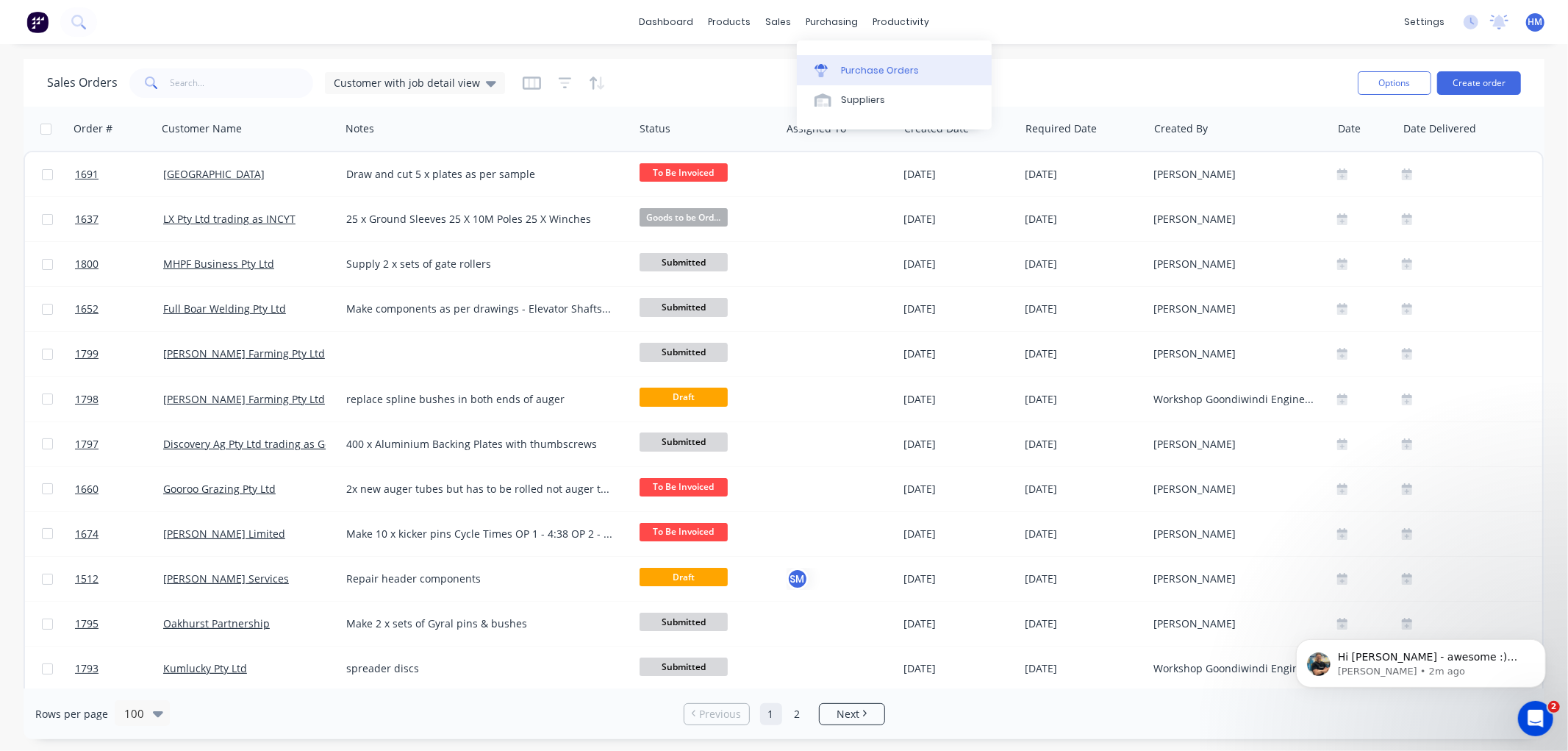
click at [870, 64] on div "Purchase Orders" at bounding box center [880, 70] width 78 height 14
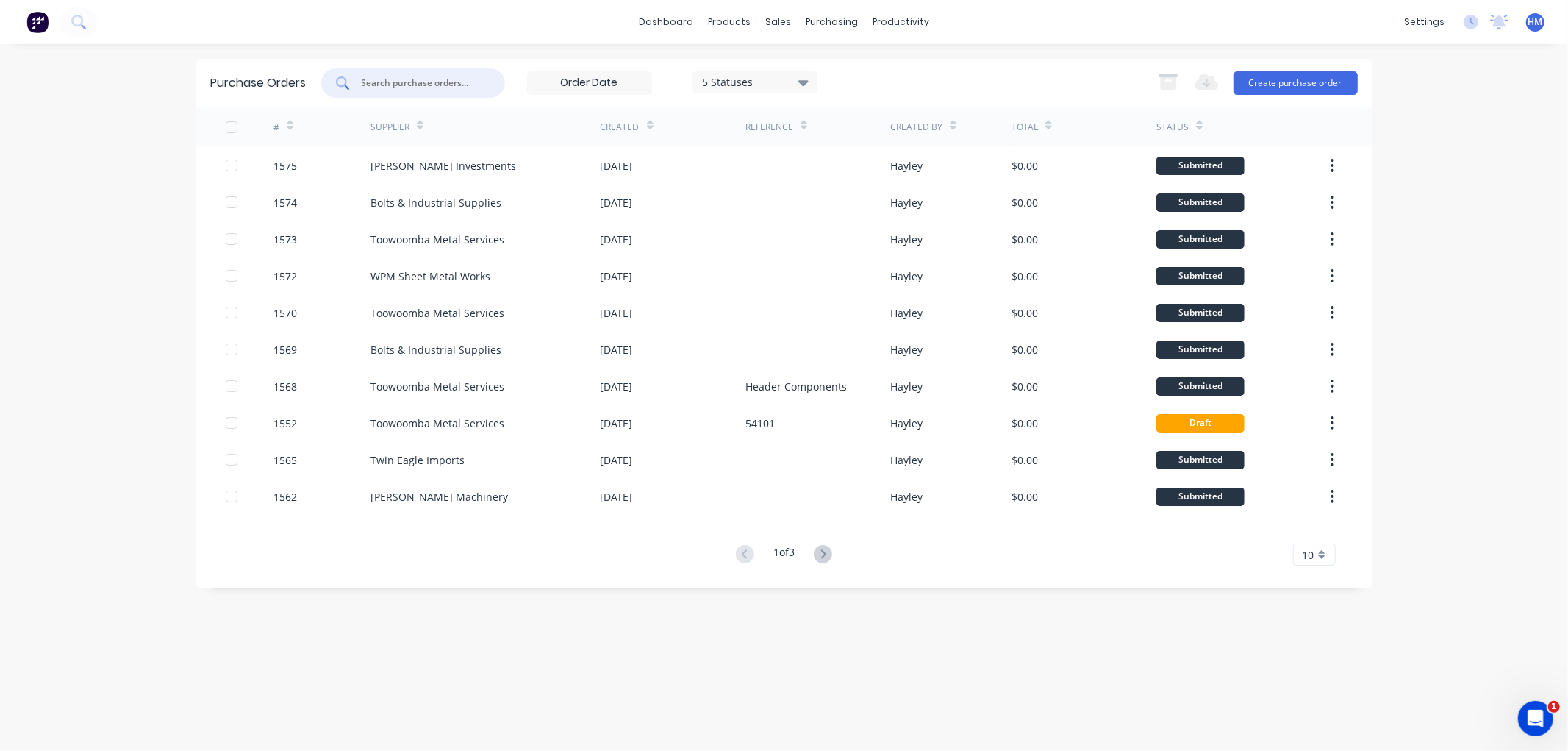
click at [415, 88] on input "text" at bounding box center [422, 82] width 122 height 14
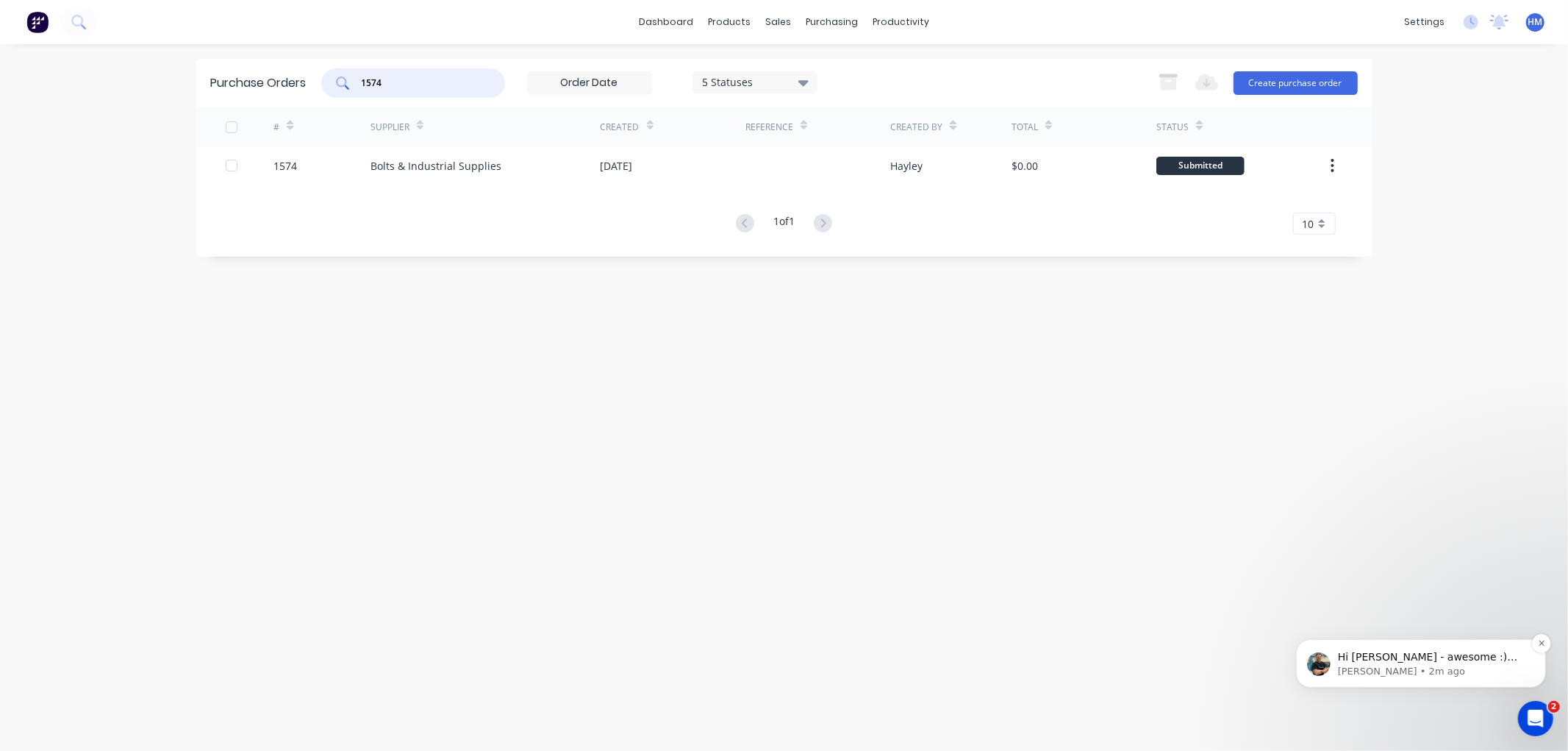
type input "1574"
click at [1467, 664] on p "[PERSON_NAME] • 2m ago" at bounding box center [1432, 670] width 190 height 14
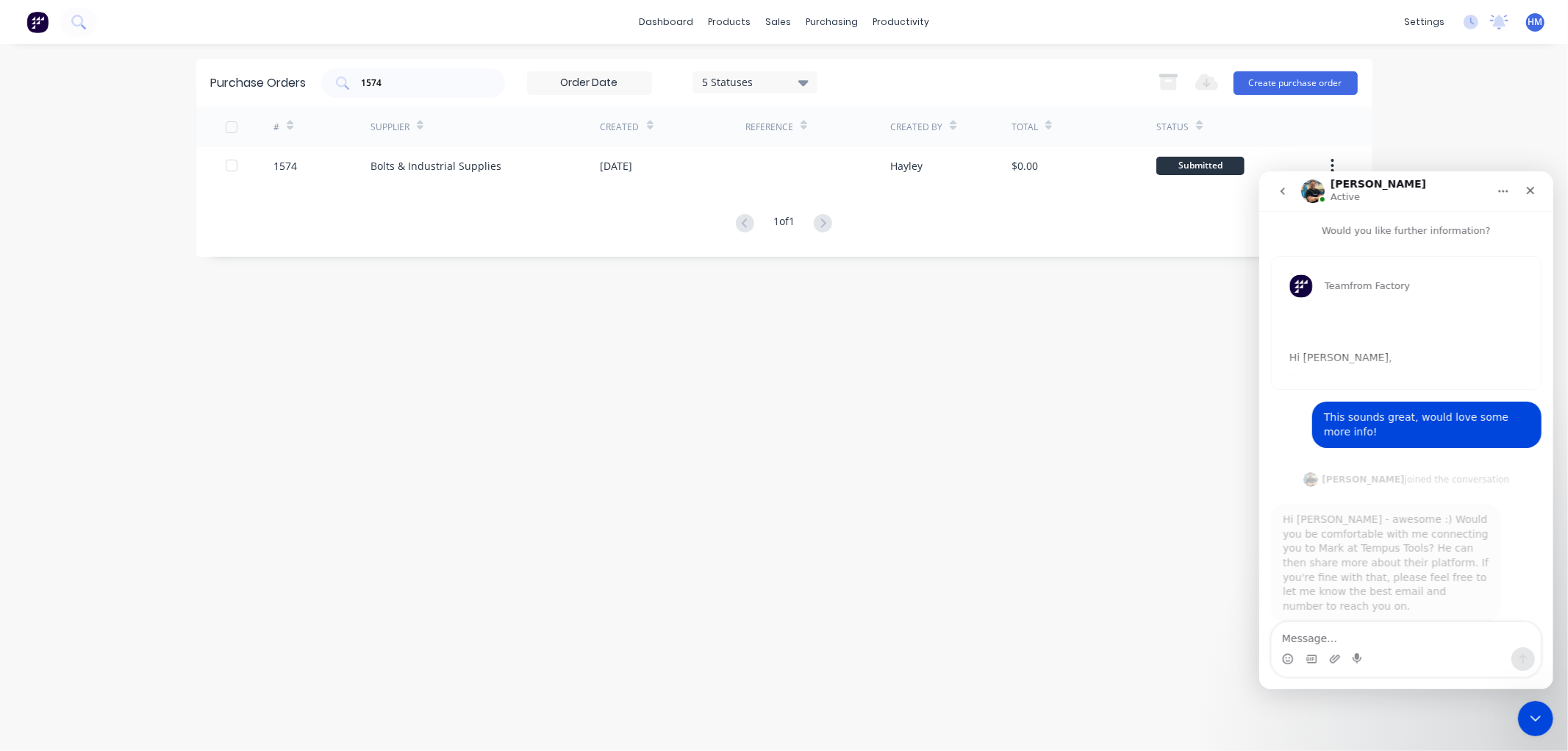
scroll to position [2, 0]
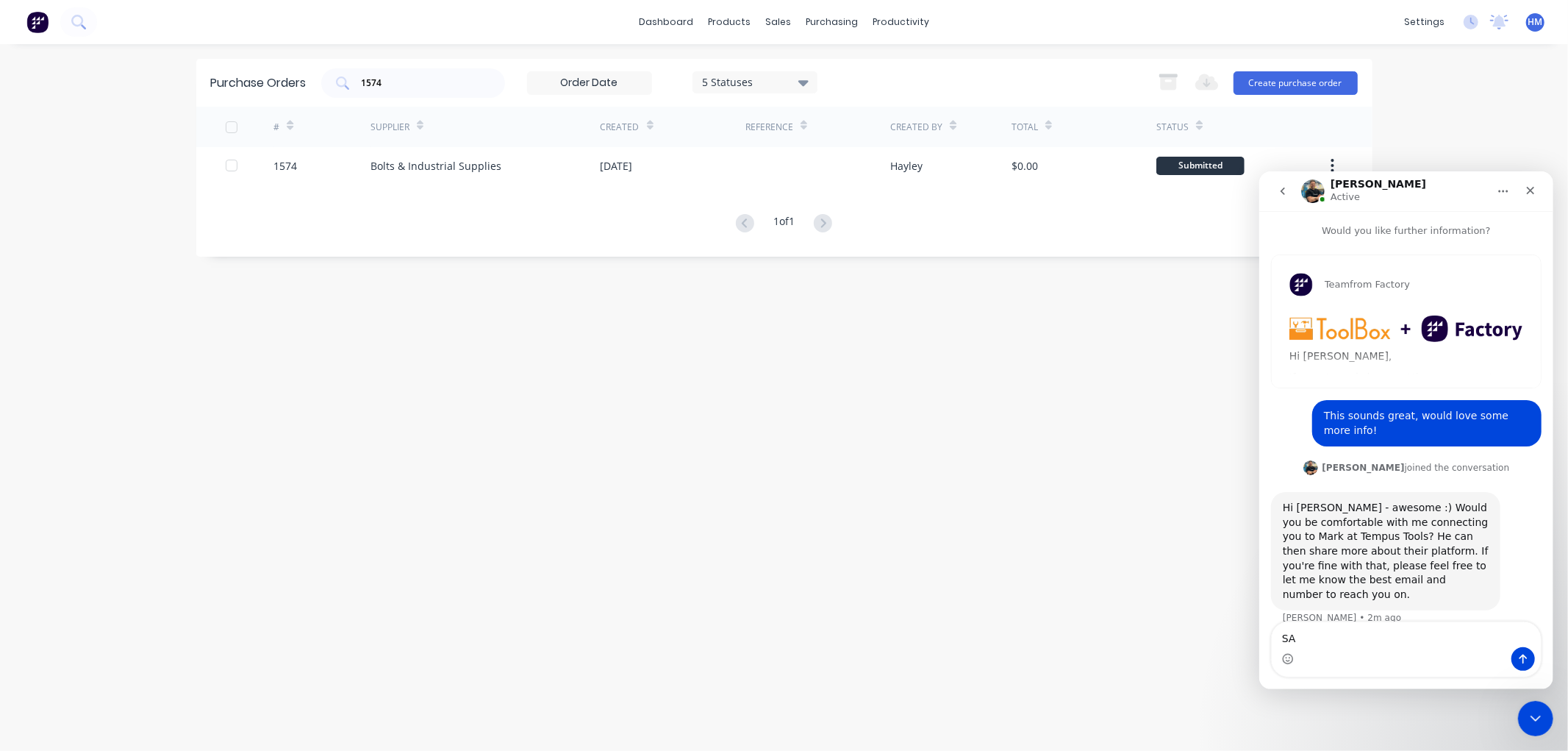
type textarea "S"
type textarea "Sounds great - hayley@gdiengineering.com.au or (07) 46712107. thank you :)"
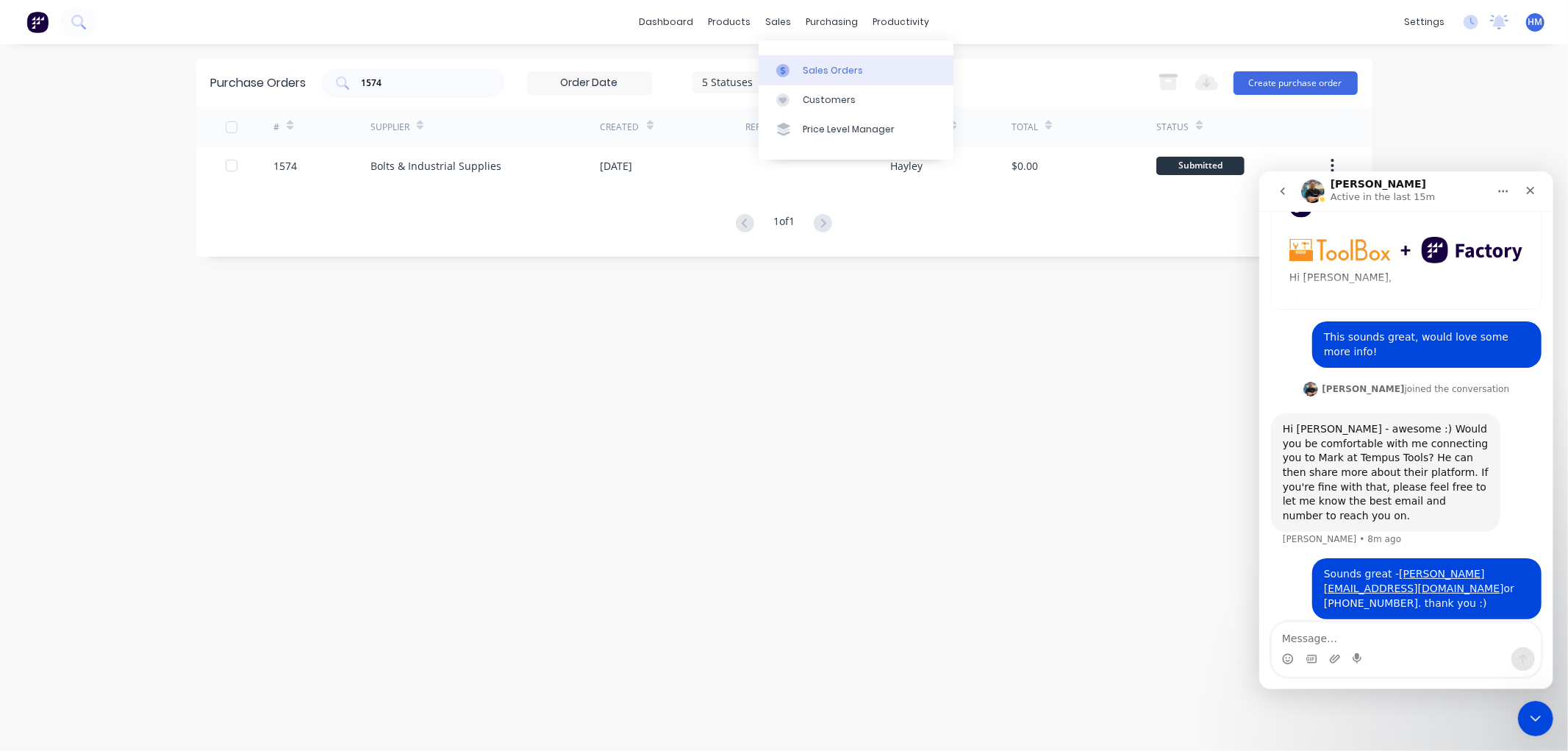
click at [811, 72] on div "Sales Orders" at bounding box center [832, 70] width 60 height 14
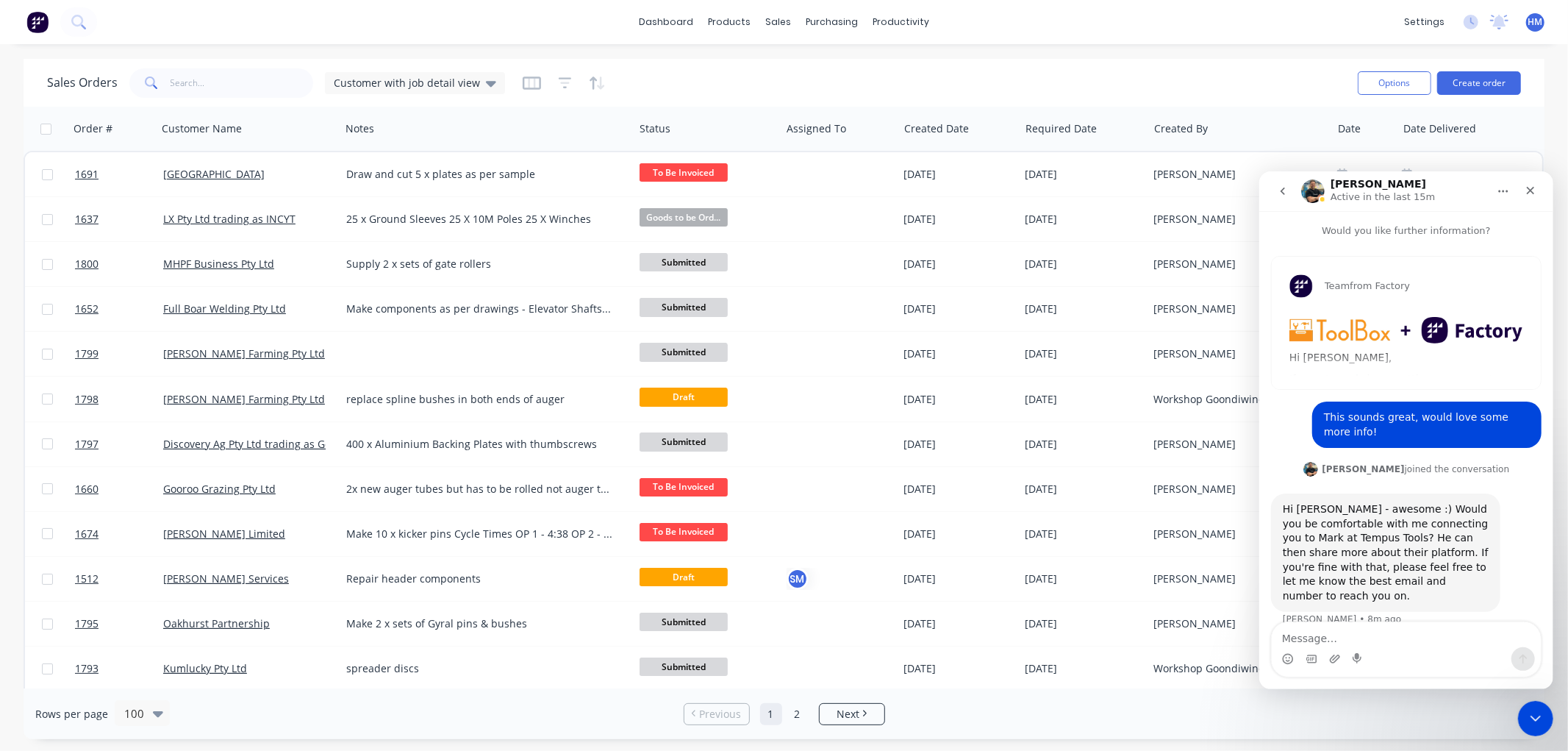
scroll to position [79, 0]
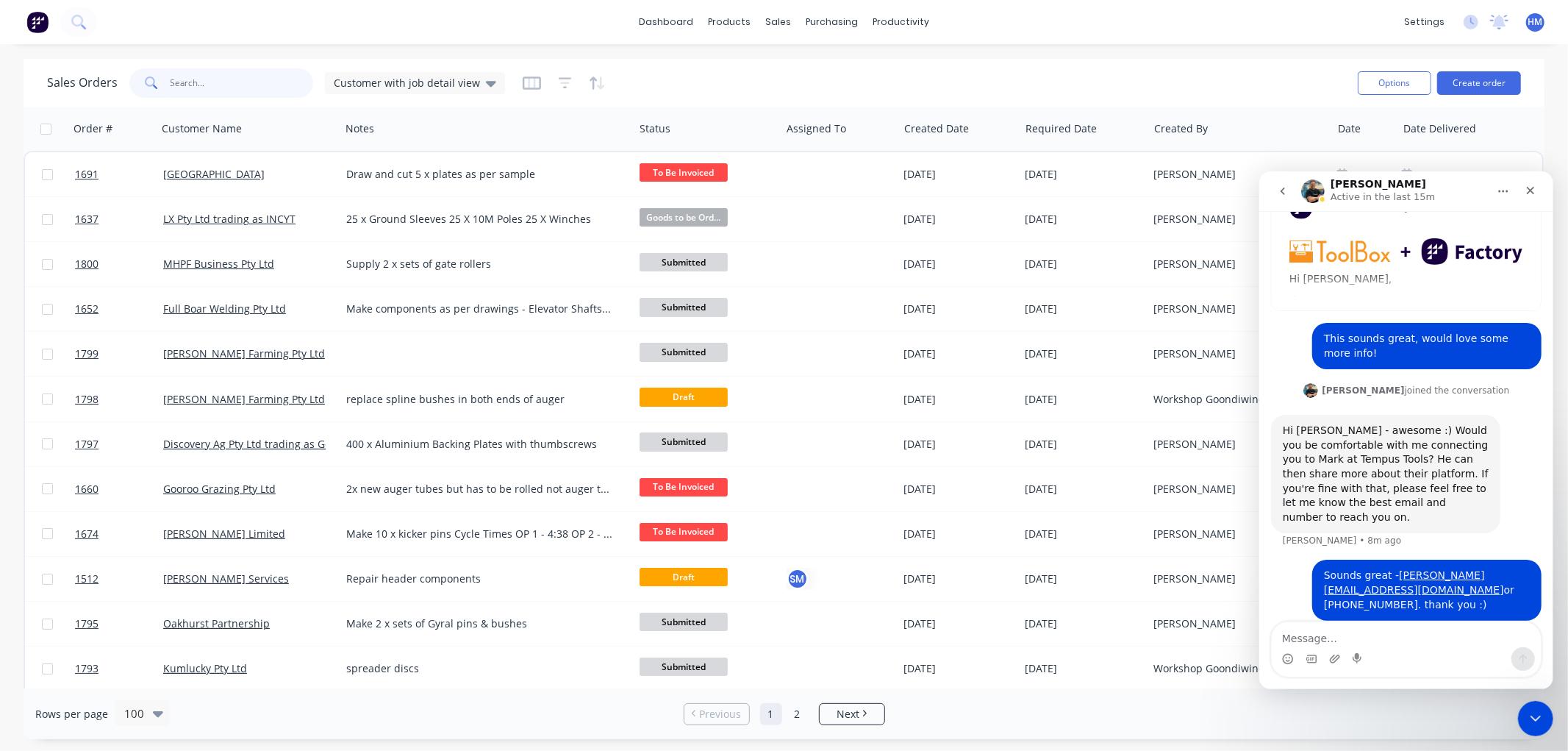
click at [210, 93] on input "text" at bounding box center [242, 83] width 143 height 30
click at [1535, 709] on icon "Close Intercom Messenger" at bounding box center [1533, 715] width 18 height 18
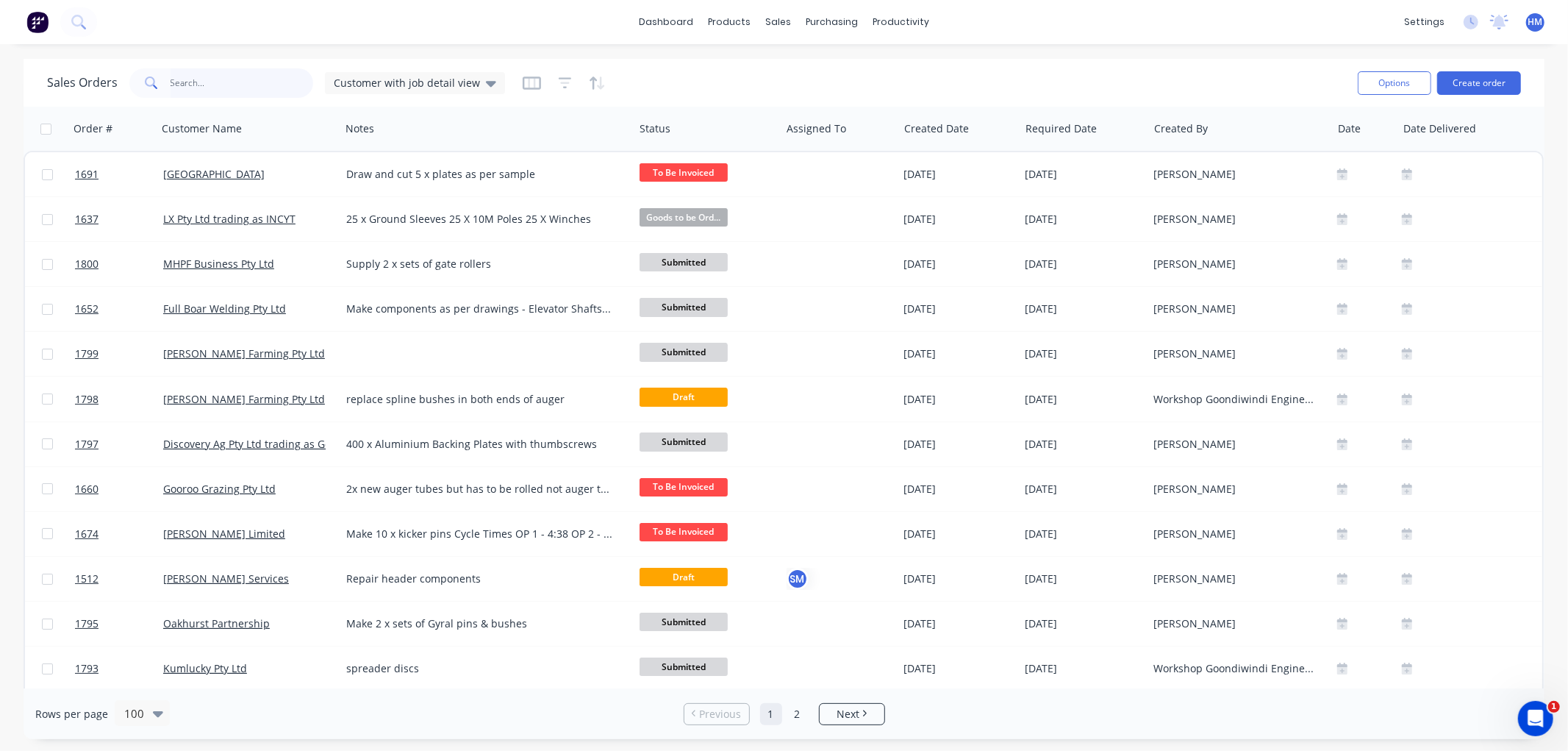
click at [190, 81] on input "text" at bounding box center [242, 83] width 143 height 30
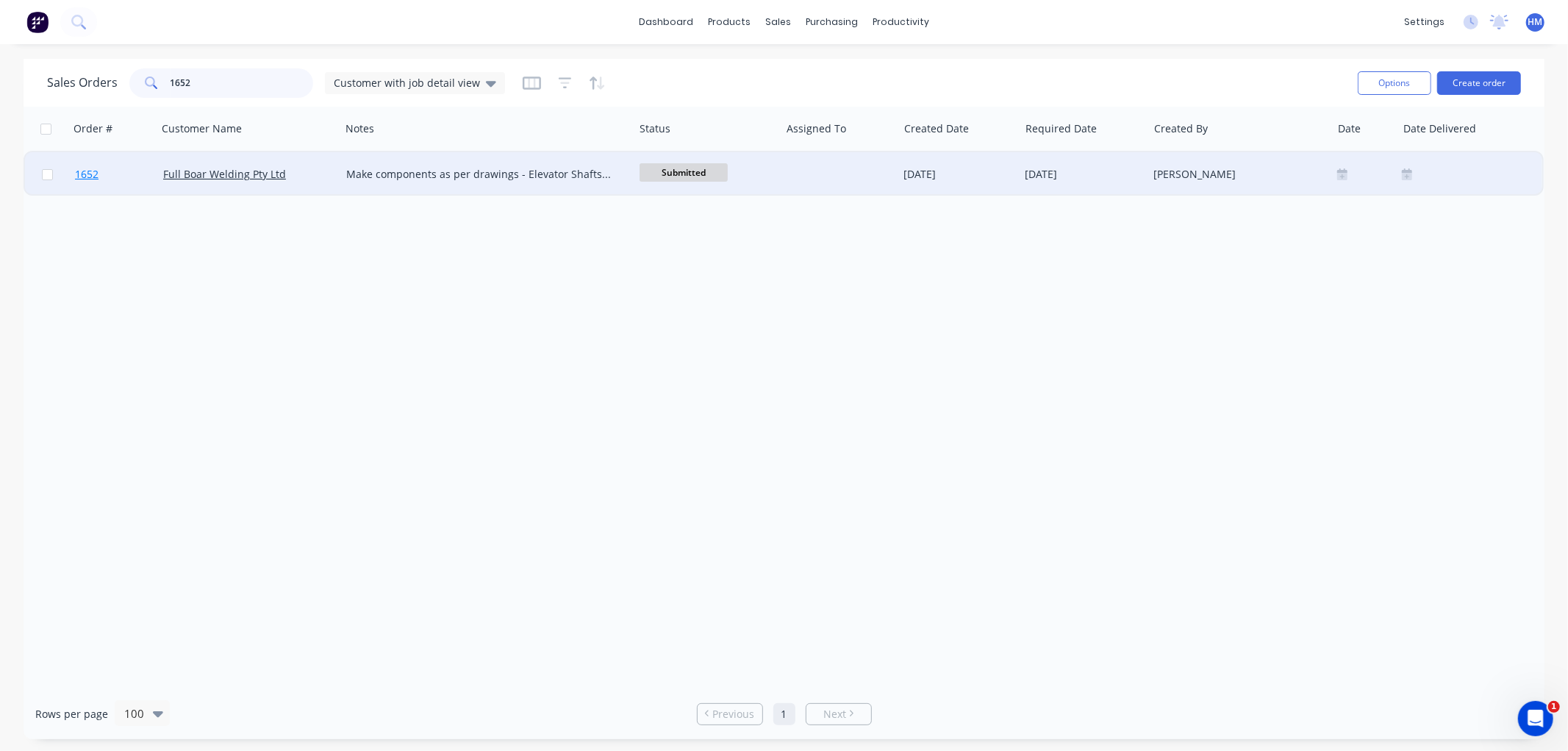
type input "1652"
click at [123, 168] on link "1652" at bounding box center [119, 174] width 88 height 44
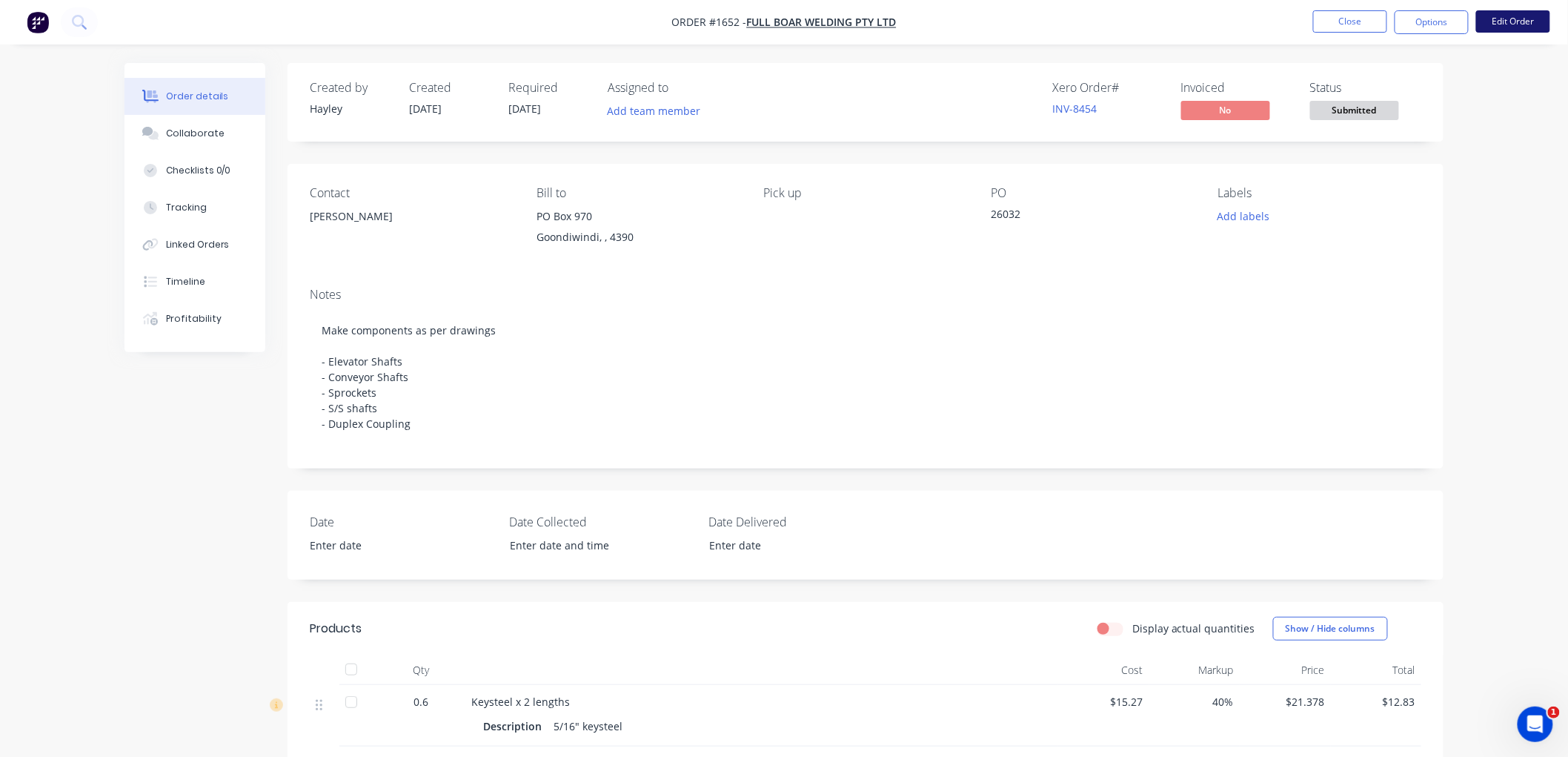
click at [1500, 17] on button "Edit Order" at bounding box center [1513, 21] width 74 height 22
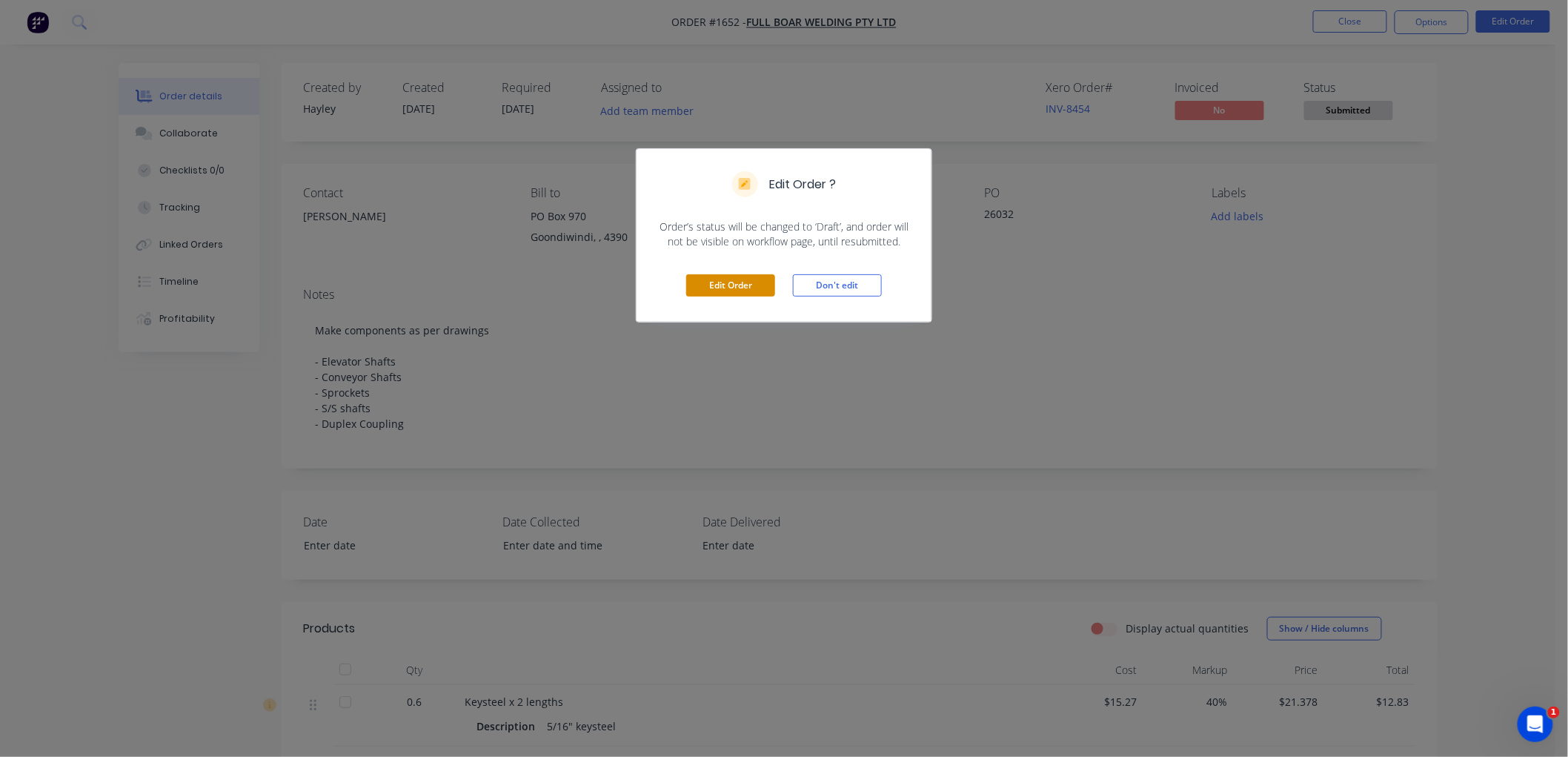
click at [735, 280] on button "Edit Order" at bounding box center [731, 286] width 89 height 22
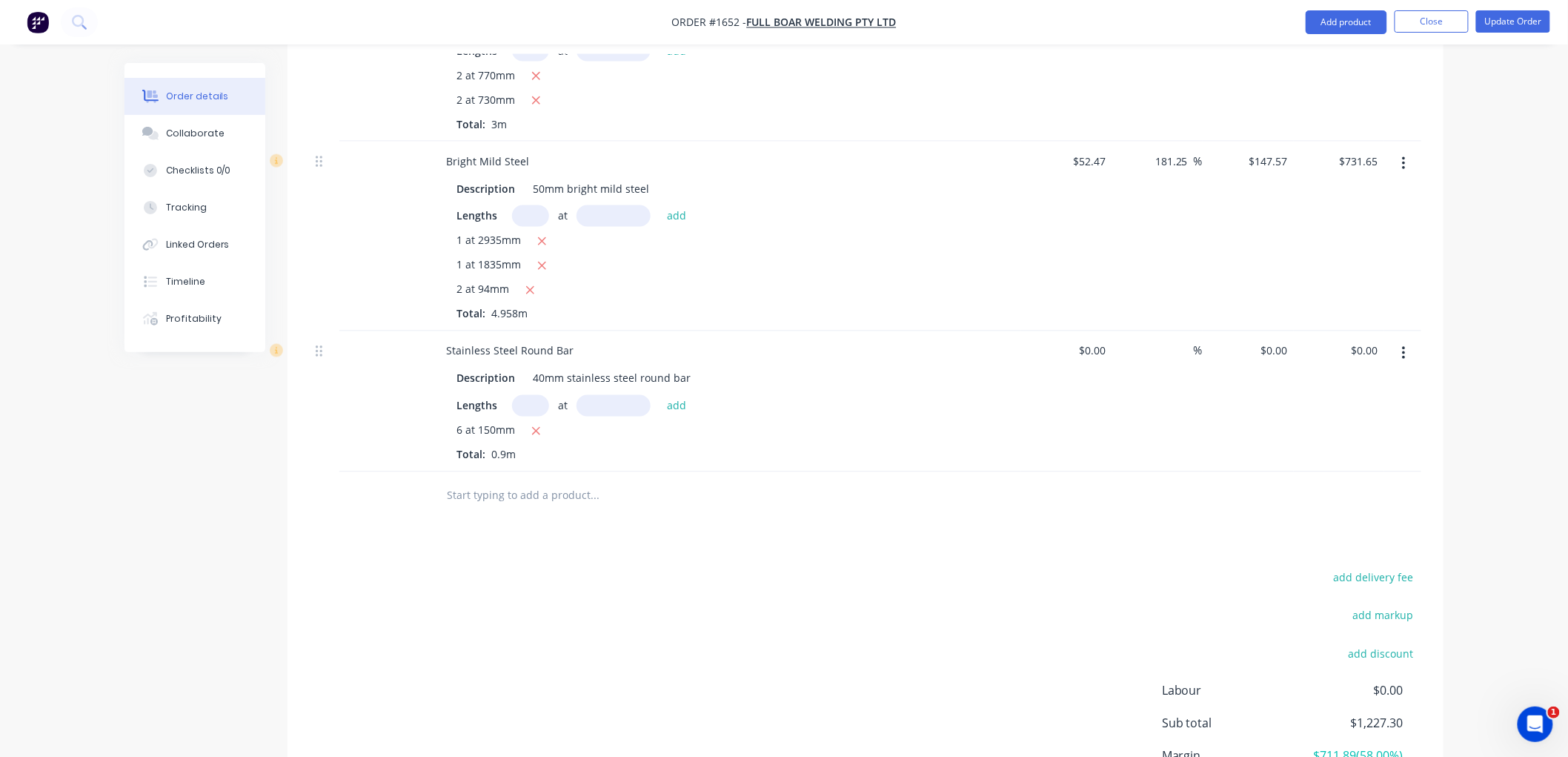
scroll to position [1070, 0]
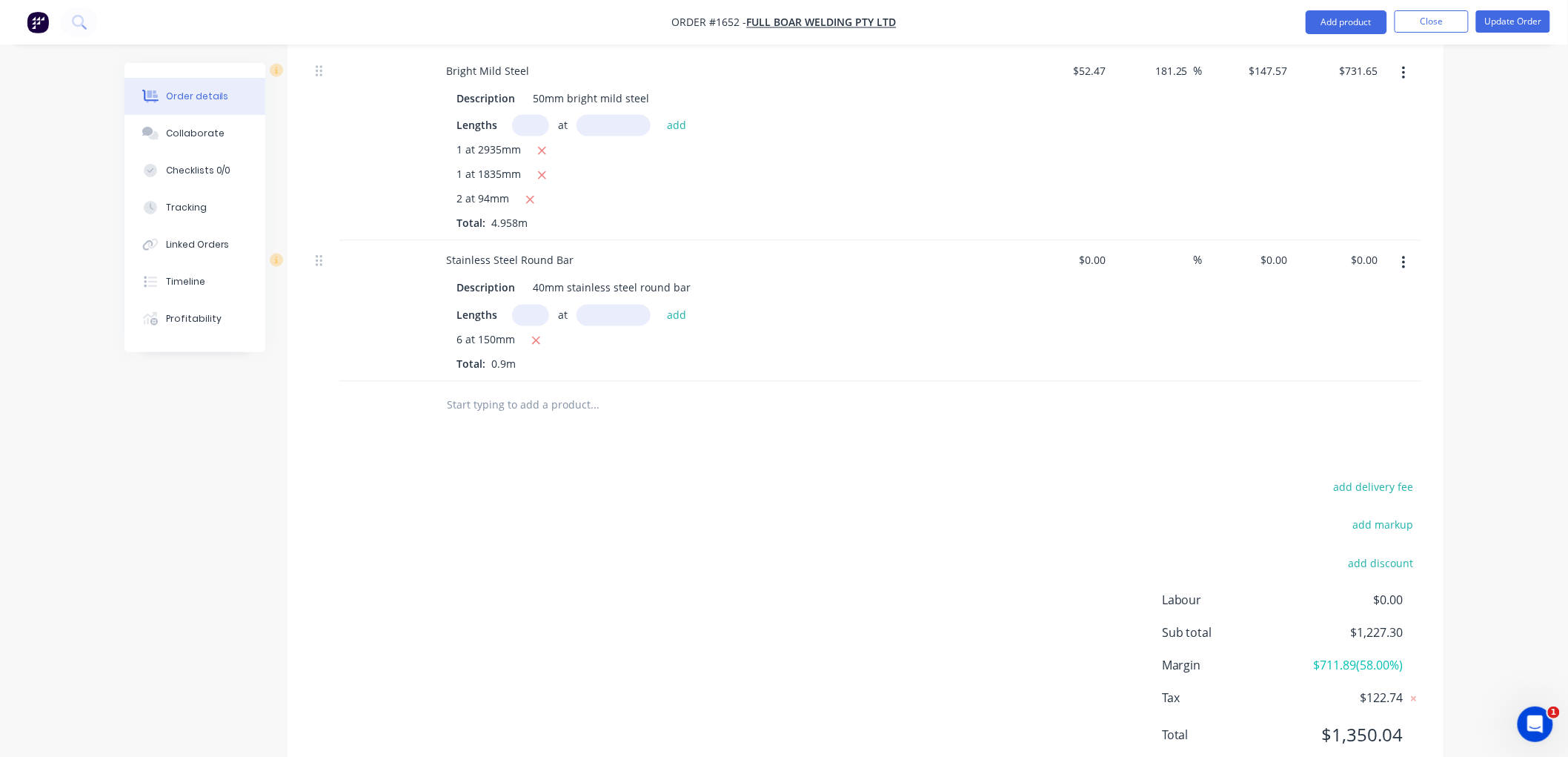
click at [486, 409] on input "text" at bounding box center [595, 405] width 297 height 30
type input "Chain 3/4" 12B 2CL"
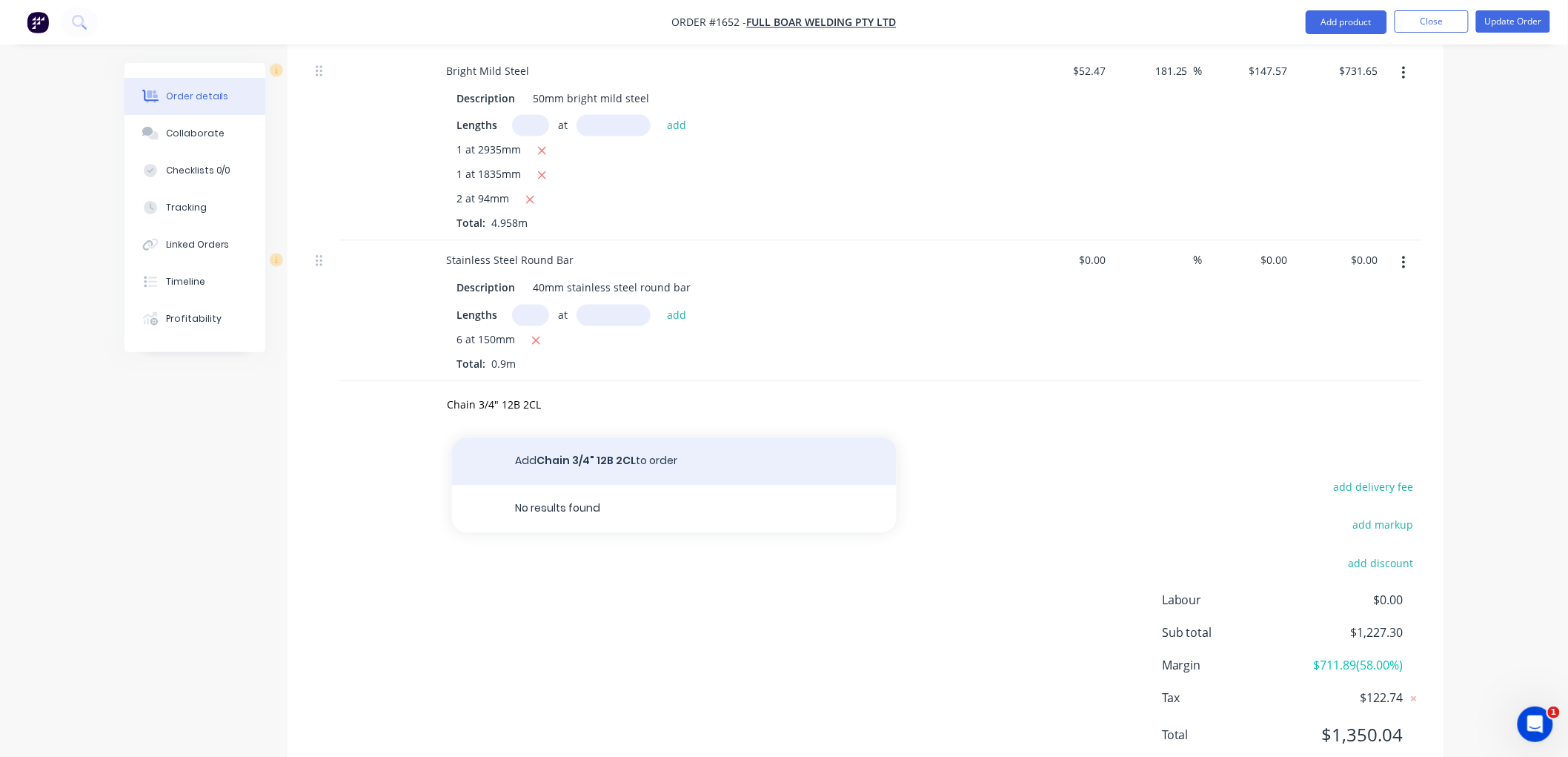
click at [530, 458] on button "Add Chain 3/4" 12B 2CL to order" at bounding box center [674, 461] width 445 height 47
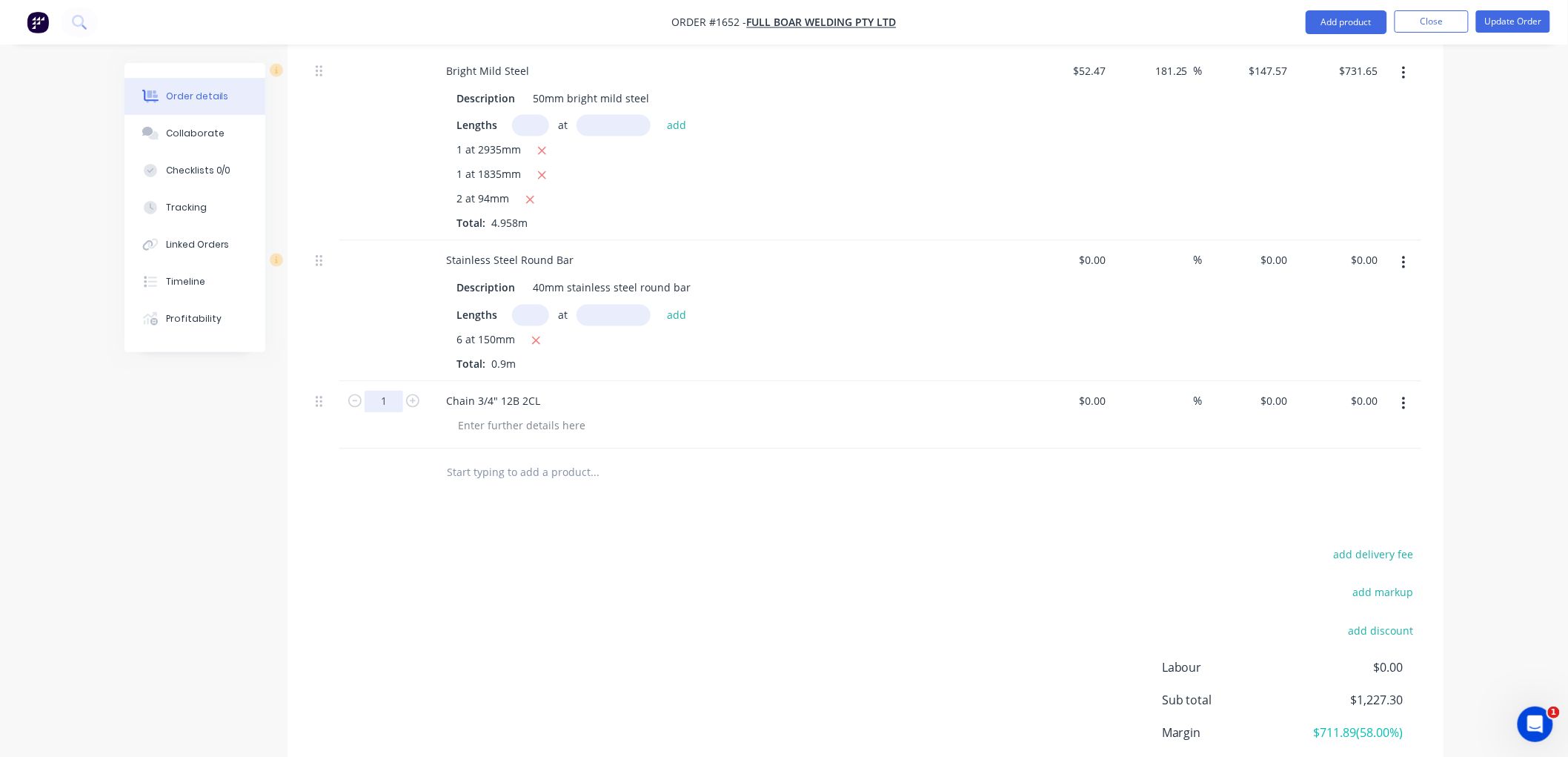
type input "2"
click at [1092, 402] on div at bounding box center [1101, 401] width 23 height 21
type input "$8.07"
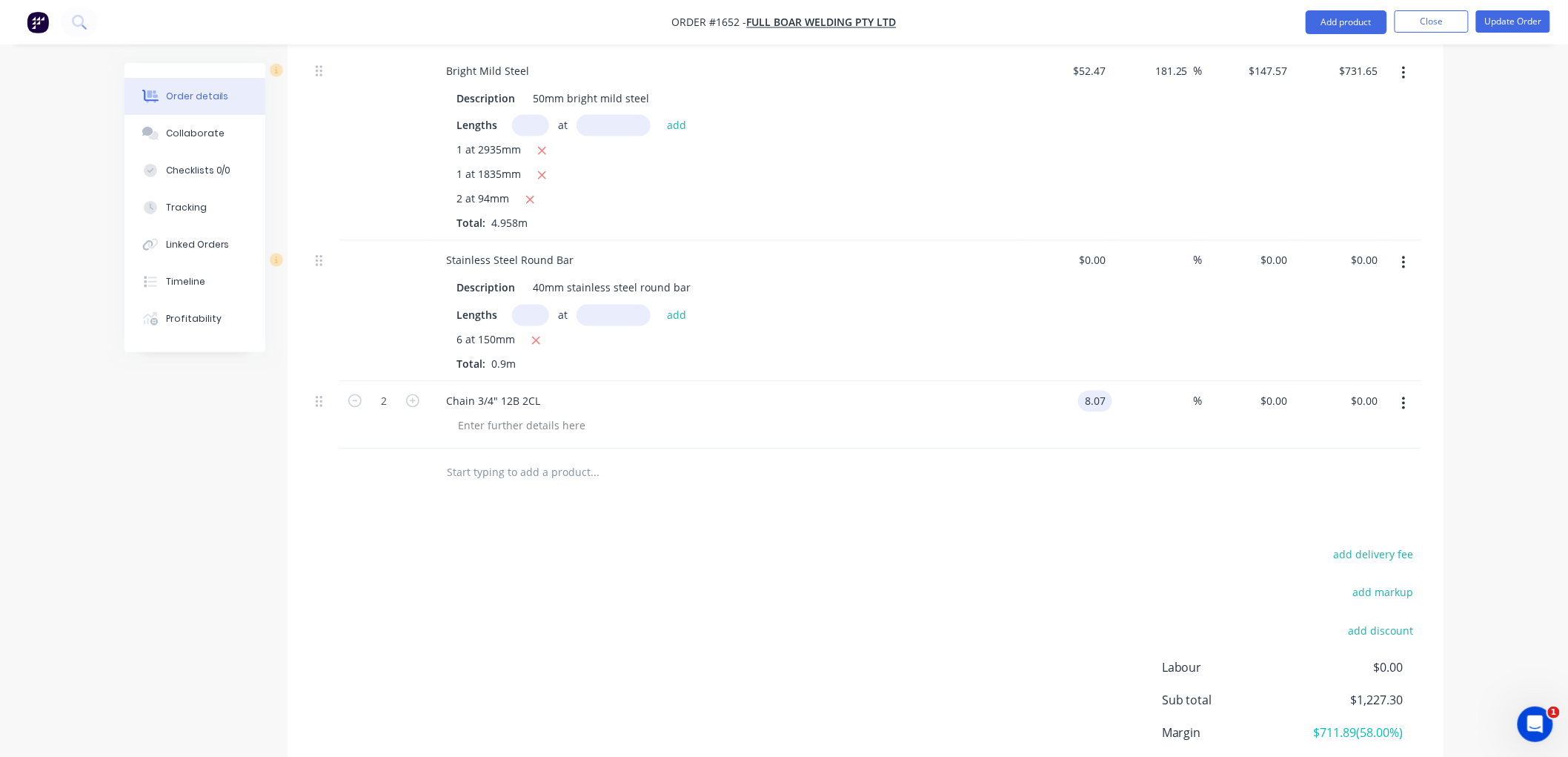
type input "$16.14"
type input "30"
type input "$10.491"
type input "$20.98"
click at [1095, 527] on div "Products Show / Hide columns Add product Qty Cost Markup Price Total 0.6 Keyste…" at bounding box center [866, 192] width 1157 height 1320
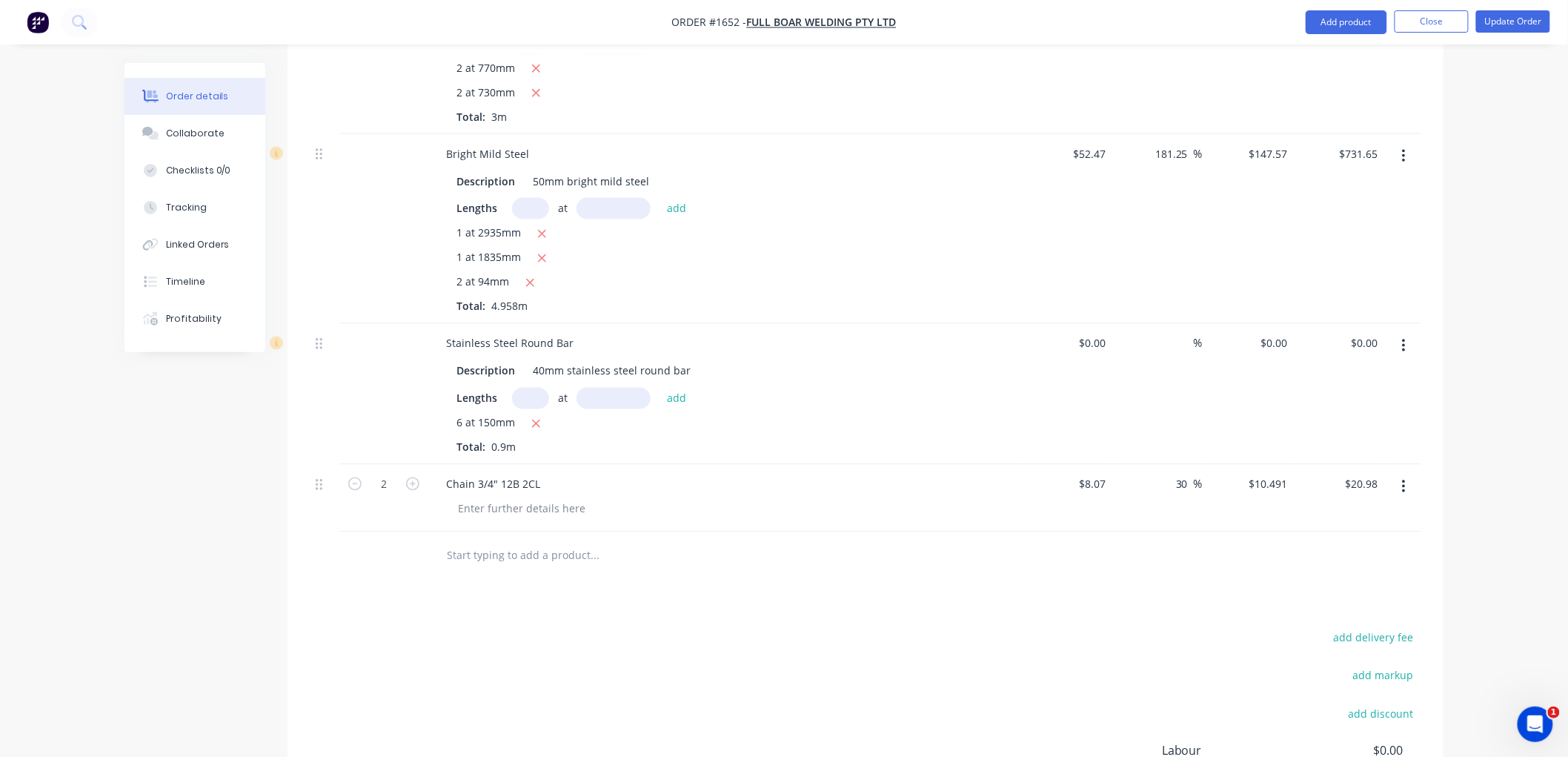
scroll to position [988, 0]
click at [1517, 23] on button "Update Order" at bounding box center [1513, 21] width 74 height 22
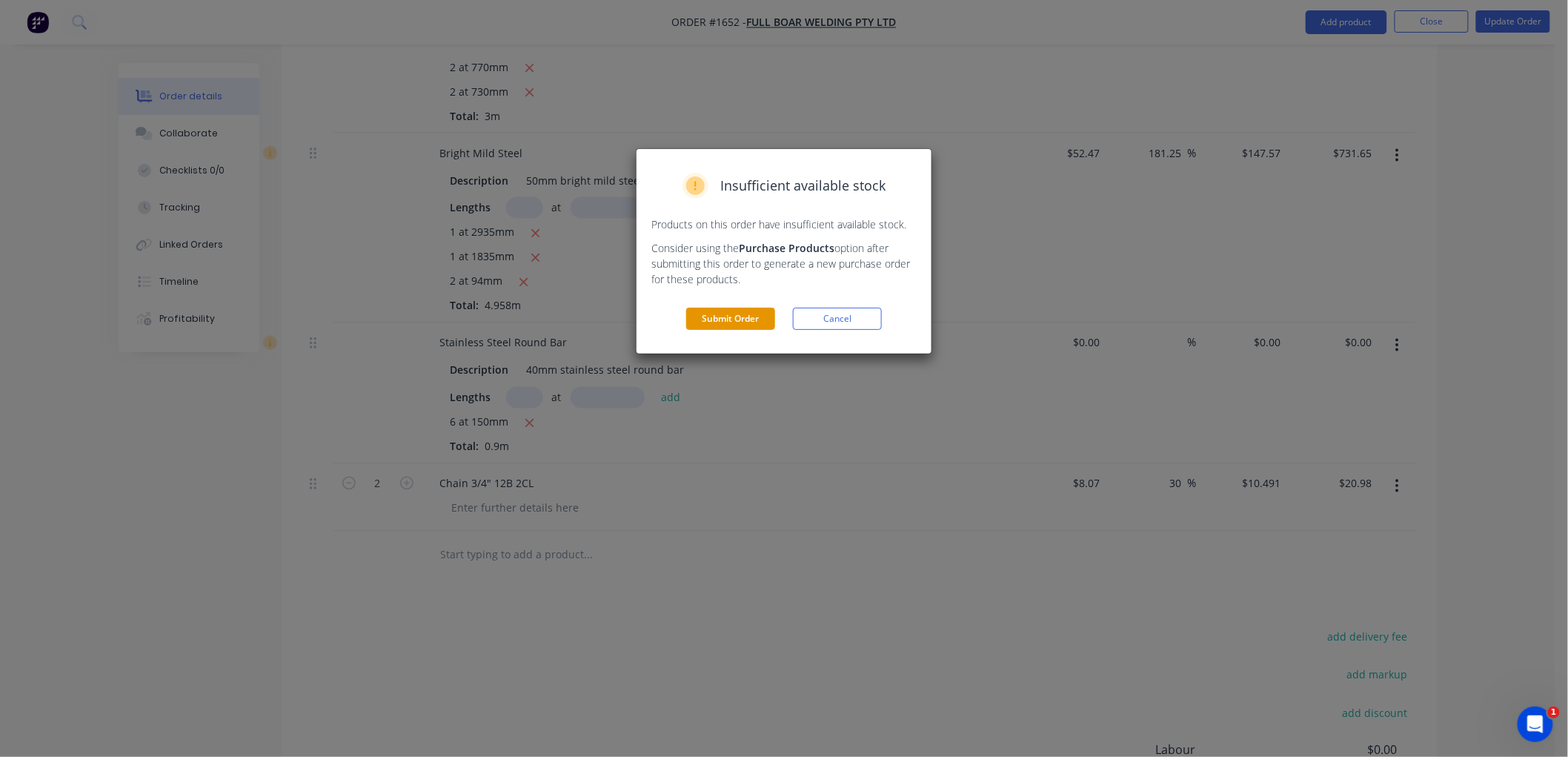
click at [729, 313] on button "Submit Order" at bounding box center [731, 319] width 89 height 22
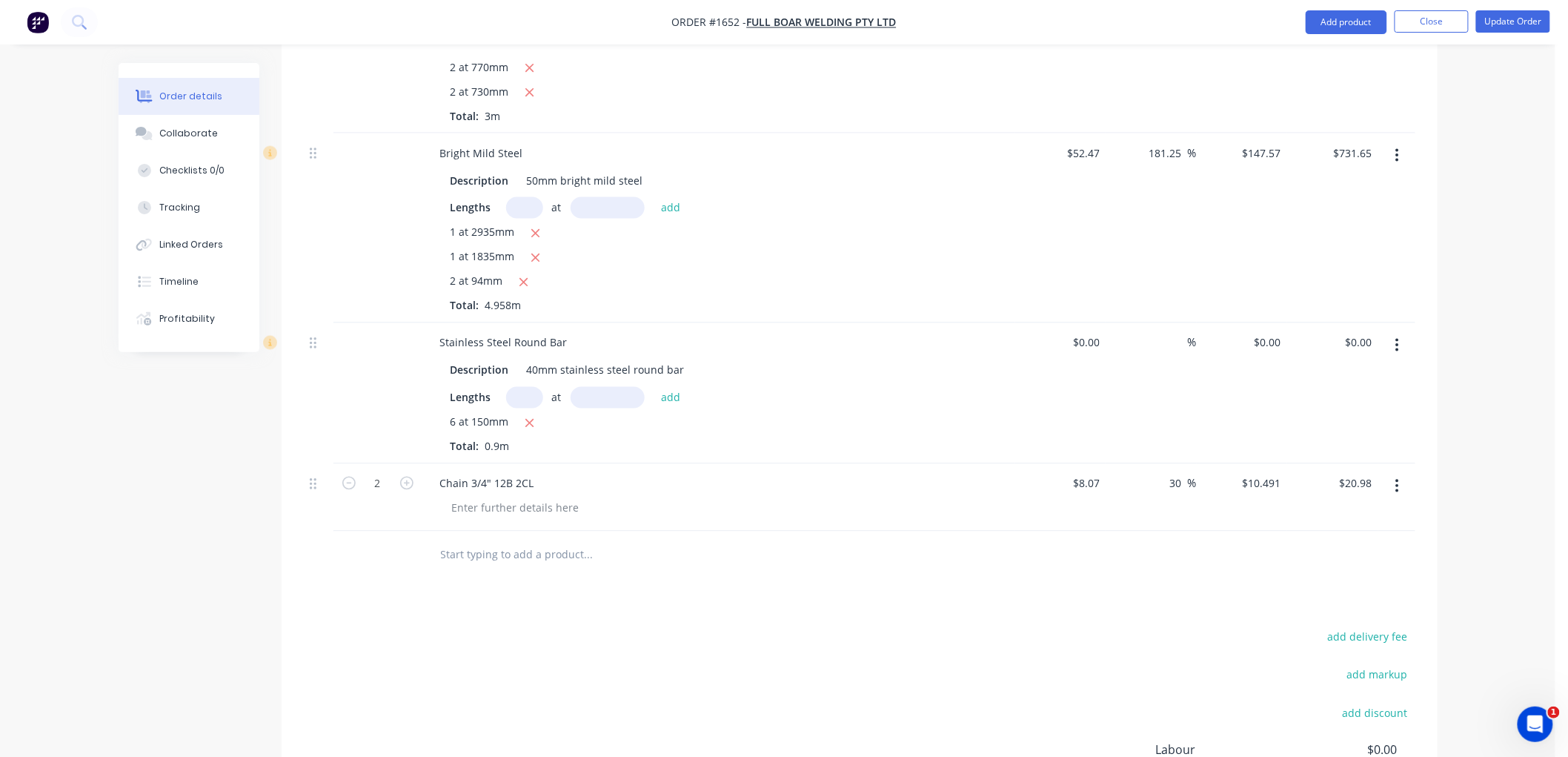
scroll to position [921, 0]
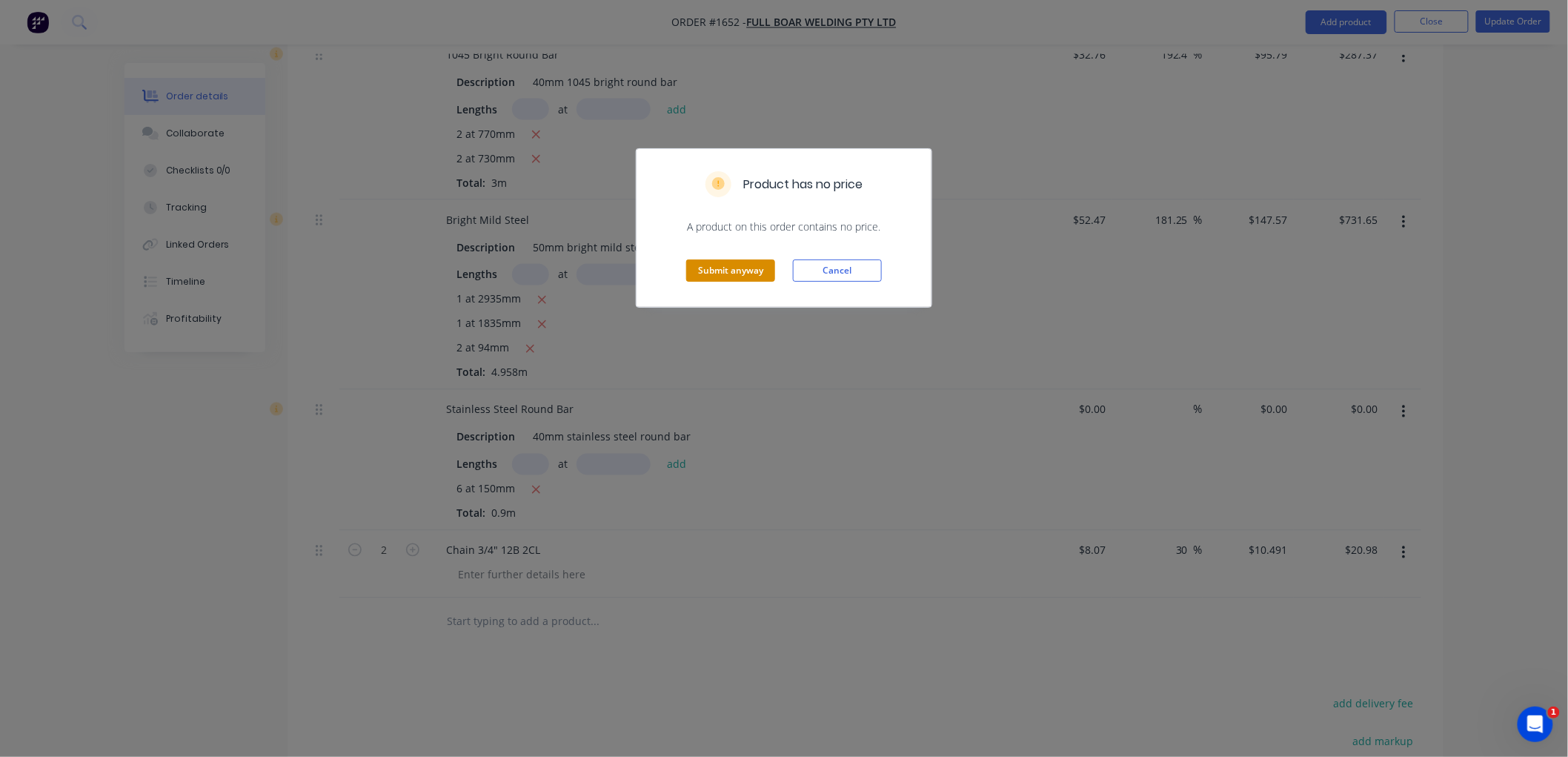
click at [725, 269] on button "Submit anyway" at bounding box center [731, 270] width 89 height 22
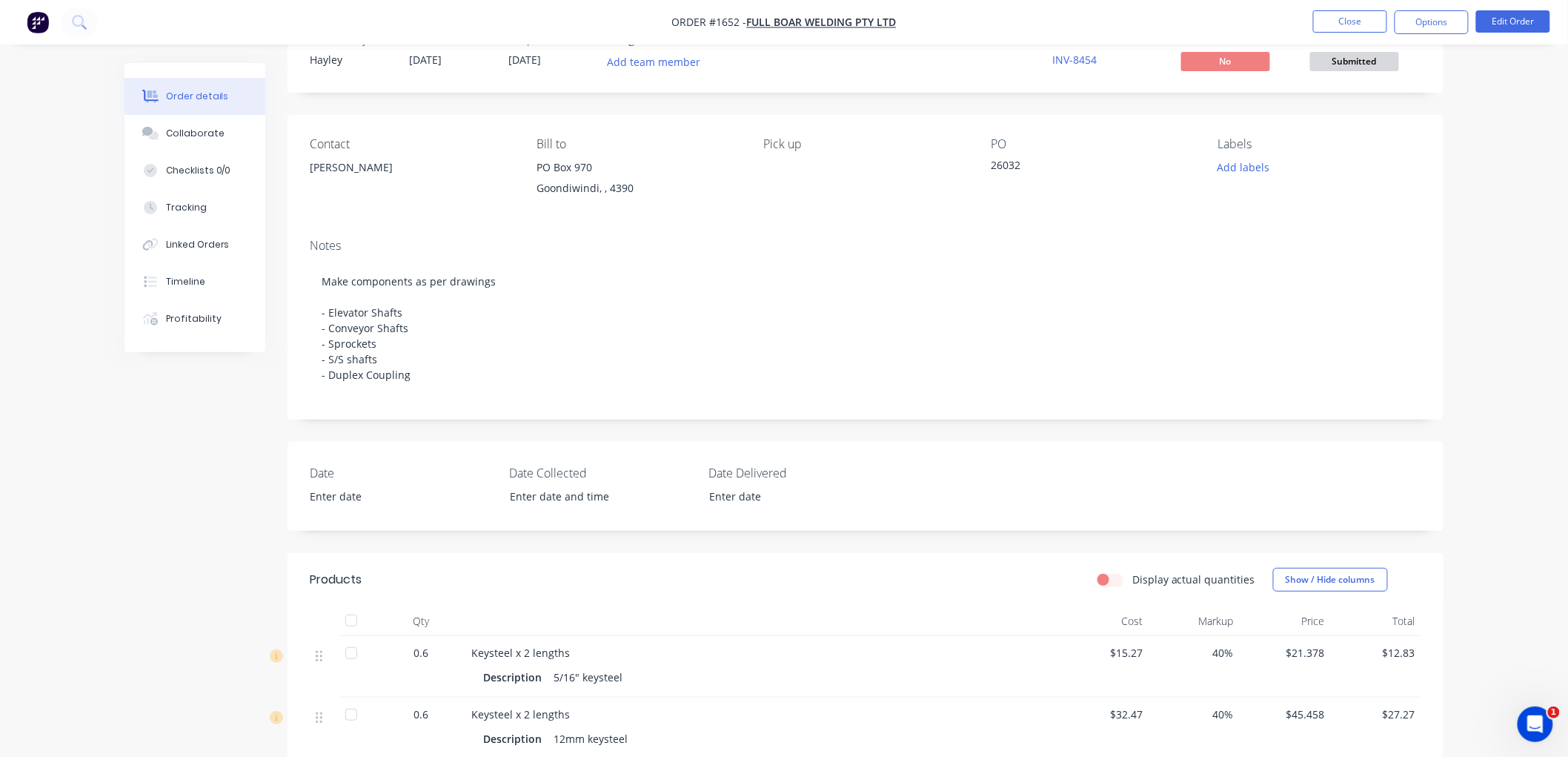
scroll to position [0, 0]
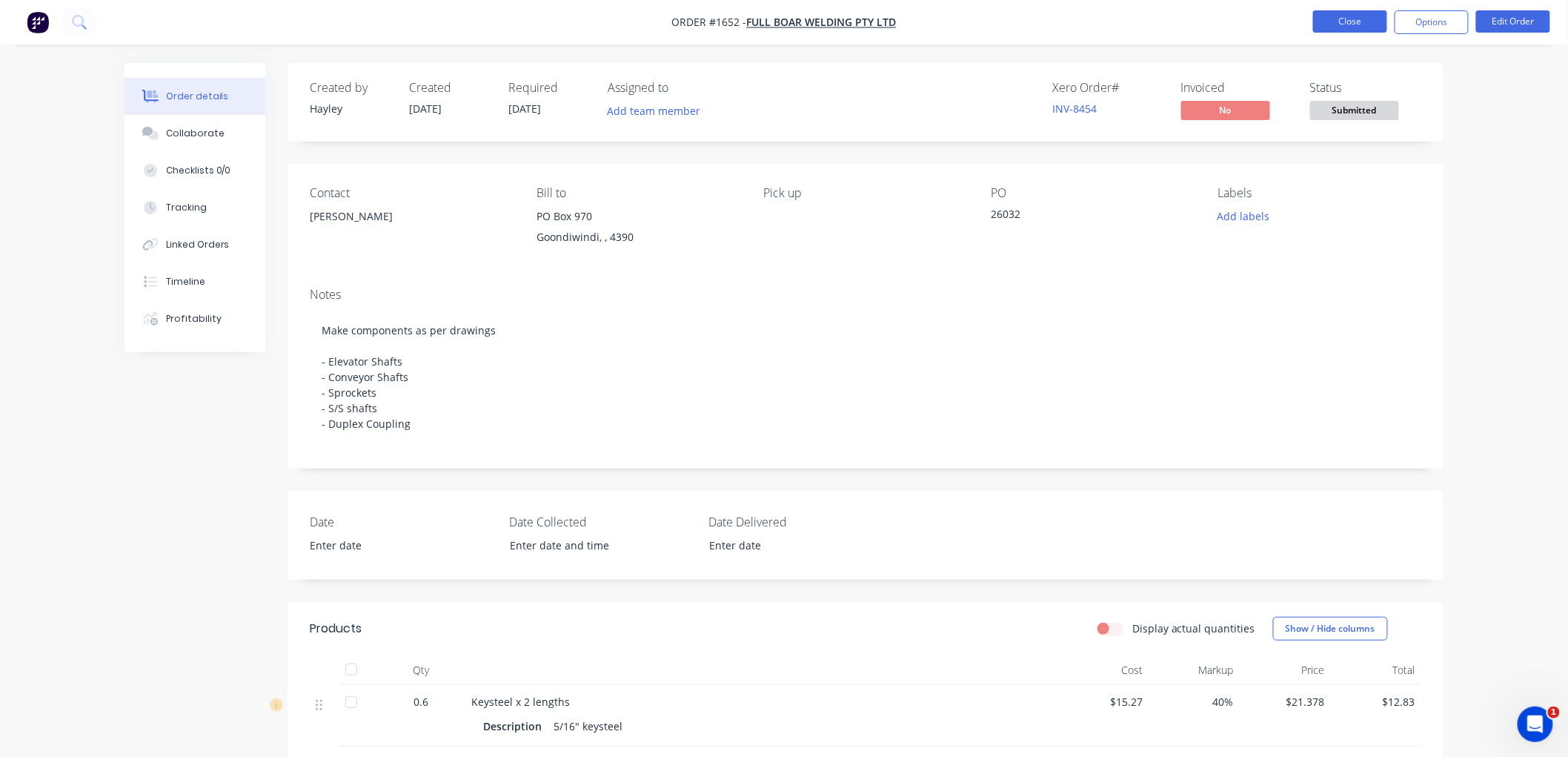
click at [1359, 22] on button "Close" at bounding box center [1350, 21] width 74 height 22
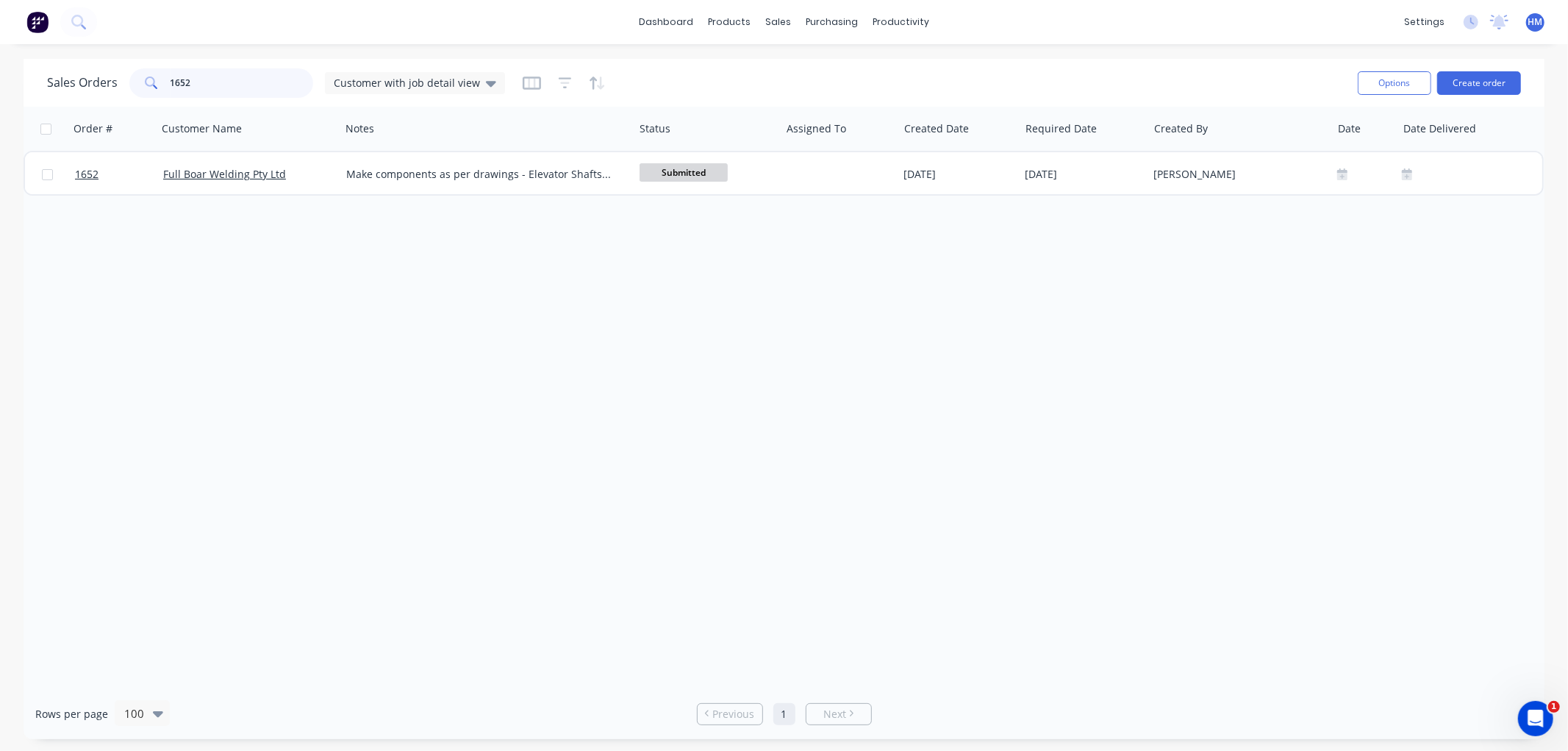
drag, startPoint x: 199, startPoint y: 88, endPoint x: 148, endPoint y: 85, distance: 51.1
click at [148, 85] on div "1652" at bounding box center [221, 83] width 184 height 30
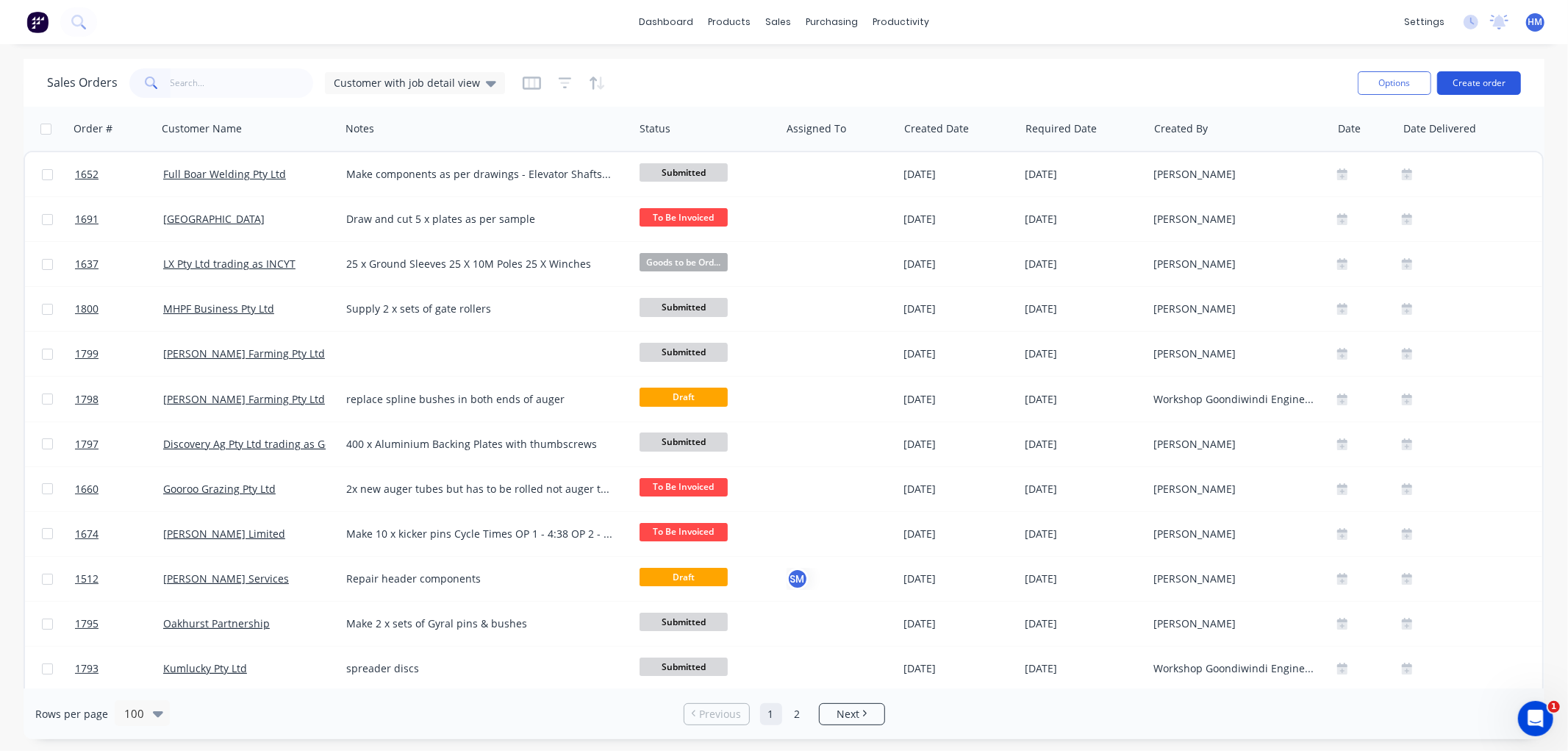
click at [1473, 85] on button "Create order" at bounding box center [1479, 83] width 84 height 24
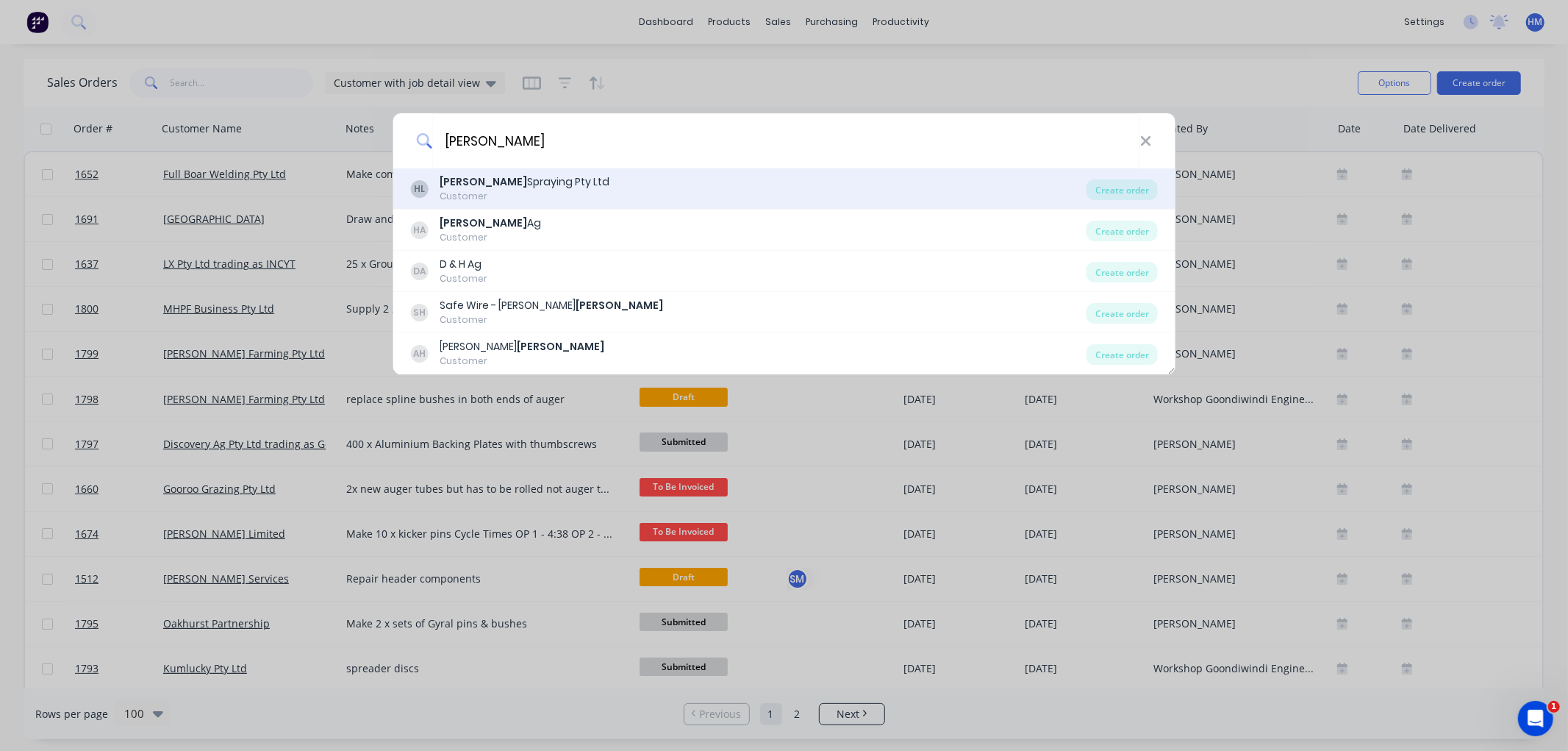
type input "[PERSON_NAME]"
click at [510, 199] on div "Customer" at bounding box center [524, 197] width 170 height 14
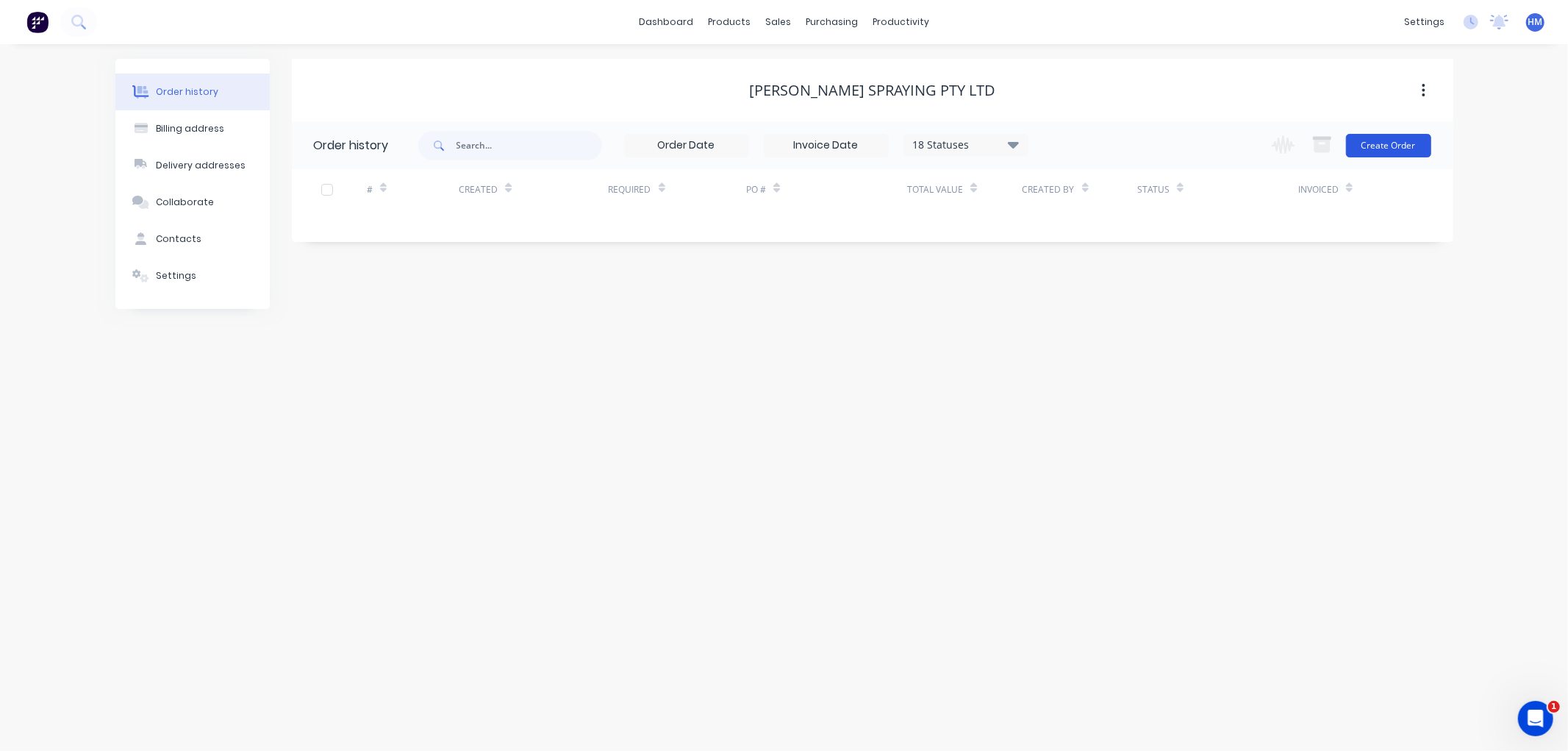
click at [1375, 156] on button "Create Order" at bounding box center [1388, 146] width 86 height 24
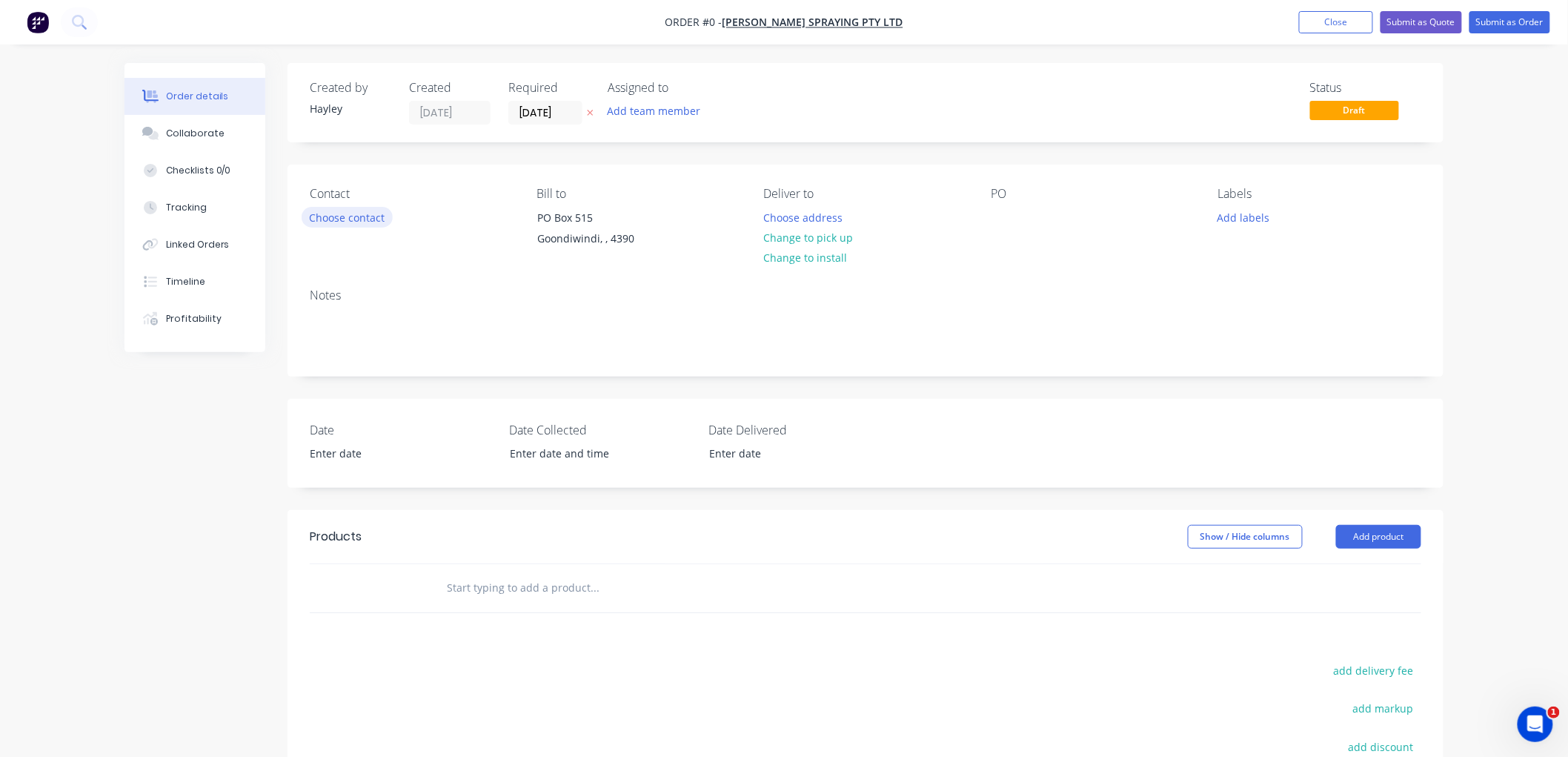
click at [375, 220] on button "Choose contact" at bounding box center [347, 216] width 92 height 20
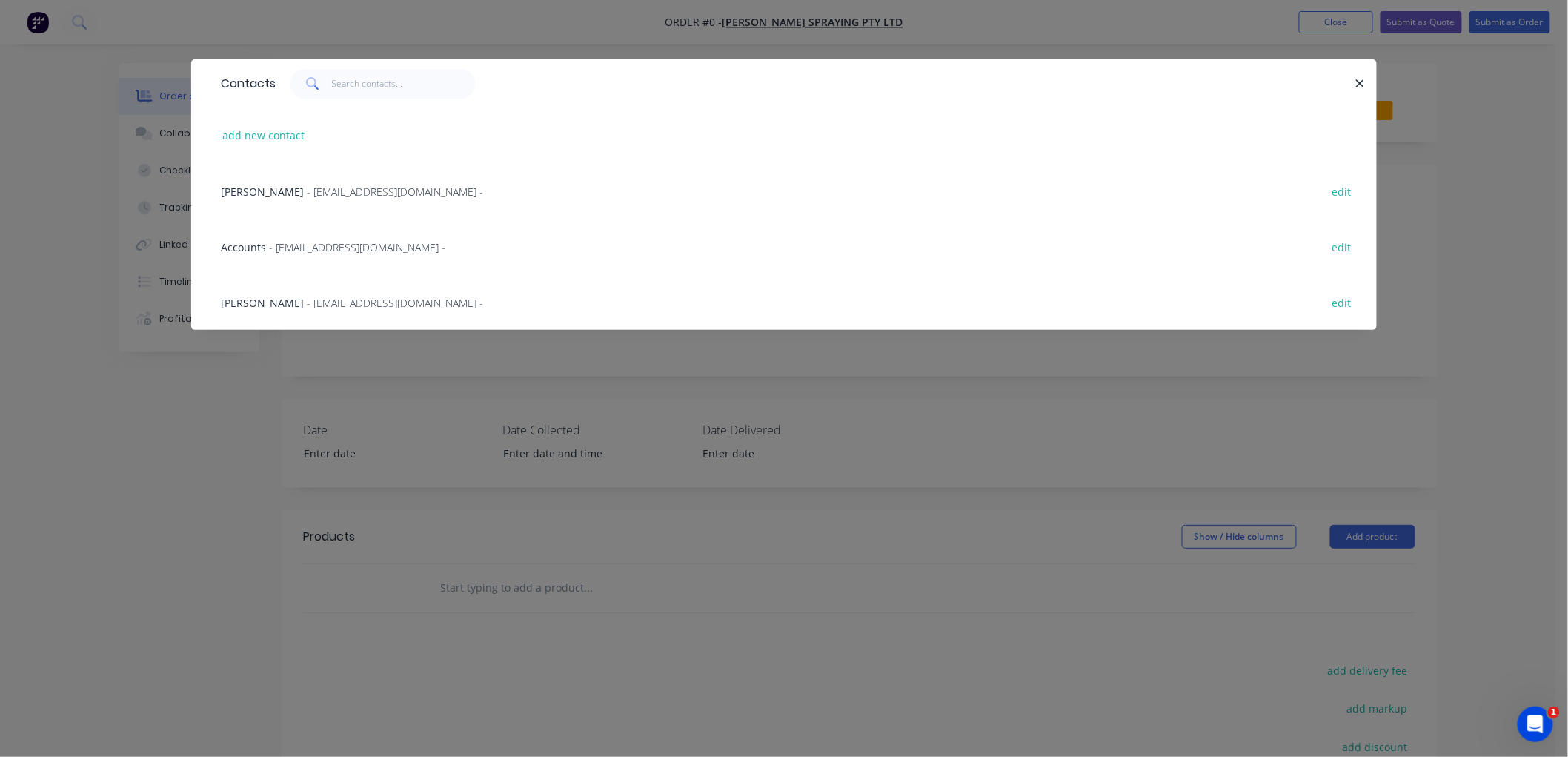
click at [307, 296] on span "- [EMAIL_ADDRESS][DOMAIN_NAME] -" at bounding box center [395, 303] width 176 height 14
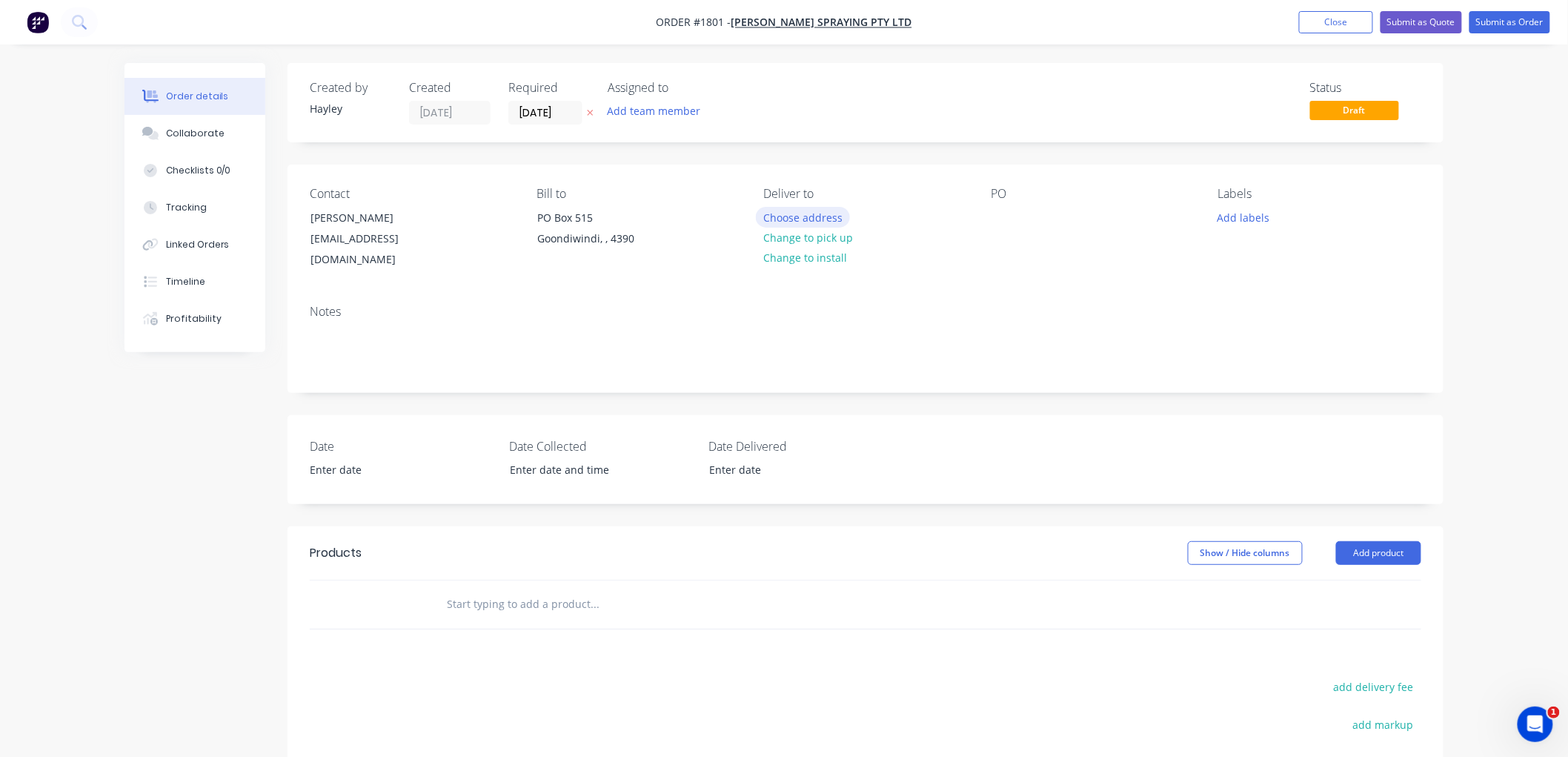
click at [802, 212] on button "Choose address" at bounding box center [803, 216] width 95 height 20
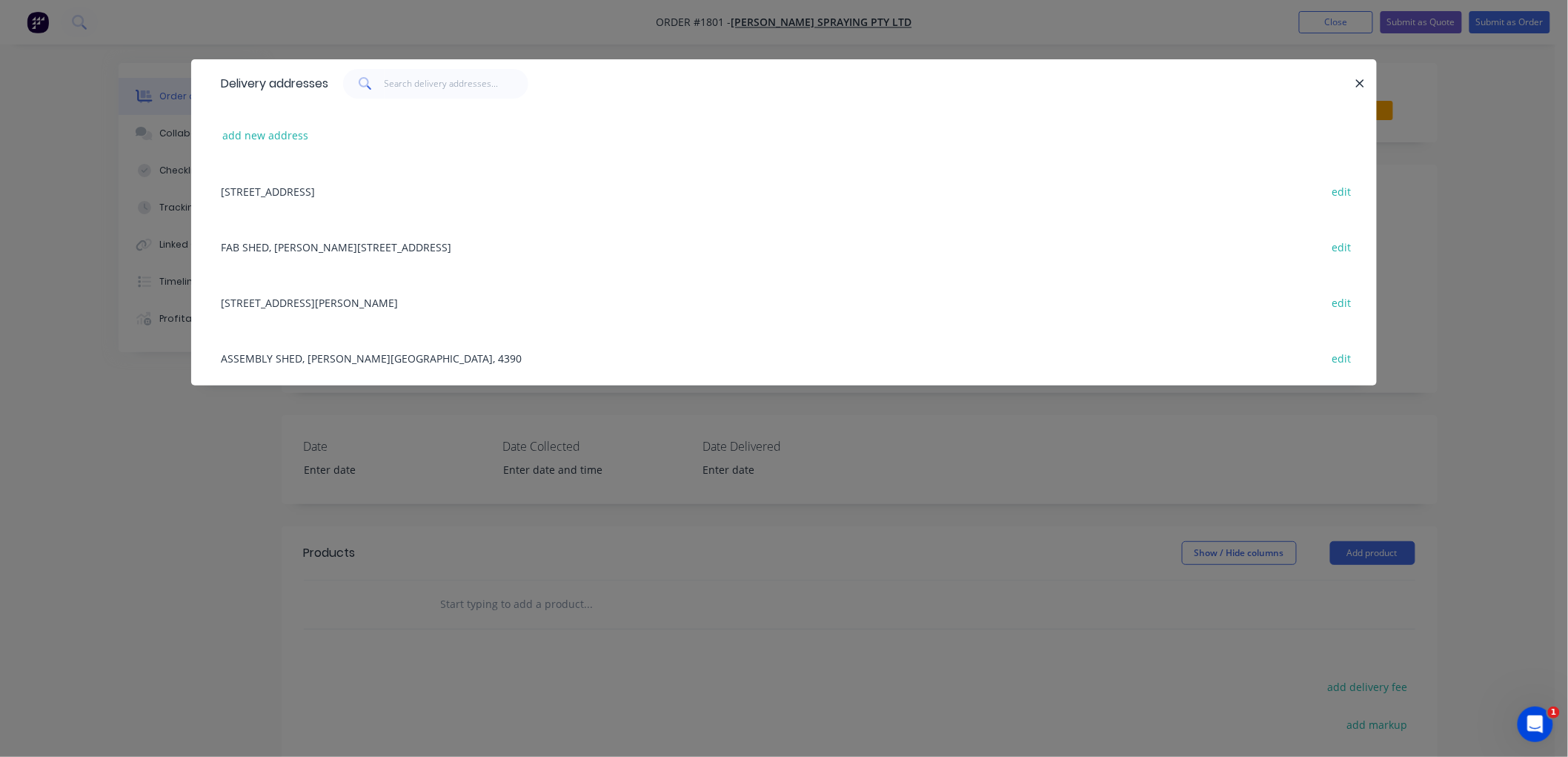
click at [267, 245] on div "FAB SHED, [PERSON_NAME] Drive, Goondiwindi, [GEOGRAPHIC_DATA], [GEOGRAPHIC_DATA…" at bounding box center [784, 246] width 1141 height 56
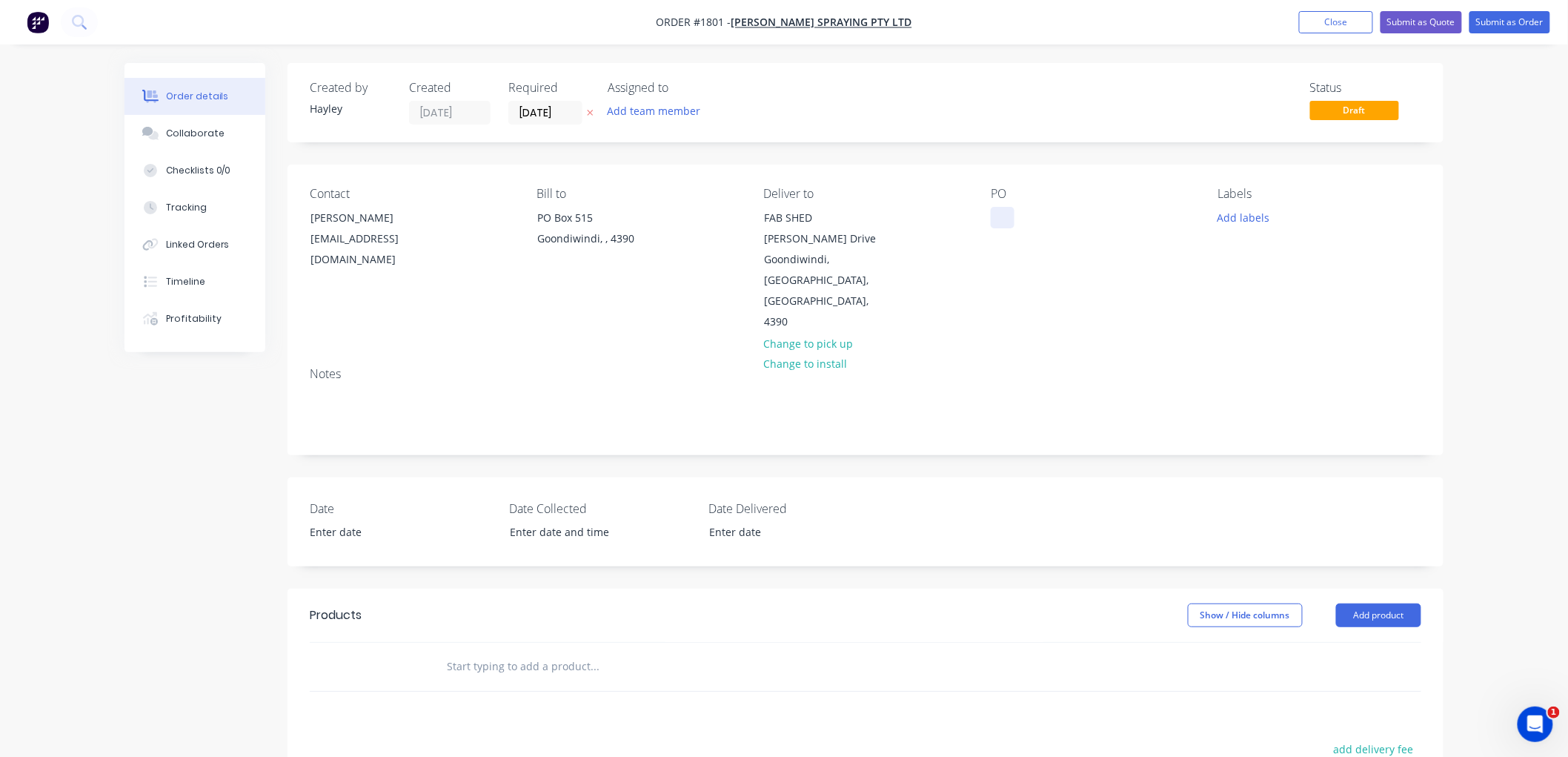
click at [1009, 217] on div at bounding box center [1003, 217] width 24 height 21
click at [476, 652] on input "text" at bounding box center [595, 666] width 297 height 30
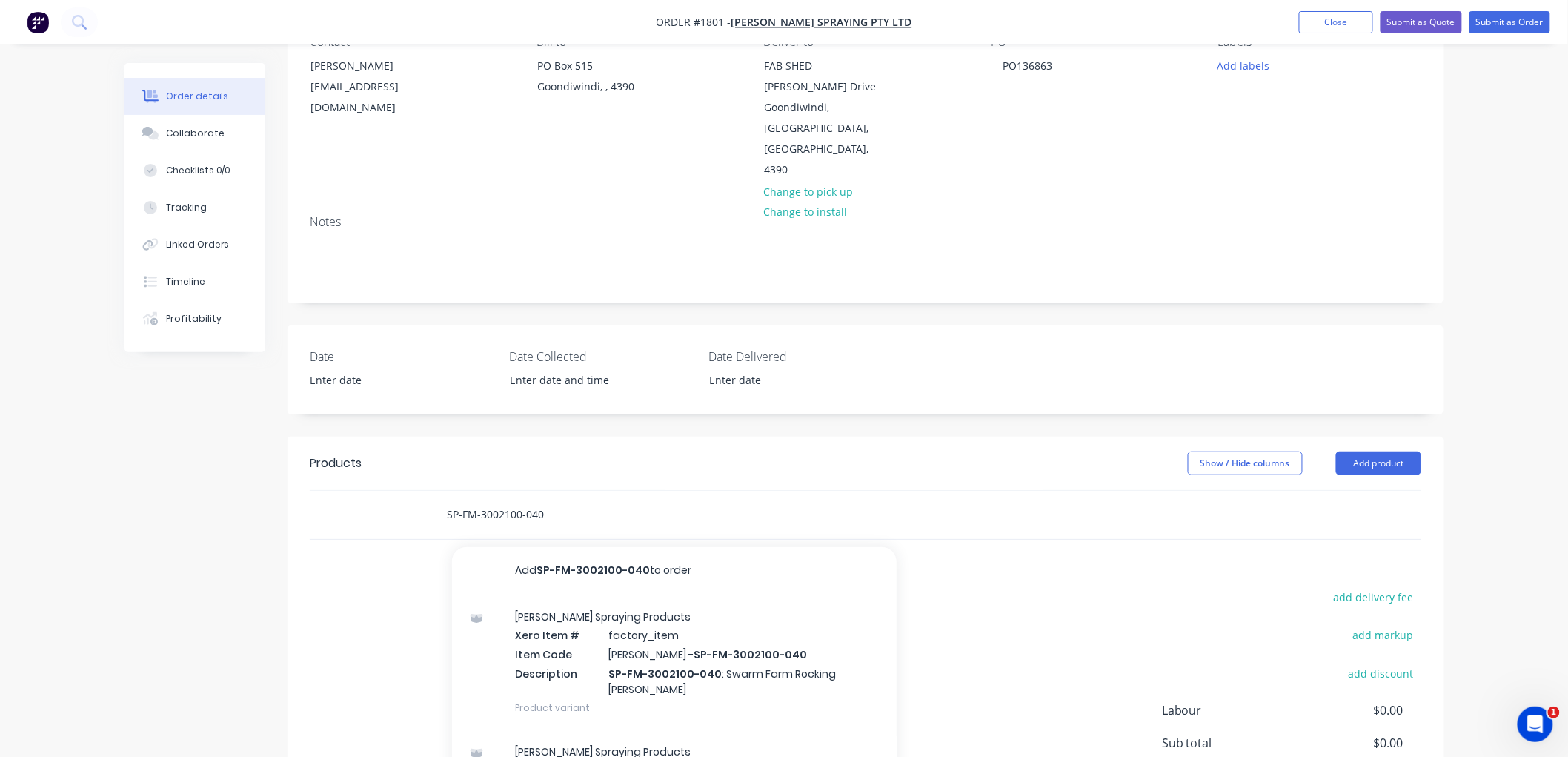
scroll to position [164, 0]
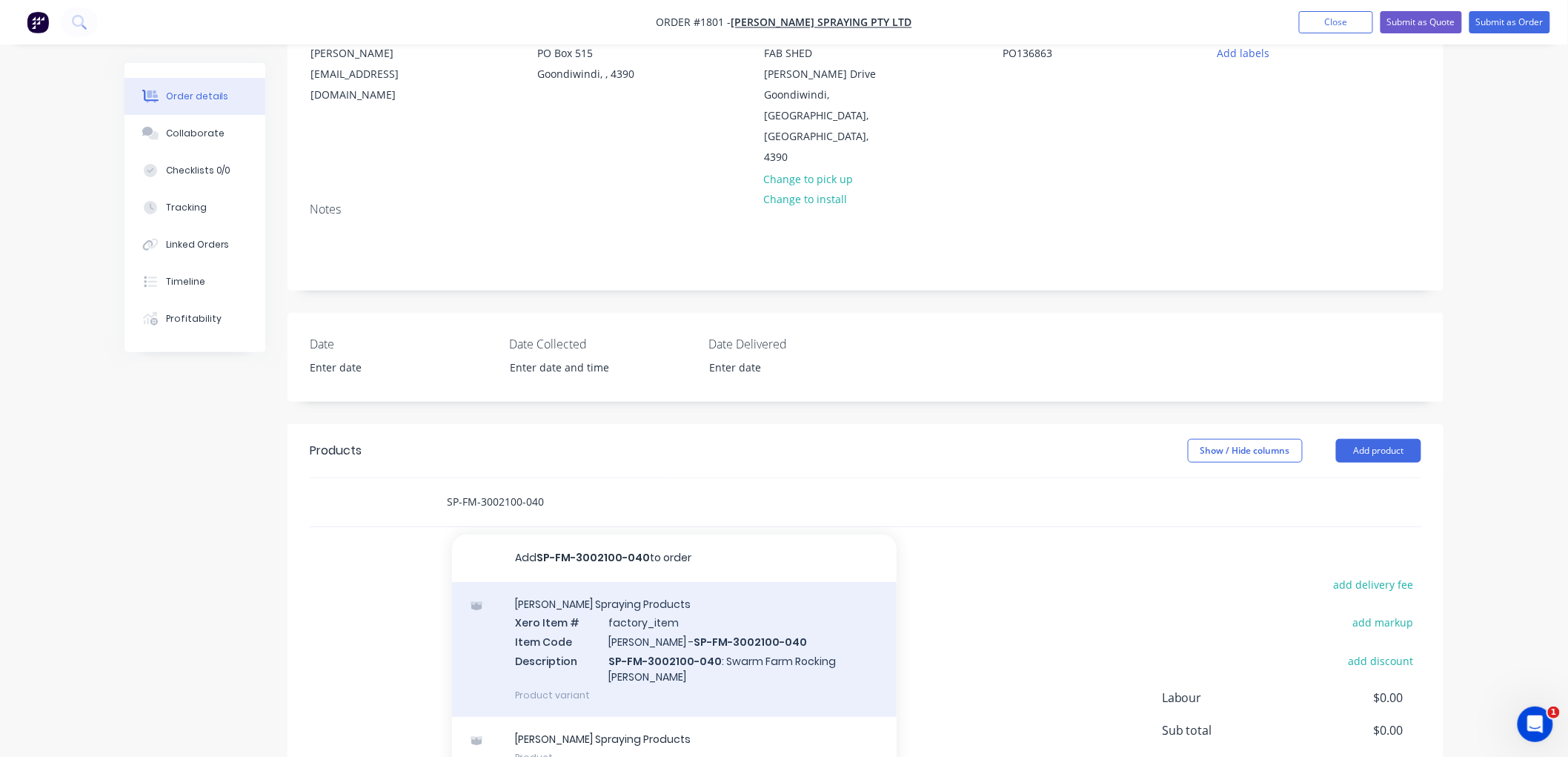
type input "SP-FM-3002100-040"
click at [646, 602] on div "[PERSON_NAME] Spraying Products Xero Item # factory_item Item Code [PERSON_NAME…" at bounding box center [674, 649] width 445 height 135
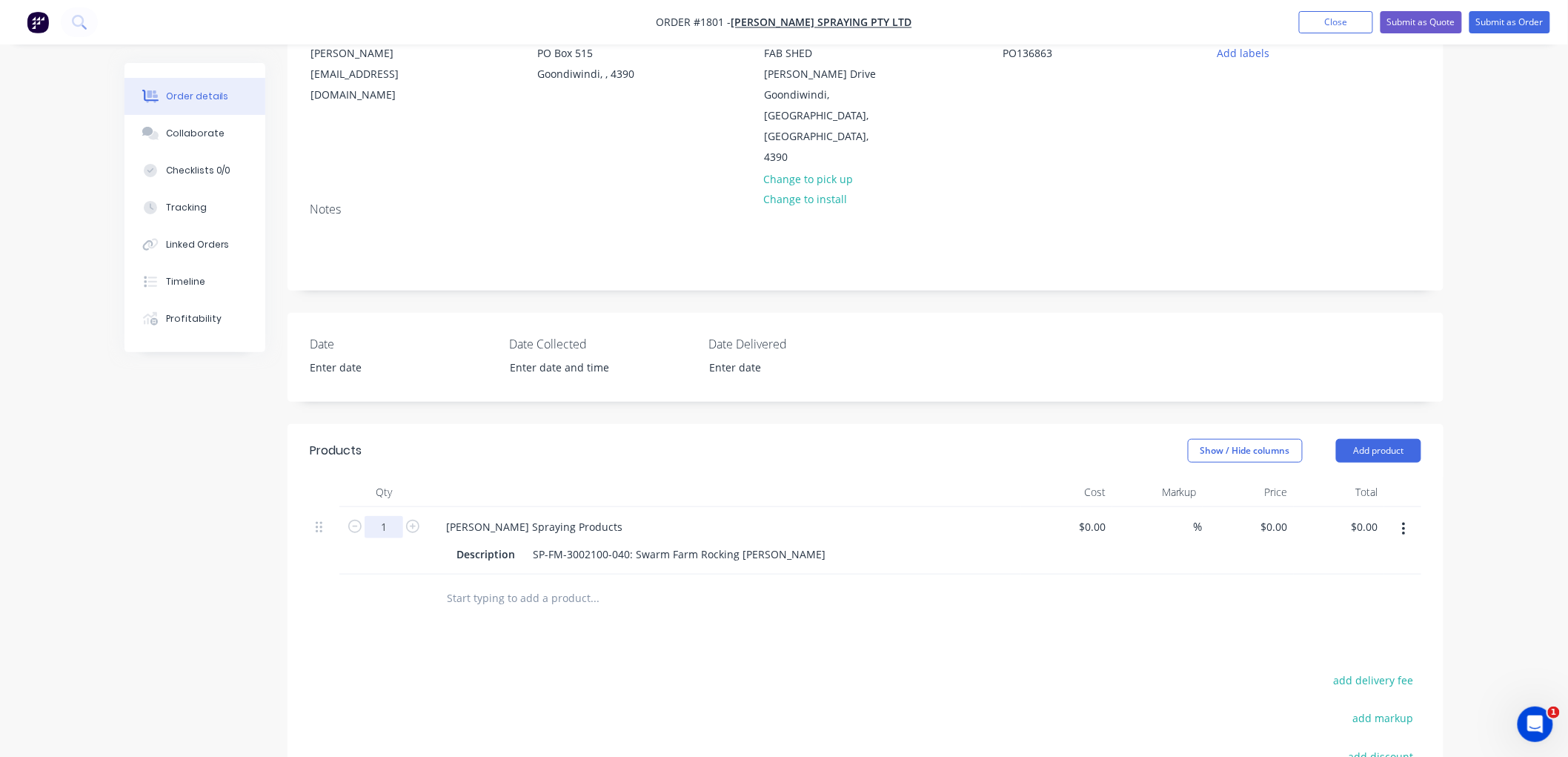
click at [386, 516] on input "1" at bounding box center [383, 527] width 38 height 22
type input "10"
click at [543, 583] on input "text" at bounding box center [595, 598] width 297 height 30
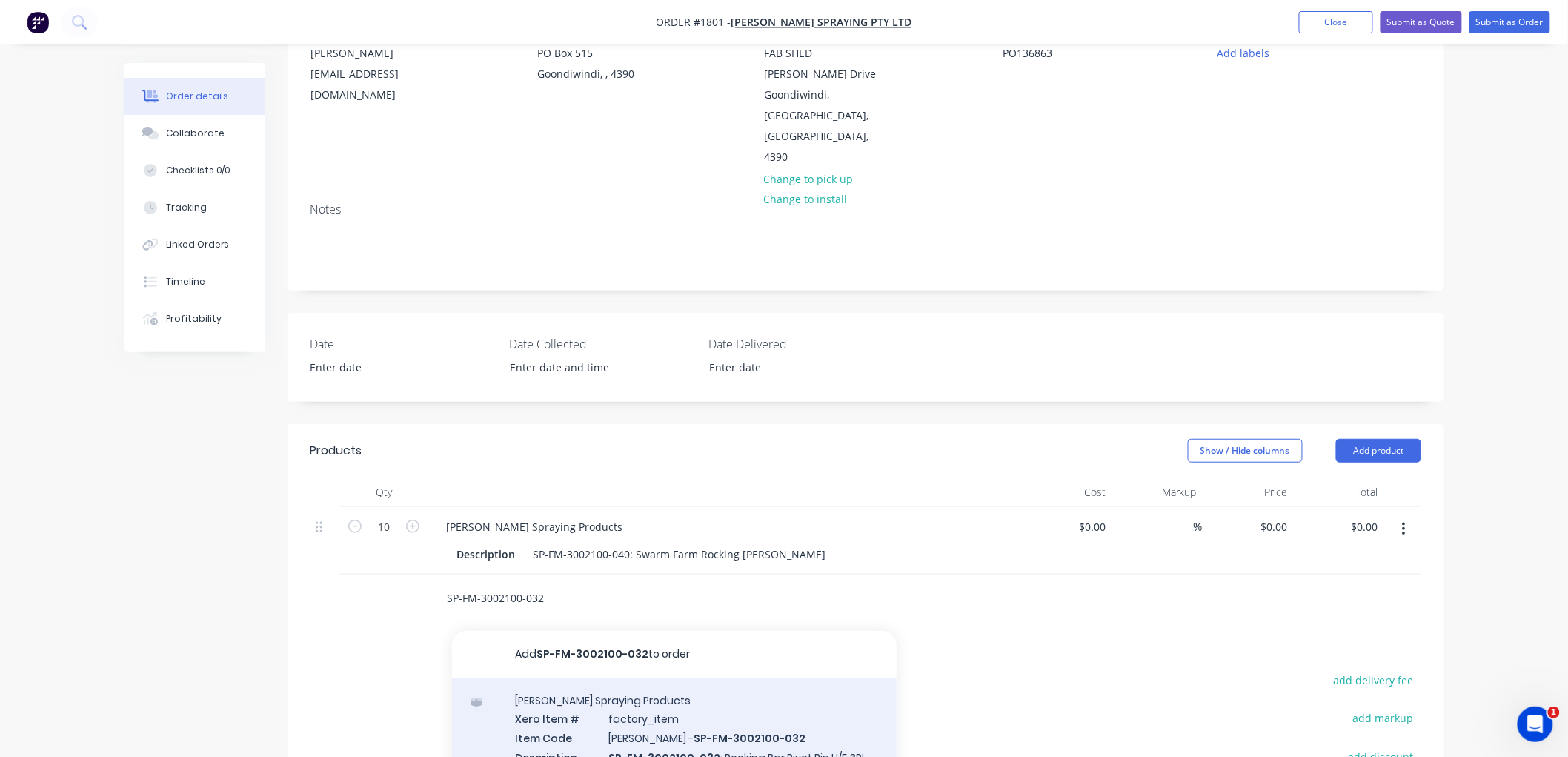
type input "SP-FM-3002100-032"
click at [657, 684] on div "[PERSON_NAME] Spraying Products Xero Item # factory_item Item Code [PERSON_NAME…" at bounding box center [674, 737] width 445 height 119
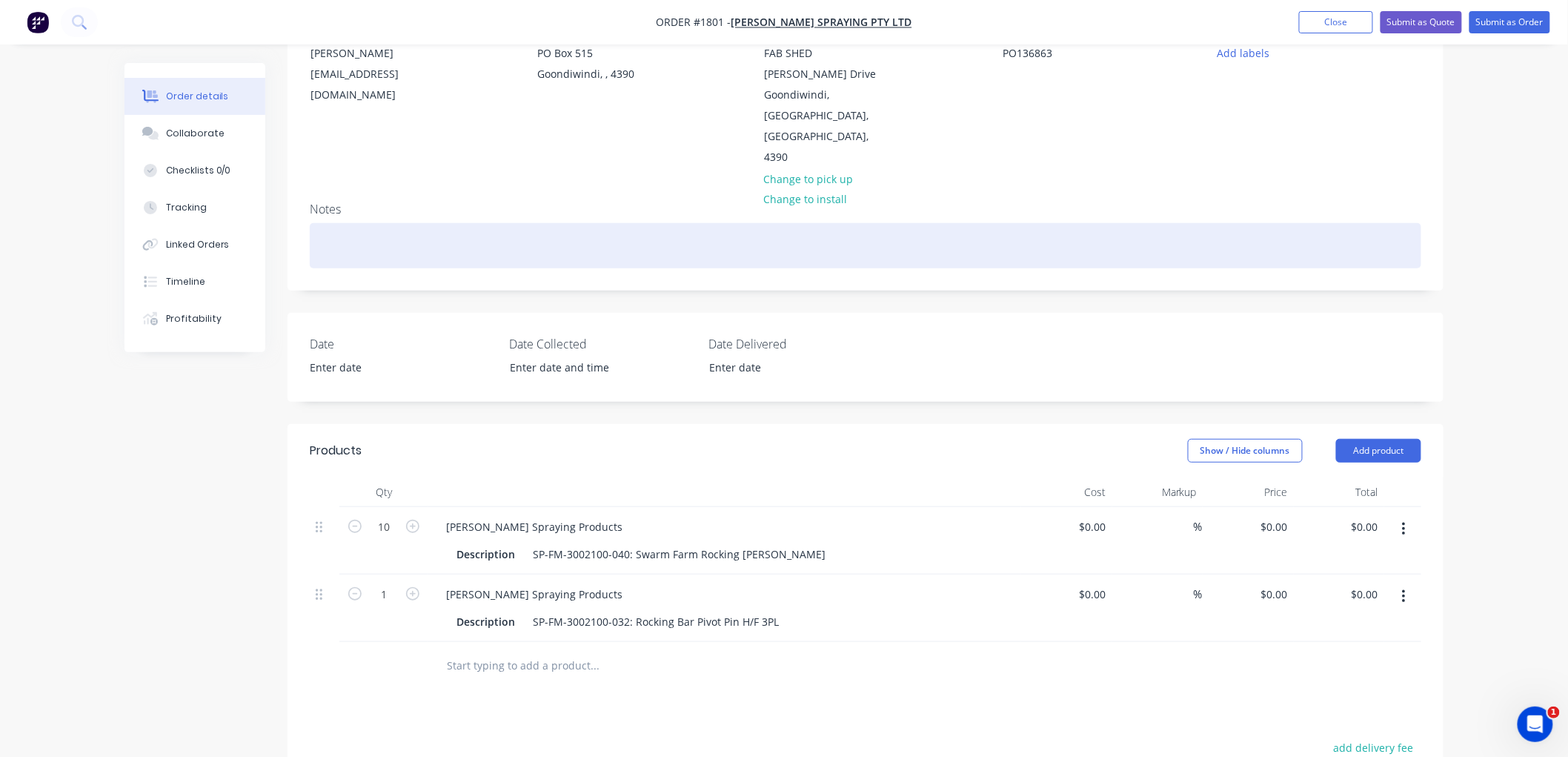
click at [351, 223] on div at bounding box center [866, 245] width 1112 height 45
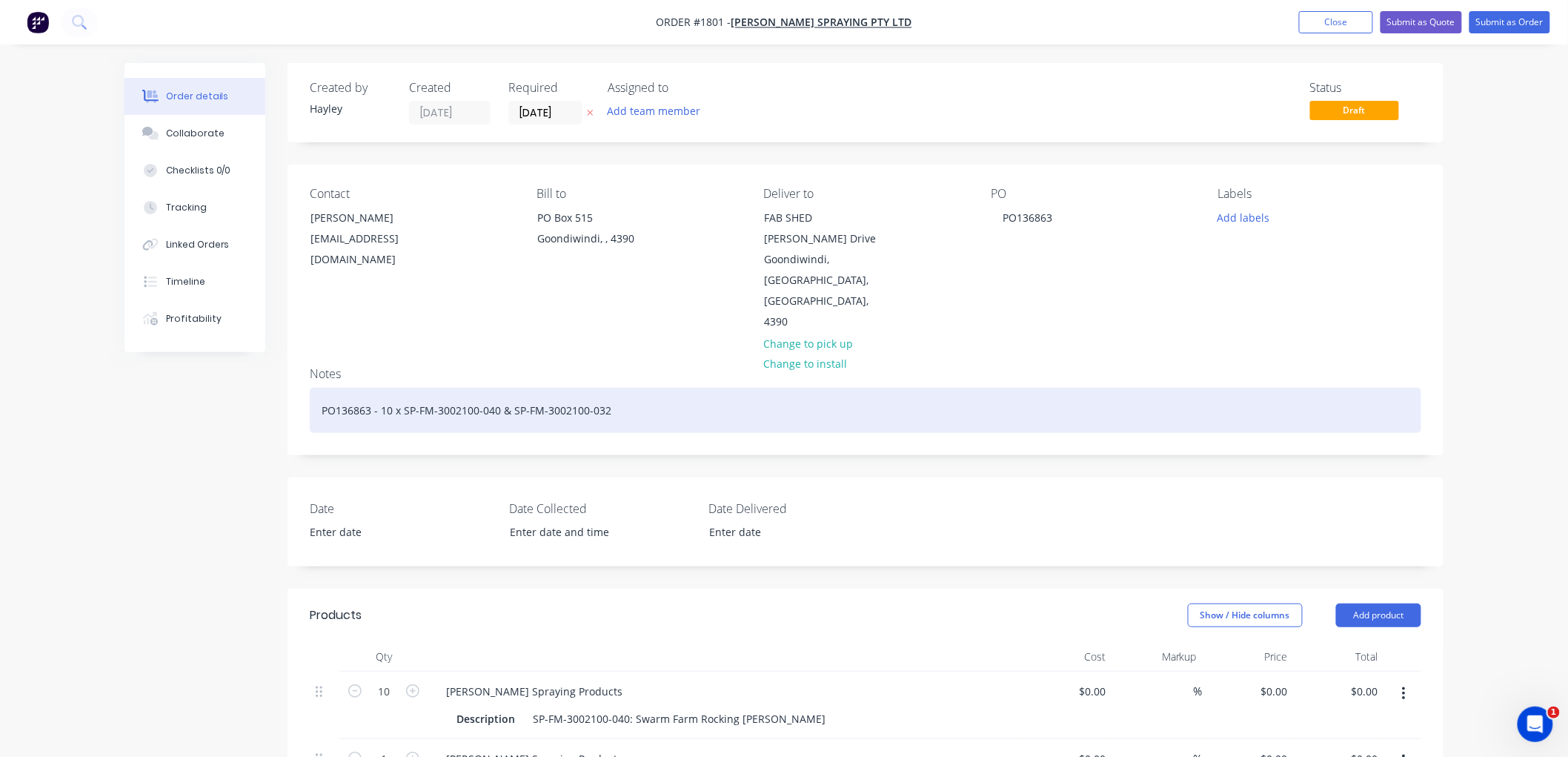
scroll to position [82, 0]
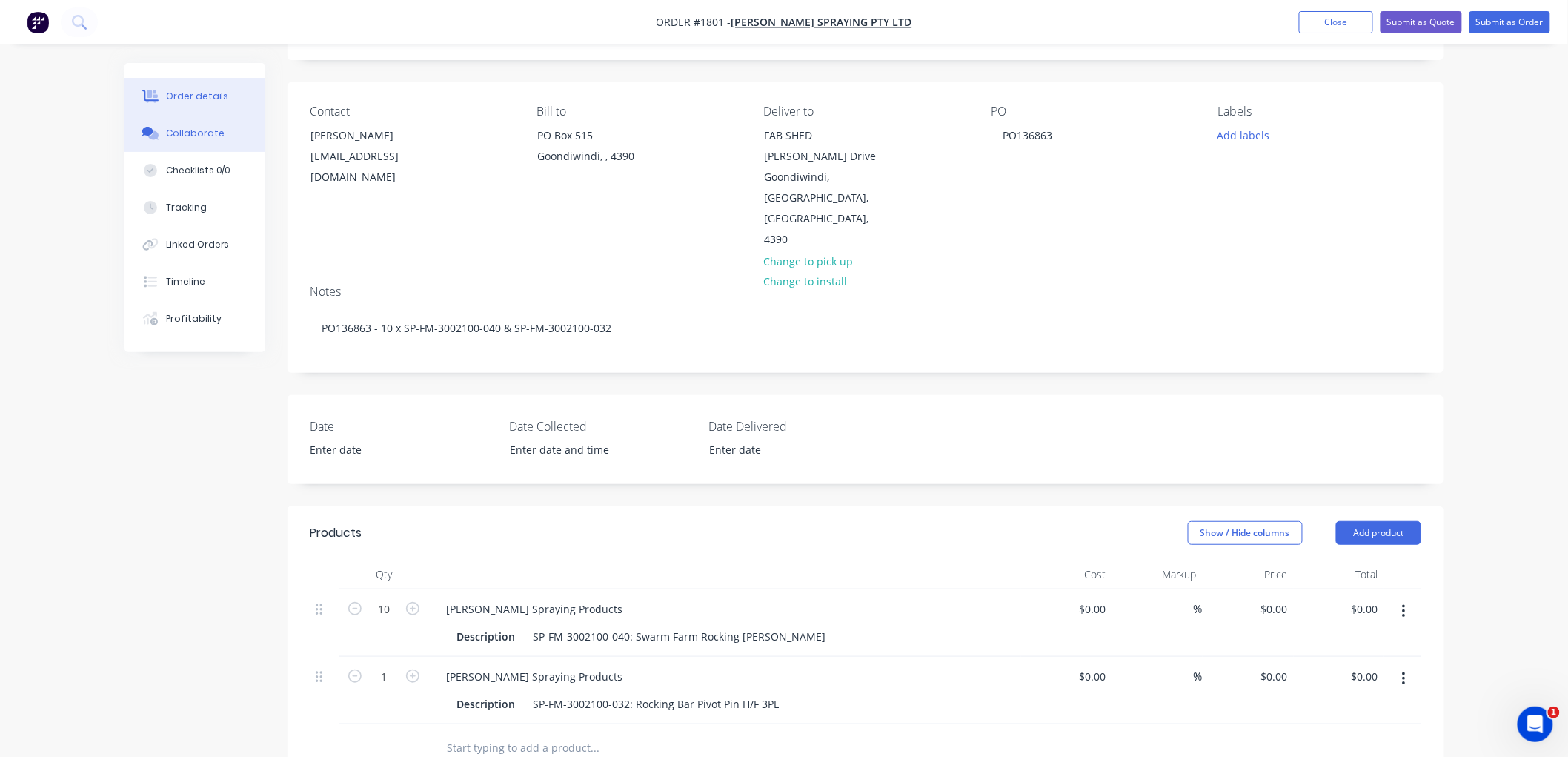
click at [163, 139] on button "Collaborate" at bounding box center [195, 133] width 141 height 37
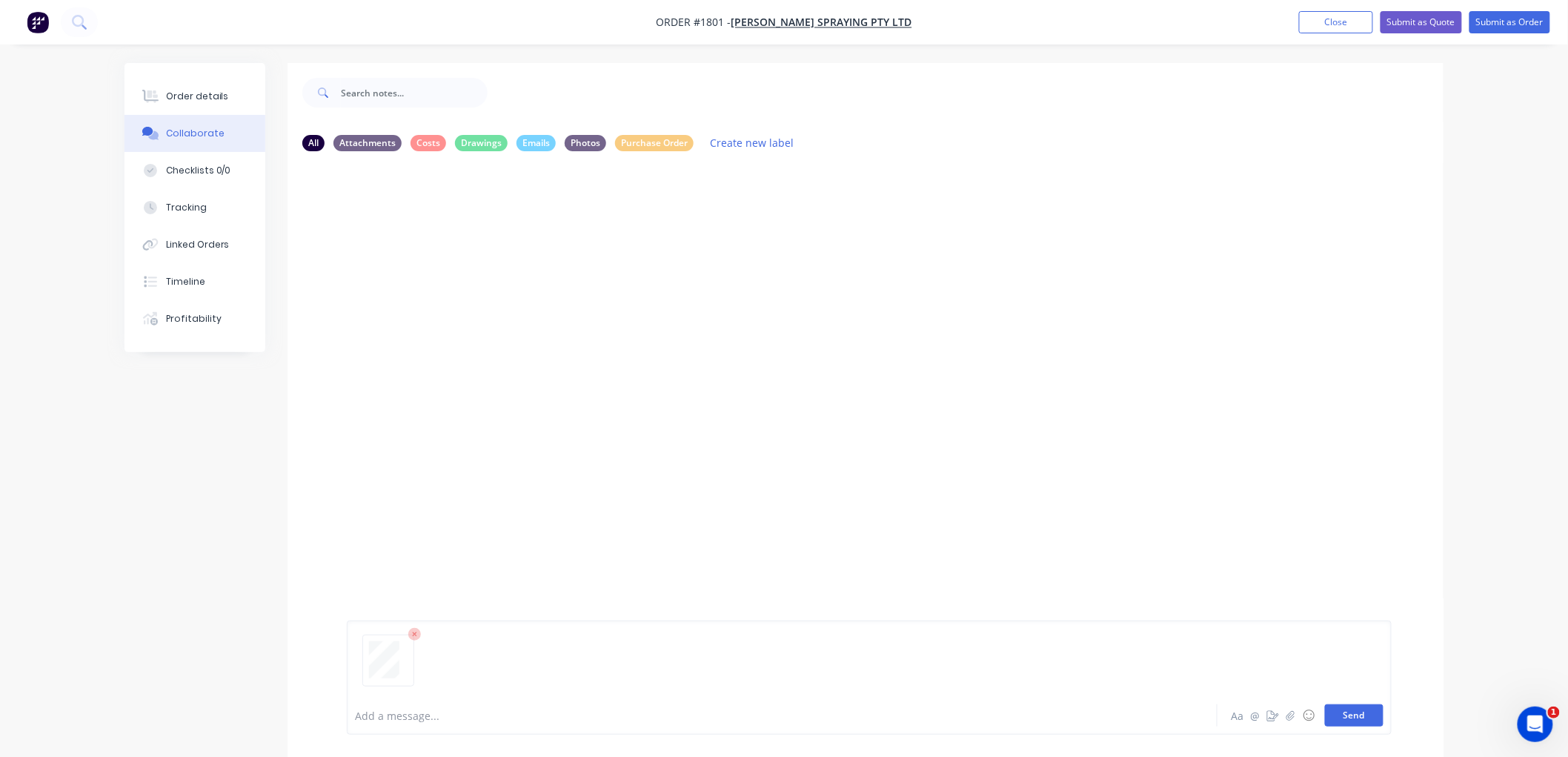
click at [1331, 715] on button "Send" at bounding box center [1354, 715] width 58 height 22
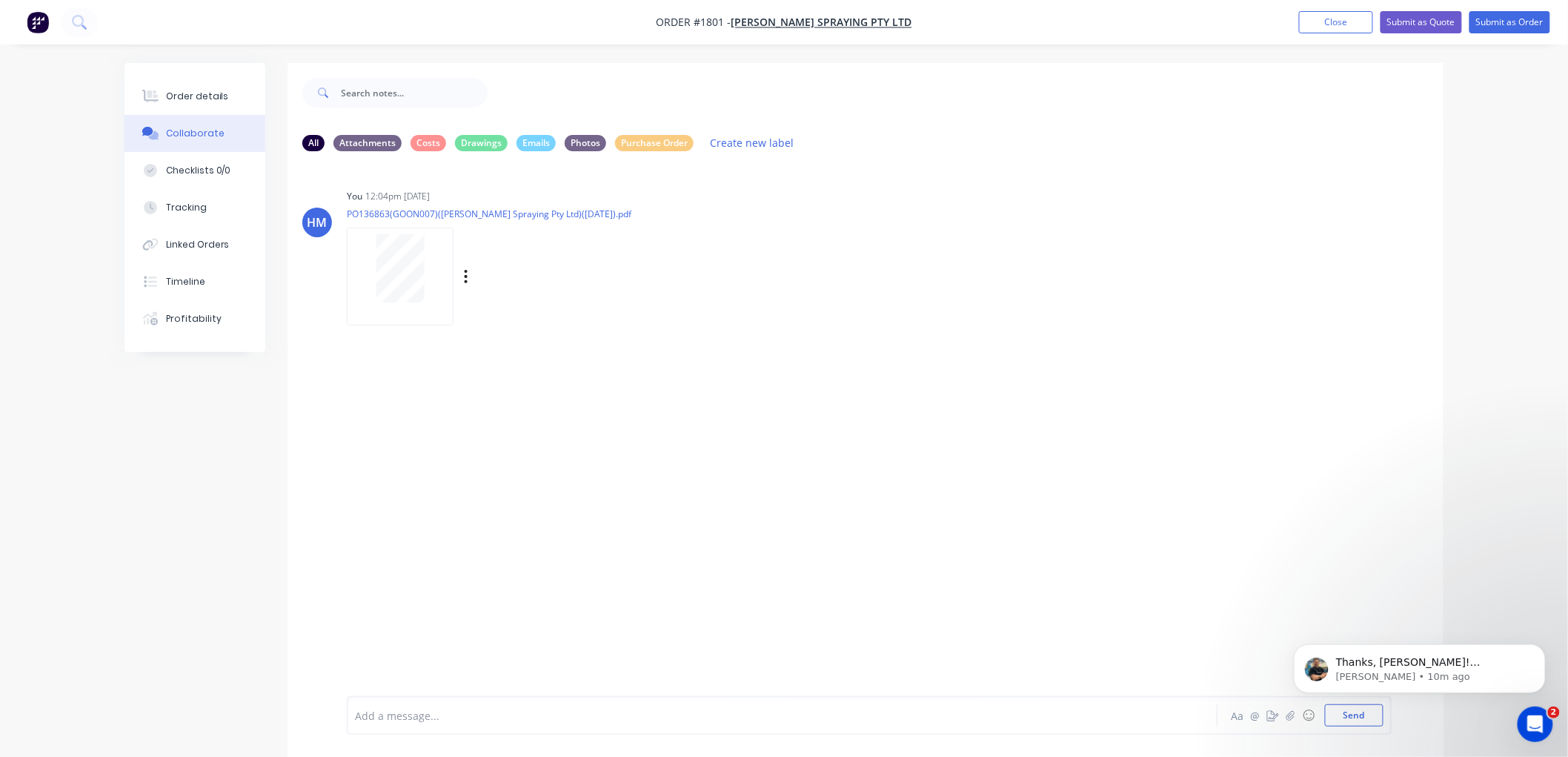
scroll to position [124, 0]
